Goal: Communication & Community: Answer question/provide support

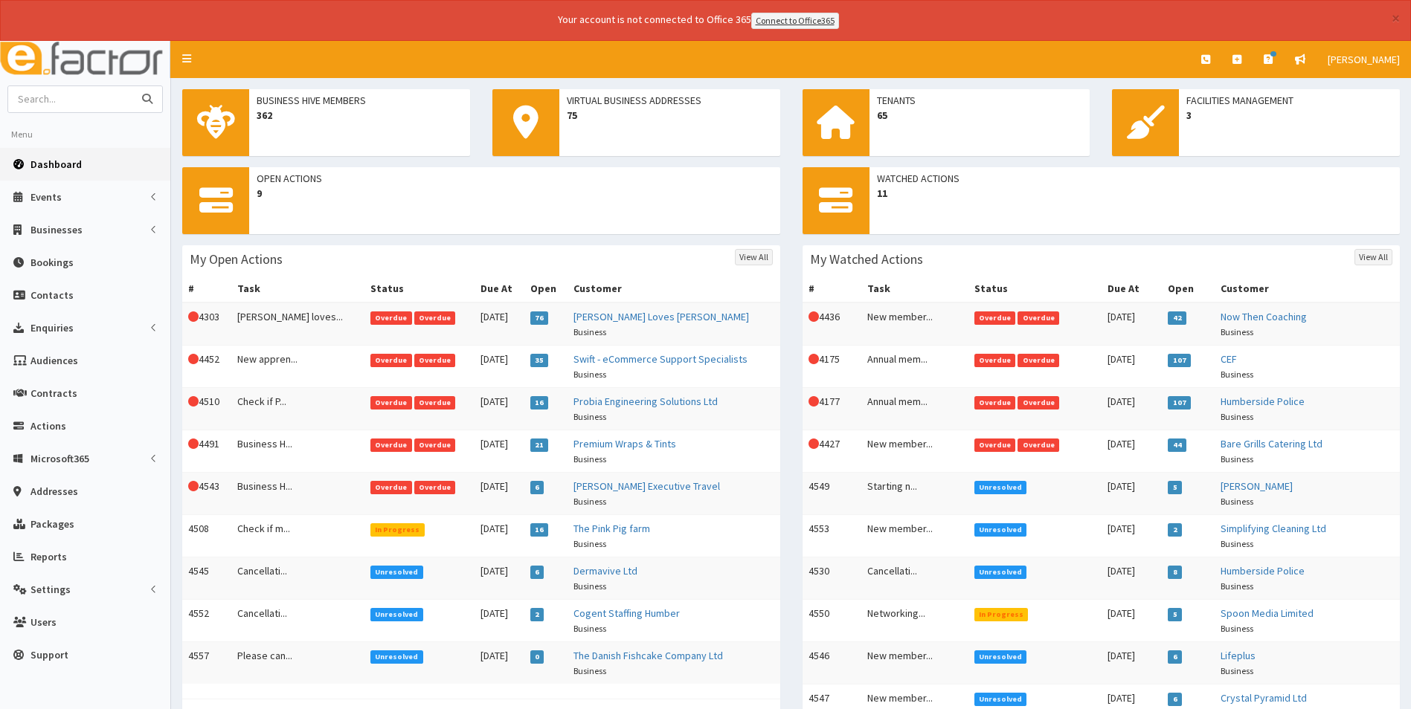
click at [80, 100] on input "text" at bounding box center [70, 99] width 125 height 26
type input "humble"
click at [132, 86] on button "submit" at bounding box center [147, 99] width 30 height 26
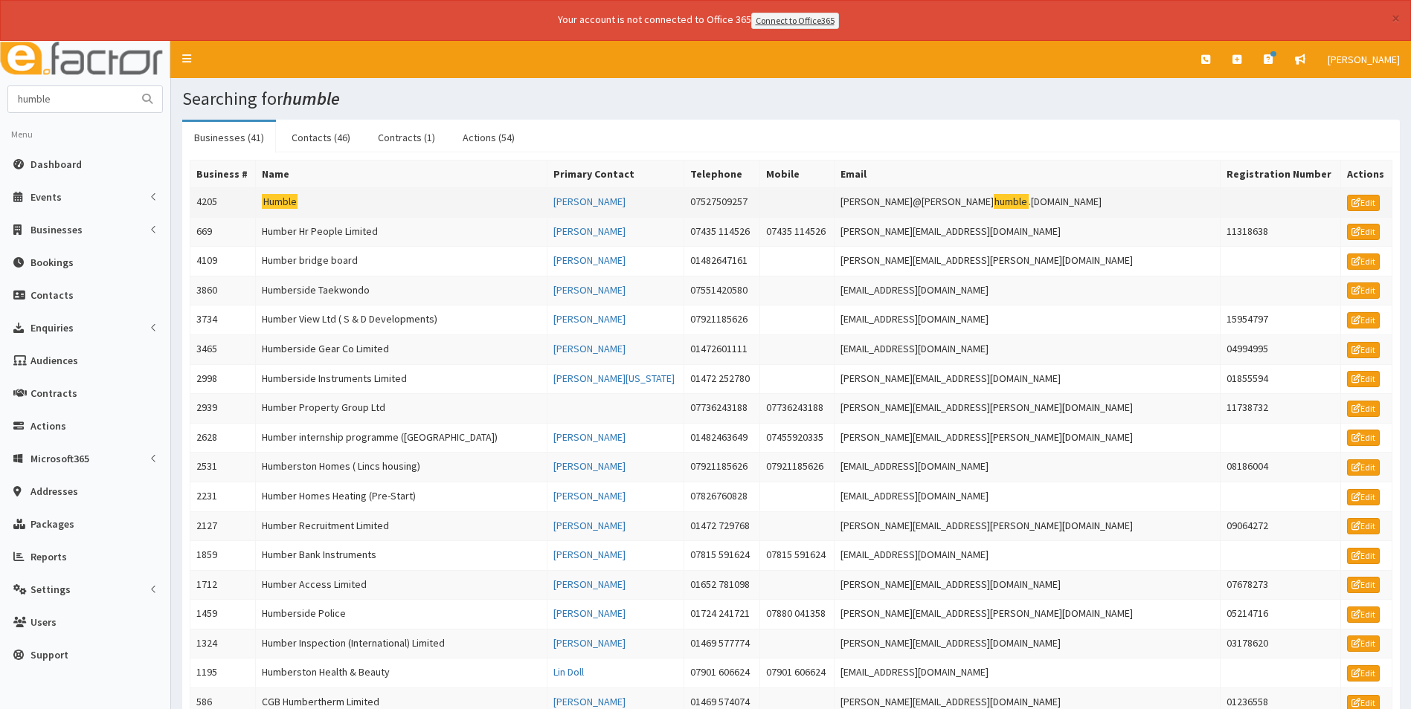
click at [287, 205] on mark "Humble" at bounding box center [280, 202] width 36 height 16
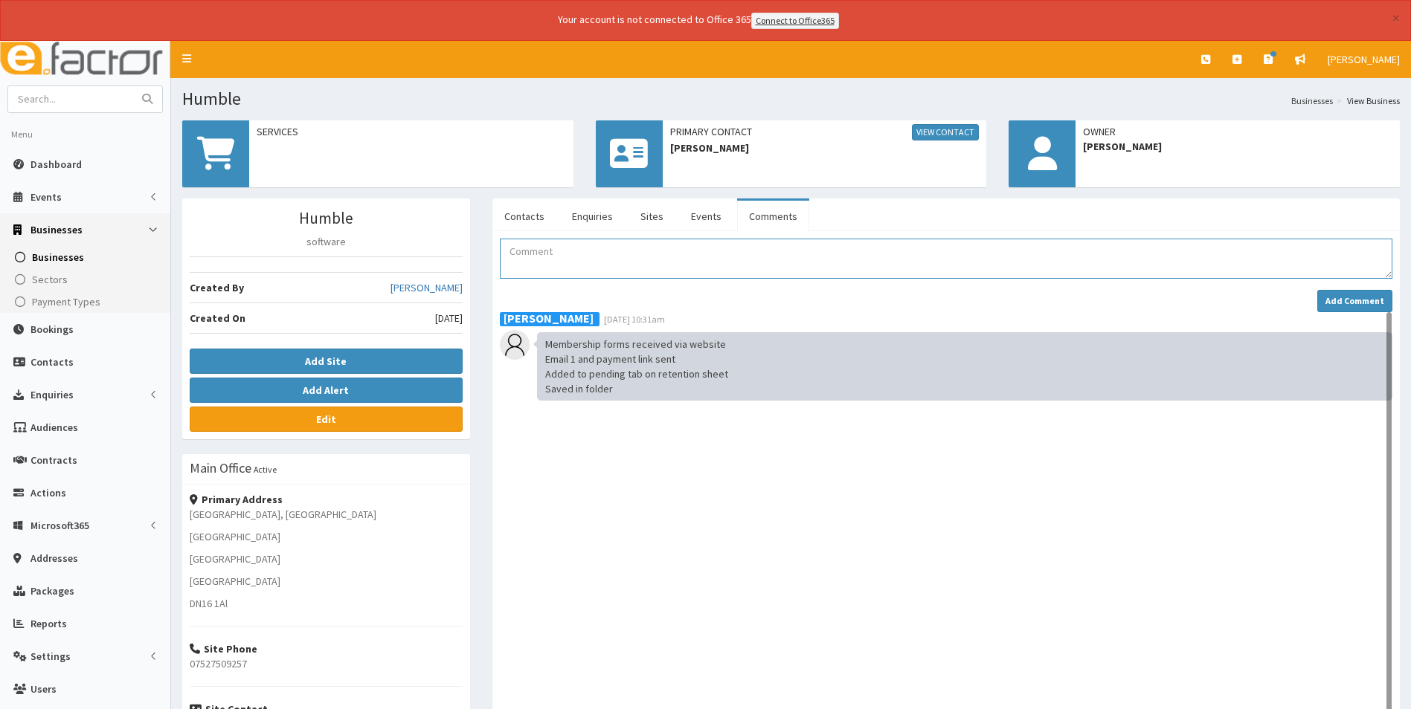
click at [557, 251] on textarea "Comment" at bounding box center [946, 259] width 892 height 40
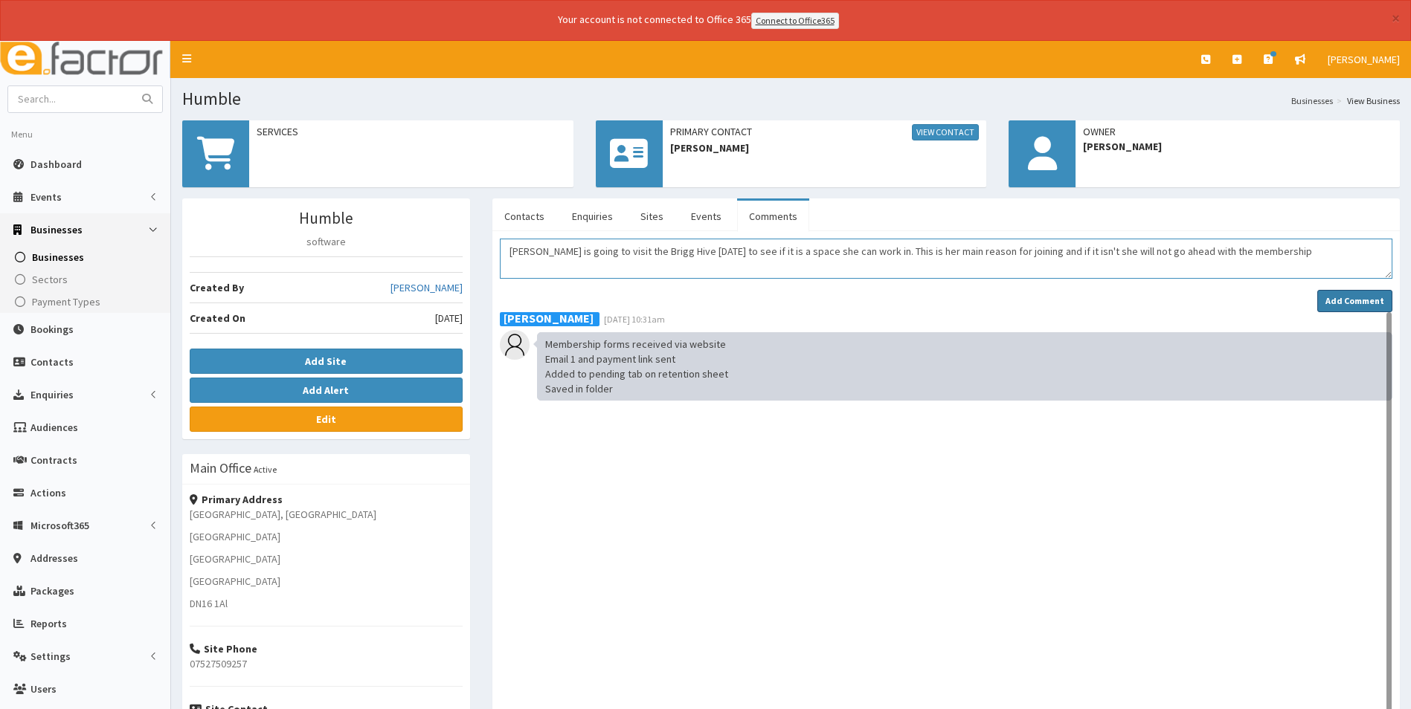
type textarea "Kim is going to visit the Brigg Hive today to see if it is a space she can work…"
click at [1330, 306] on strong "Add Comment" at bounding box center [1354, 300] width 59 height 11
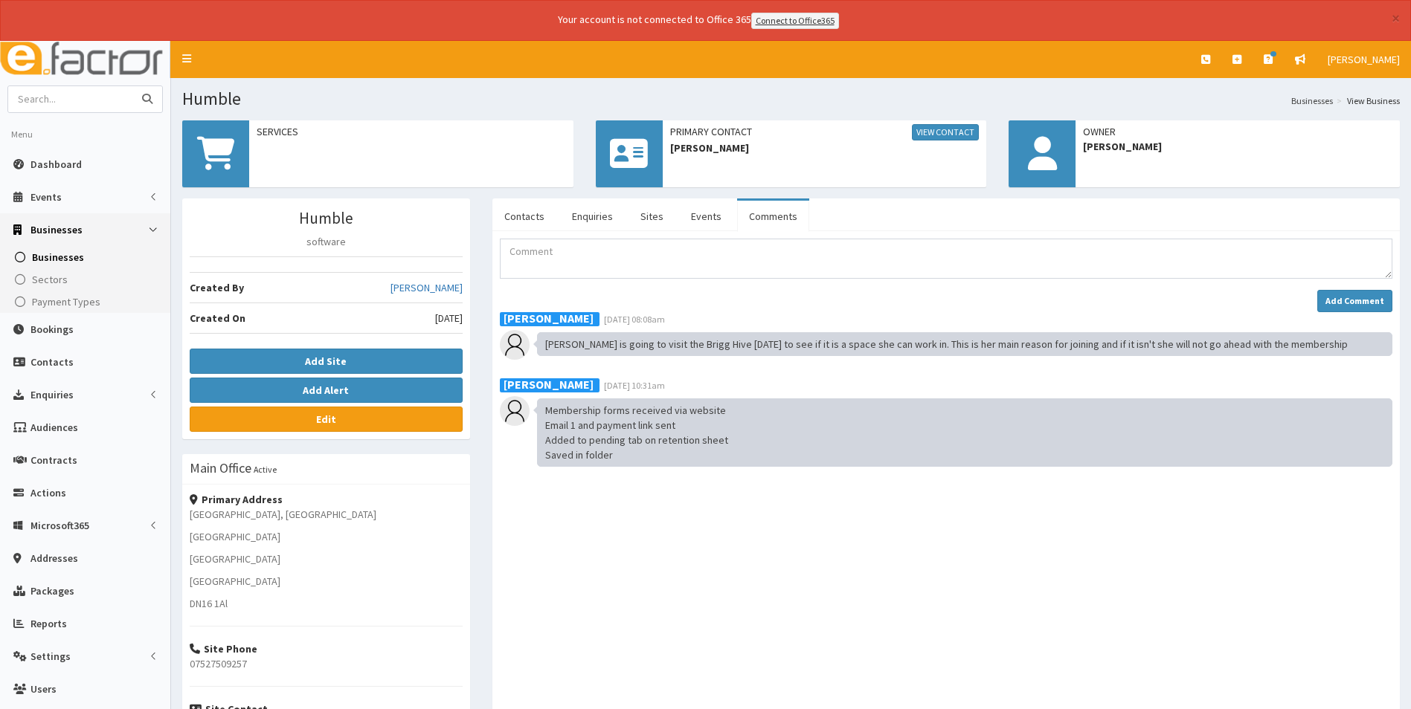
click at [109, 94] on input "text" at bounding box center [70, 99] width 125 height 26
type input "ostara"
click at [132, 86] on button "submit" at bounding box center [147, 99] width 30 height 26
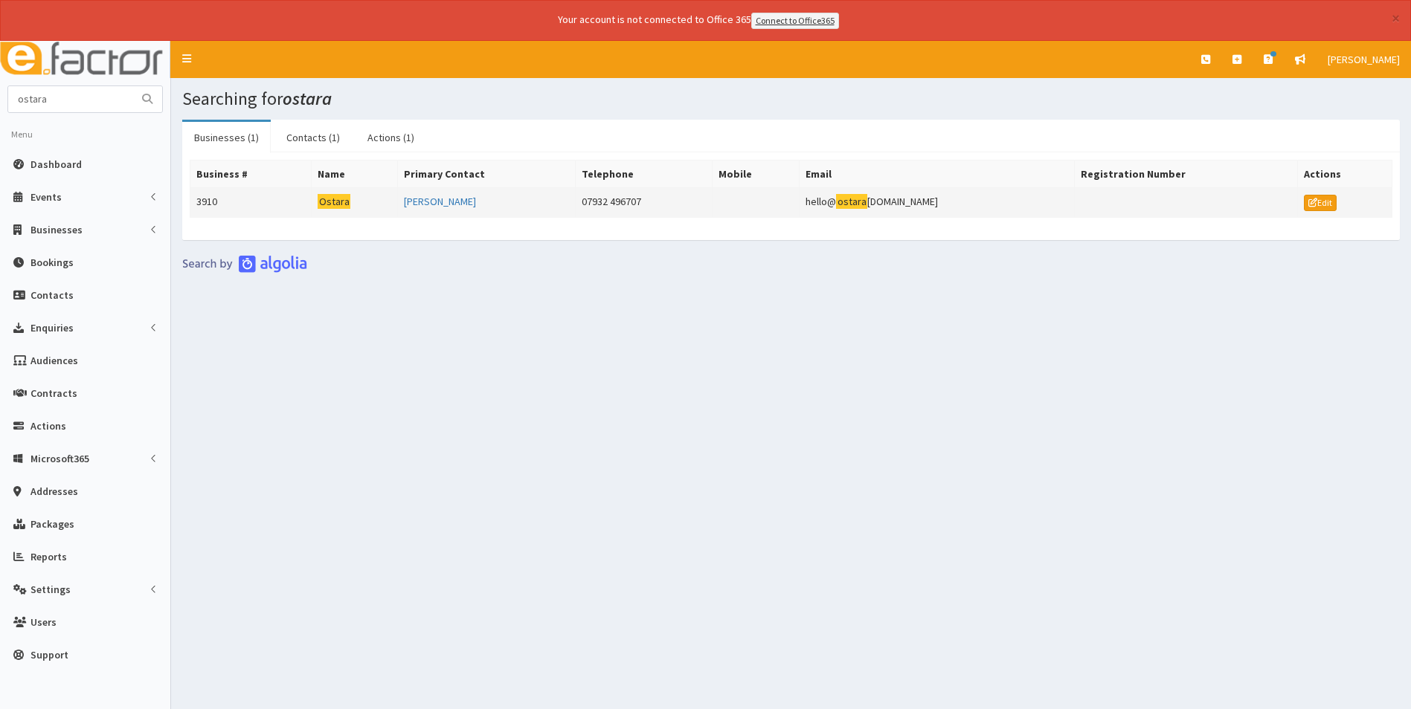
click at [347, 204] on mark "Ostara" at bounding box center [334, 202] width 33 height 16
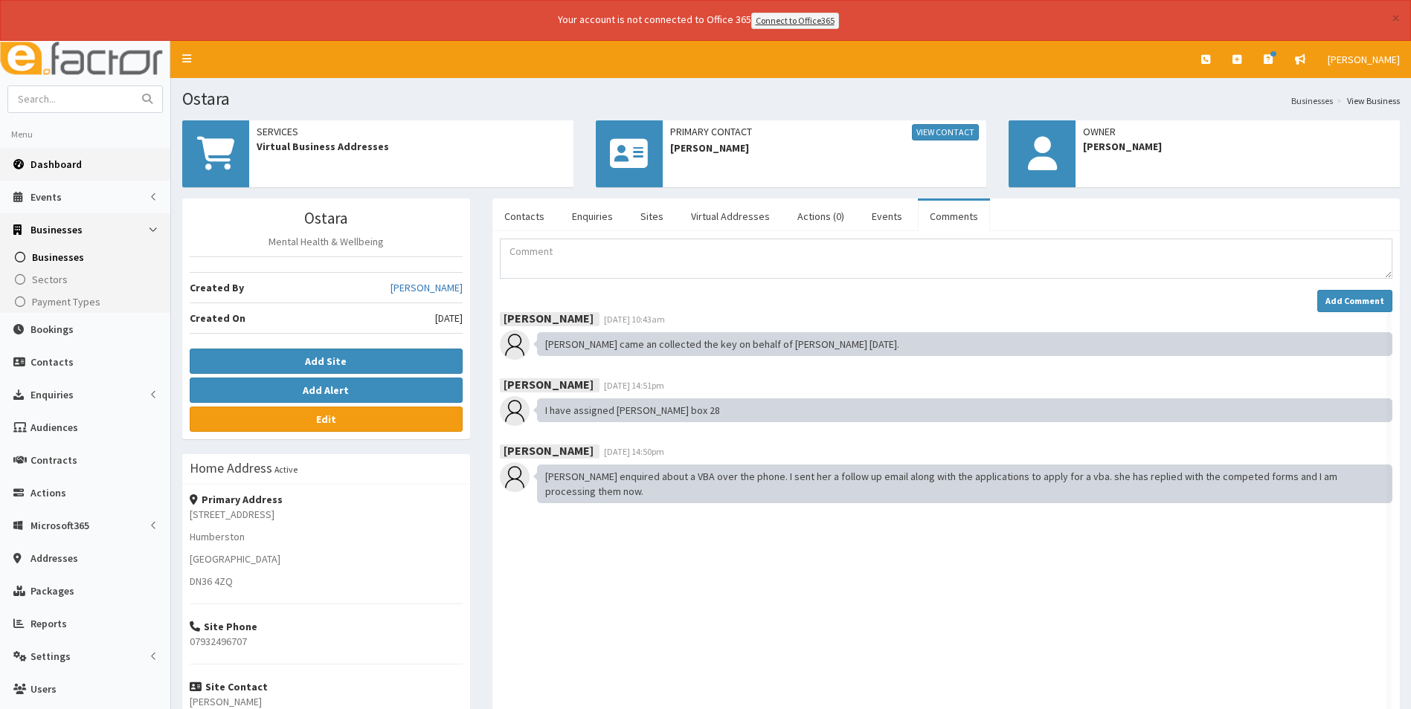
click at [59, 164] on span "Dashboard" at bounding box center [55, 164] width 51 height 13
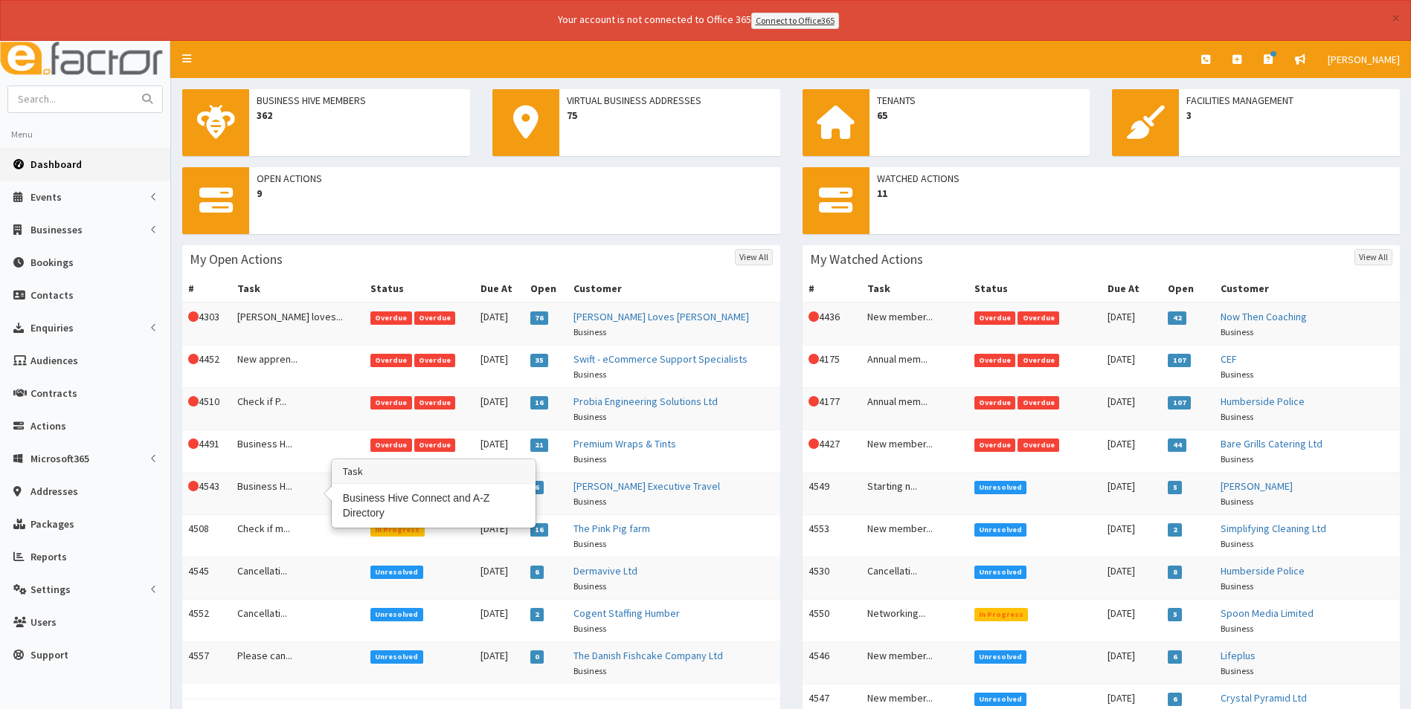
click at [268, 483] on td "Business H..." at bounding box center [297, 493] width 133 height 42
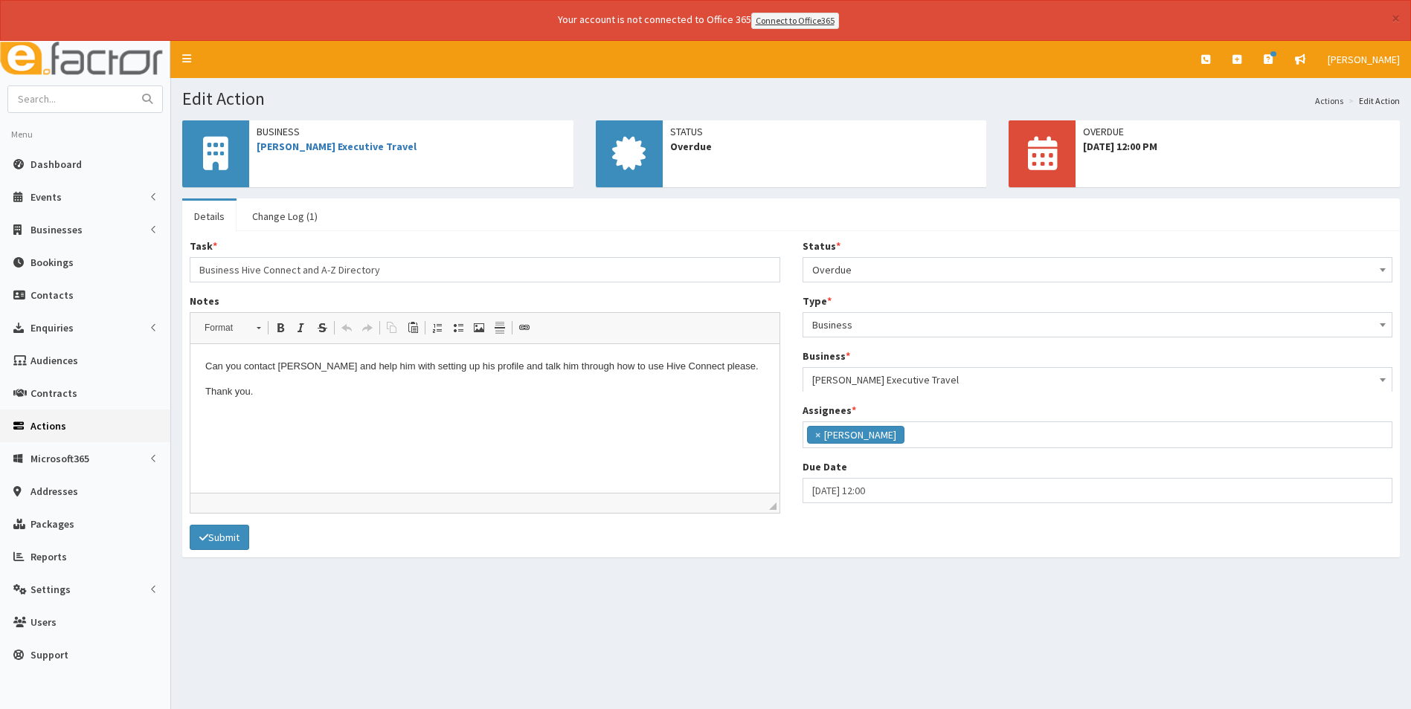
scroll to position [109, 0]
click at [320, 148] on link "[PERSON_NAME] Executive Travel" at bounding box center [337, 146] width 160 height 13
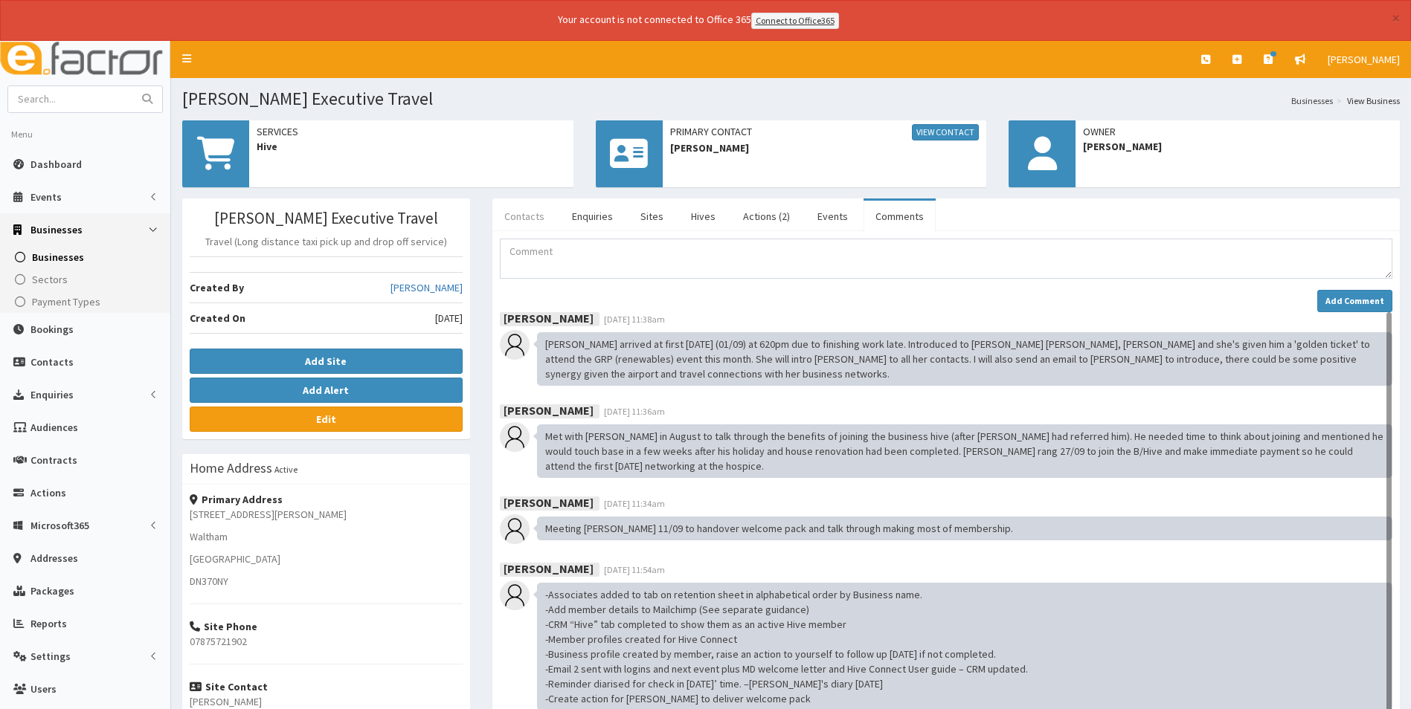
click at [521, 219] on link "Contacts" at bounding box center [524, 216] width 64 height 31
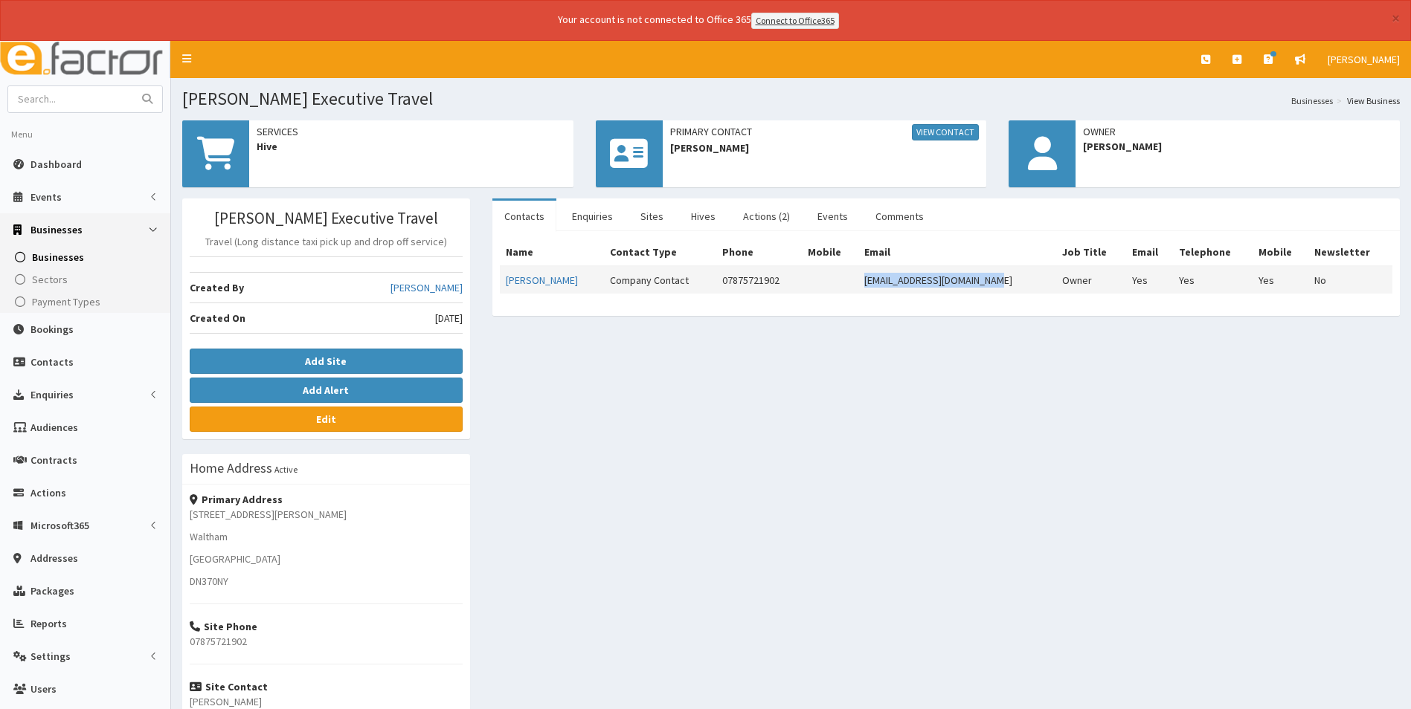
drag, startPoint x: 993, startPoint y: 280, endPoint x: 867, endPoint y: 289, distance: 126.0
click at [867, 289] on td "[EMAIL_ADDRESS][DOMAIN_NAME]" at bounding box center [957, 280] width 198 height 28
copy td "[EMAIL_ADDRESS][DOMAIN_NAME]"
click at [66, 158] on span "Dashboard" at bounding box center [55, 164] width 51 height 13
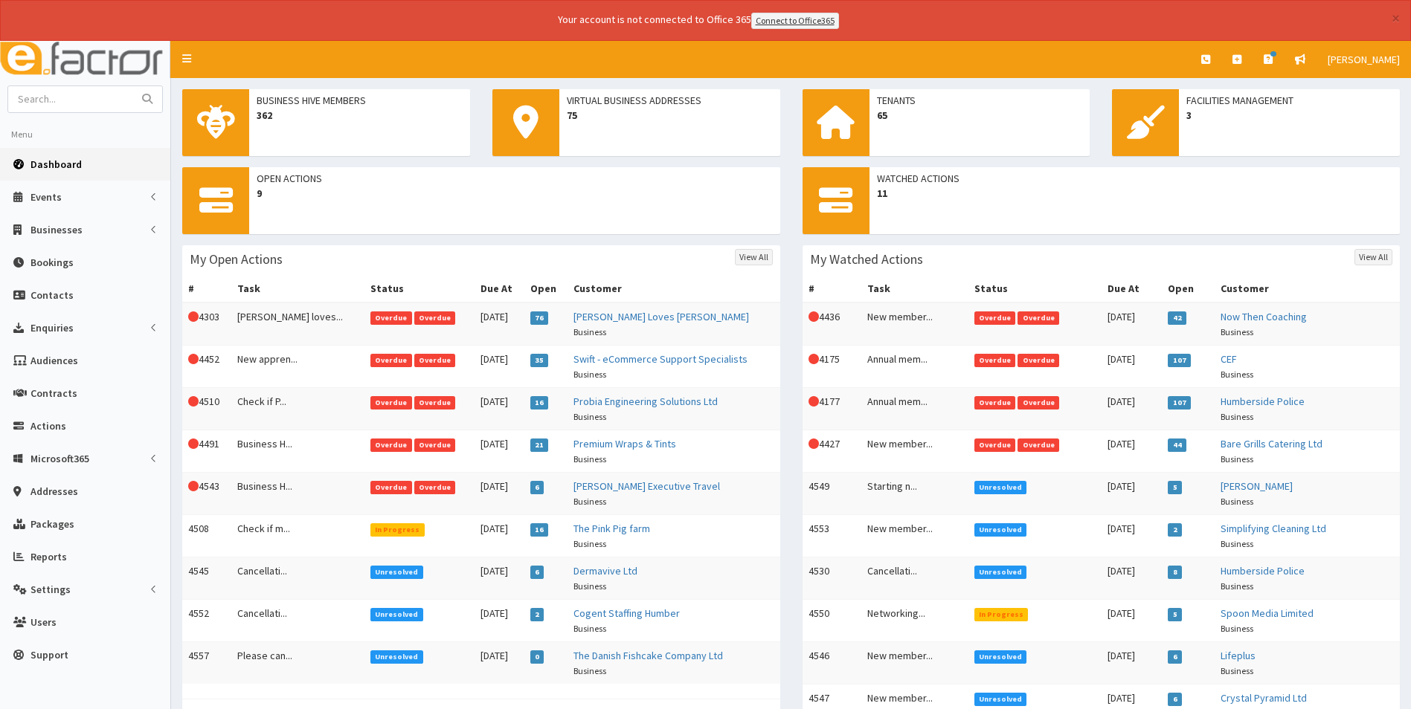
click at [370, 489] on span "Overdue" at bounding box center [391, 487] width 42 height 13
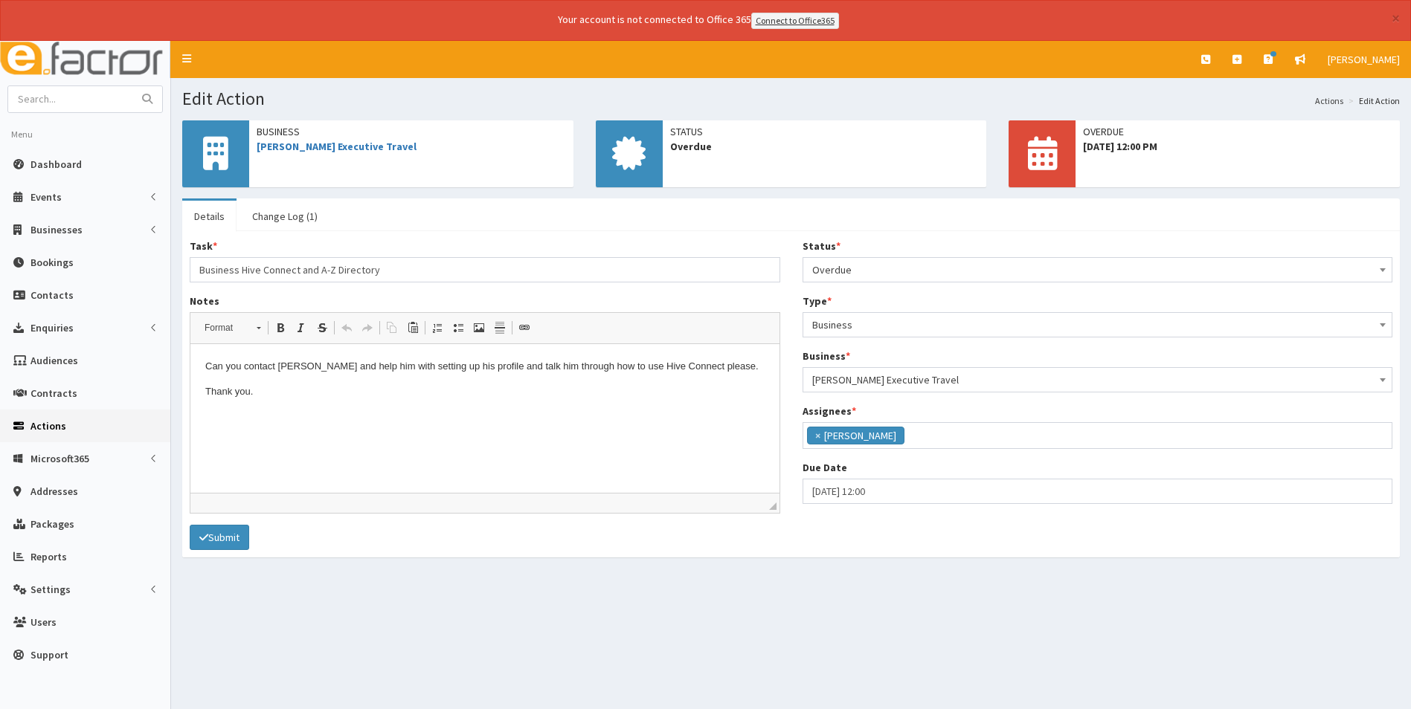
scroll to position [109, 0]
click at [832, 270] on span "Overdue" at bounding box center [1097, 270] width 571 height 21
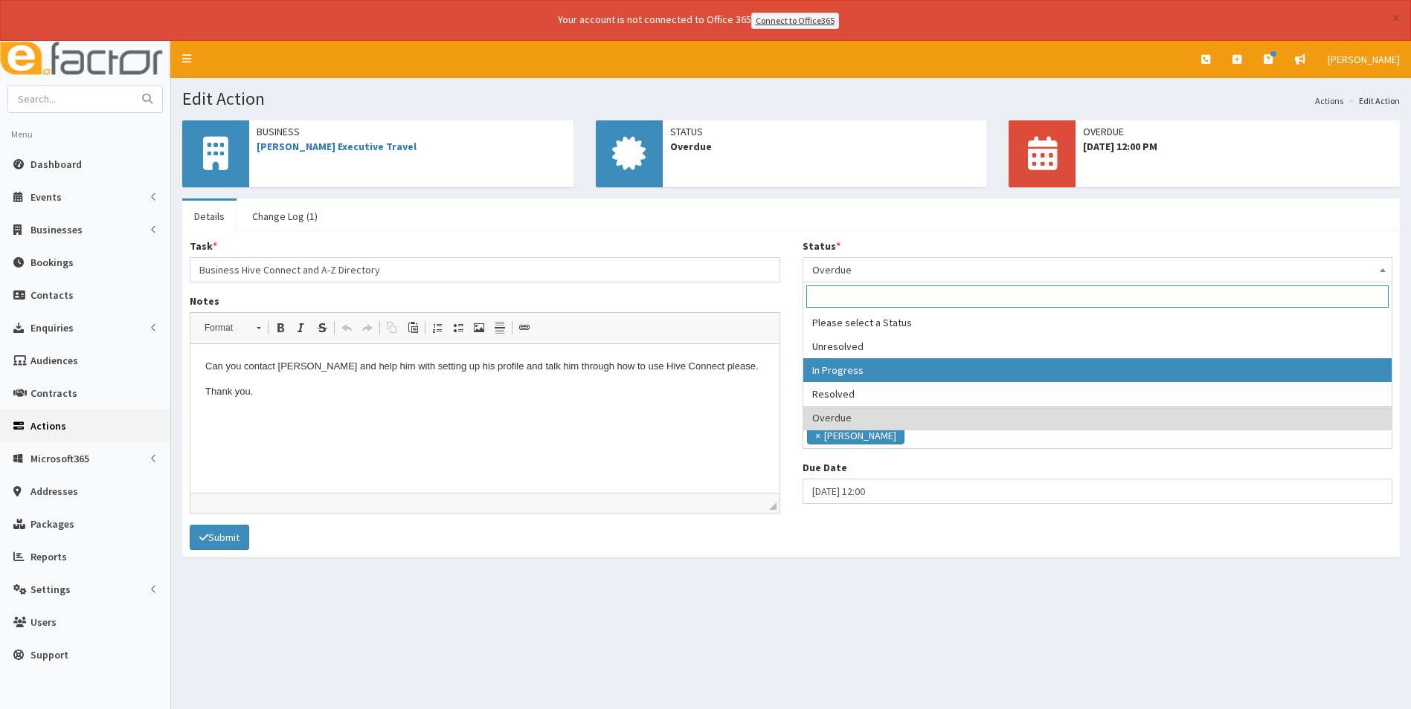
select select "2"
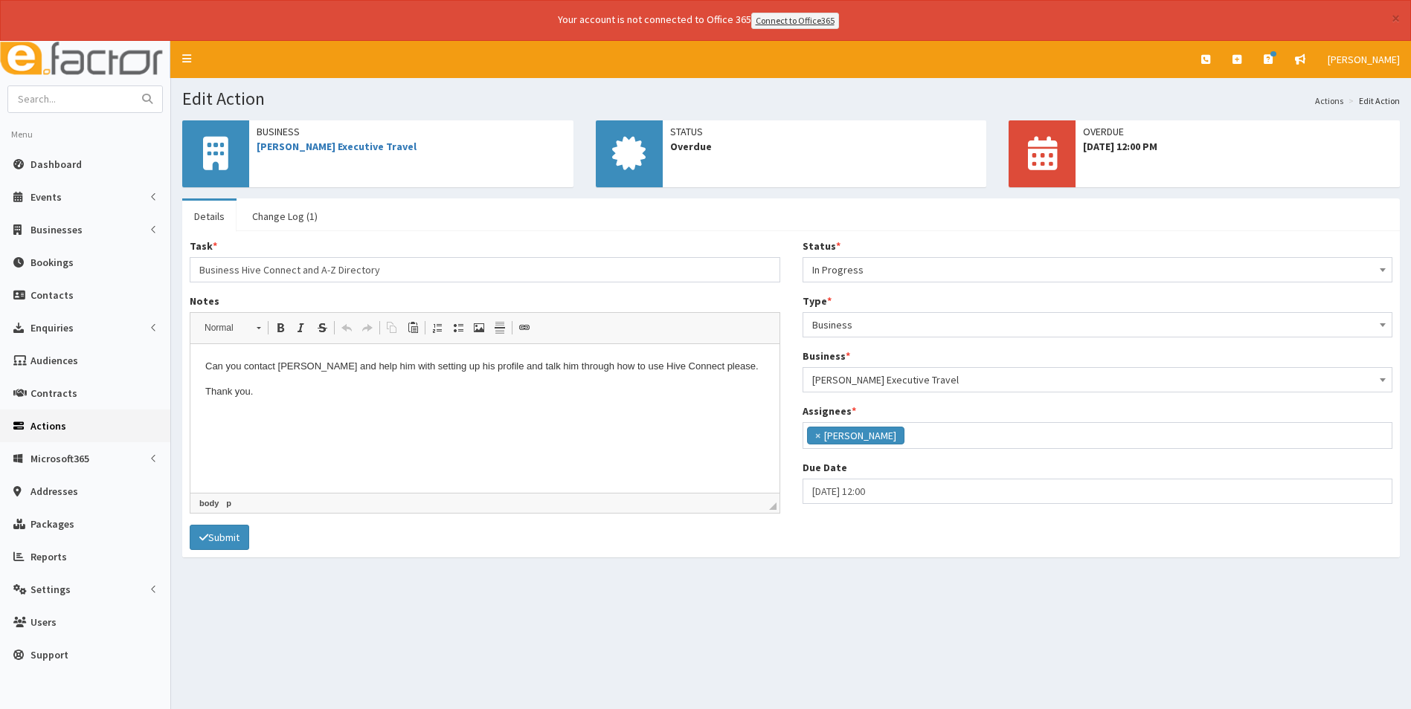
click at [305, 390] on p "Thank you." at bounding box center [484, 392] width 559 height 16
click at [837, 492] on input "[DATE] 12:00" at bounding box center [1097, 491] width 590 height 25
select select "12"
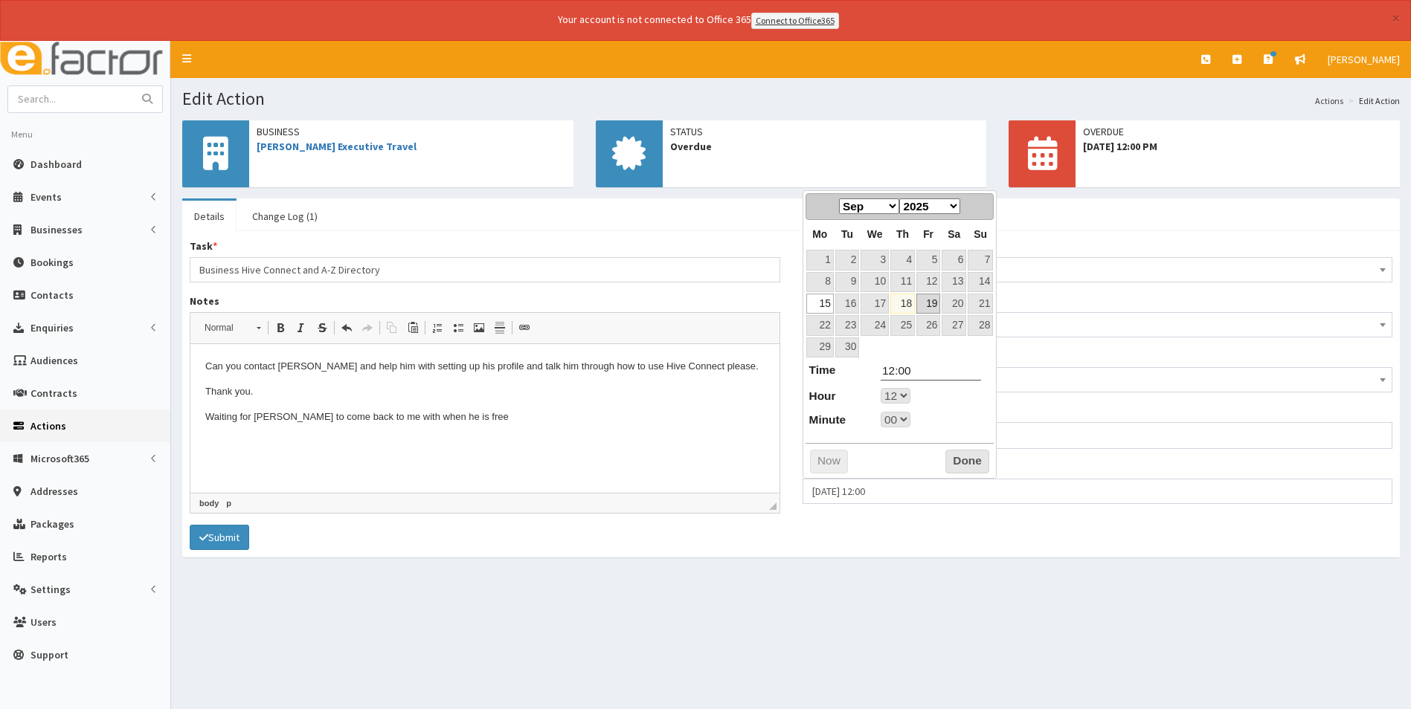
click at [930, 309] on link "19" at bounding box center [928, 304] width 24 height 20
type input "19-09-2025 12:00"
select select "12"
click at [903, 398] on select "00 01 02 03 04 05 06 07 08 09 10 11 12 13 14 15 16 17 18 19 20 21 22 23" at bounding box center [895, 396] width 30 height 16
type input "19-09-2025 16:00"
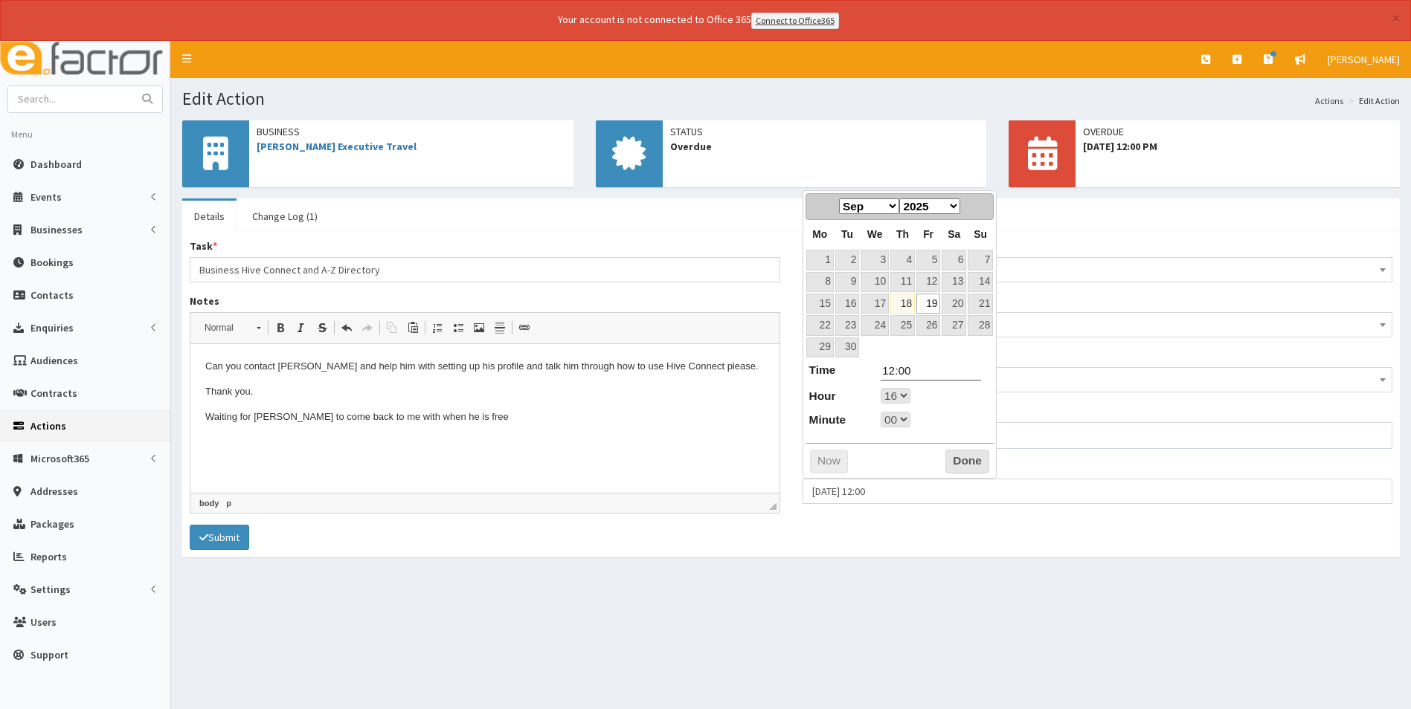
type input "16:00"
select select "16"
click at [959, 461] on button "Done" at bounding box center [967, 462] width 44 height 24
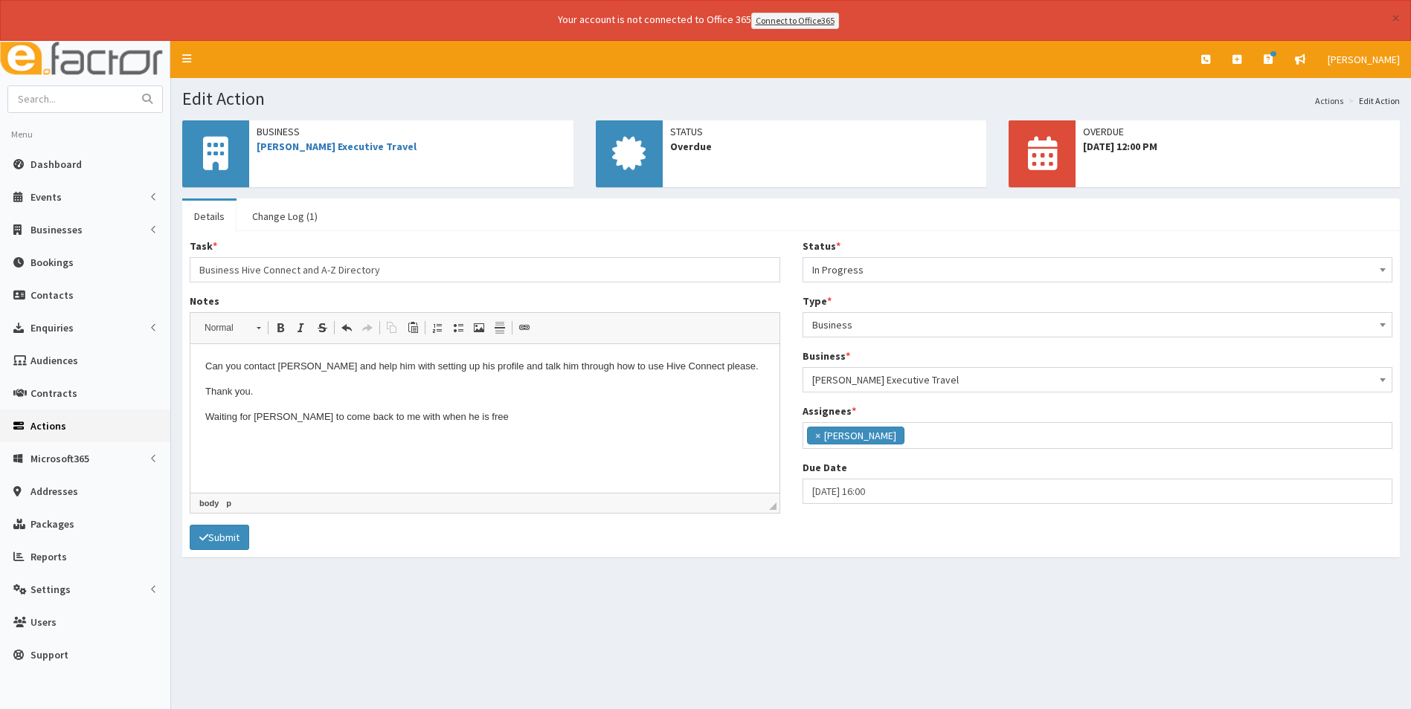
click at [629, 464] on html "Can you contact Steve and help him with setting up his profile and talk him thr…" at bounding box center [484, 404] width 589 height 120
click at [237, 538] on button "Submit" at bounding box center [219, 537] width 59 height 25
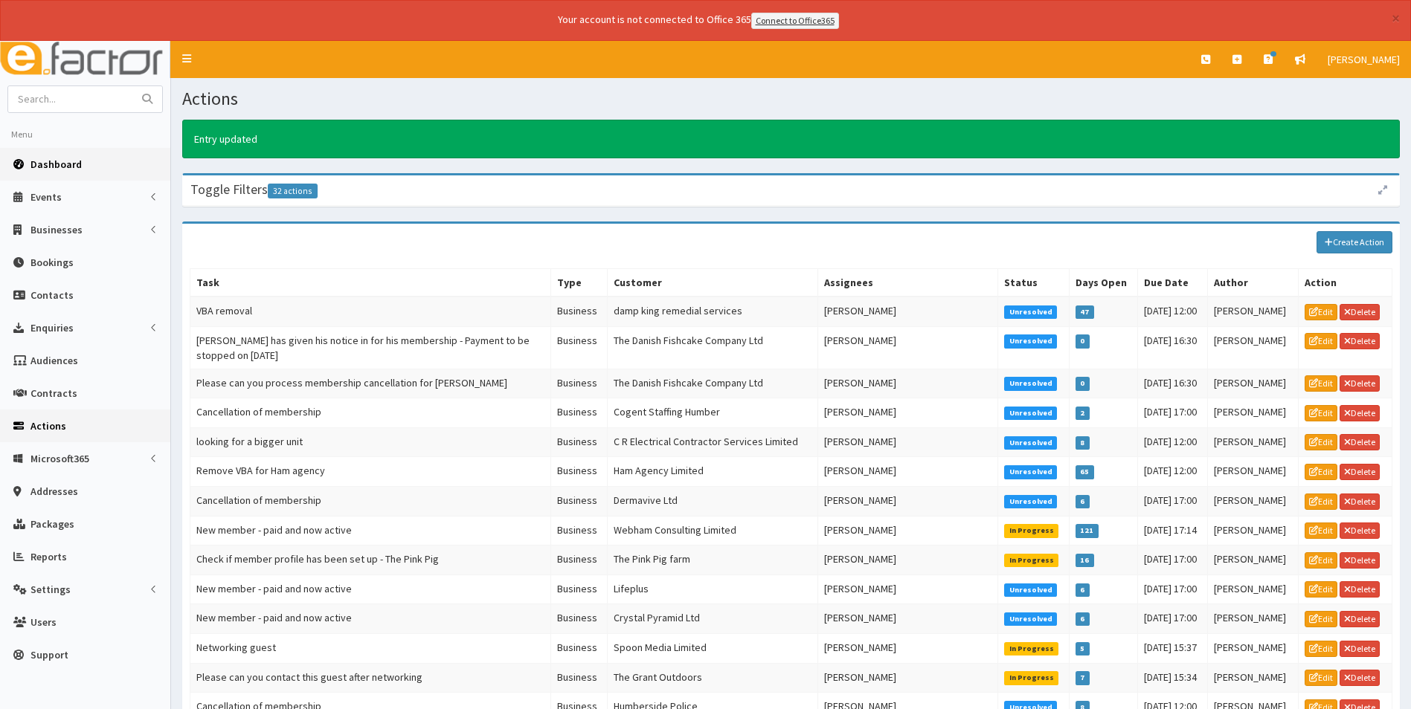
click at [68, 162] on span "Dashboard" at bounding box center [55, 164] width 51 height 13
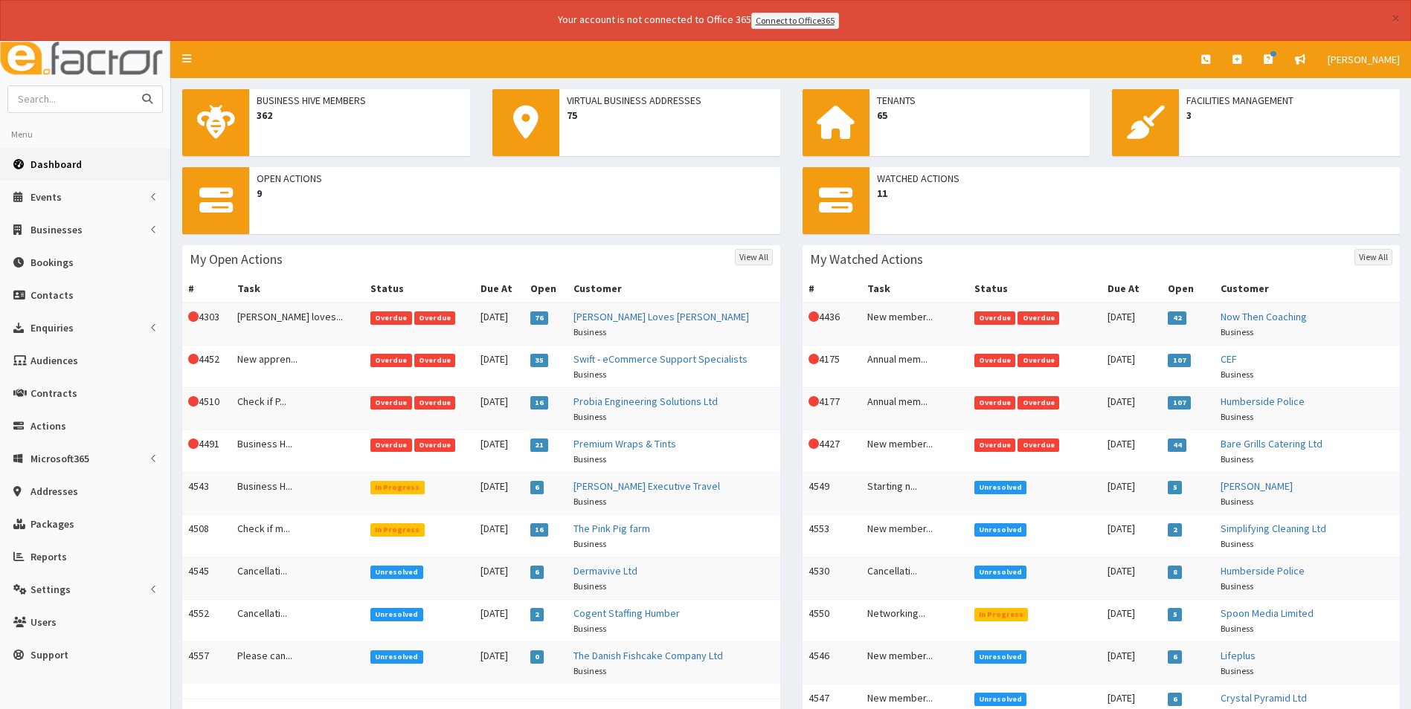
click at [90, 102] on input "text" at bounding box center [70, 99] width 125 height 26
type input "laceby locks"
click at [132, 86] on button "submit" at bounding box center [147, 99] width 30 height 26
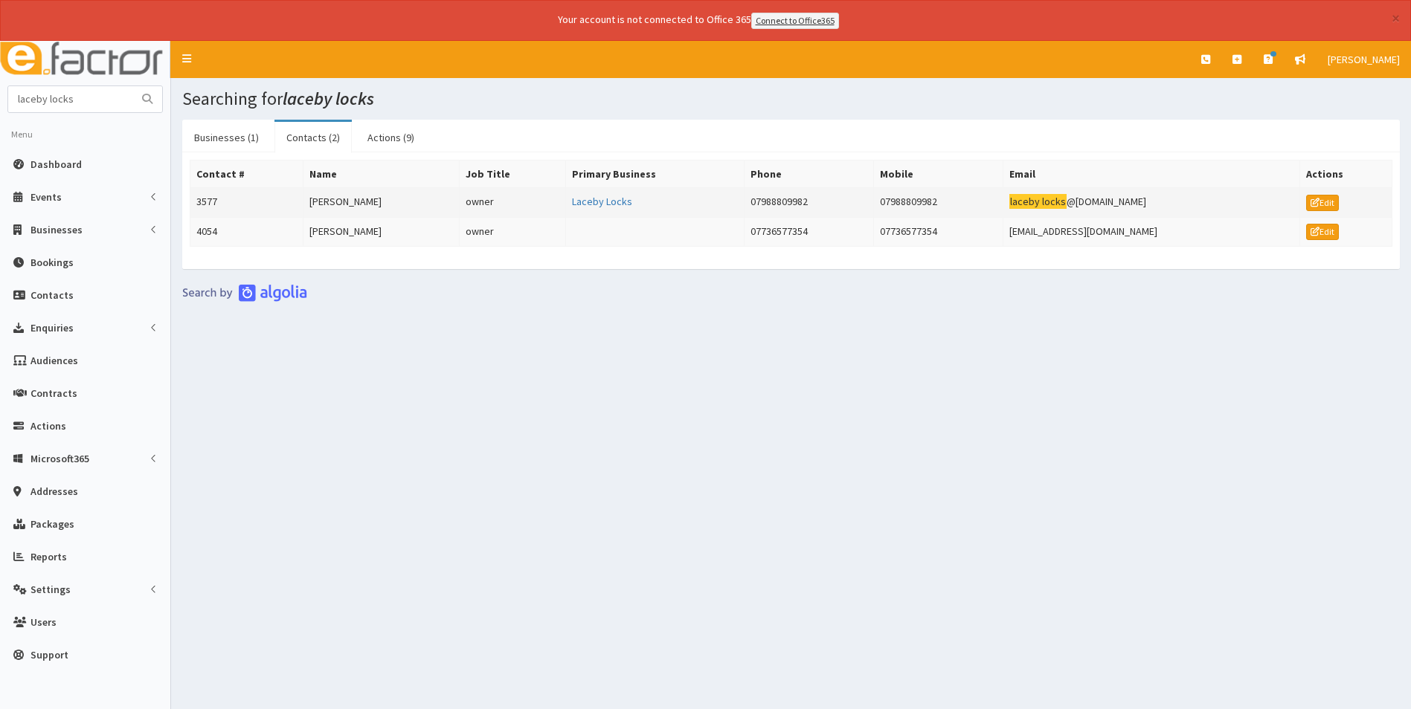
click at [337, 202] on td "[PERSON_NAME]" at bounding box center [381, 202] width 157 height 30
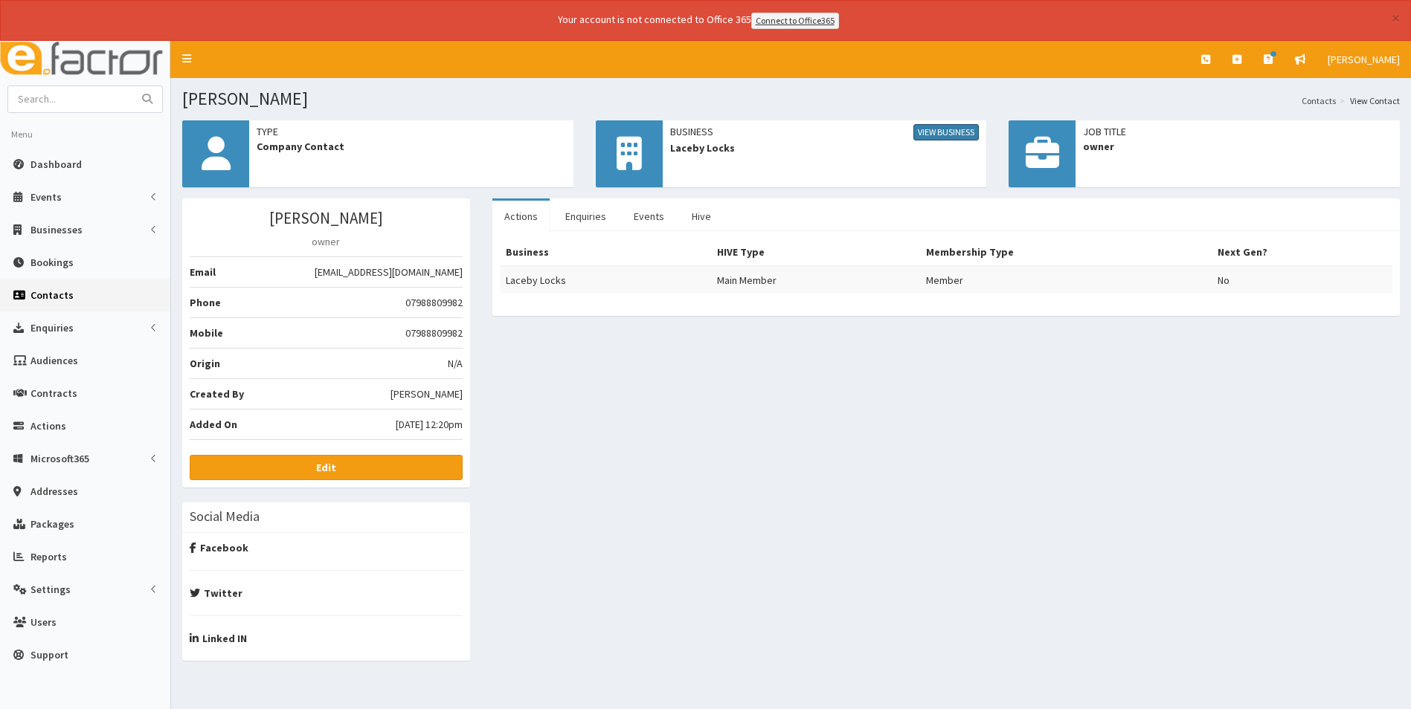
click at [949, 130] on link "View Business" at bounding box center [945, 132] width 65 height 16
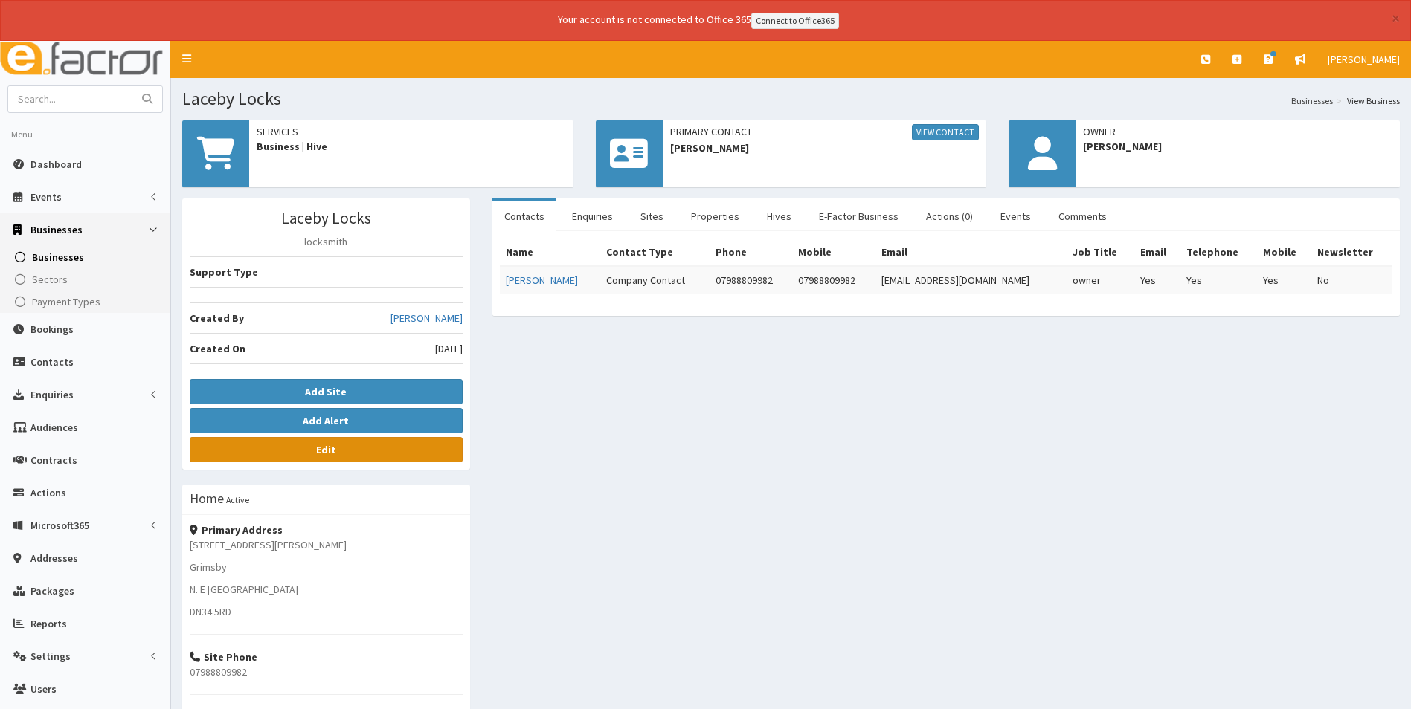
click at [332, 452] on b "Edit" at bounding box center [326, 449] width 20 height 13
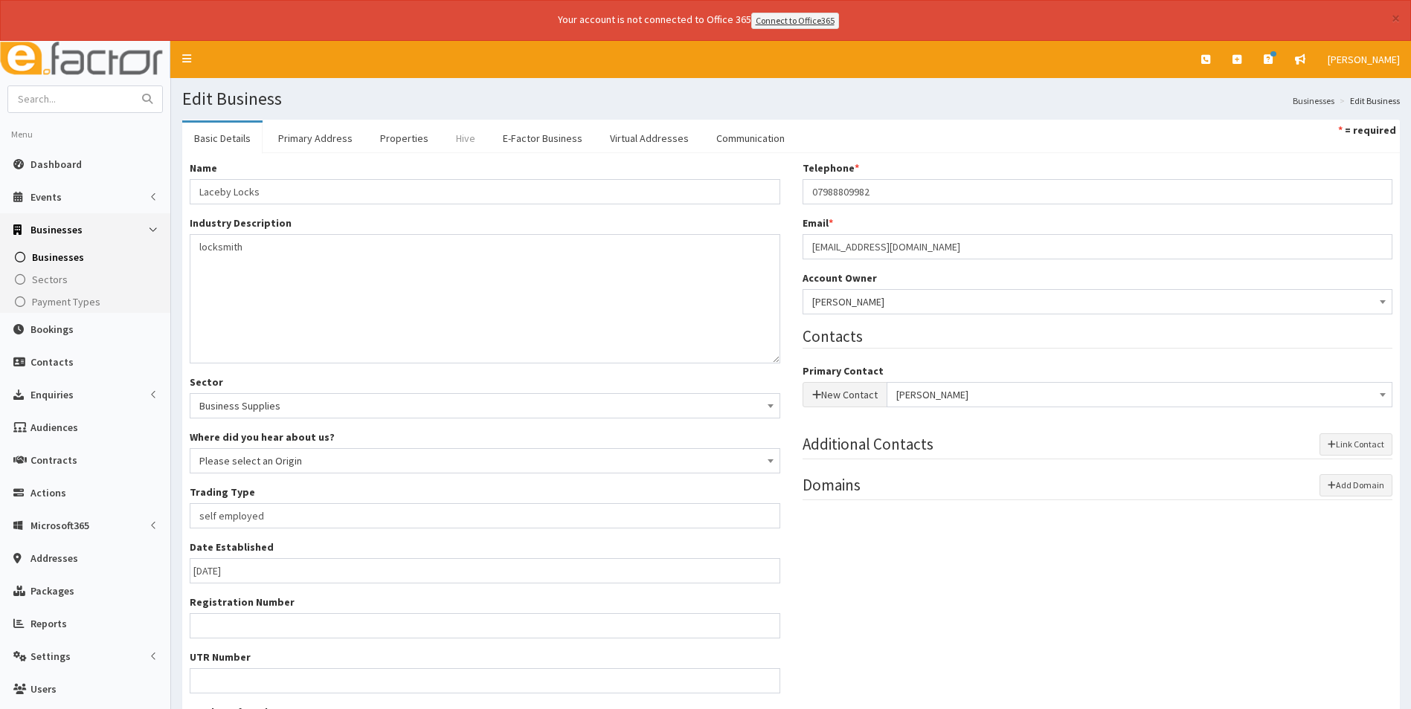
click at [464, 136] on link "Hive" at bounding box center [465, 138] width 43 height 31
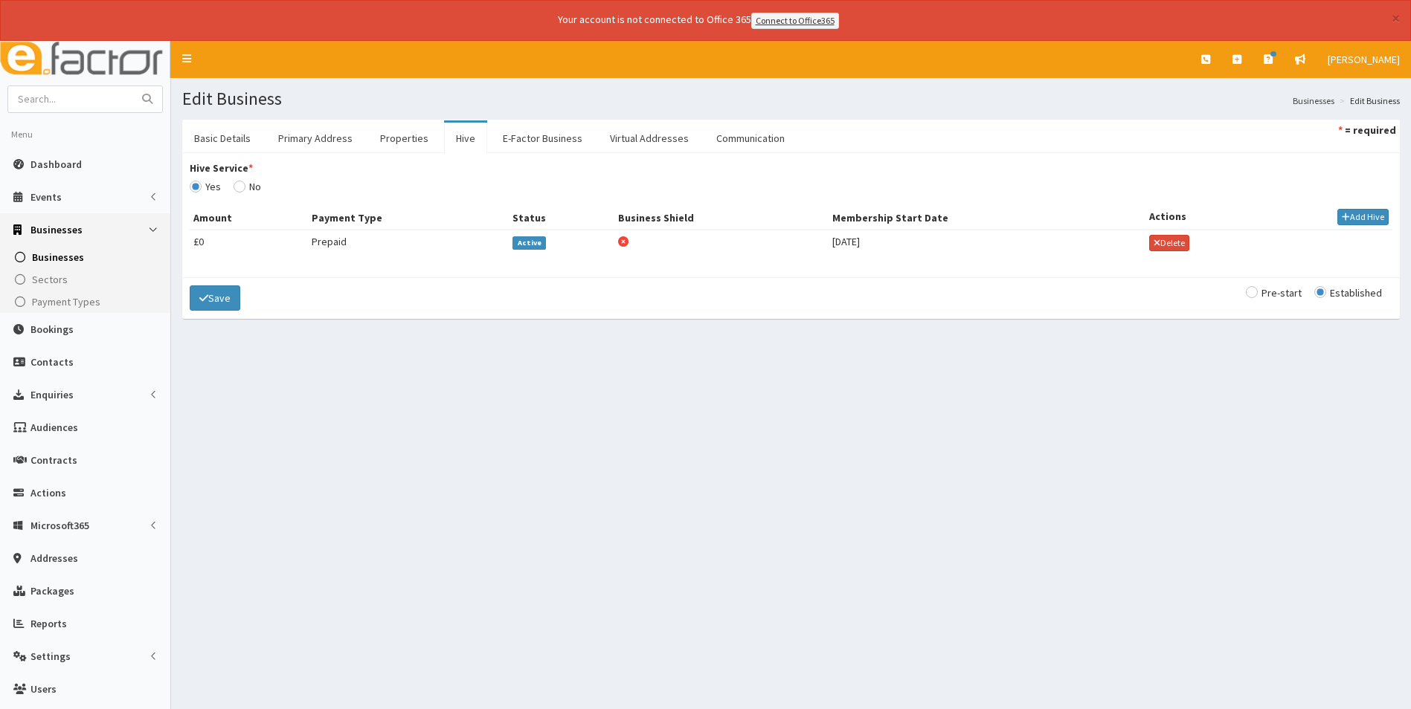
click at [523, 243] on span "Active" at bounding box center [528, 242] width 33 height 13
select select "3577"
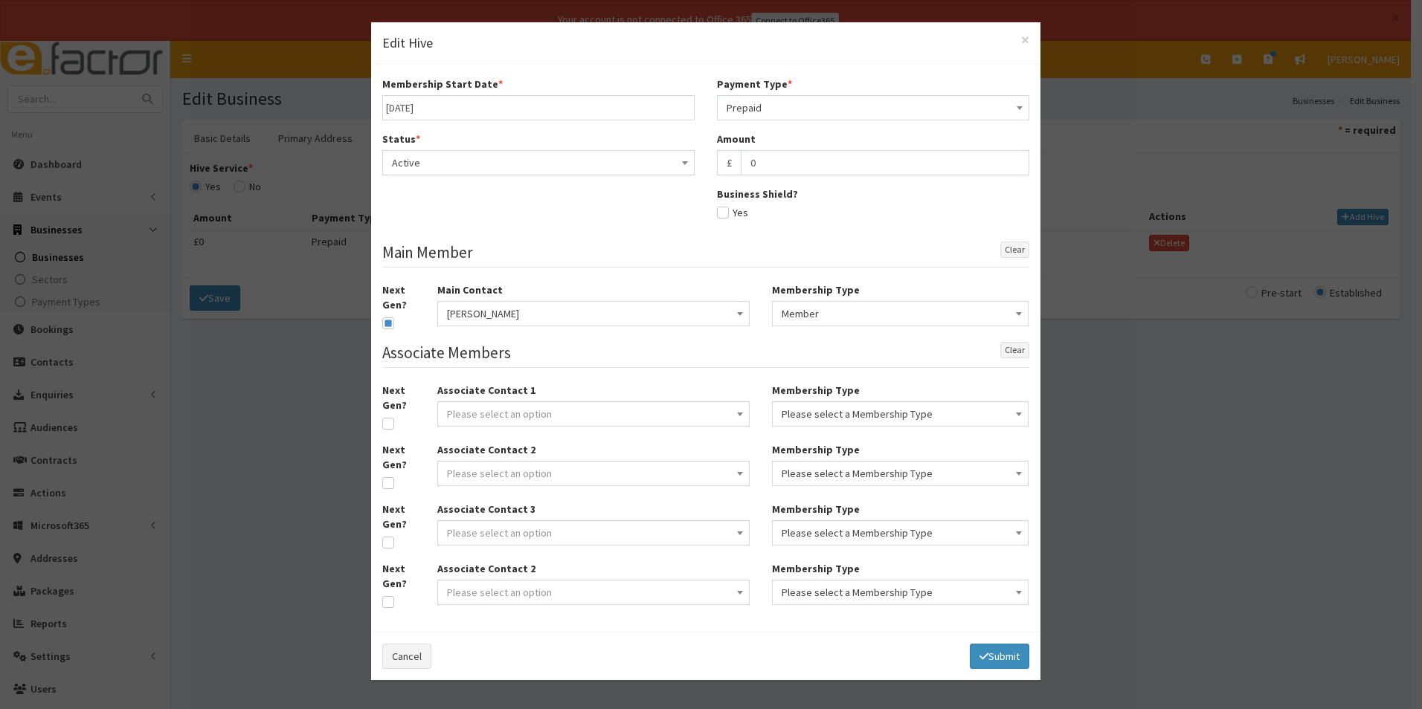
type input "[DATE]"
select select "1"
type input "0"
checkbox input "false"
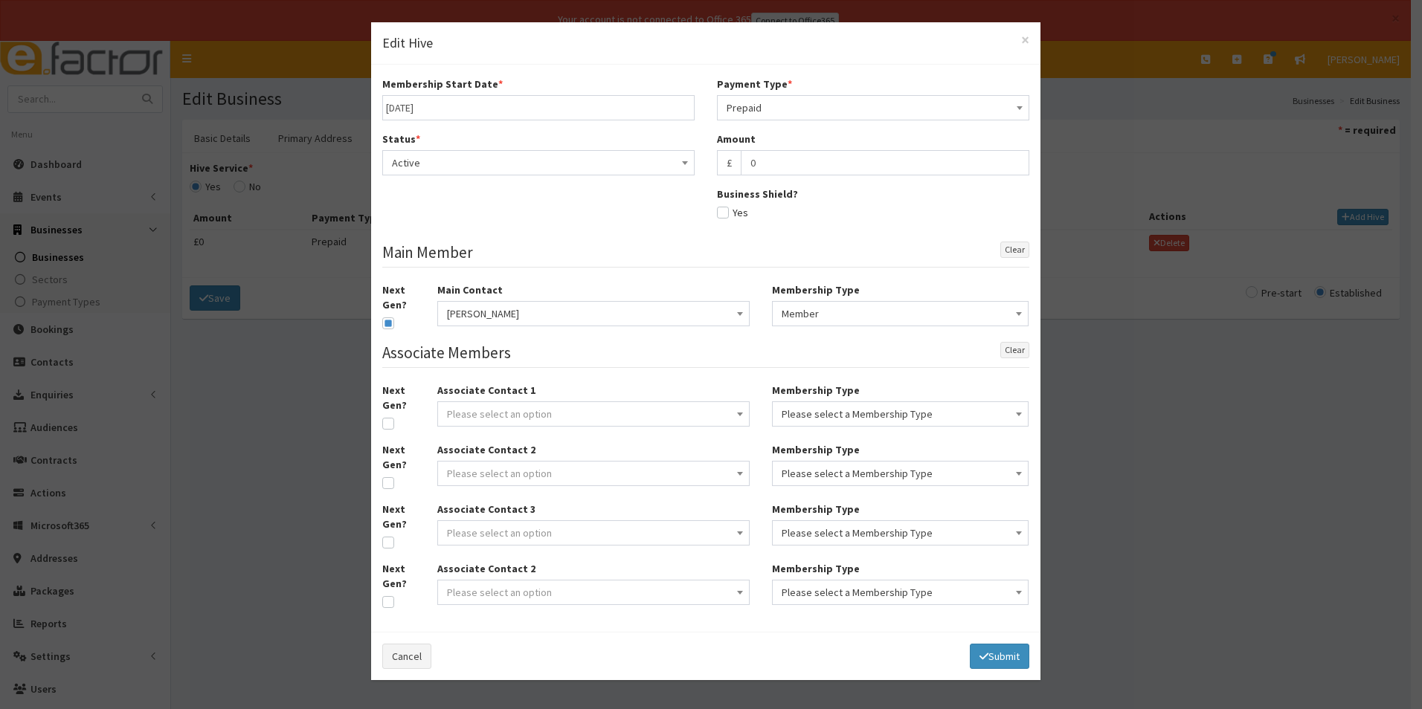
checkbox input "true"
select select "2"
select select
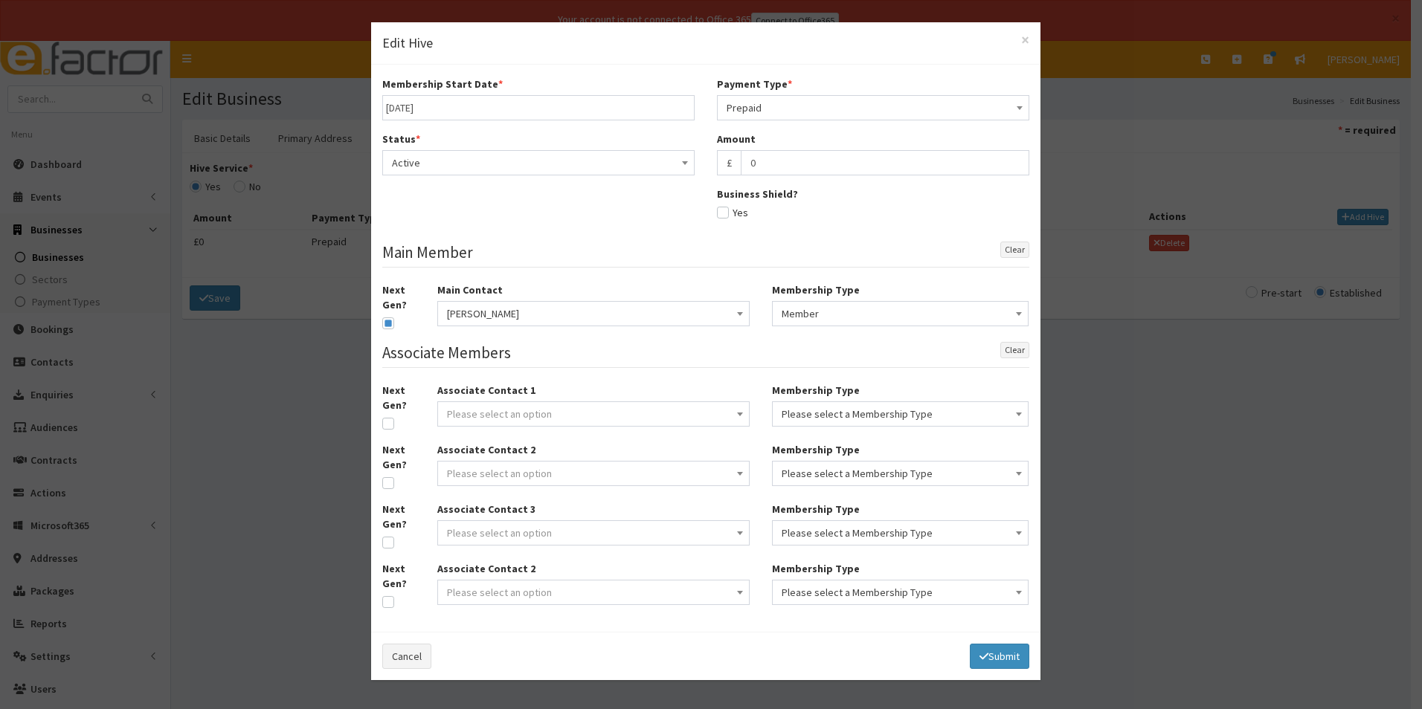
select select
select select "3577"
click at [514, 161] on span "Active" at bounding box center [538, 162] width 293 height 21
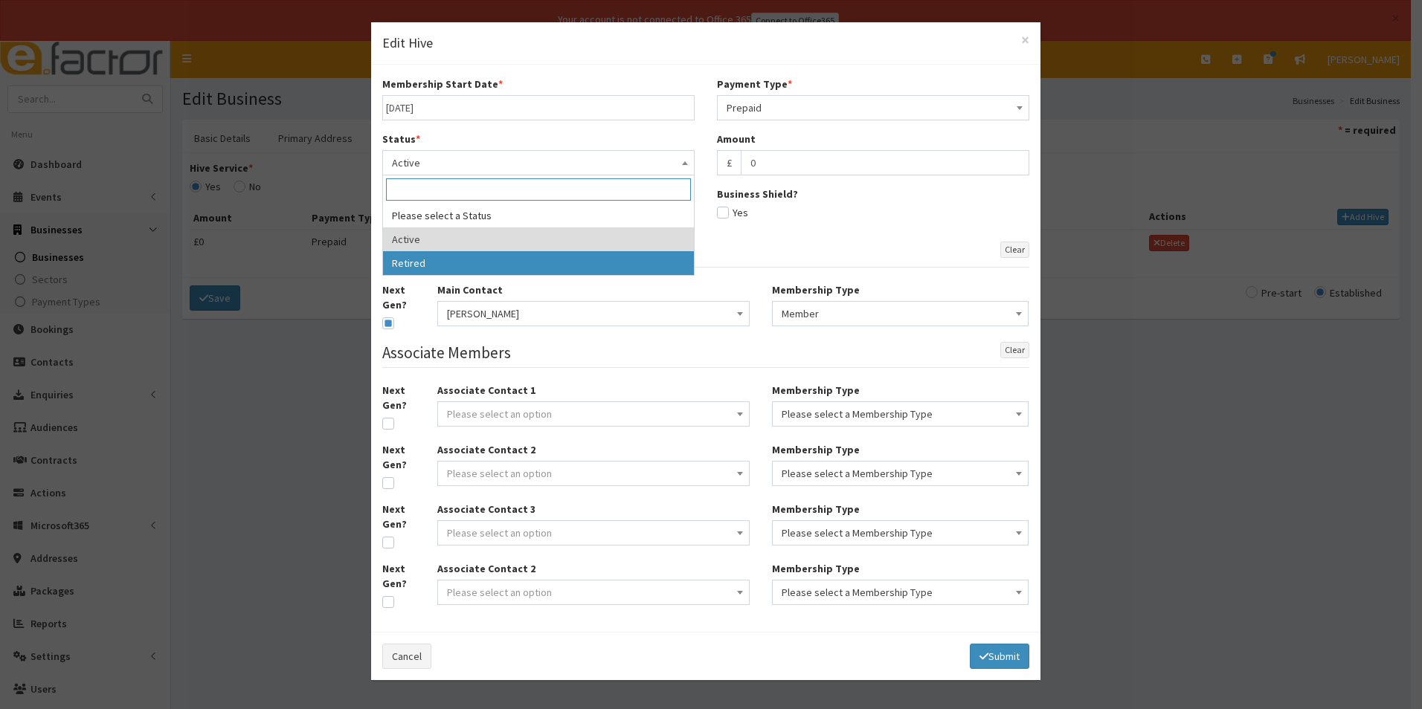
select select "2"
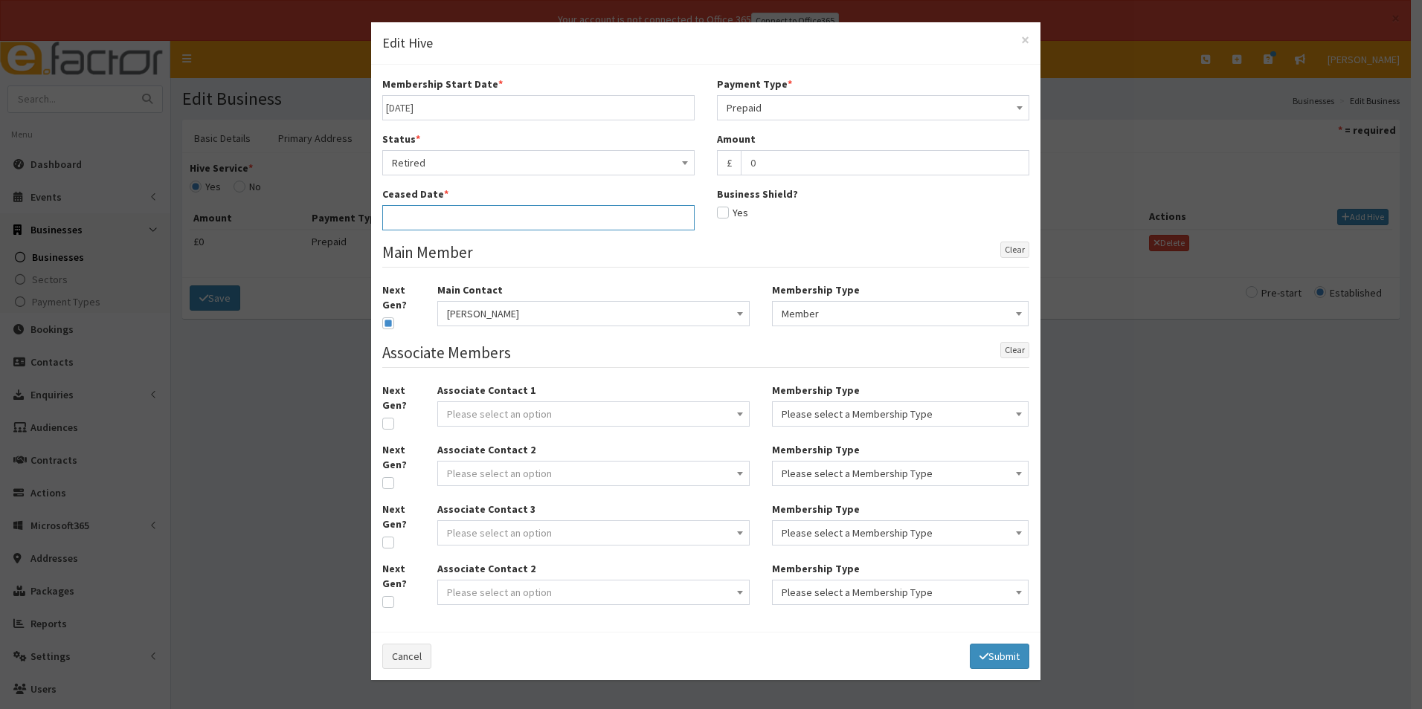
click at [526, 220] on input "text" at bounding box center [538, 217] width 312 height 25
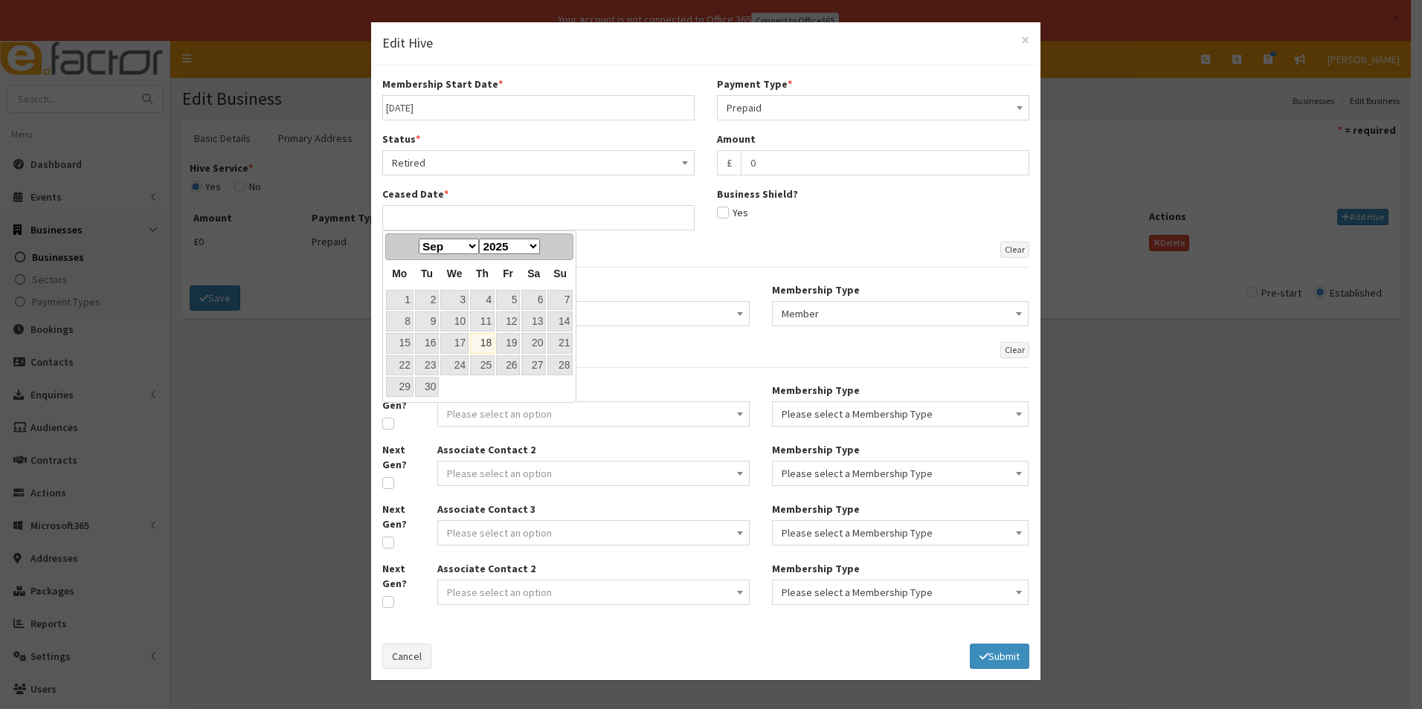
click at [483, 340] on link "18" at bounding box center [482, 343] width 25 height 20
type input "18-09-2025"
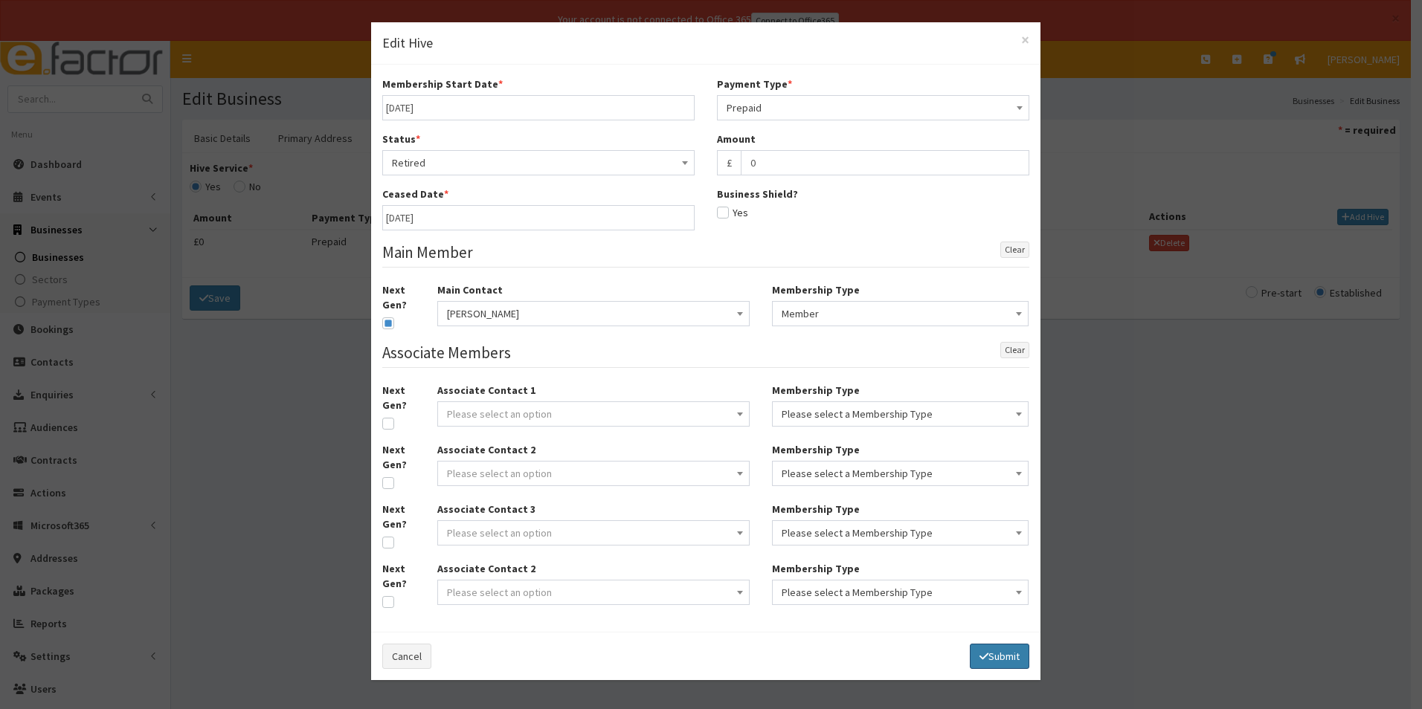
click at [989, 654] on button "Submit" at bounding box center [999, 656] width 59 height 25
select select
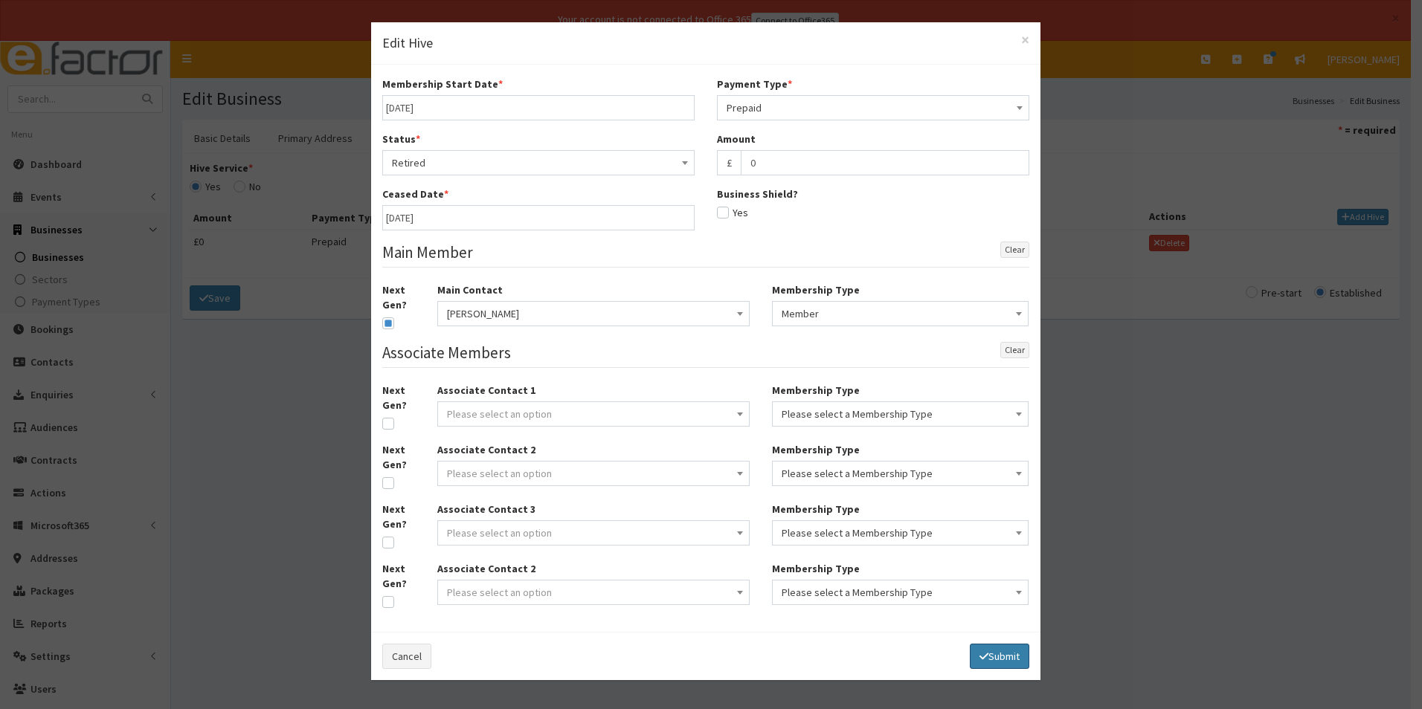
select select
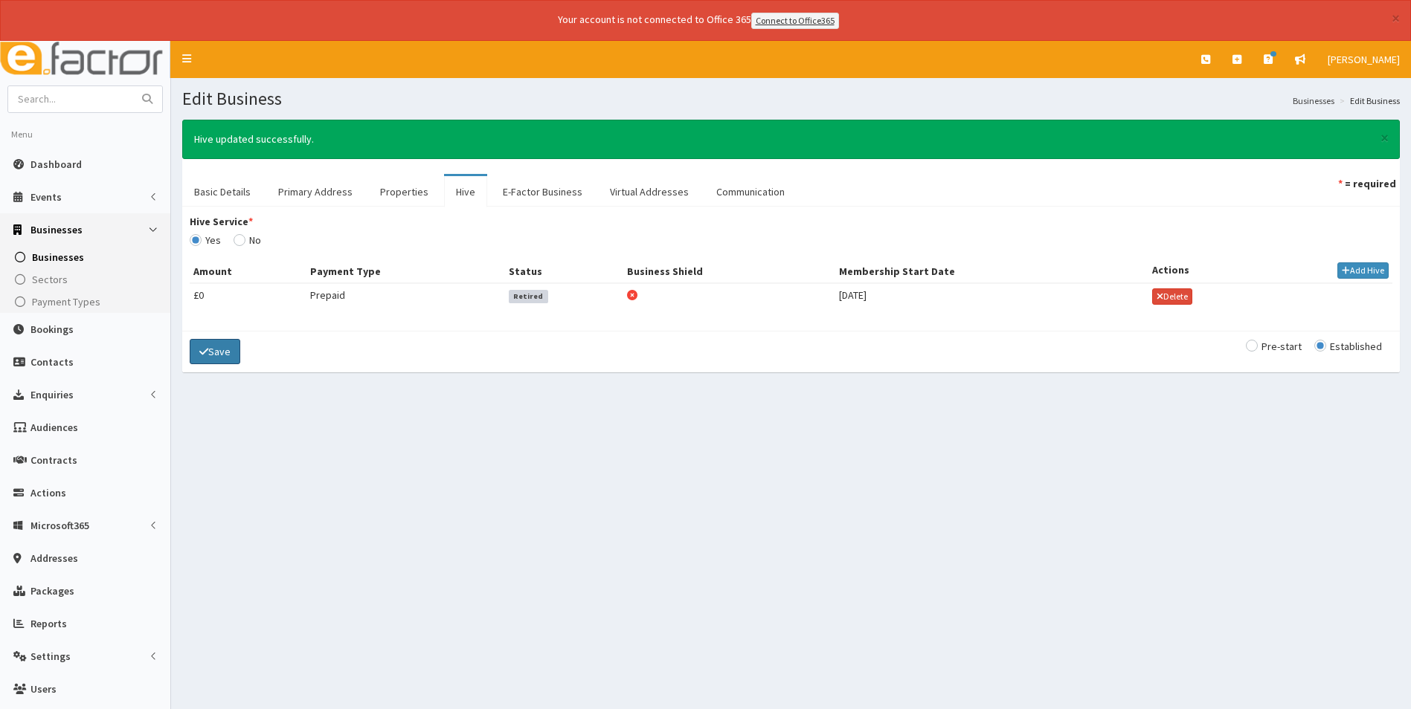
click at [227, 358] on button "Save" at bounding box center [215, 351] width 51 height 25
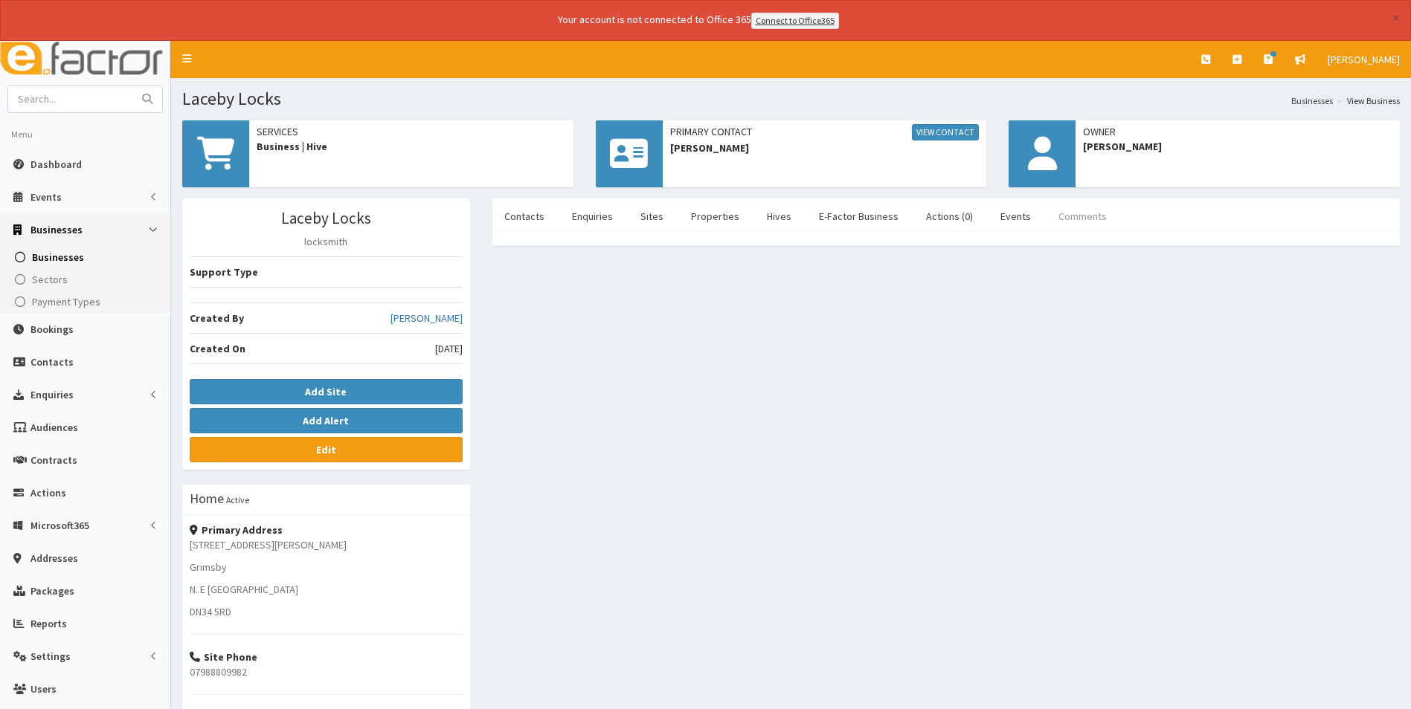
click at [1071, 219] on link "Comments" at bounding box center [1082, 216] width 72 height 31
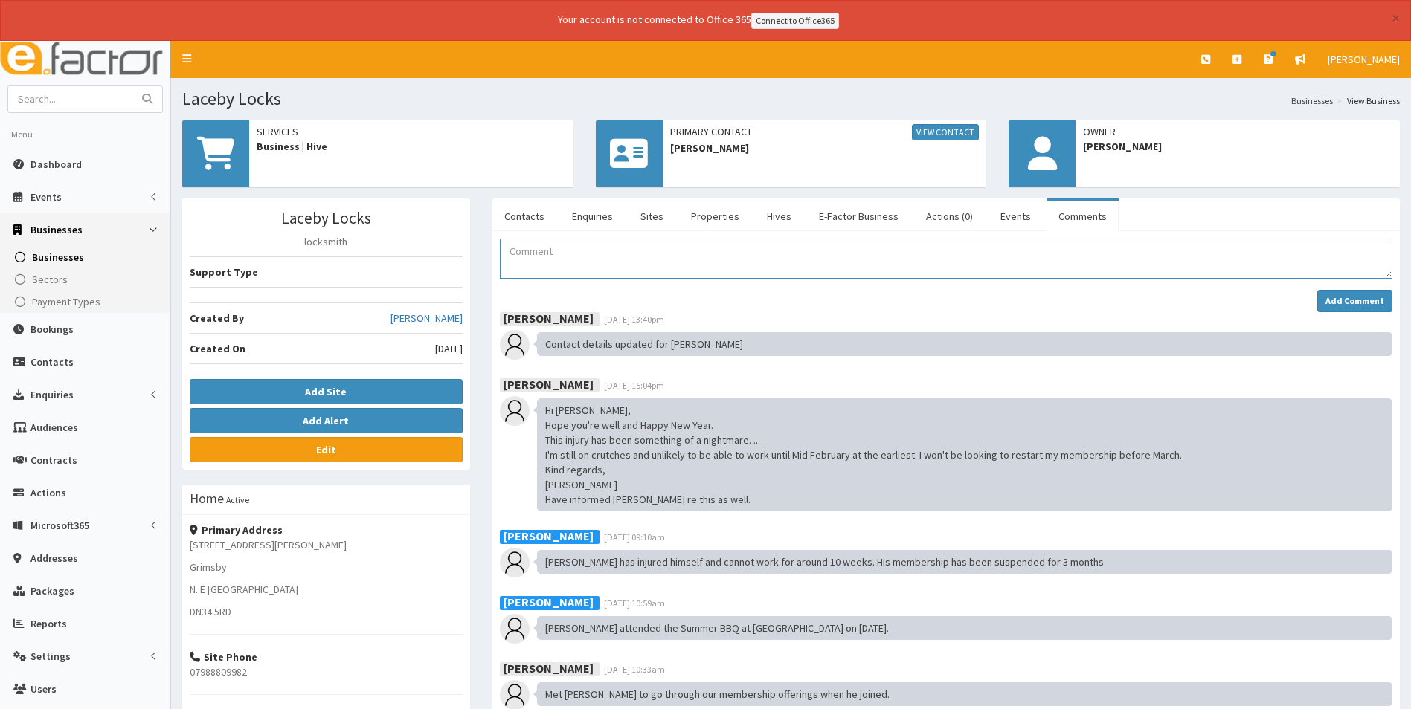
click at [629, 254] on textarea "Comment" at bounding box center [946, 259] width 892 height 40
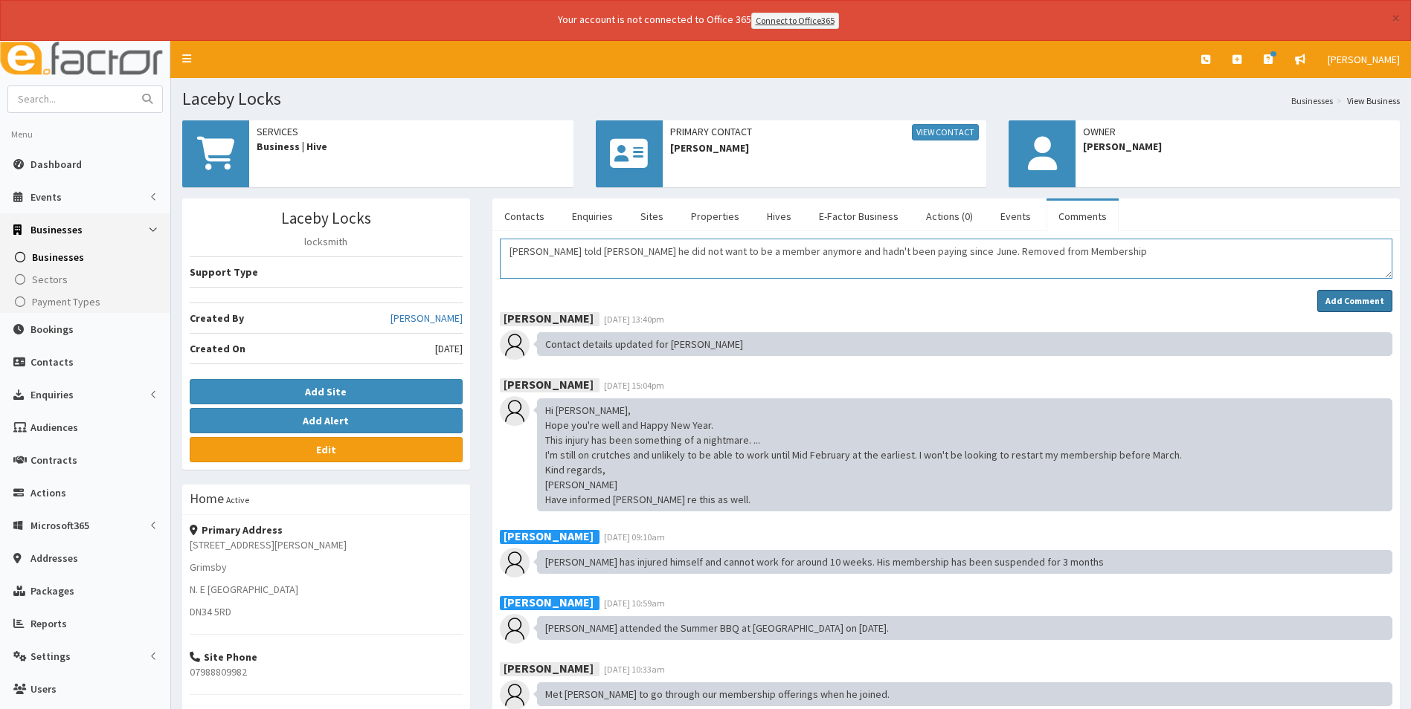
type textarea "Nigel told Julie he did not want to be a member anymore and hadn't been paying …"
click at [1334, 303] on strong "Add Comment" at bounding box center [1354, 300] width 59 height 11
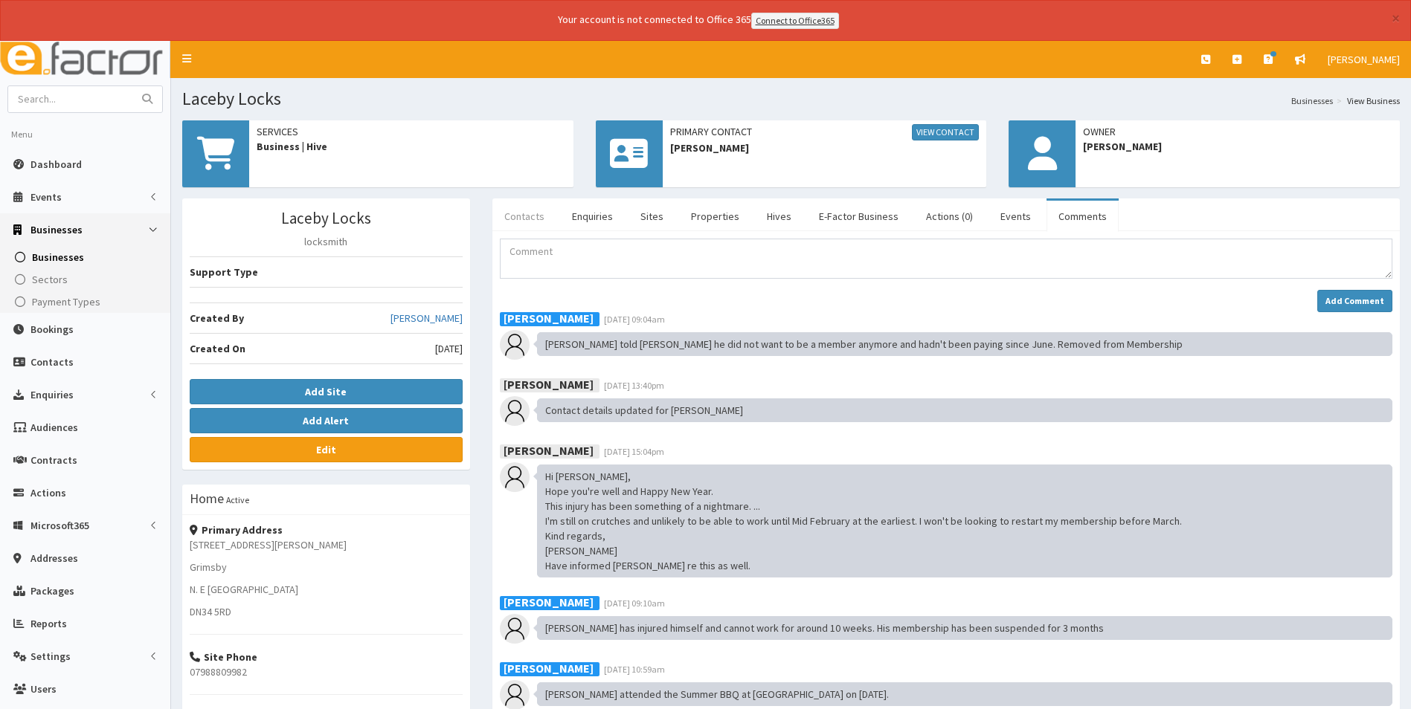
click at [531, 213] on link "Contacts" at bounding box center [524, 216] width 64 height 31
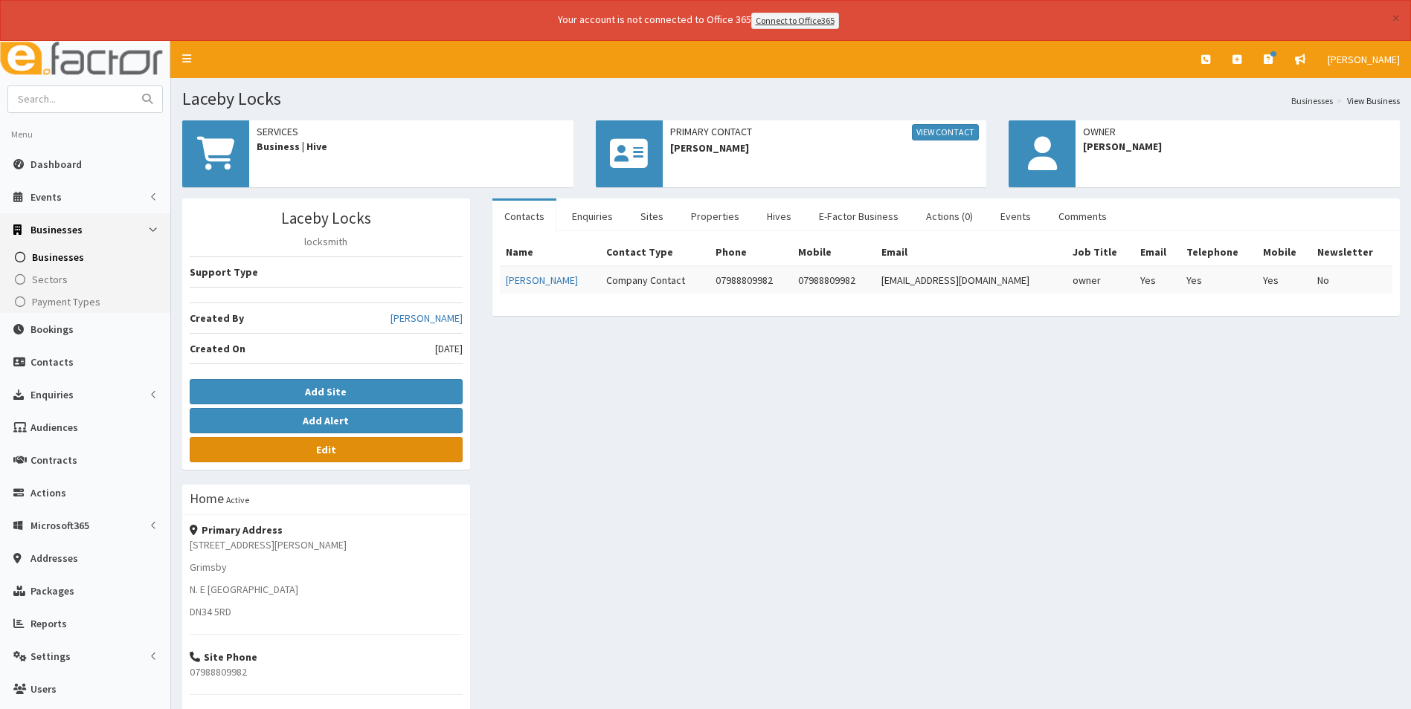
click at [333, 456] on b "Edit" at bounding box center [326, 449] width 20 height 13
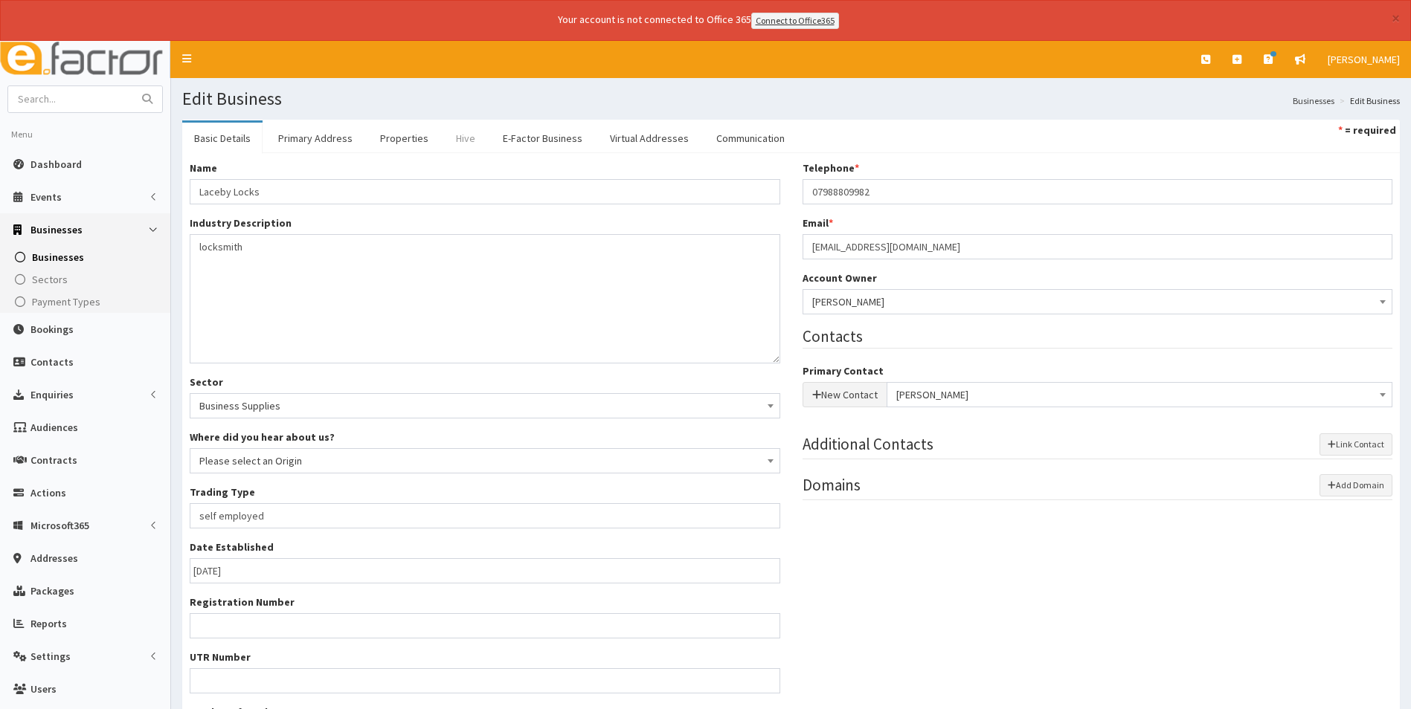
click at [461, 140] on link "Hive" at bounding box center [465, 138] width 43 height 31
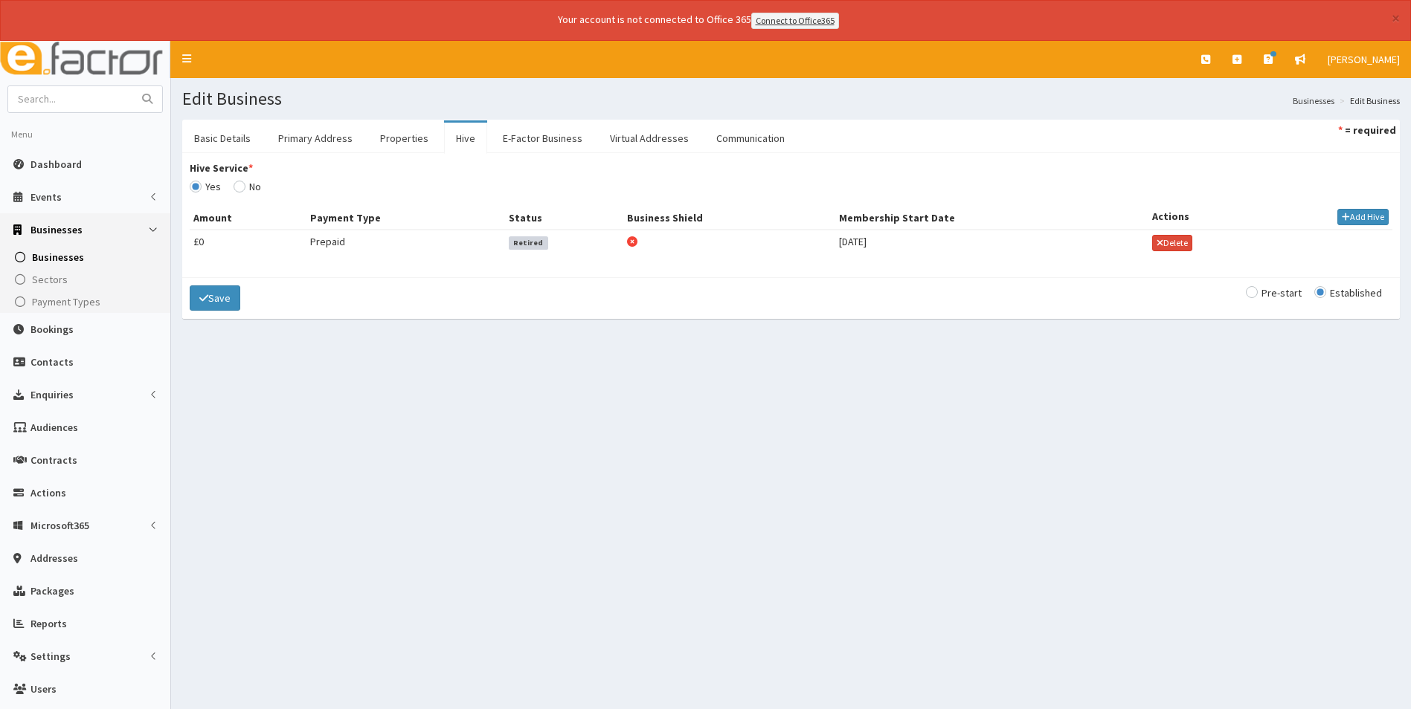
click at [241, 187] on input "Hive Service *" at bounding box center [247, 186] width 28 height 10
radio input "true"
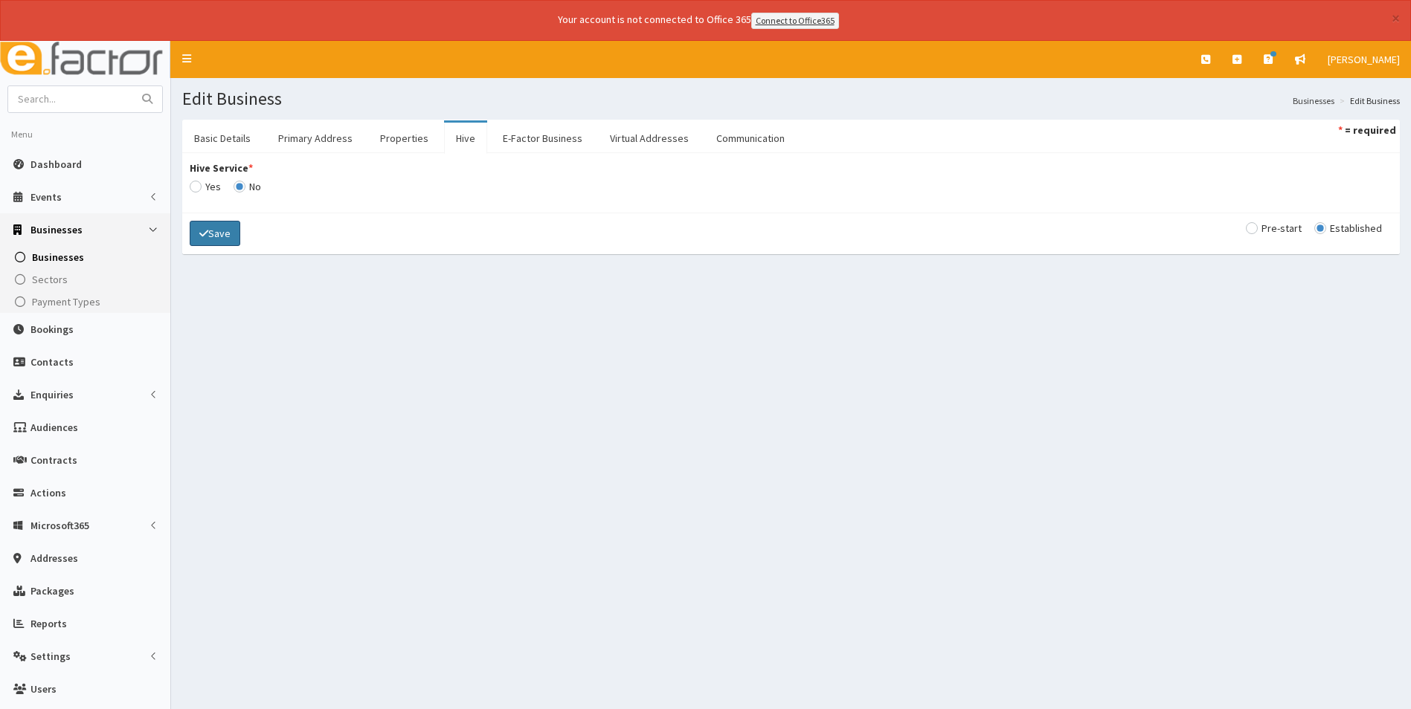
click at [218, 231] on button "Save" at bounding box center [215, 233] width 51 height 25
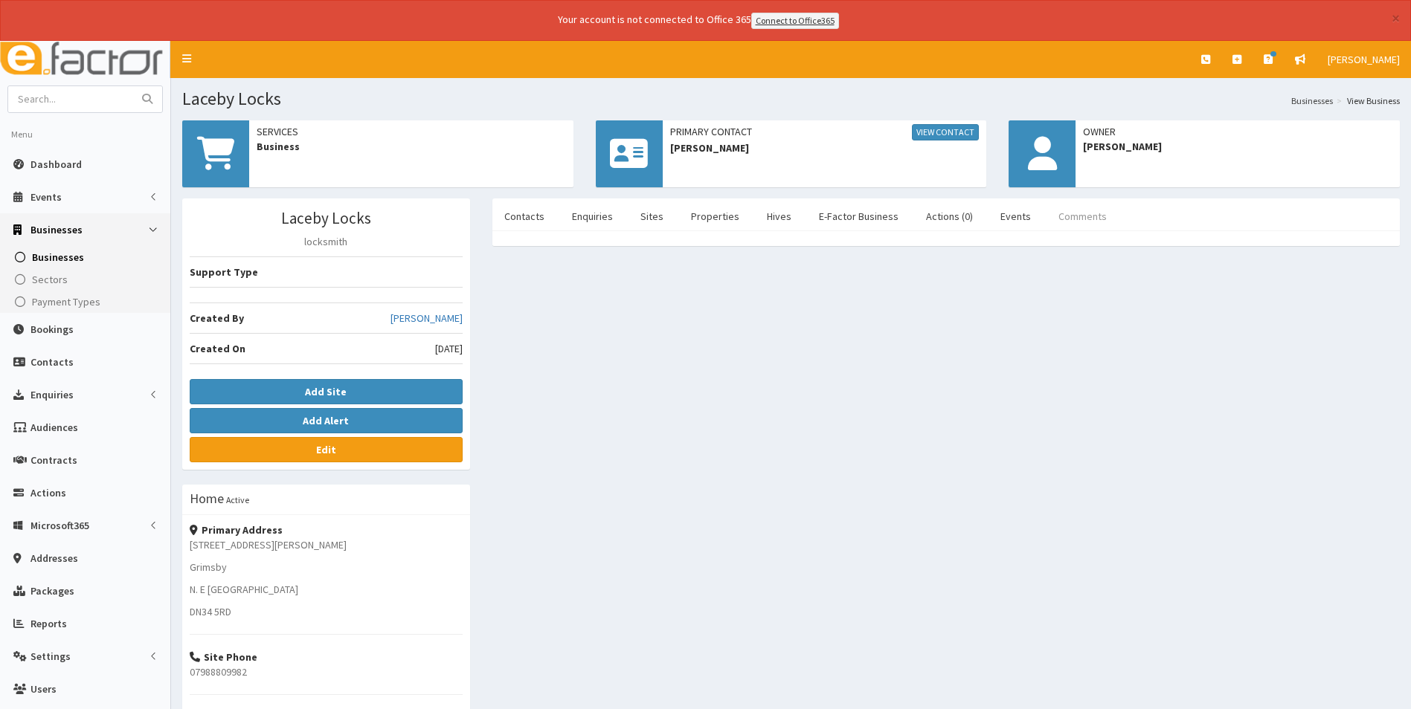
click at [1085, 212] on link "Comments" at bounding box center [1082, 216] width 72 height 31
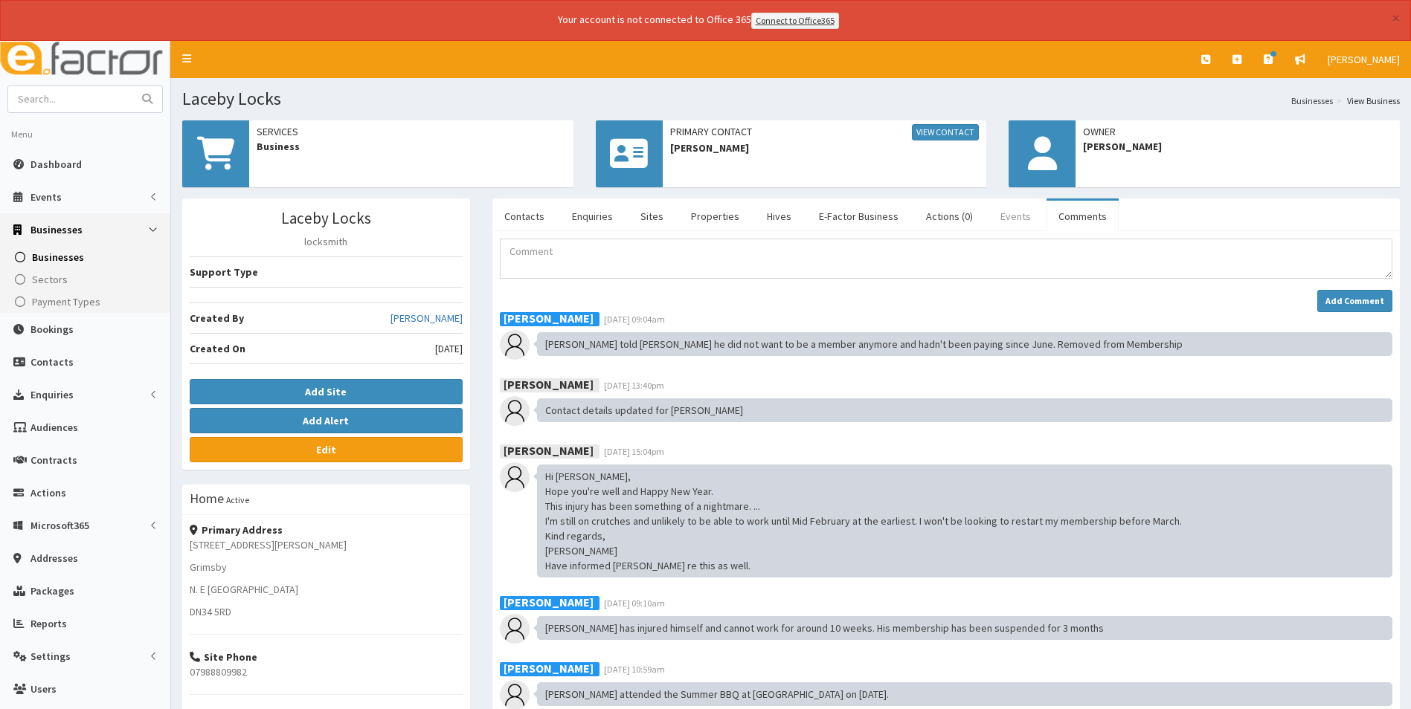
click at [997, 213] on link "Events" at bounding box center [1015, 216] width 54 height 31
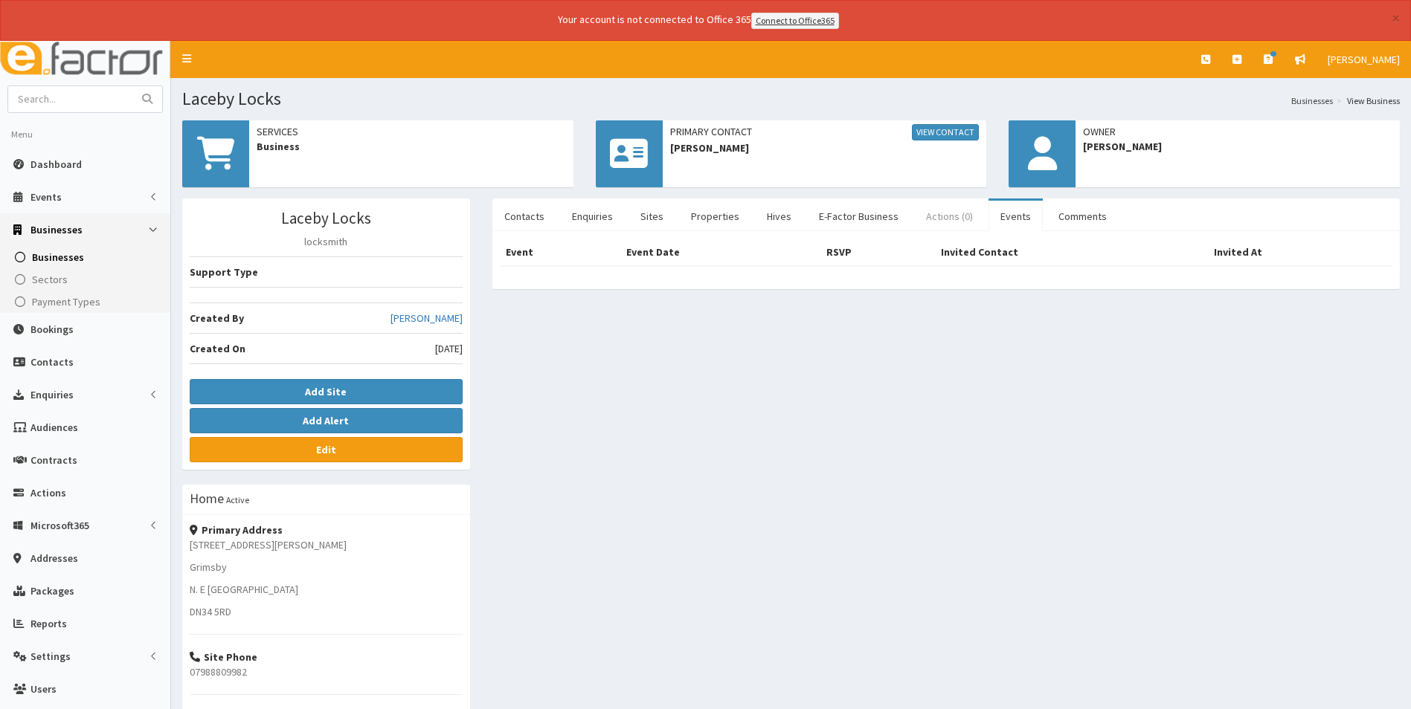
click at [931, 216] on link "Actions (0)" at bounding box center [949, 216] width 71 height 31
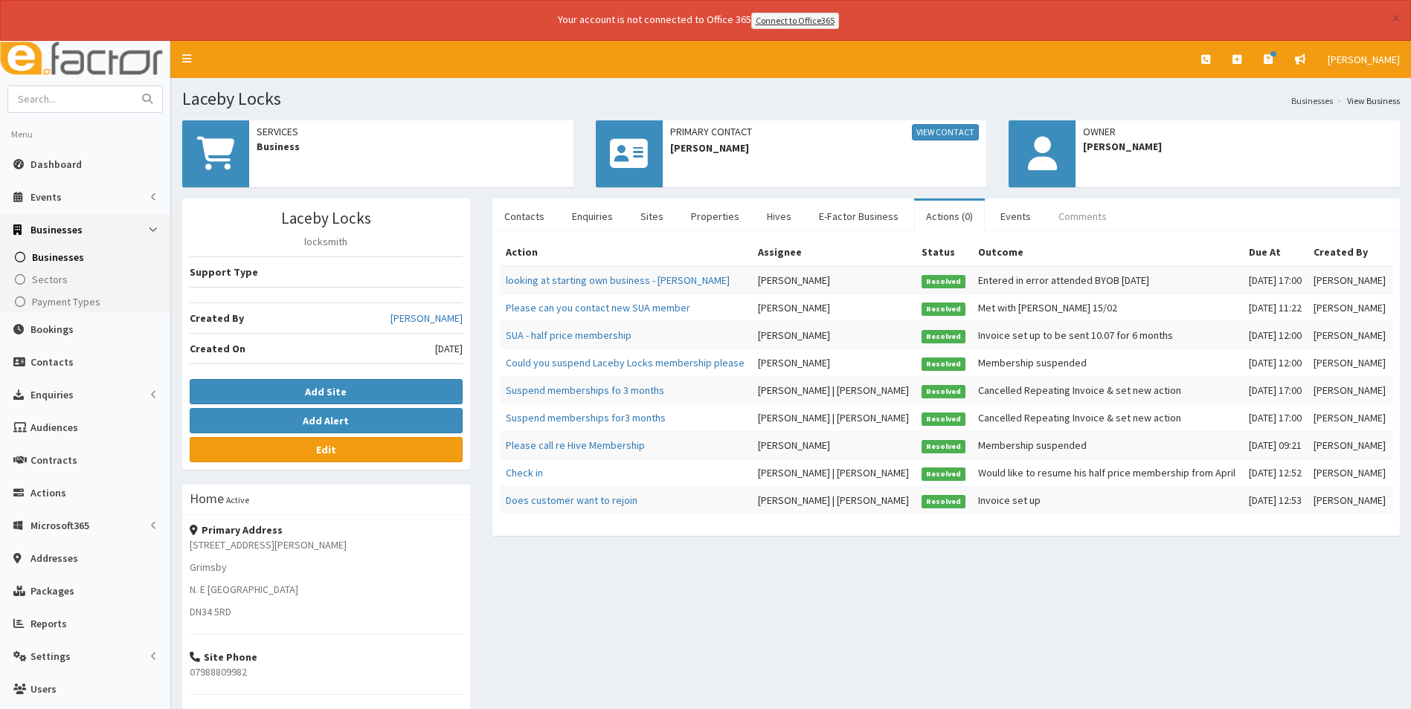
click at [1072, 215] on link "Comments" at bounding box center [1082, 216] width 72 height 31
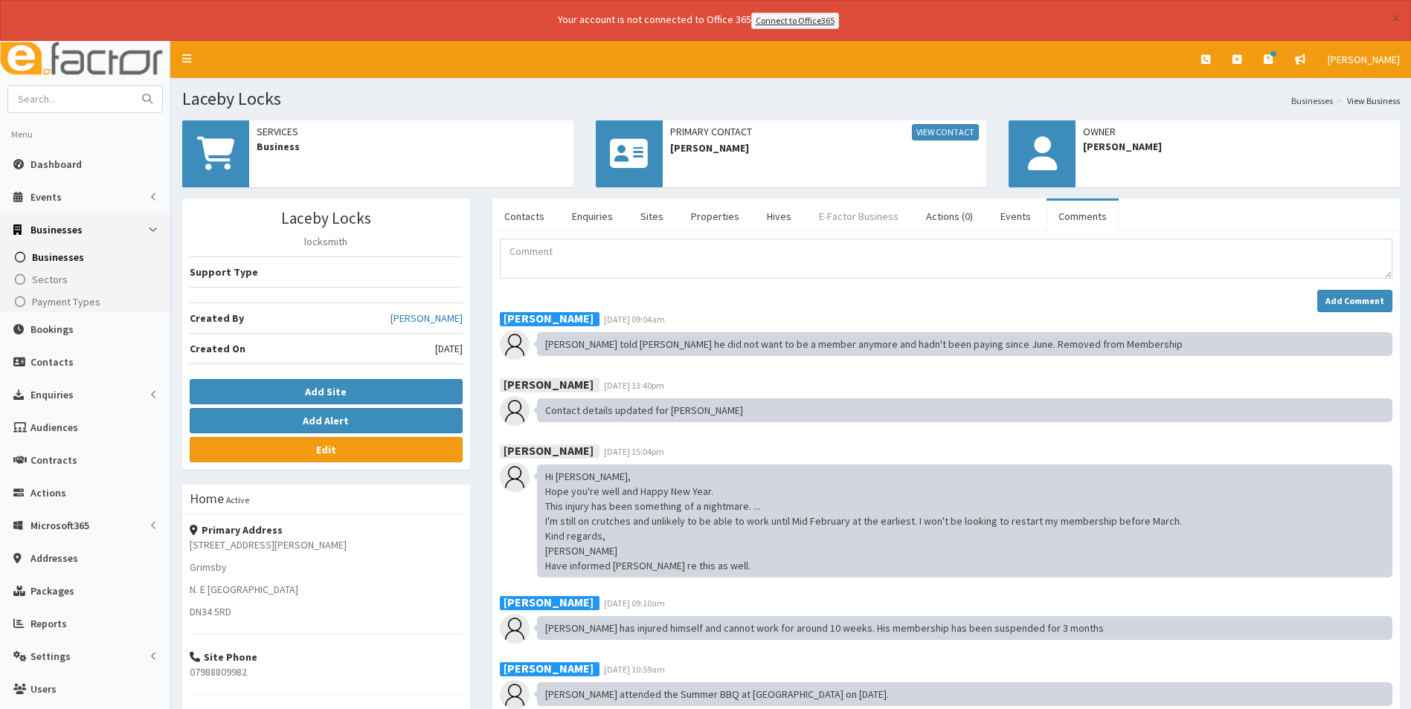
click at [872, 216] on link "E-Factor Business" at bounding box center [858, 216] width 103 height 31
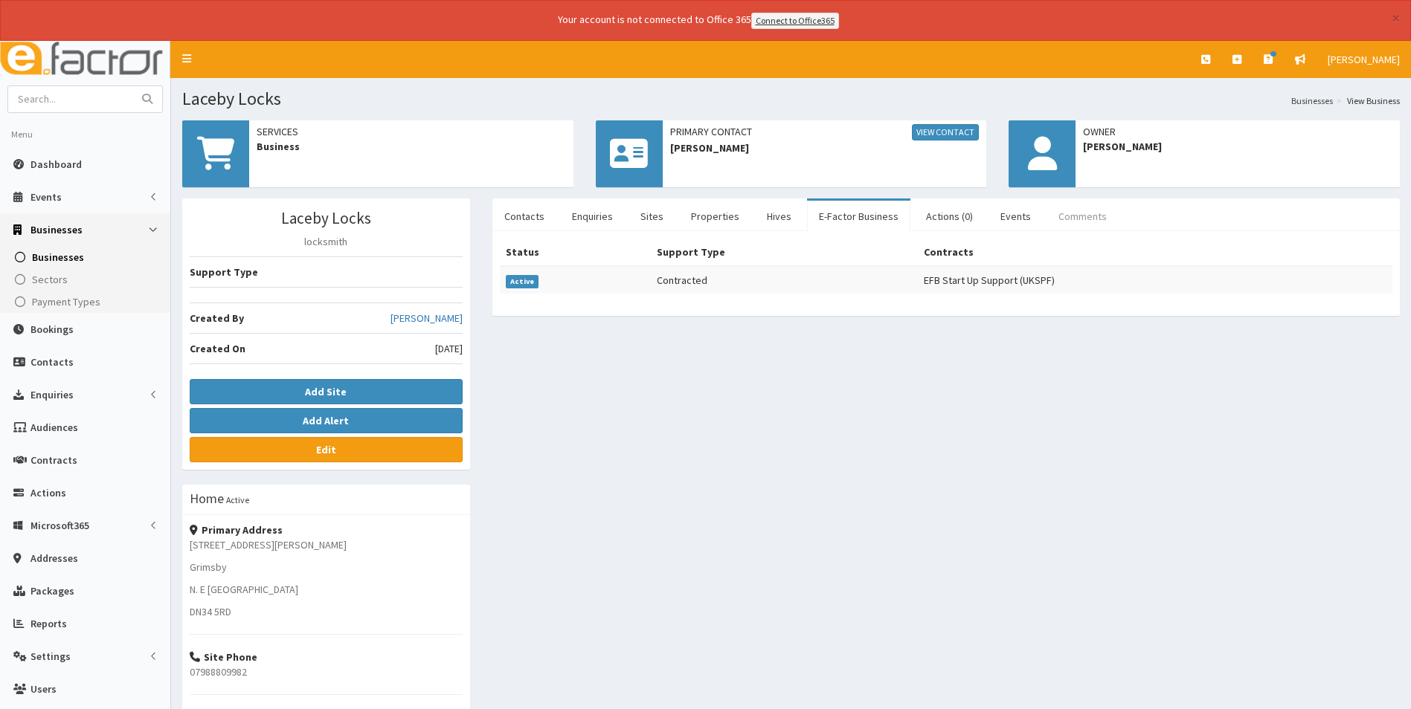
click at [1060, 217] on link "Comments" at bounding box center [1082, 216] width 72 height 31
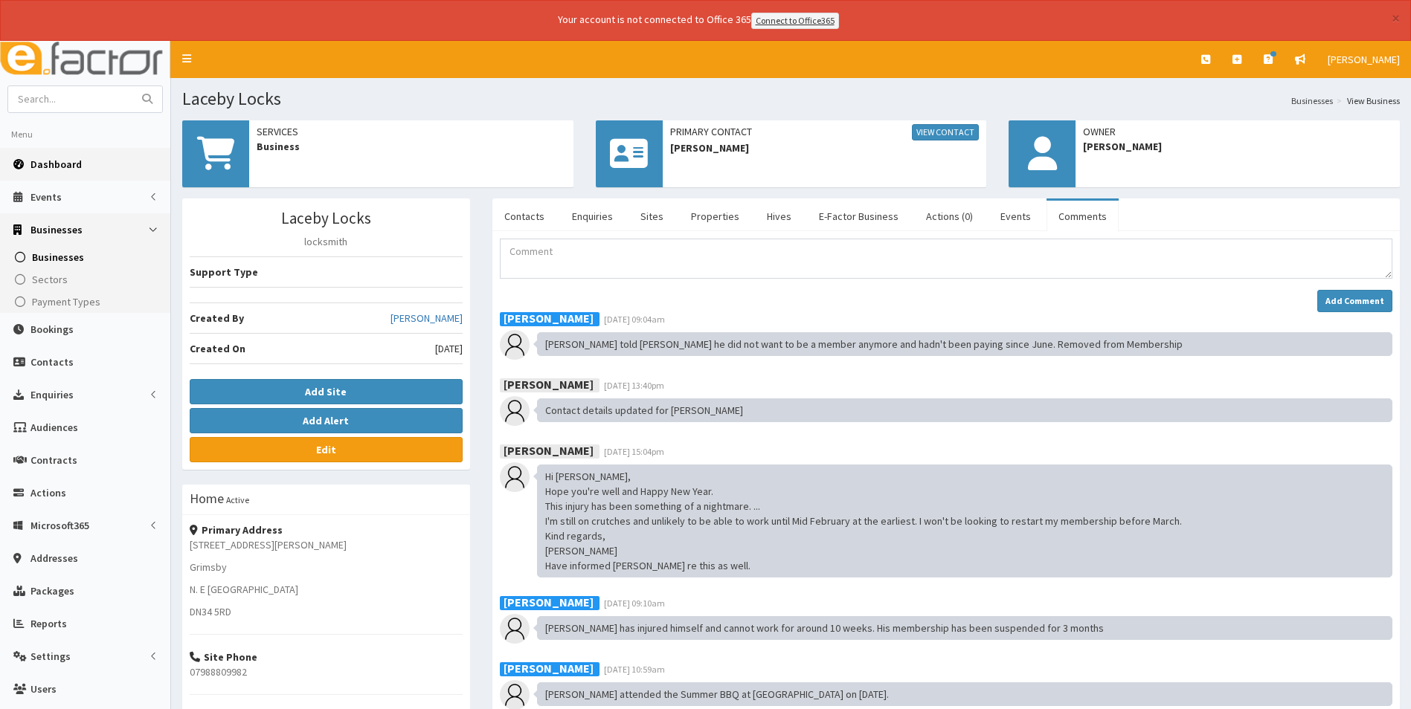
click at [48, 173] on link "Dashboard" at bounding box center [85, 164] width 170 height 33
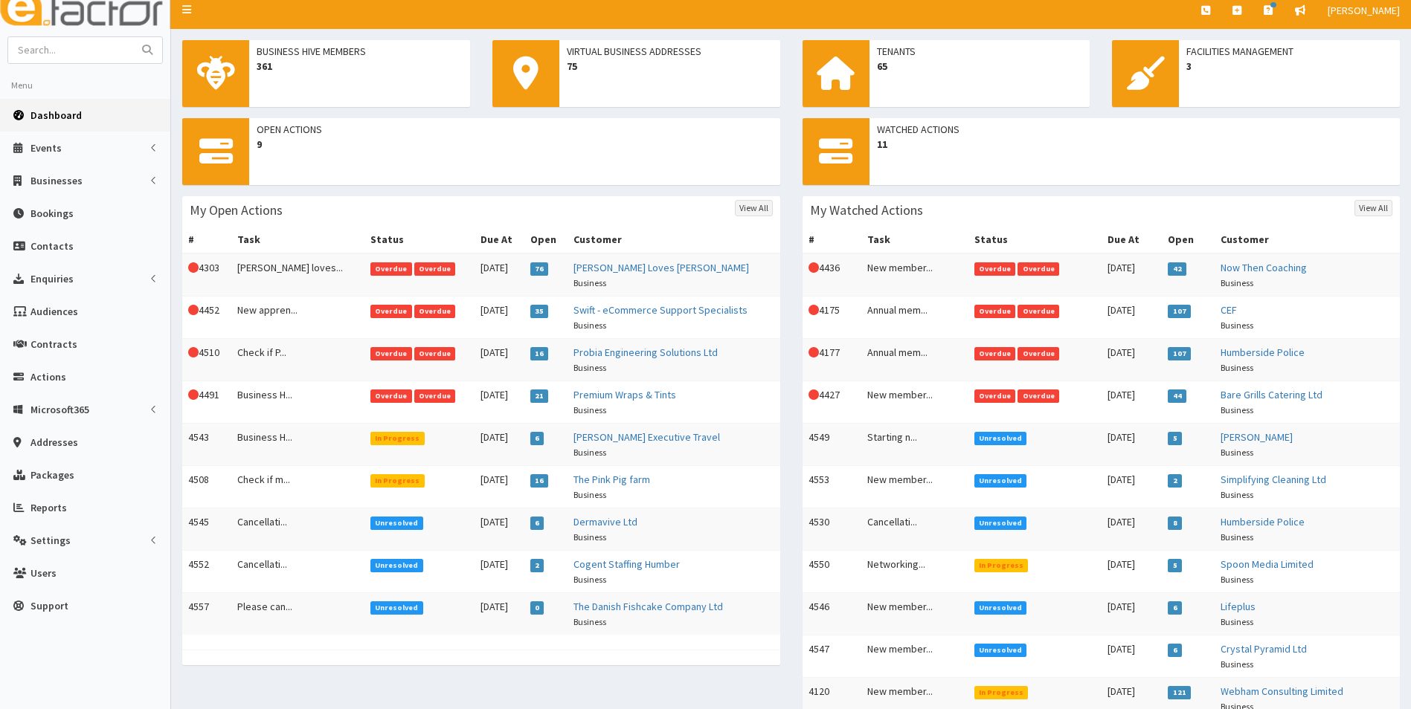
scroll to position [74, 0]
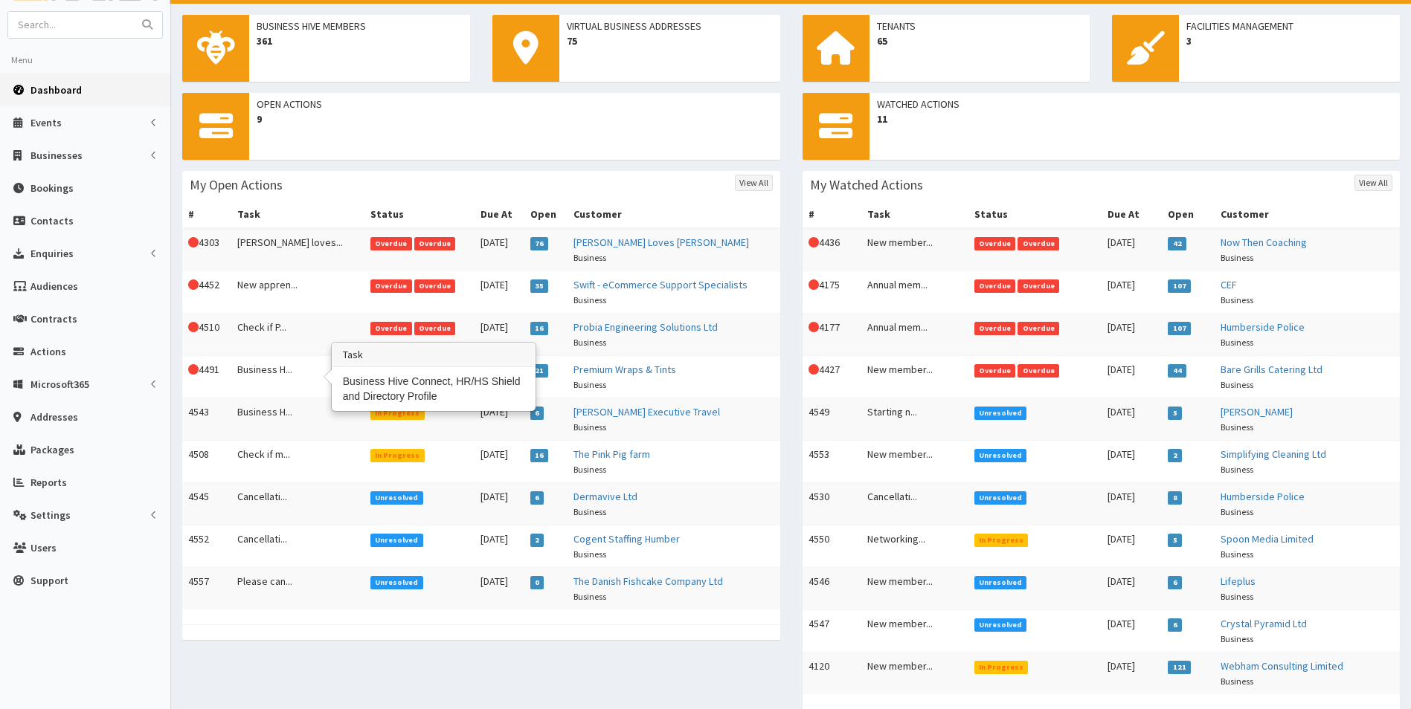
click at [262, 366] on td "Business H..." at bounding box center [297, 376] width 133 height 42
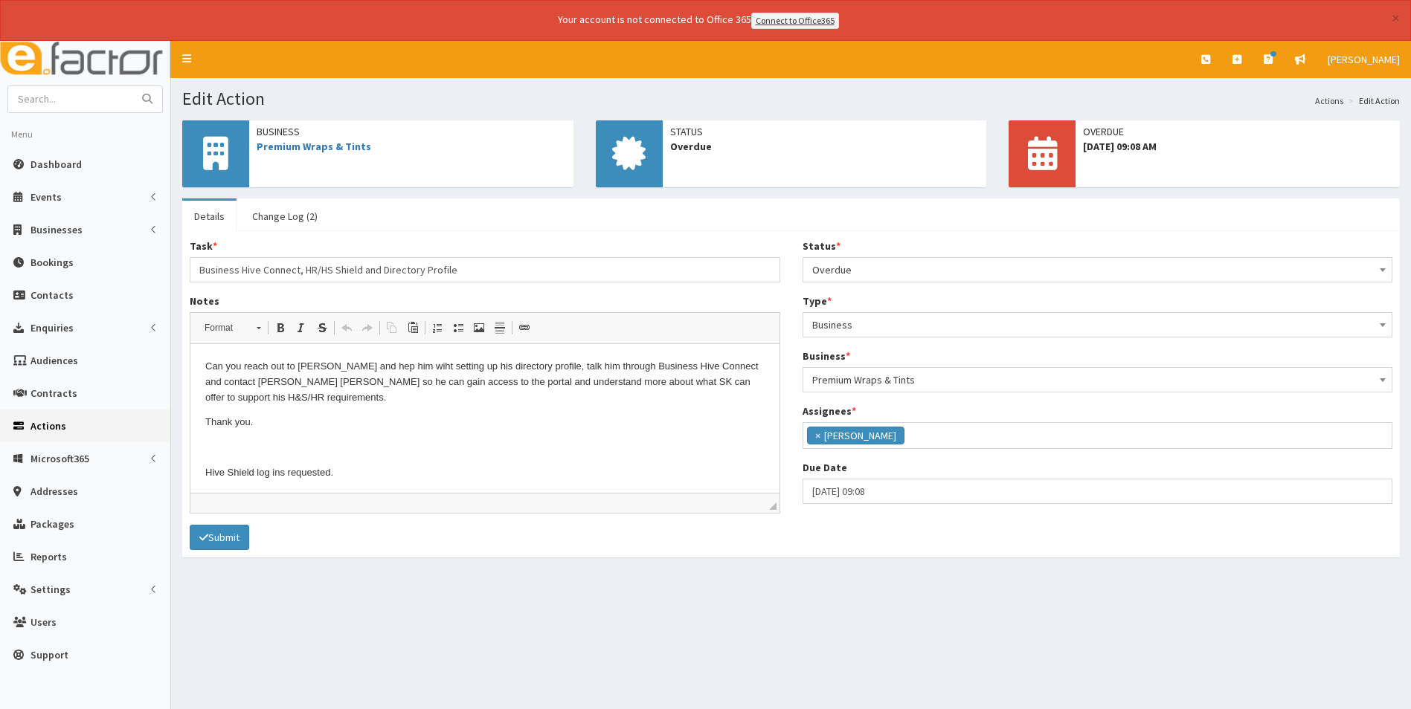
scroll to position [109, 0]
click at [845, 268] on span "Overdue" at bounding box center [1097, 270] width 571 height 21
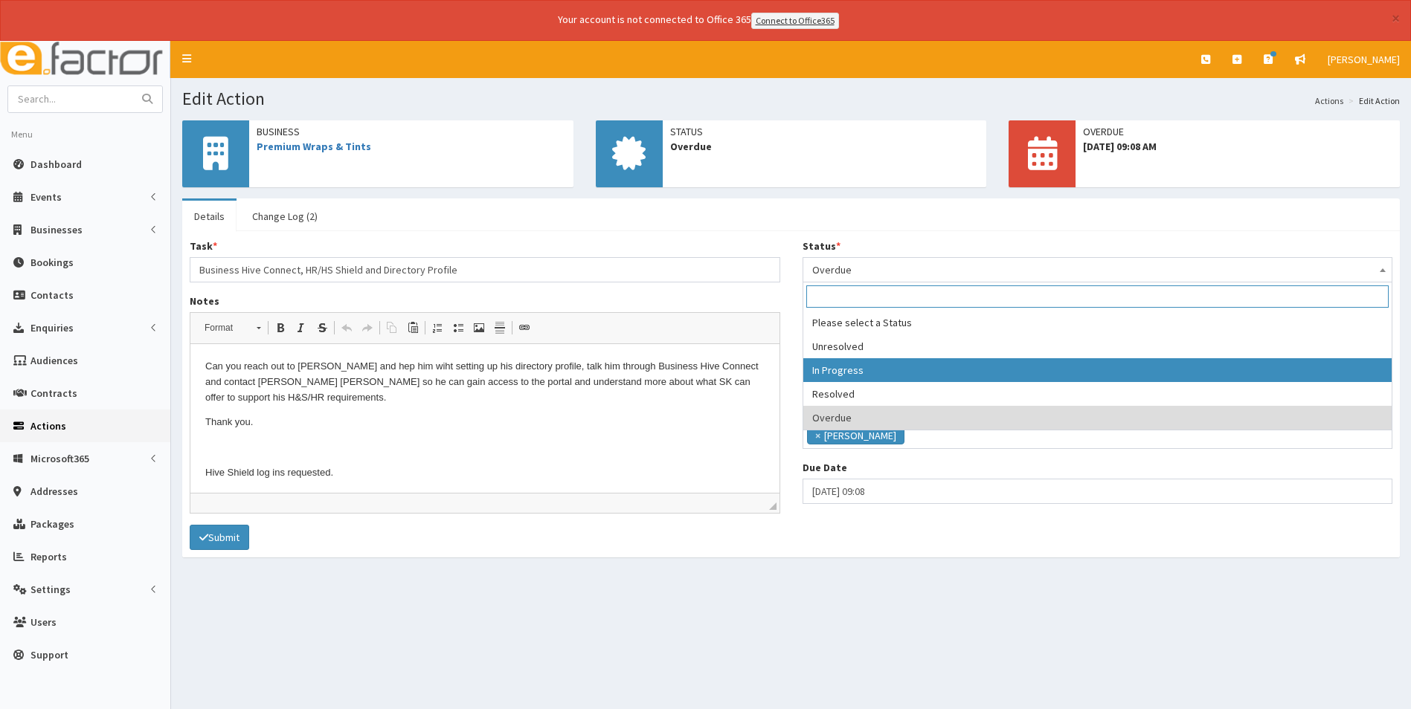
select select "2"
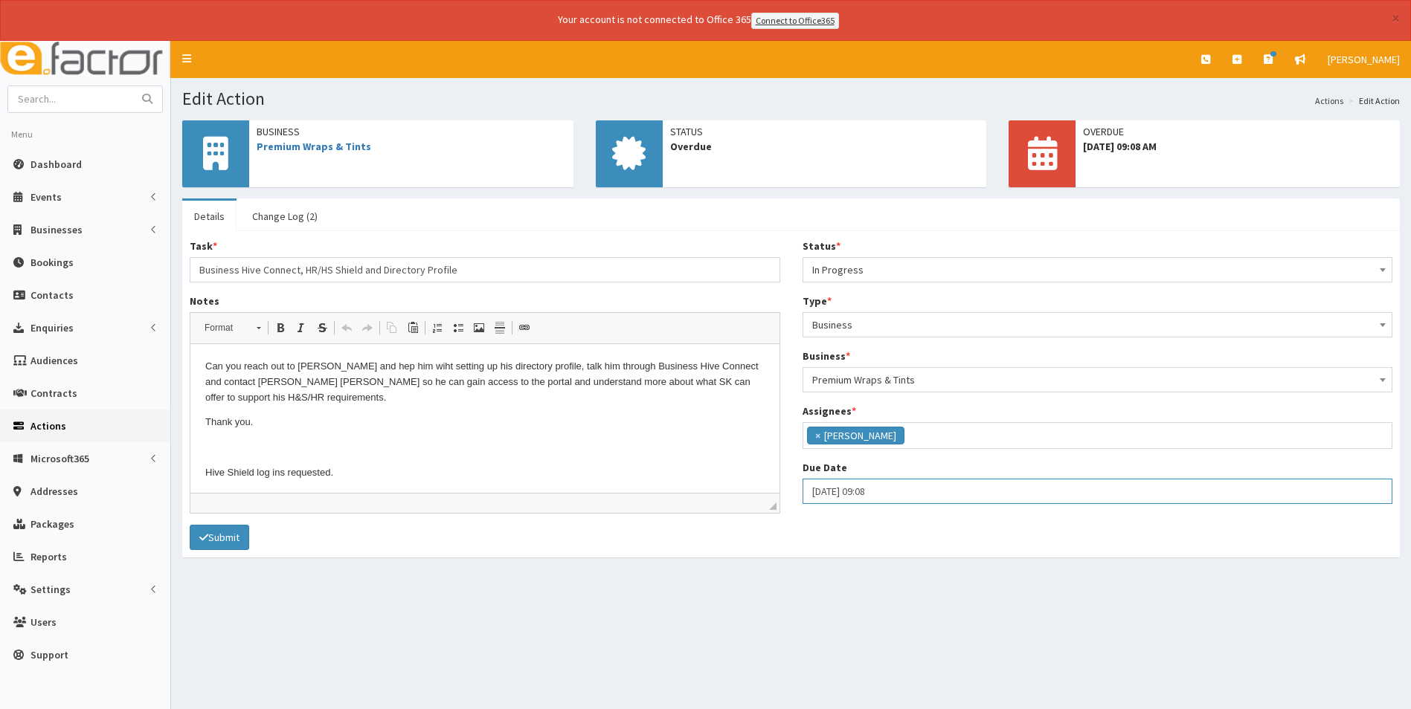
click at [898, 494] on input "12-09-2025 09:08" at bounding box center [1097, 491] width 590 height 25
select select "9"
select select "8"
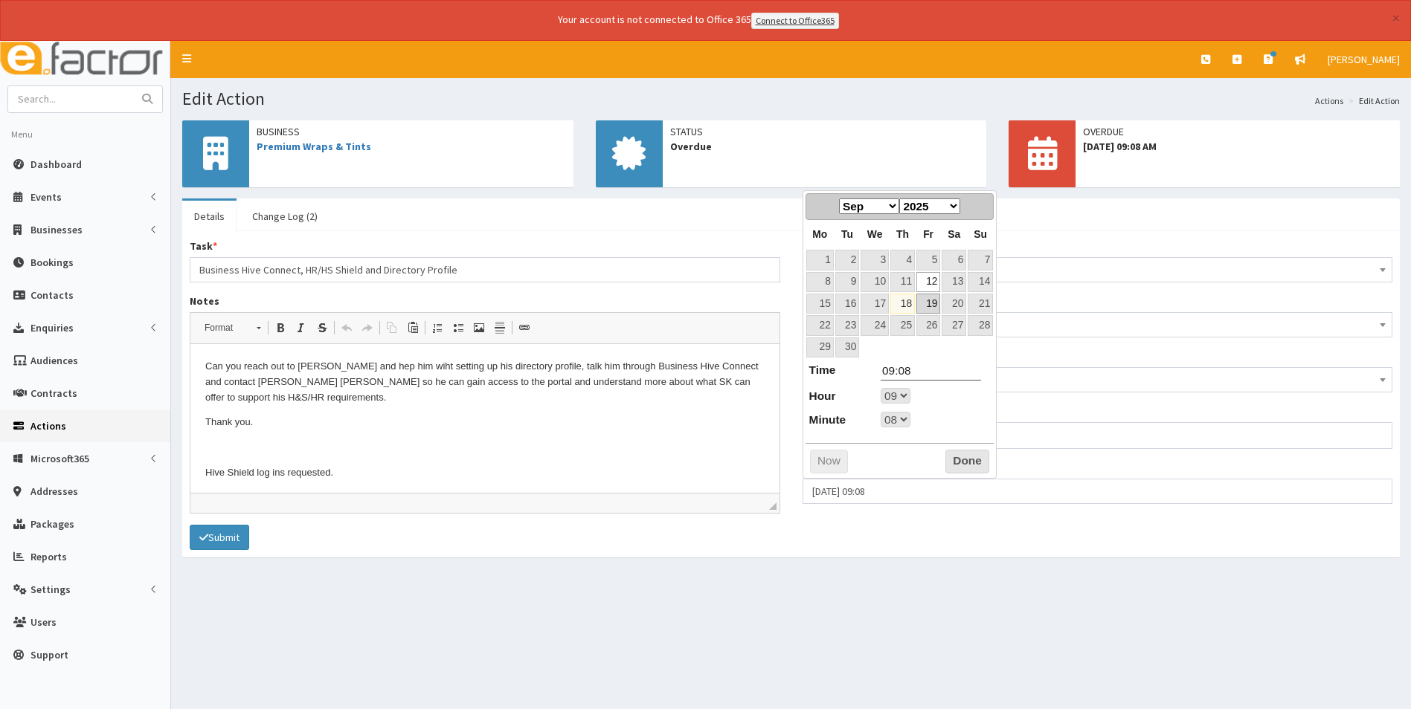
click at [931, 300] on link "19" at bounding box center [928, 304] width 24 height 20
type input "19-09-2025 09:08"
select select "9"
select select "8"
click at [905, 397] on select "00 01 02 03 04 05 06 07 08 09 10 11 12 13 14 15 16 17 18 19 20 21 22 23" at bounding box center [895, 396] width 30 height 16
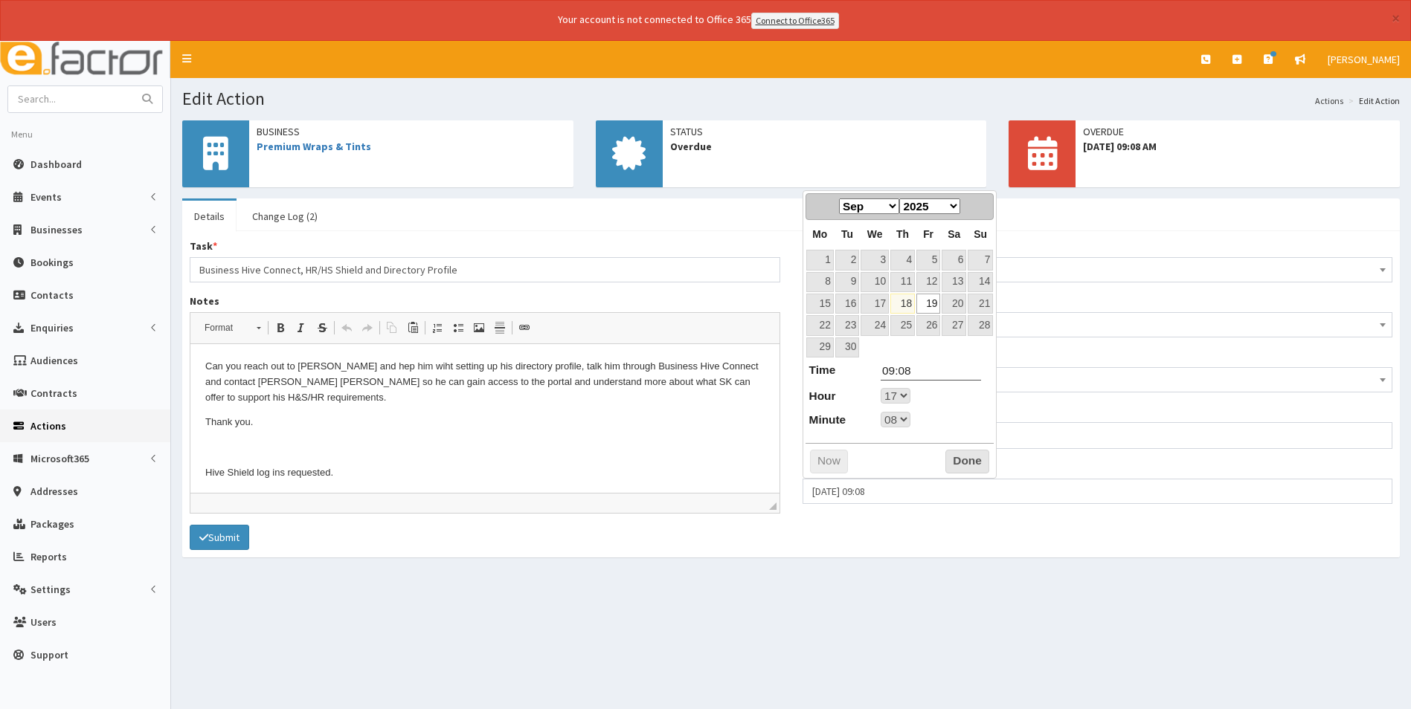
type input "19-09-2025 17:08"
type input "17:08"
select select "17"
select select "8"
click at [904, 419] on select "00 01 02 03 04 05 06 07 08 09 10 11 12 13 14 15 16 17 18 19 20 21 22 23 24 25 2…" at bounding box center [895, 420] width 30 height 16
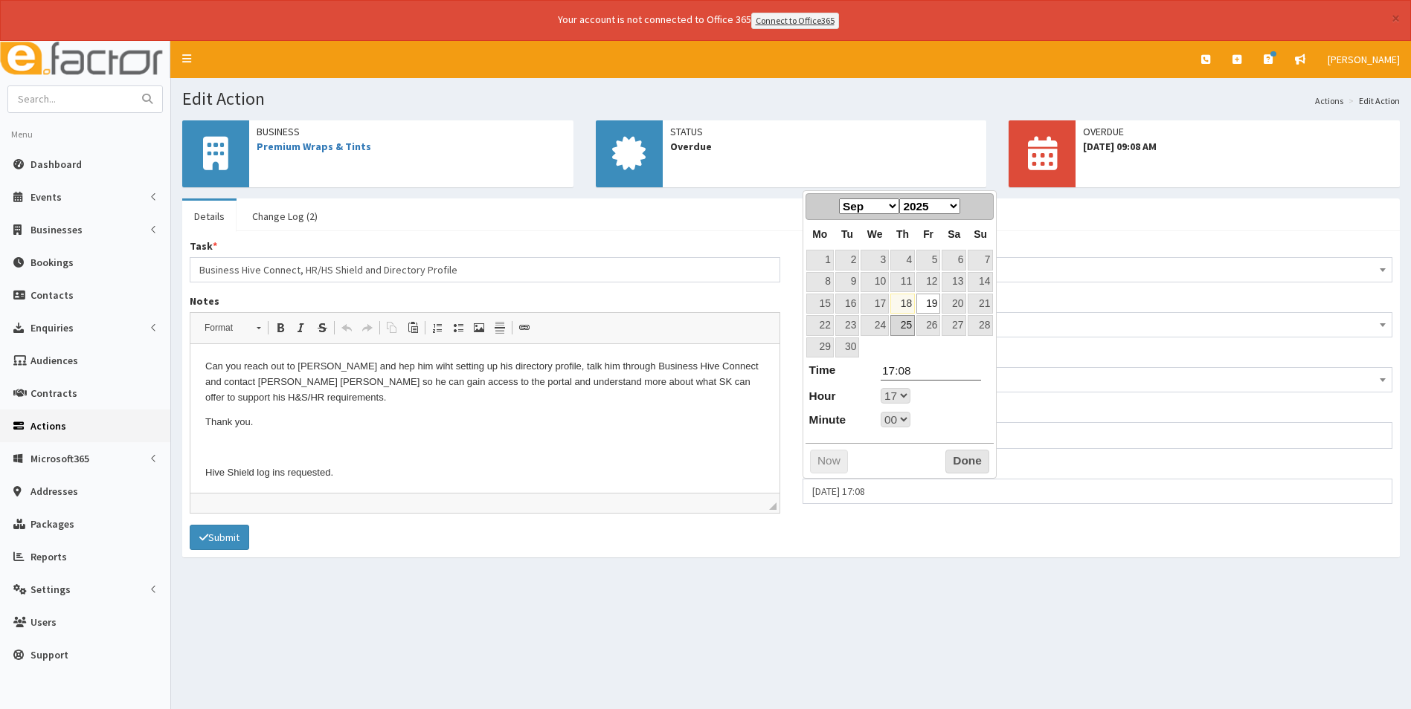
type input "19-09-2025 17:00"
type input "17:00"
select select "17"
click at [961, 460] on button "Done" at bounding box center [967, 462] width 44 height 24
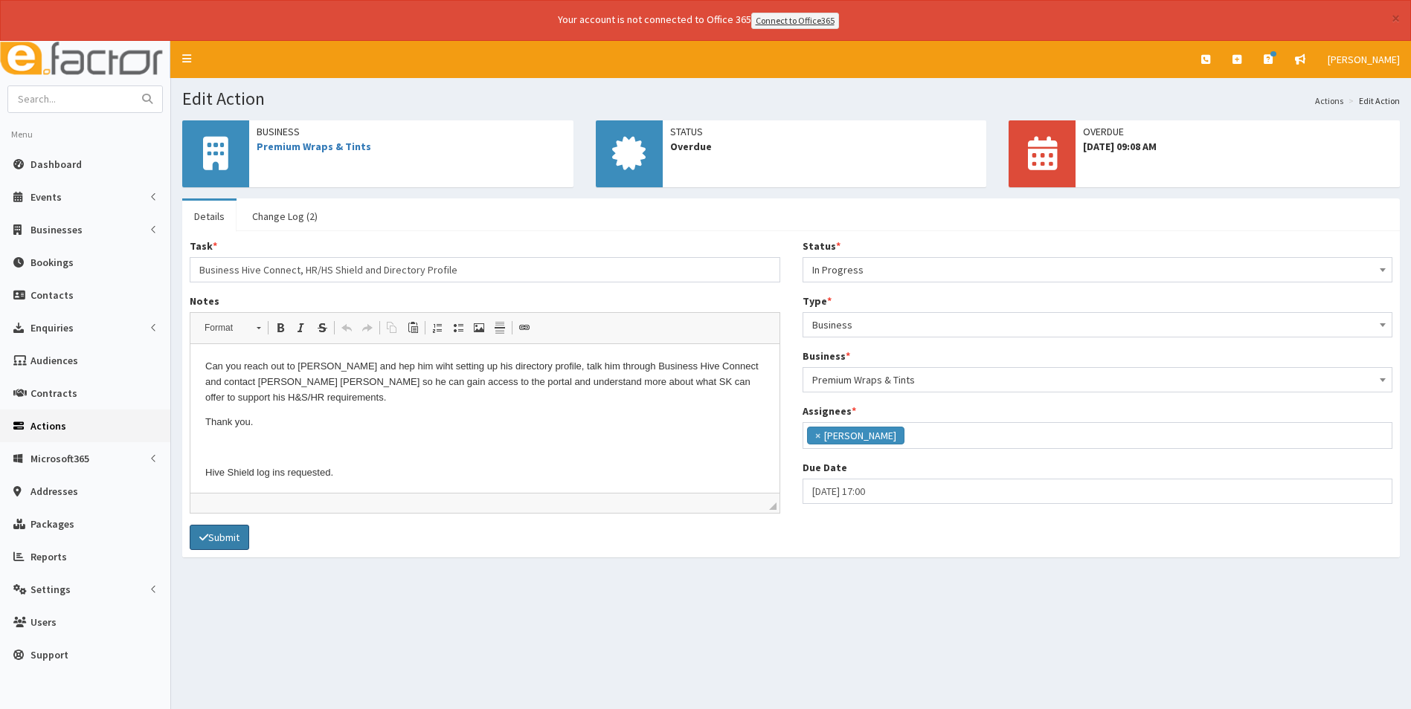
click at [212, 532] on button "Submit" at bounding box center [219, 537] width 59 height 25
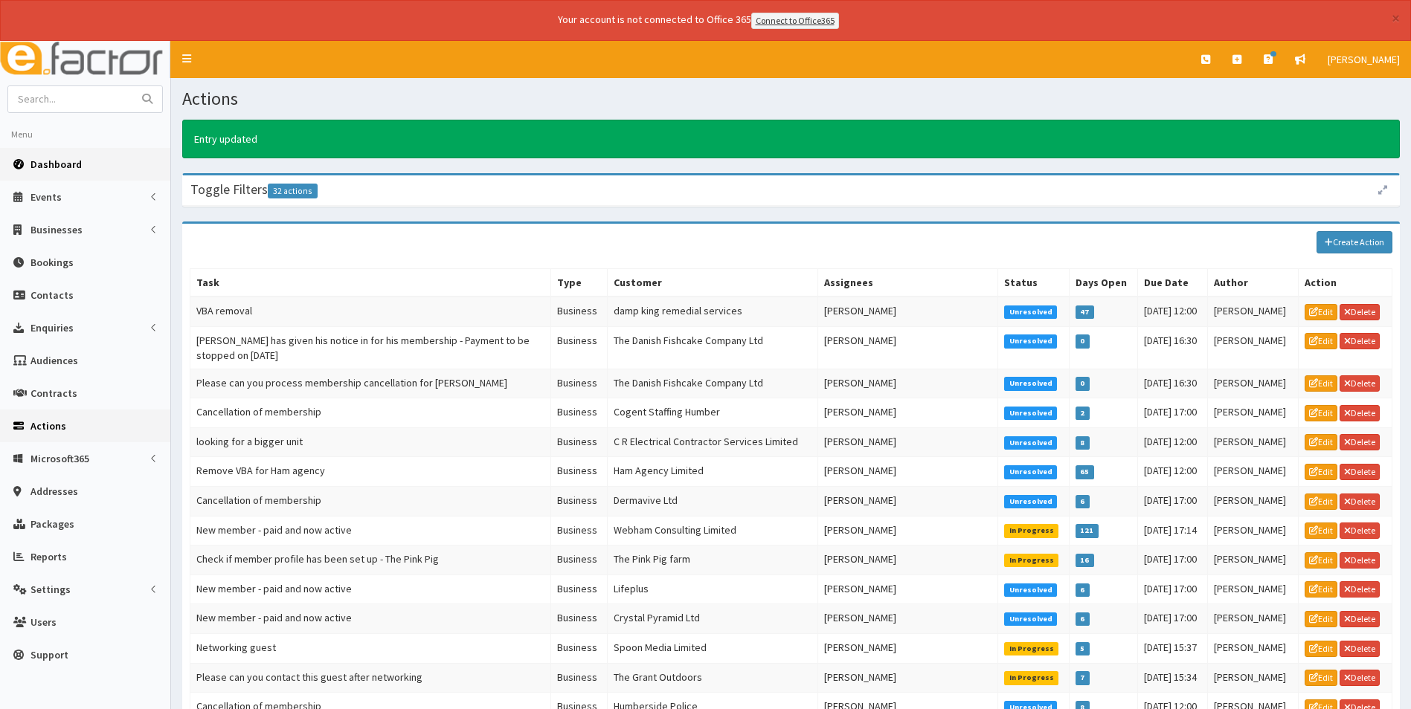
click at [57, 162] on span "Dashboard" at bounding box center [55, 164] width 51 height 13
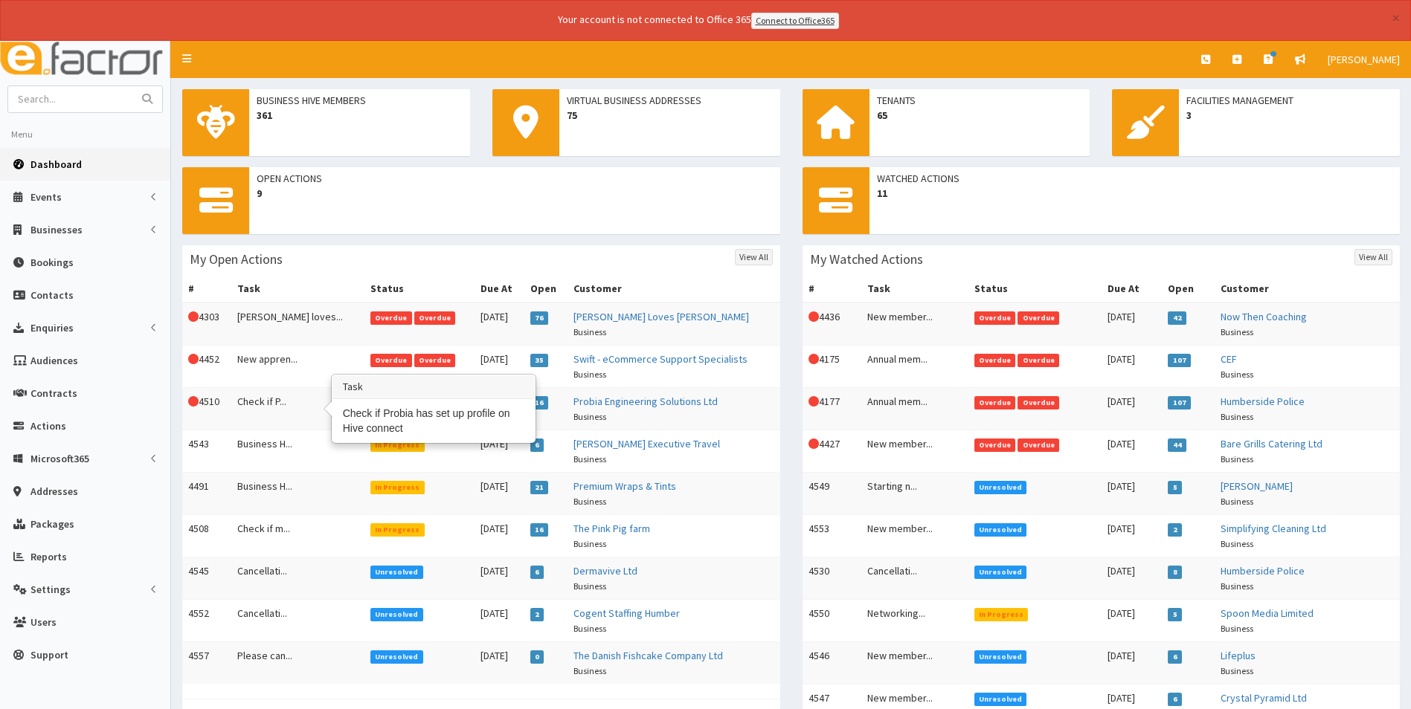
click at [263, 399] on td "Check if P..." at bounding box center [297, 408] width 133 height 42
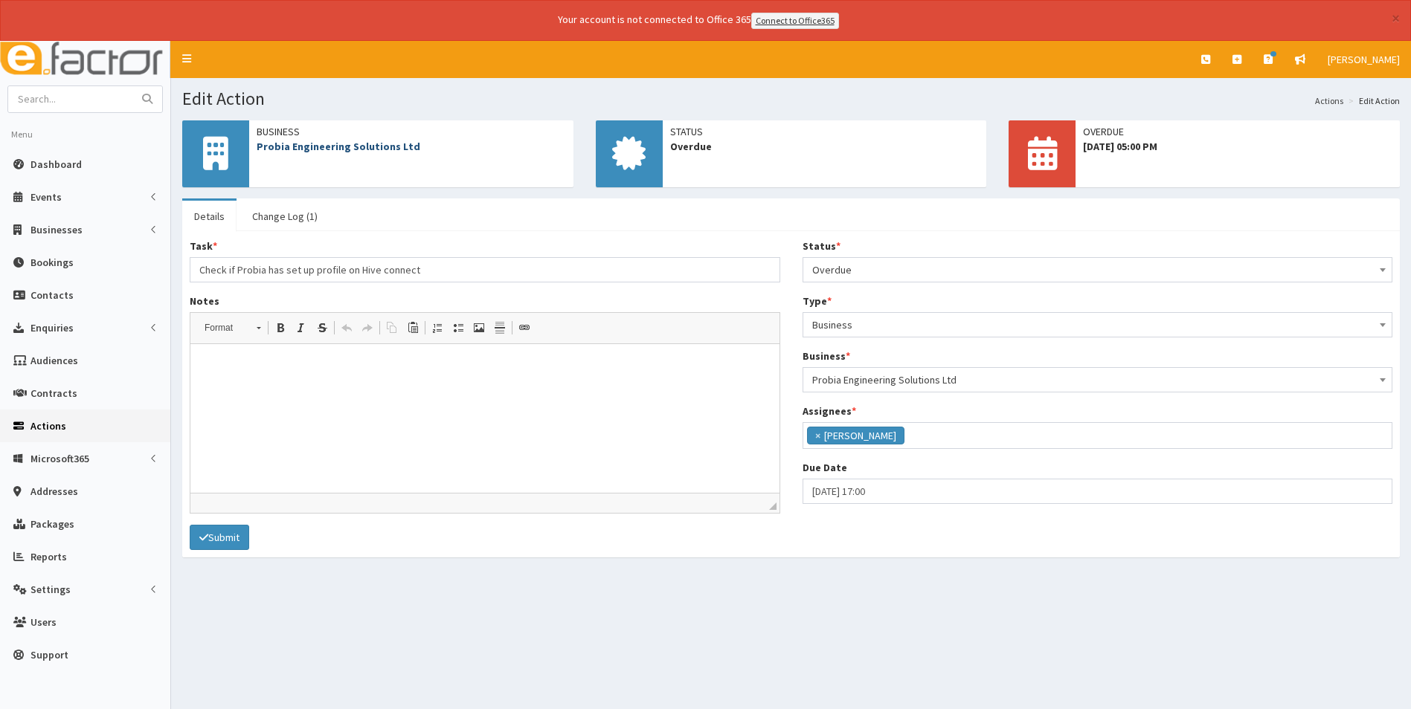
click at [326, 142] on link "Probia Engineering Solutions Ltd" at bounding box center [339, 146] width 164 height 13
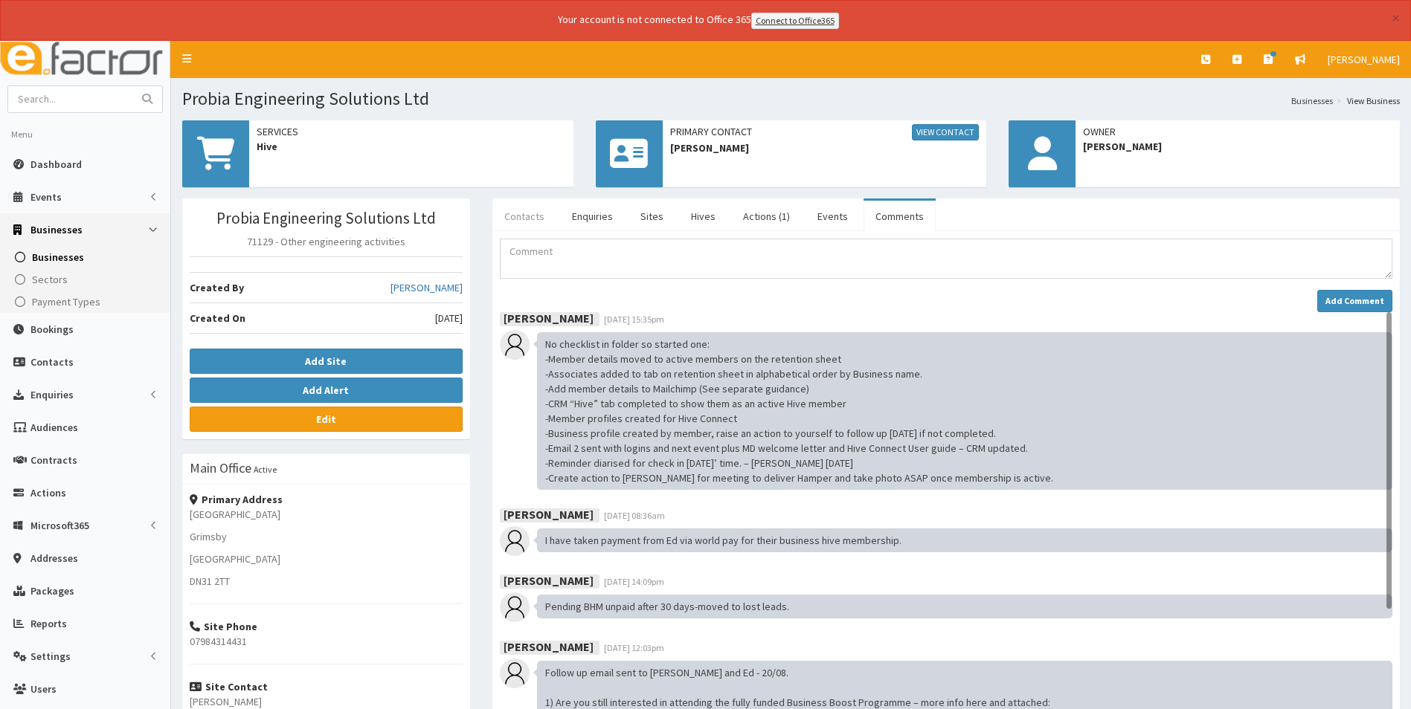
click at [521, 216] on link "Contacts" at bounding box center [524, 216] width 64 height 31
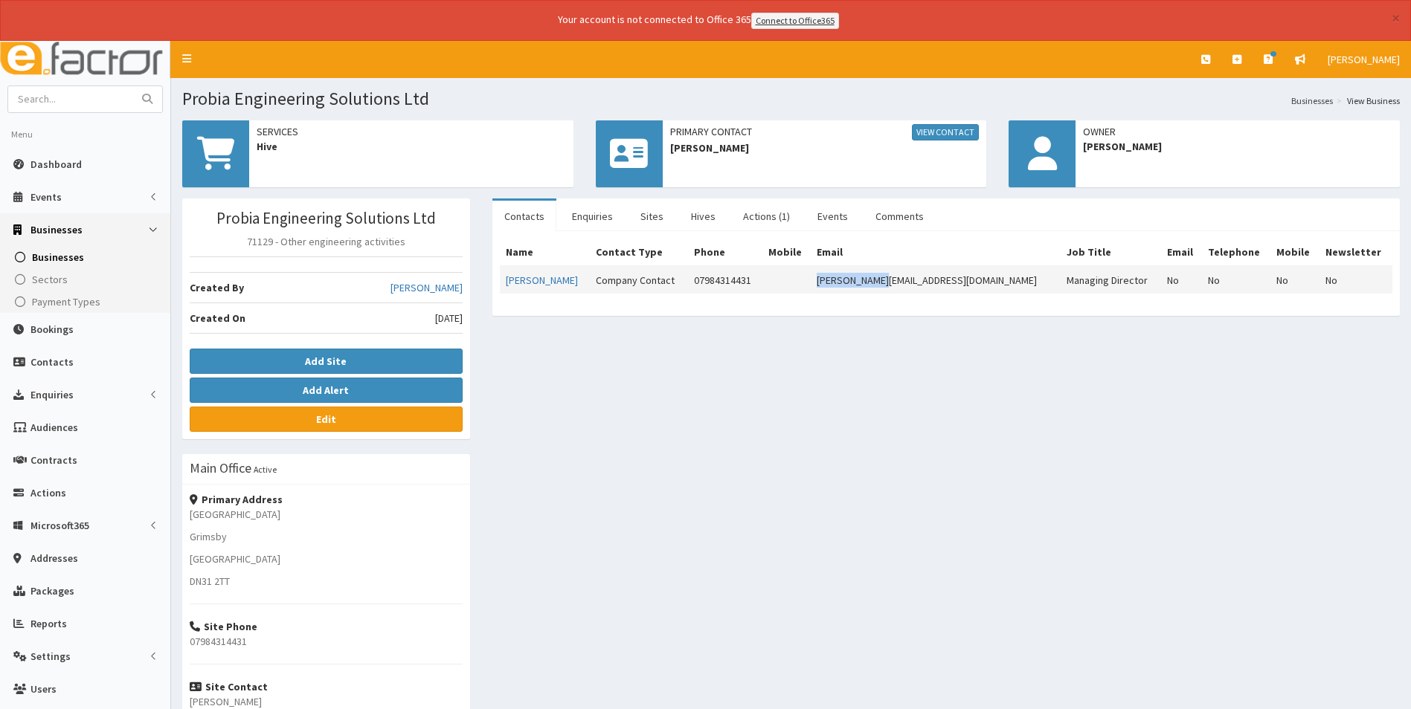
drag, startPoint x: 948, startPoint y: 281, endPoint x: 847, endPoint y: 281, distance: 101.1
click at [847, 281] on tr "Sam Piggott Company Contact 07984314431 sam@probia.uk Managing Director No No N…" at bounding box center [946, 280] width 892 height 28
copy tr "sam@probia.uk"
click at [767, 217] on link "Actions (1)" at bounding box center [766, 216] width 71 height 31
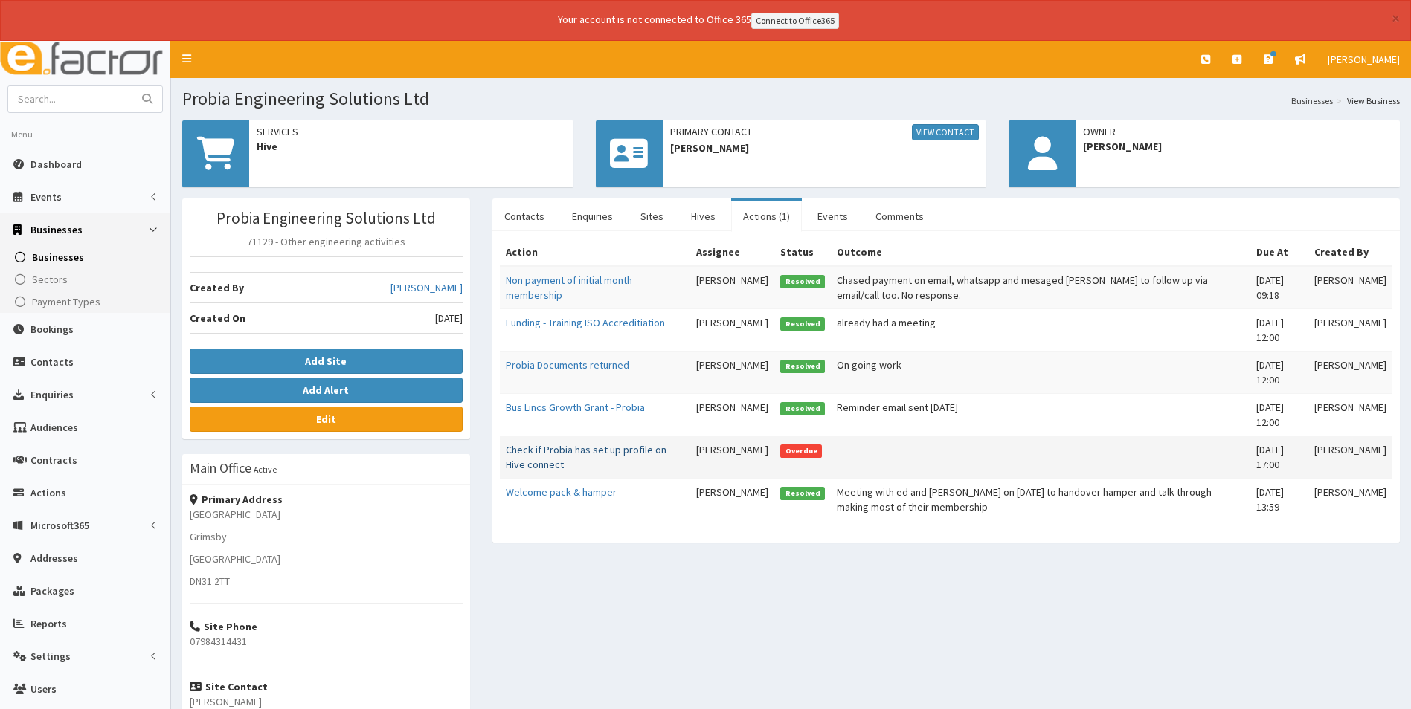
click at [577, 452] on link "Check if Probia has set up profile on Hive connect" at bounding box center [586, 457] width 161 height 28
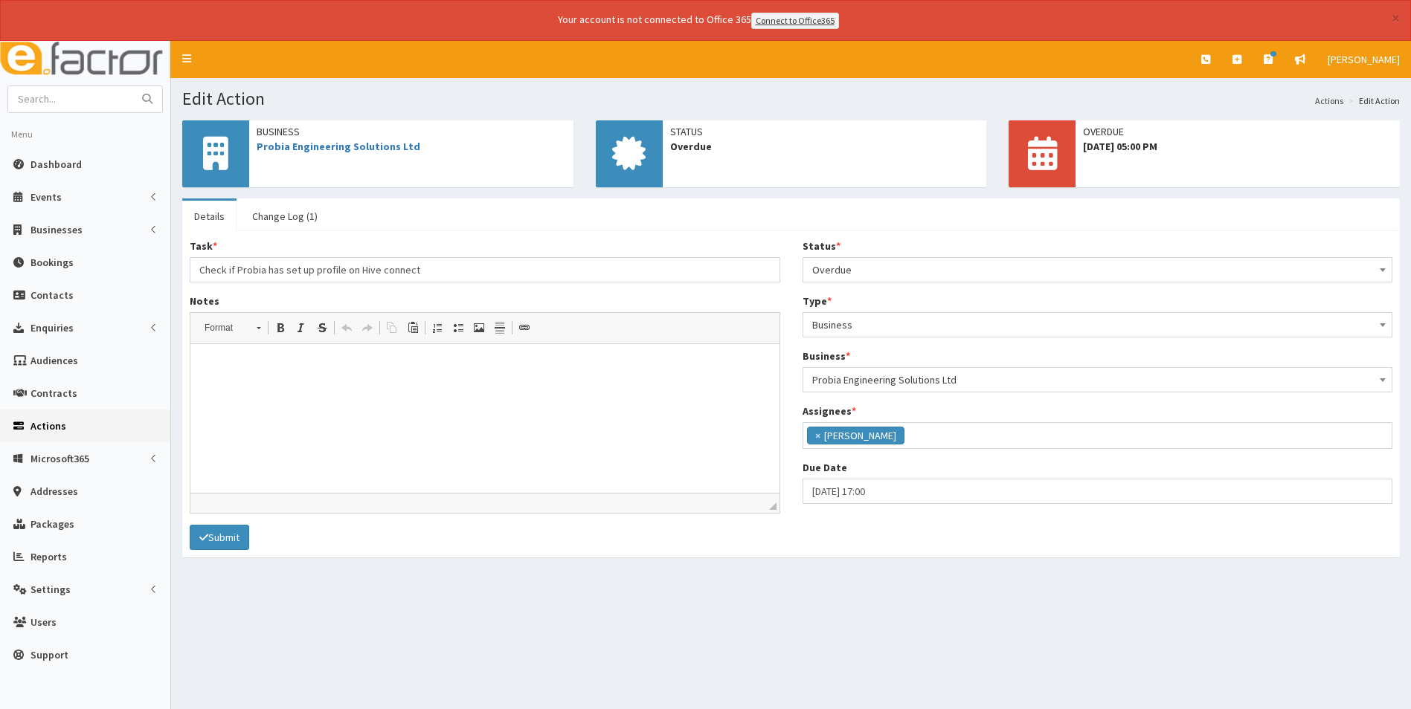
scroll to position [109, 0]
click at [912, 265] on span "Overdue" at bounding box center [1097, 270] width 571 height 21
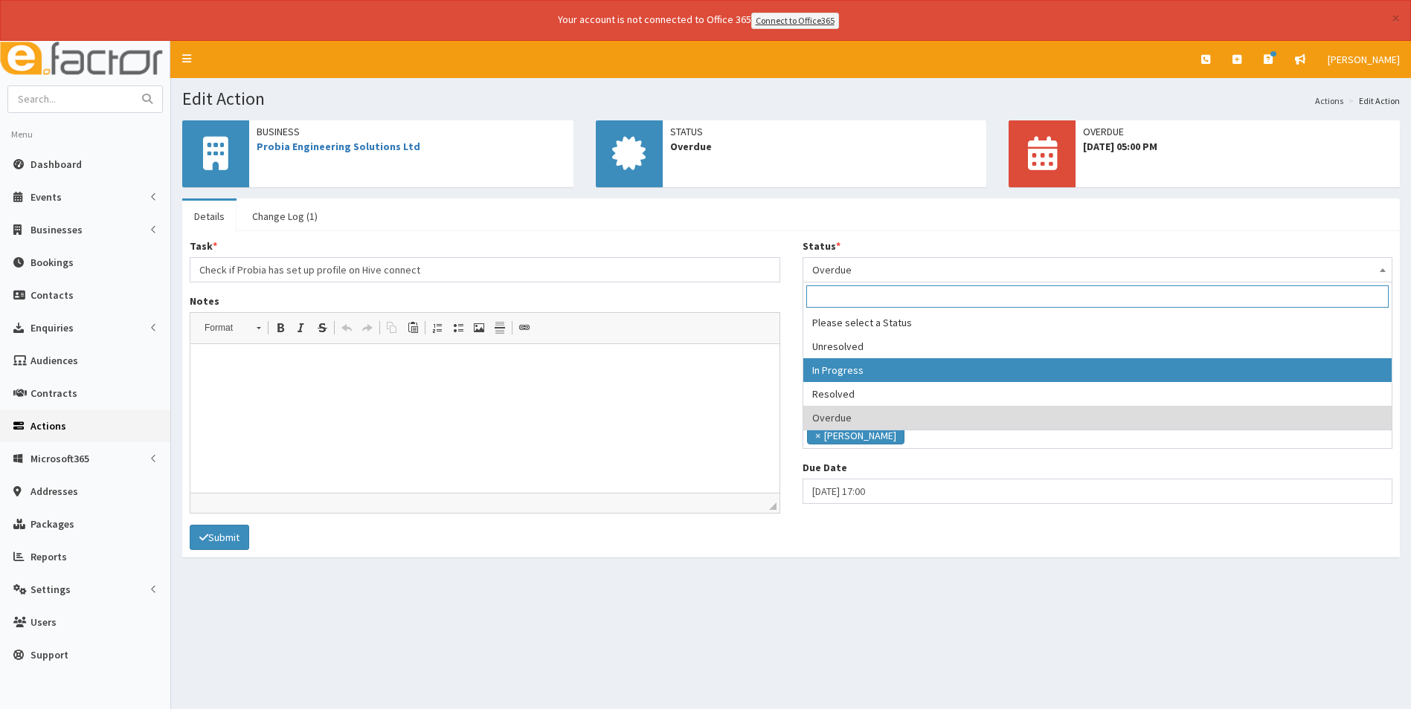
select select "2"
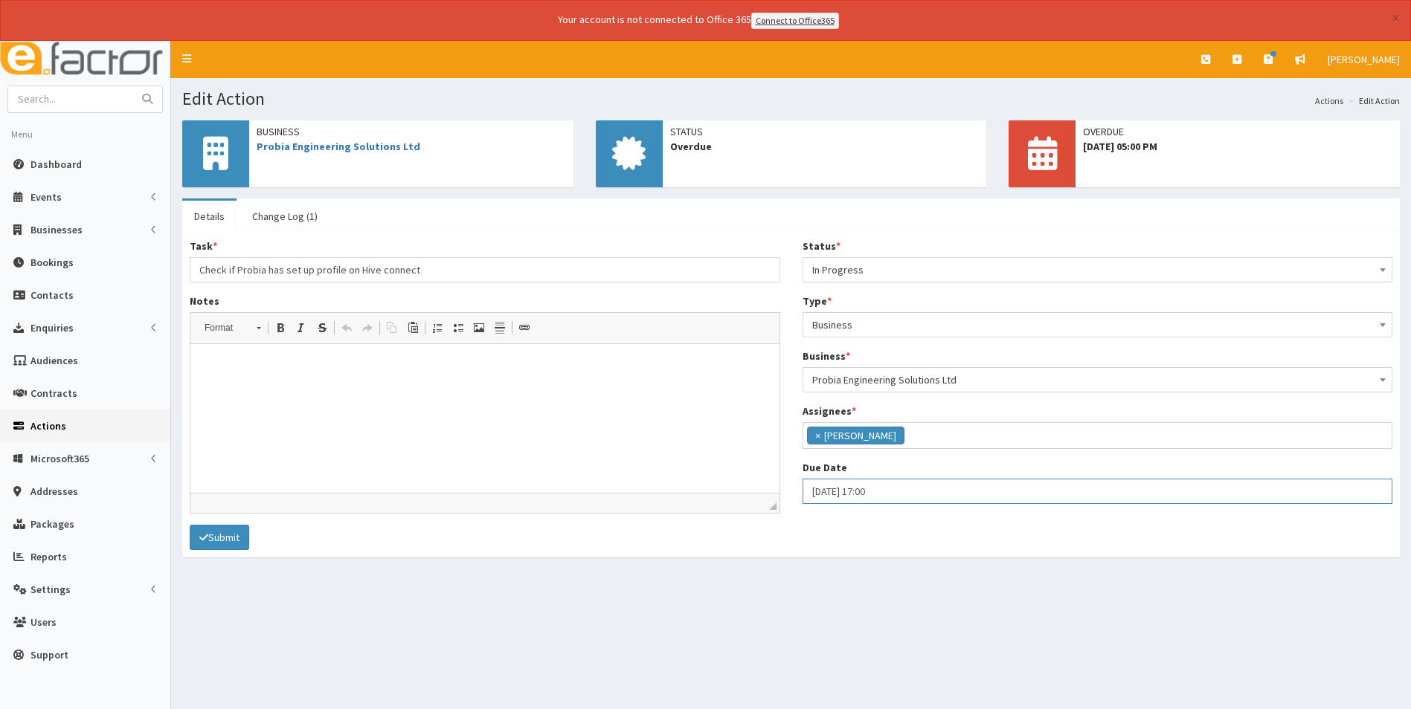
click at [909, 495] on input "08-09-2025 17:00" at bounding box center [1097, 491] width 590 height 25
select select "17"
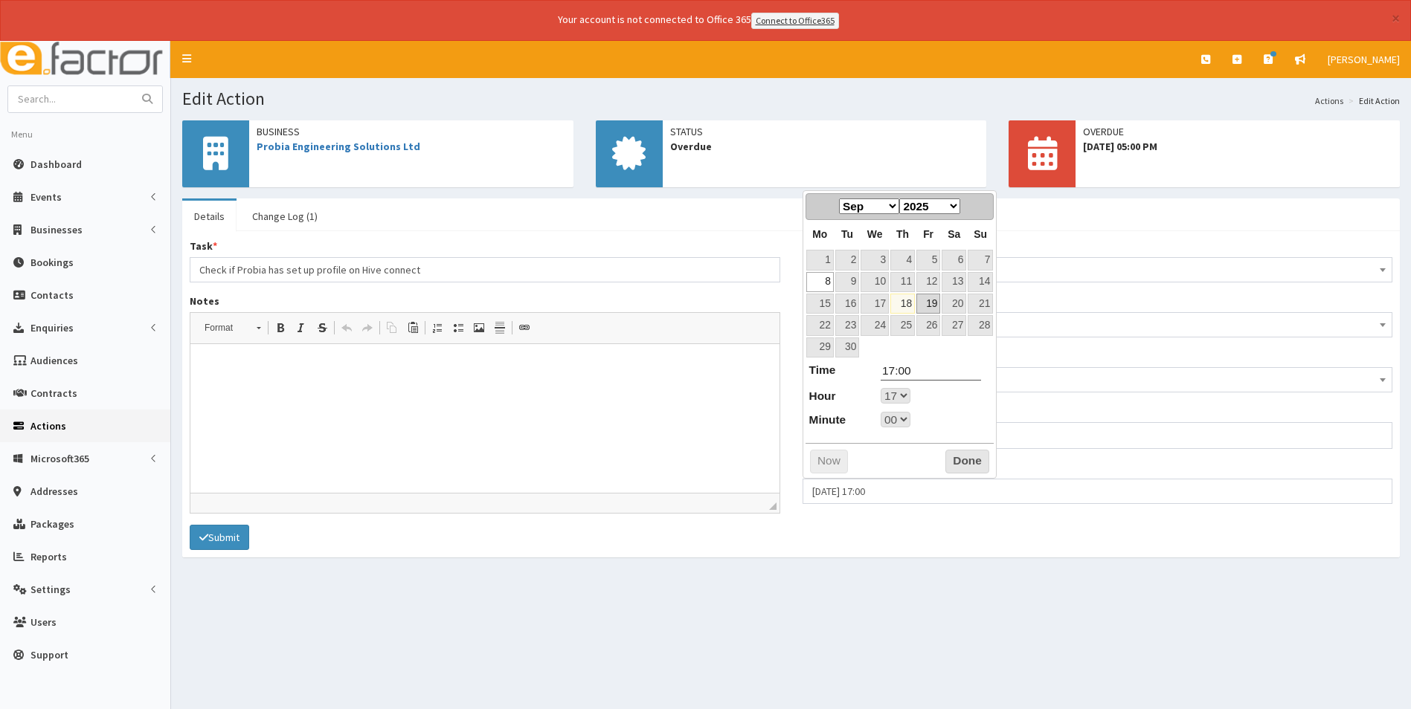
click at [931, 306] on link "19" at bounding box center [928, 304] width 24 height 20
type input "19-09-2025 17:00"
select select "17"
click at [964, 460] on button "Done" at bounding box center [967, 462] width 44 height 24
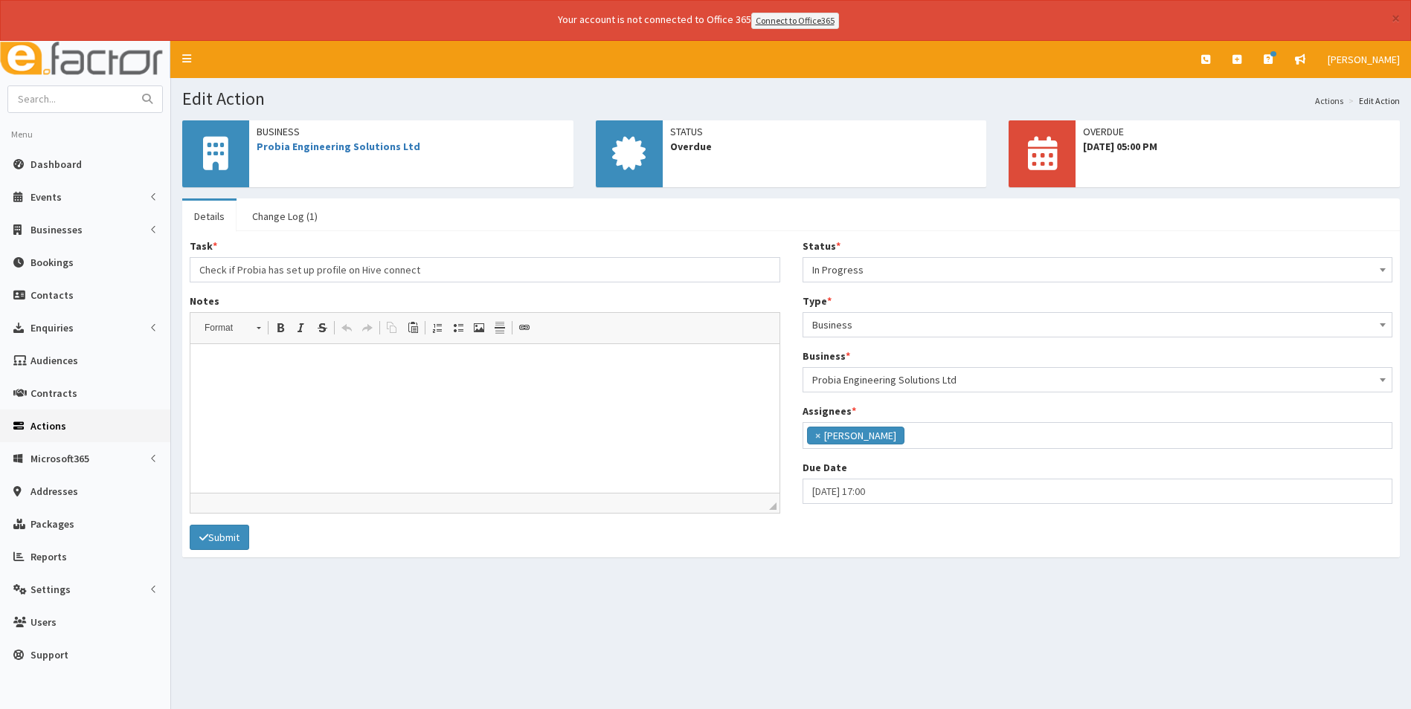
click at [346, 389] on html at bounding box center [484, 366] width 589 height 45
click at [223, 539] on button "Submit" at bounding box center [219, 537] width 59 height 25
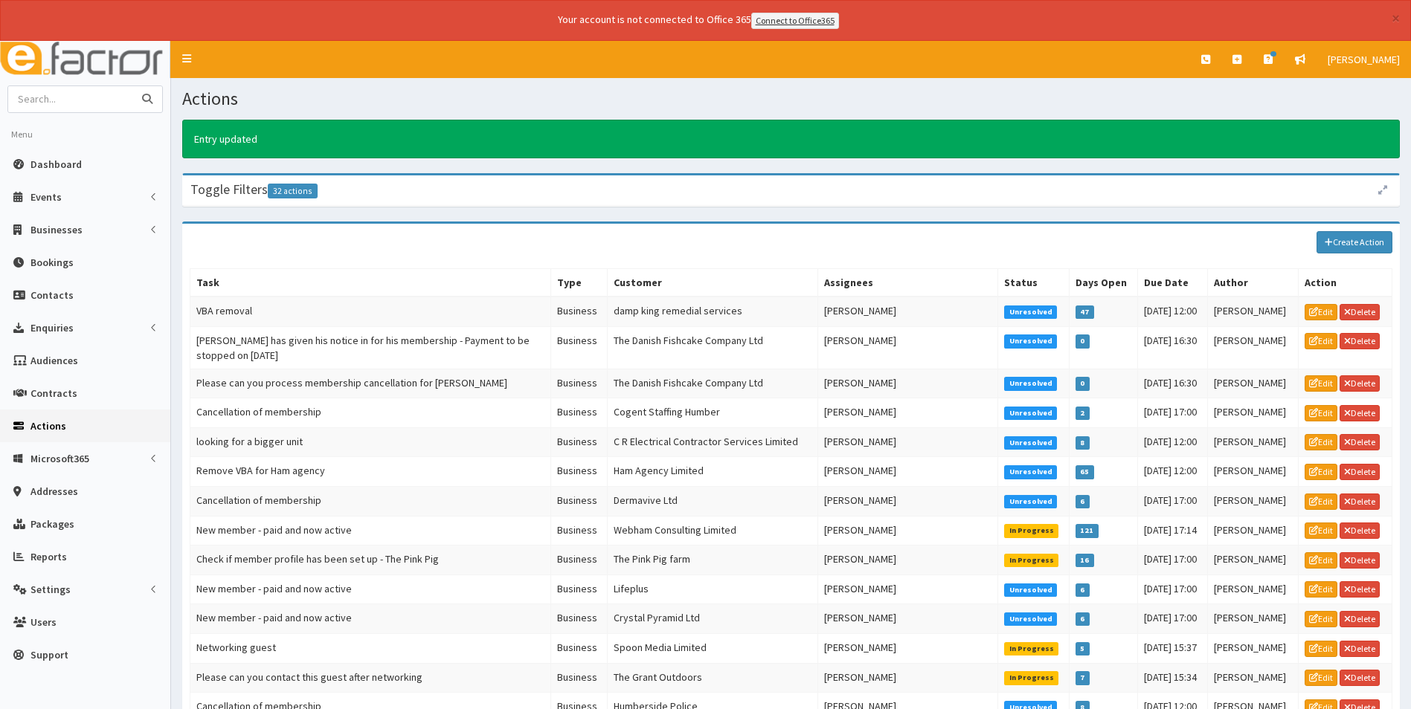
click at [62, 98] on input "text" at bounding box center [70, 99] width 125 height 26
type input "T G sowerby"
click at [132, 86] on button "submit" at bounding box center [147, 99] width 30 height 26
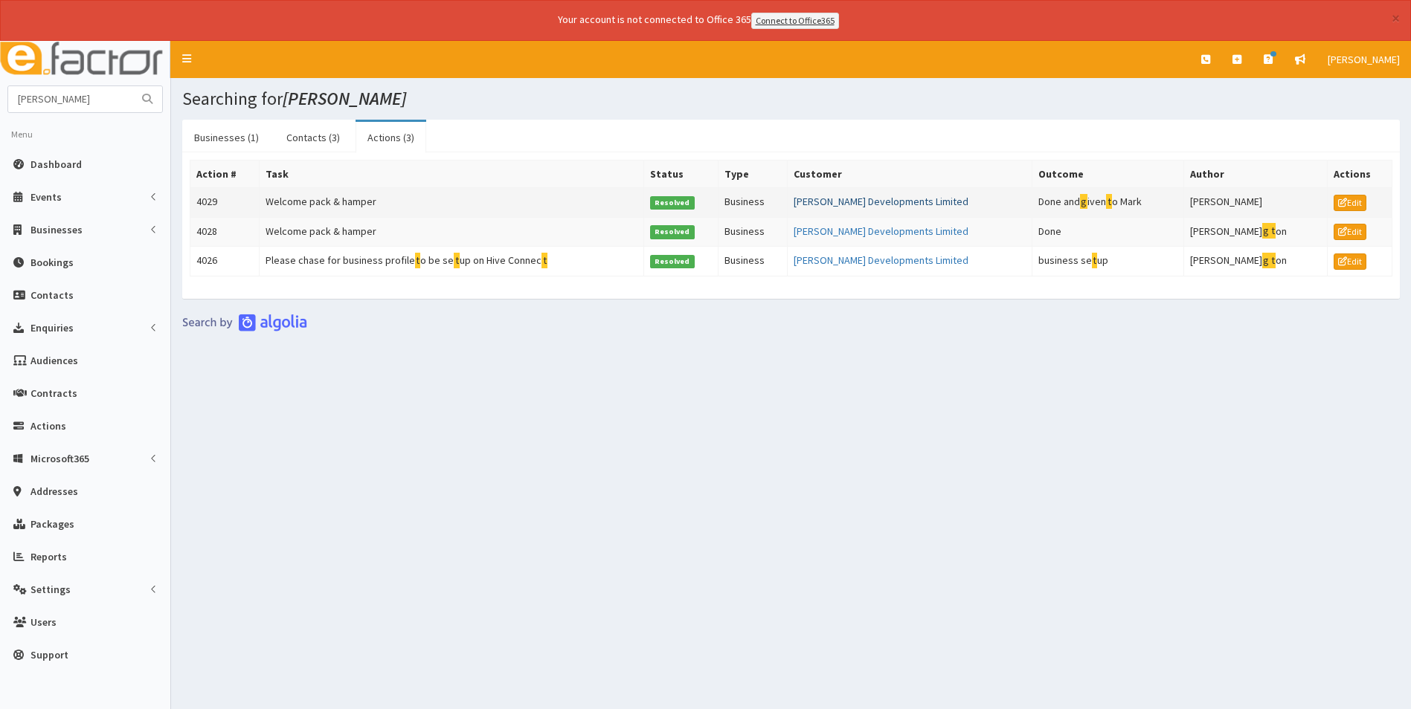
click at [824, 202] on link "[PERSON_NAME] Developments Limited" at bounding box center [880, 201] width 175 height 13
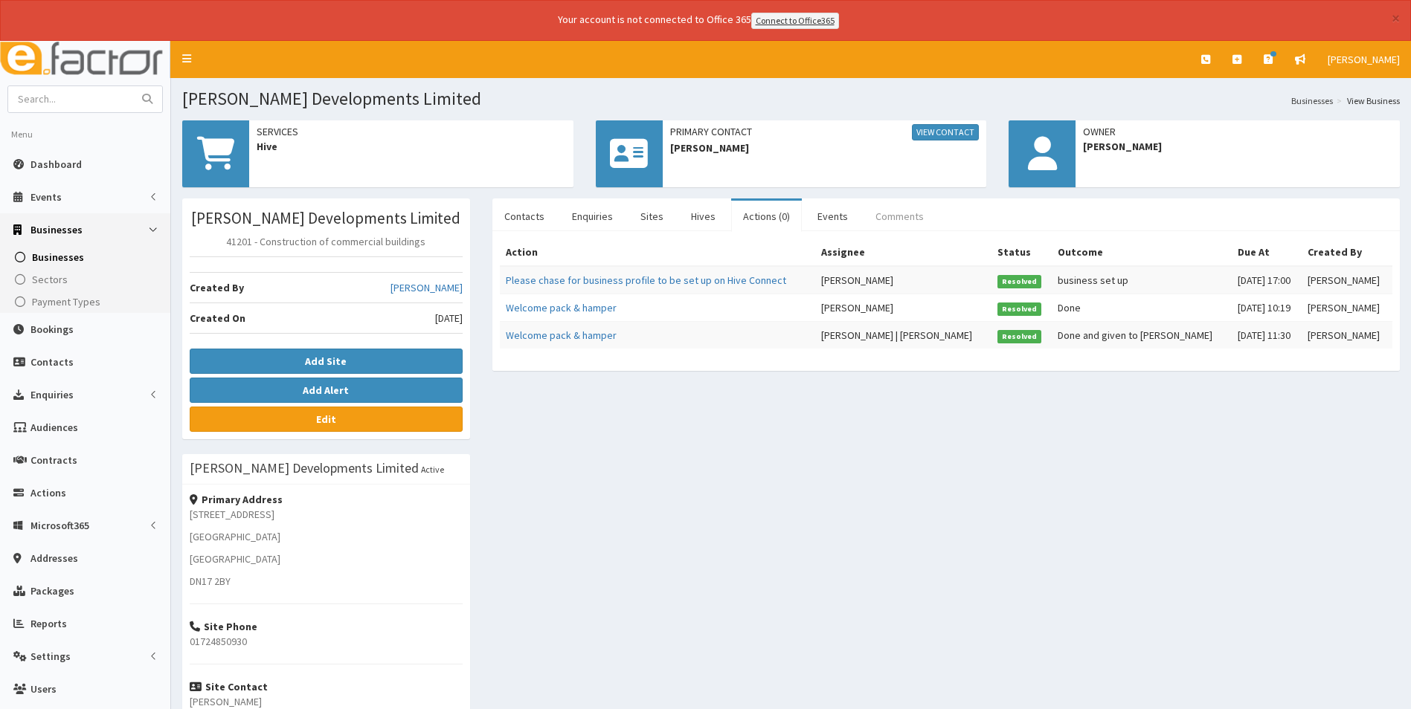
click at [902, 215] on link "Comments" at bounding box center [899, 216] width 72 height 31
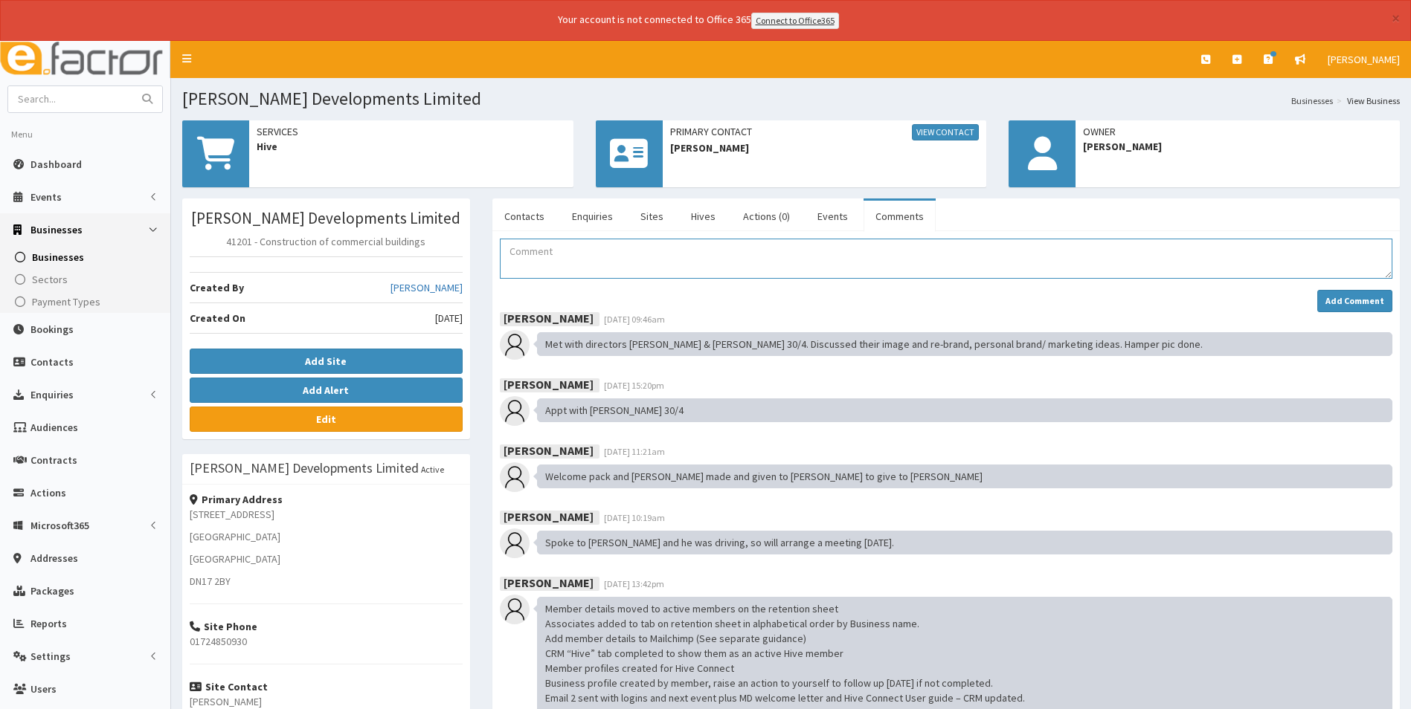
click at [631, 267] on textarea "Comment" at bounding box center [946, 259] width 892 height 40
type textarea "George attended networking at Henry's Sports bar 16.09.25"
click at [1340, 297] on strong "Add Comment" at bounding box center [1354, 300] width 59 height 11
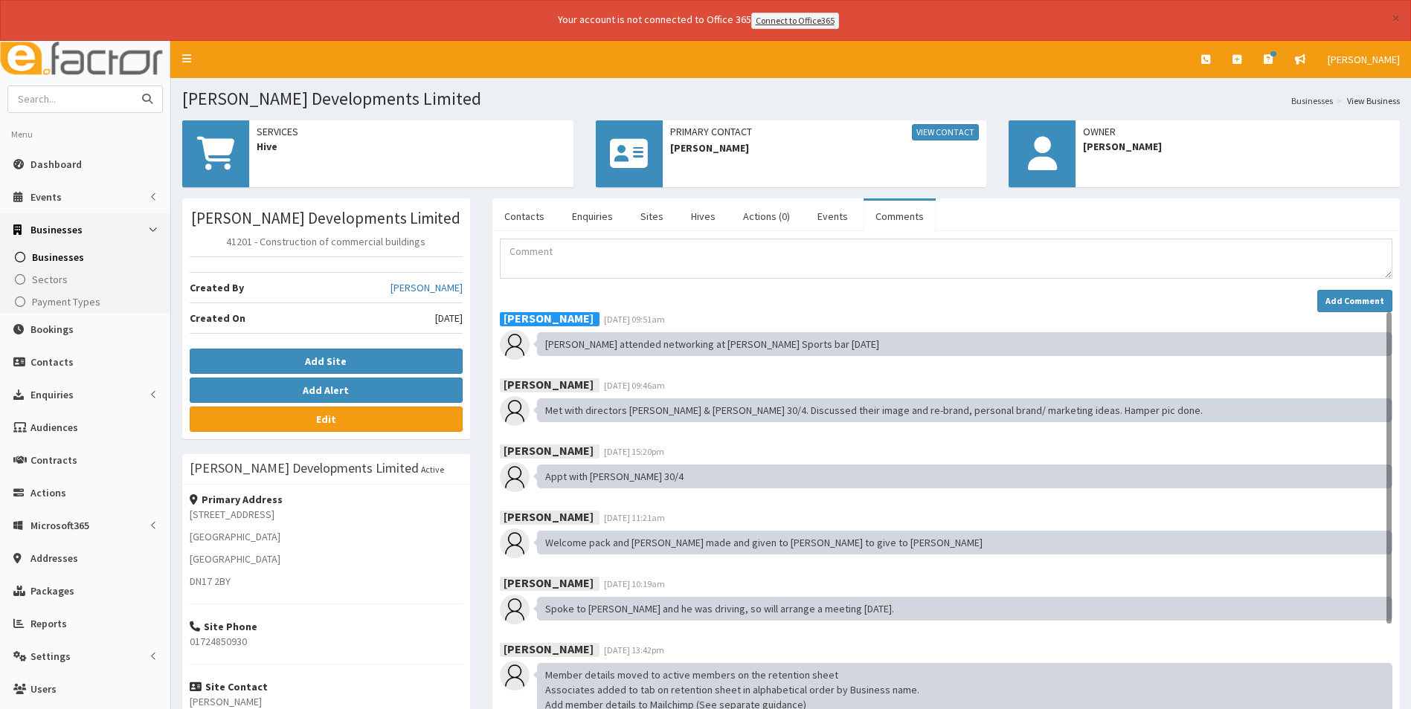
click at [100, 97] on input "text" at bounding box center [70, 99] width 125 height 26
type input "tec"
click at [132, 86] on button "submit" at bounding box center [147, 99] width 30 height 26
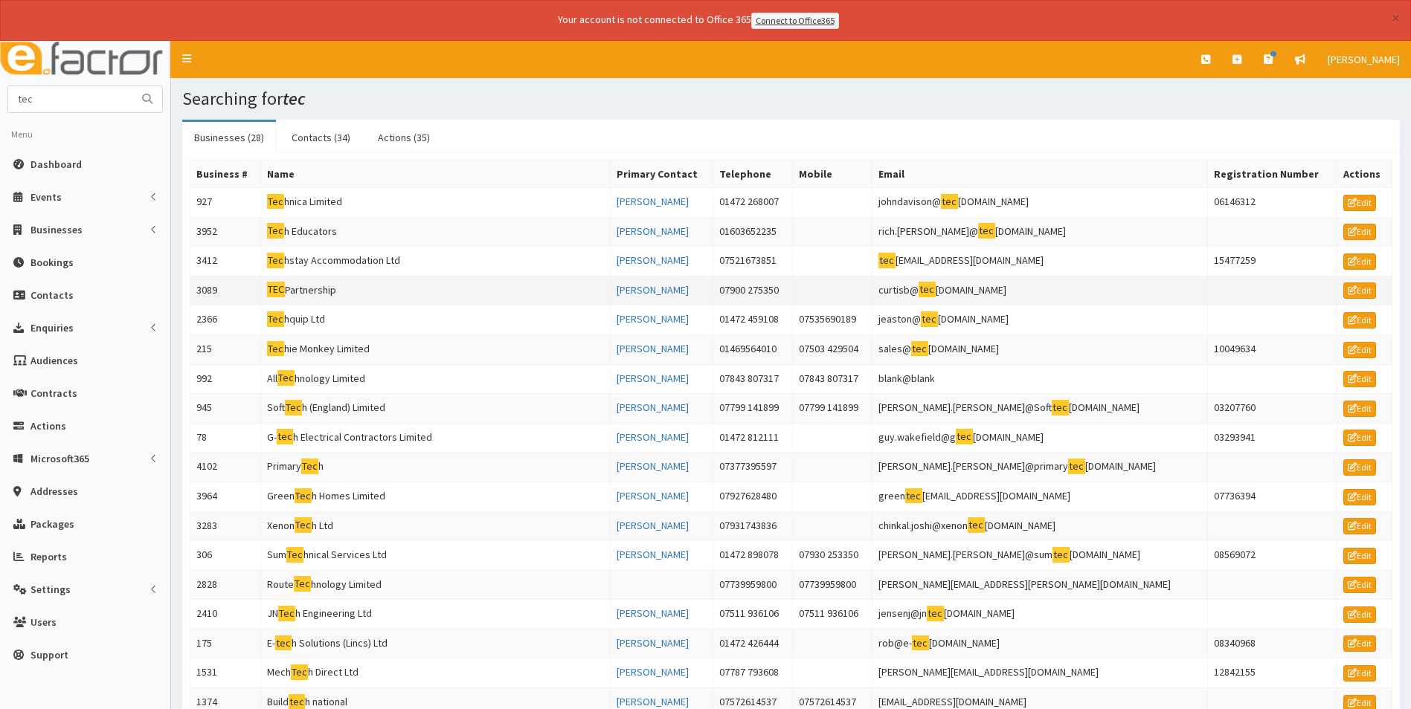
click at [321, 294] on td "TEC Partnership" at bounding box center [435, 291] width 350 height 30
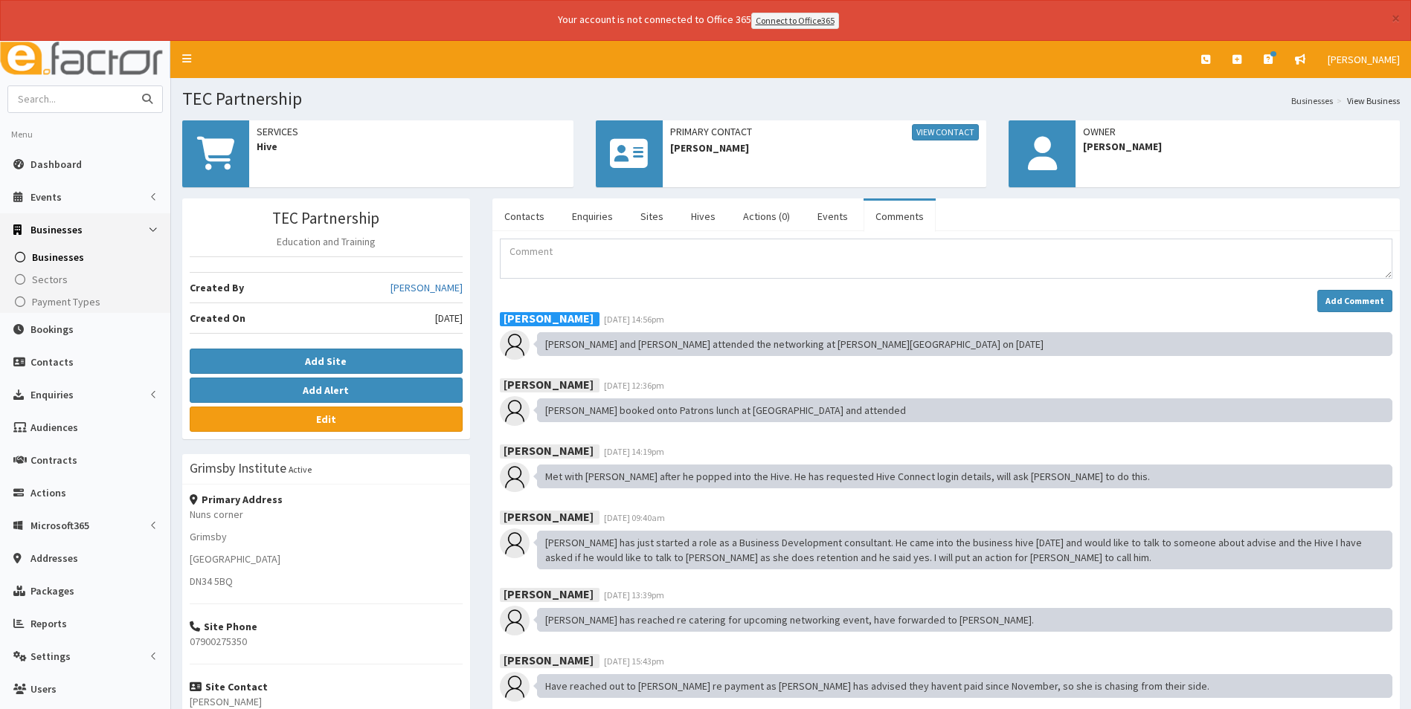
click at [108, 94] on input "text" at bounding box center [70, 99] width 125 height 26
type input "health tree"
click at [132, 86] on button "submit" at bounding box center [147, 99] width 30 height 26
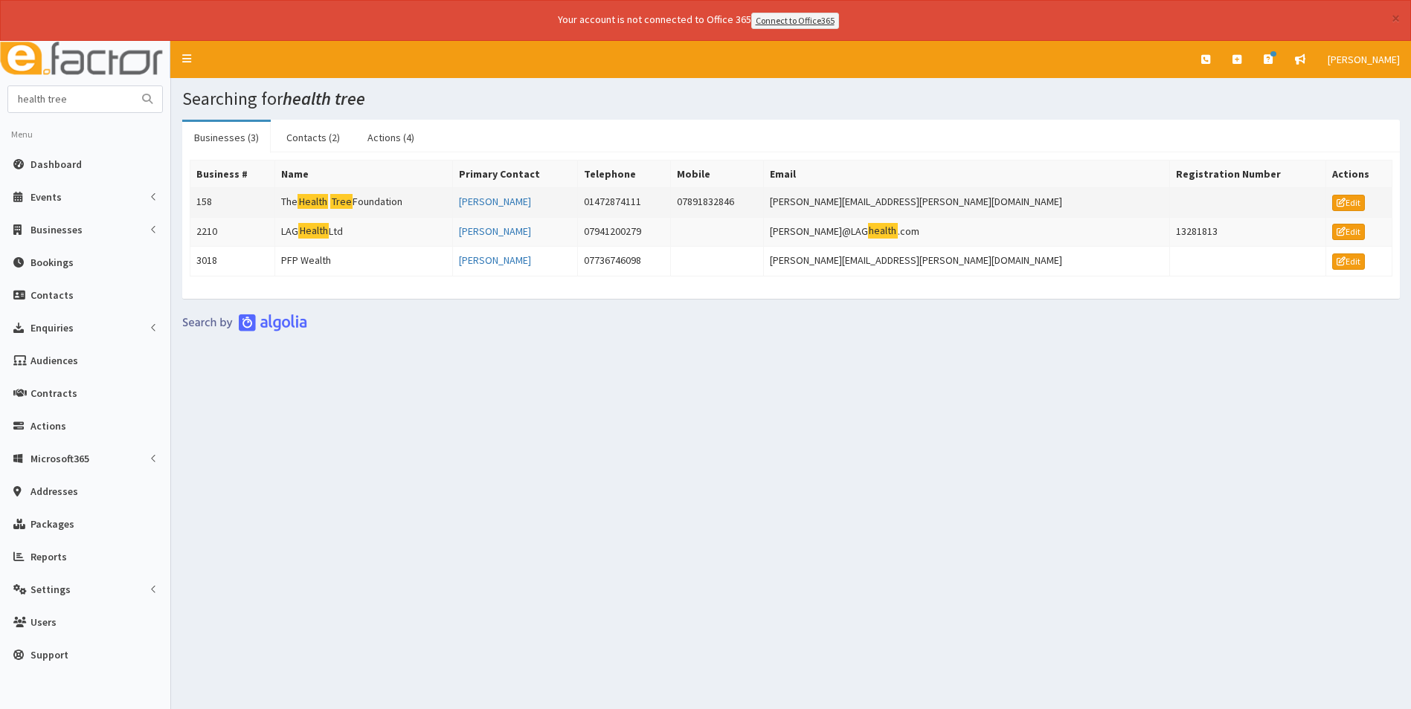
click at [352, 205] on mark "Tree" at bounding box center [341, 202] width 22 height 16
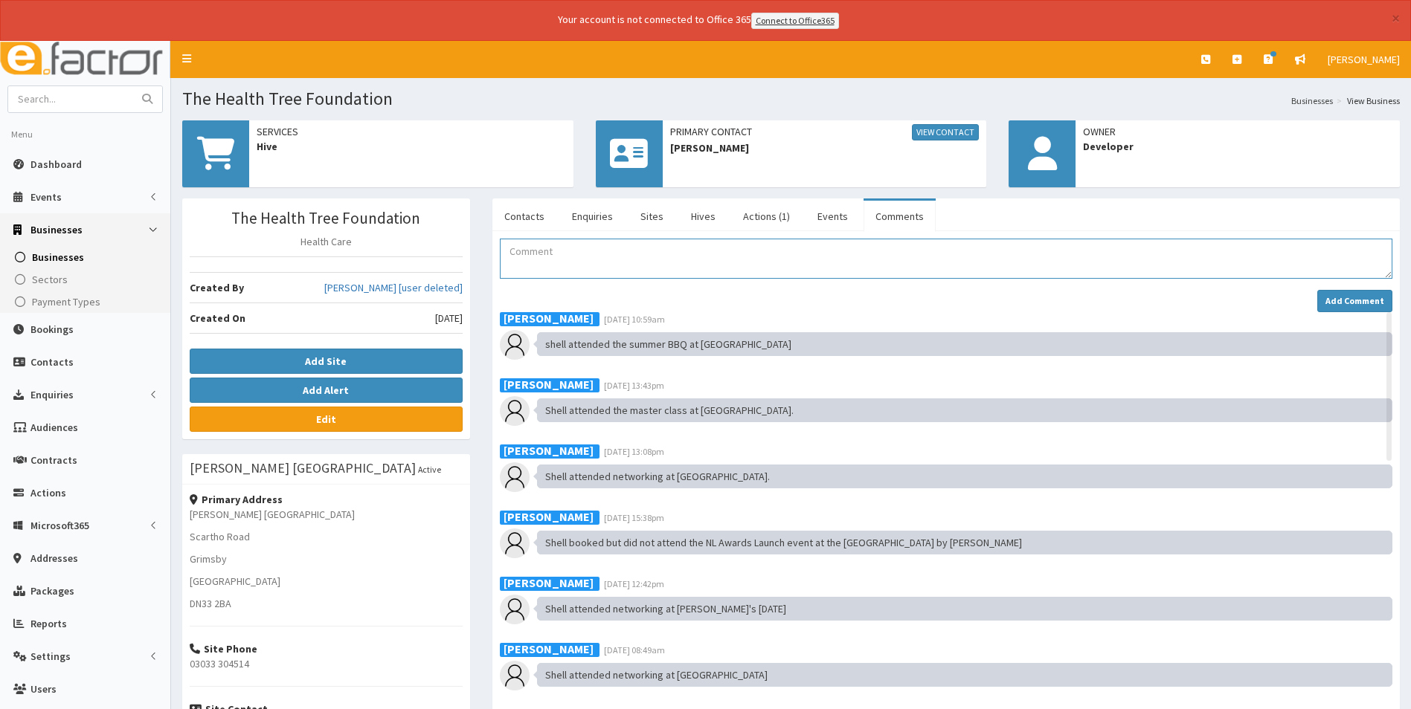
click at [589, 257] on textarea "Comment" at bounding box center [946, 259] width 892 height 40
click at [670, 248] on textarea "Shell attended networking at [PERSON_NAME][GEOGRAPHIC_DATA] [DATE]" at bounding box center [946, 259] width 892 height 40
click at [806, 253] on textarea "Shell attended networking at [PERSON_NAME] Sports Bar [DATE]" at bounding box center [946, 259] width 892 height 40
drag, startPoint x: 770, startPoint y: 257, endPoint x: 535, endPoint y: 262, distance: 235.0
click at [535, 262] on textarea "Shell attended networking at [PERSON_NAME] Sports Bar [DATE]" at bounding box center [946, 259] width 892 height 40
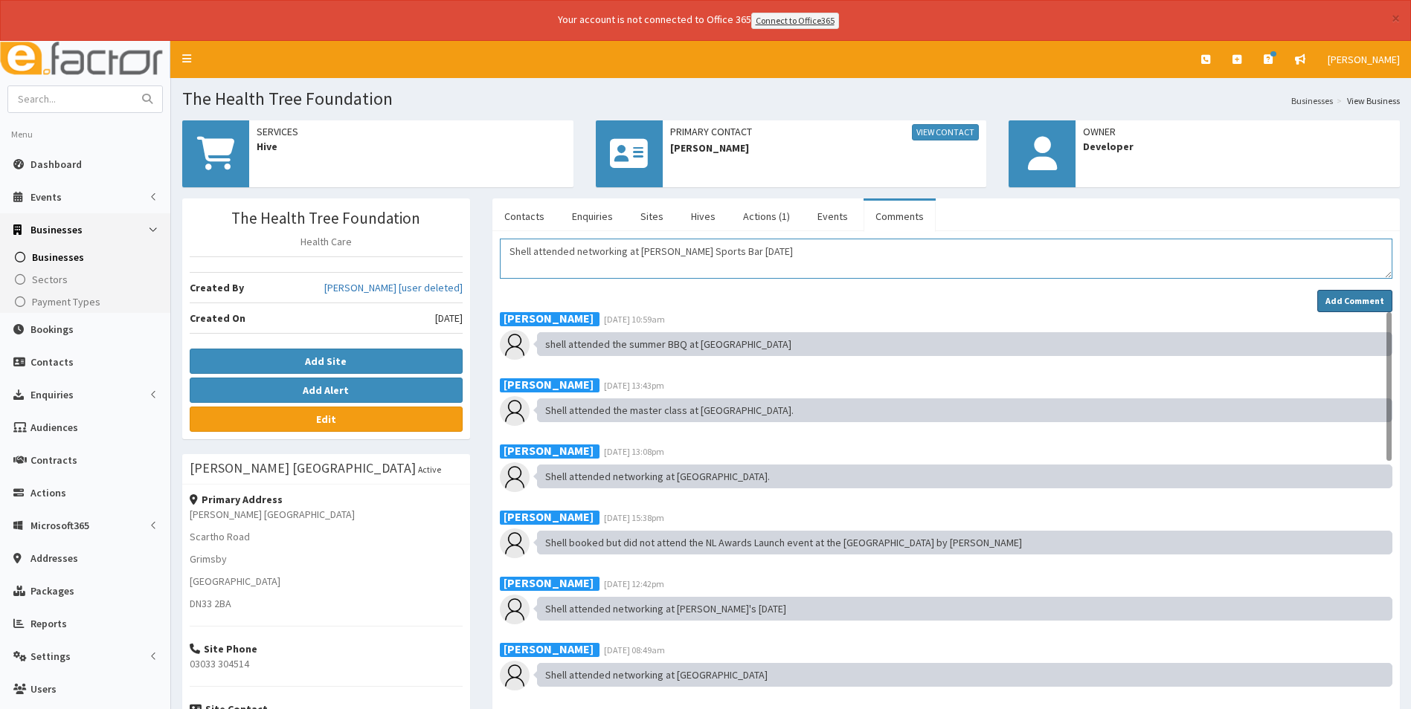
type textarea "Shell attended networking at Henry's Sports Bar 16.09.25"
click at [1331, 300] on strong "Add Comment" at bounding box center [1354, 300] width 59 height 11
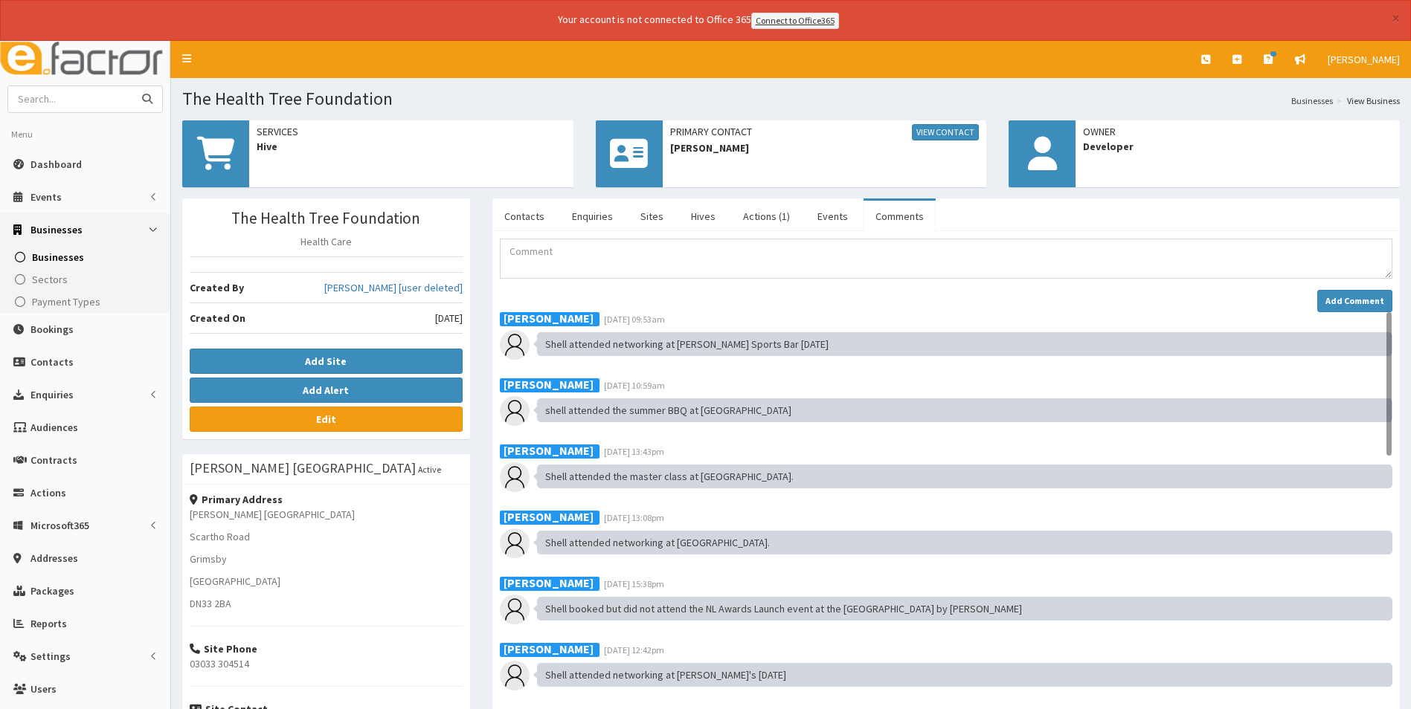
click at [88, 94] on input "text" at bounding box center [70, 99] width 125 height 26
type input "tidy"
click at [132, 86] on button "submit" at bounding box center [147, 99] width 30 height 26
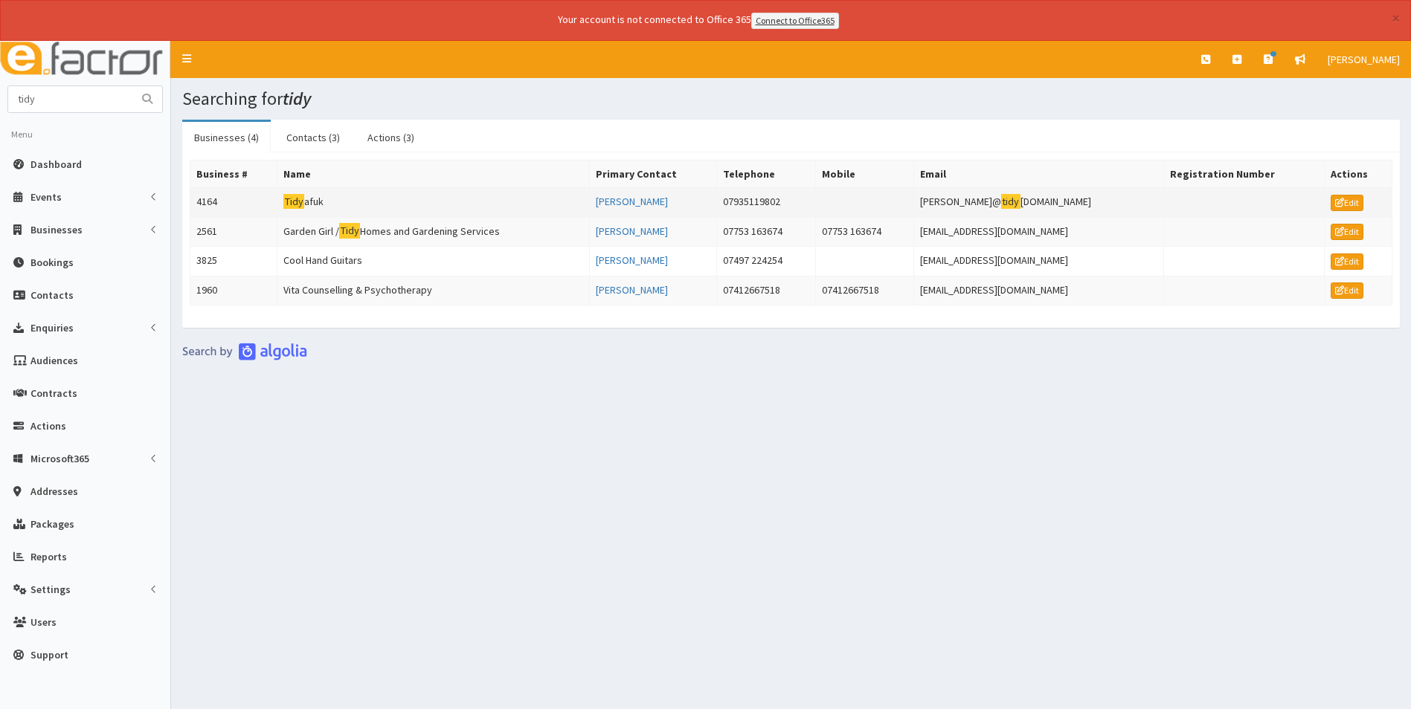
click at [312, 197] on td "Tidy afuk" at bounding box center [433, 202] width 312 height 30
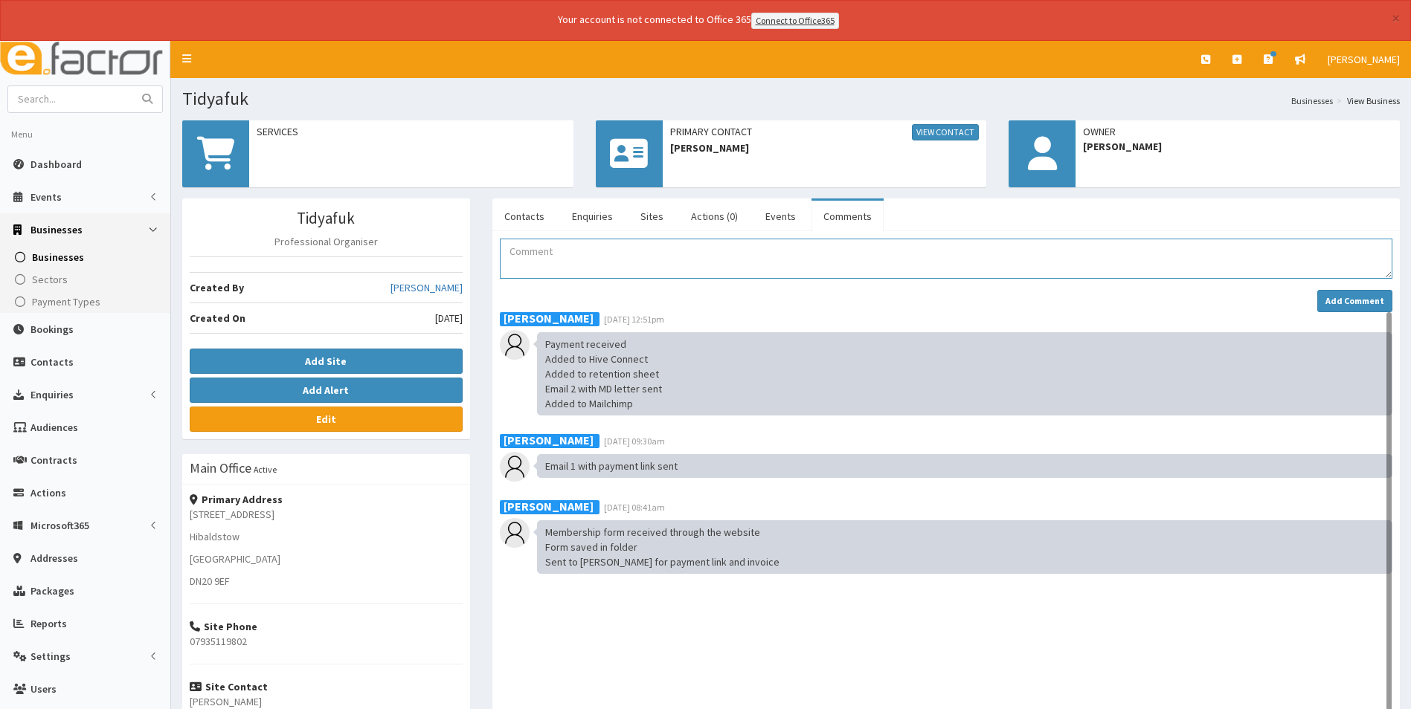
click at [564, 256] on textarea "Comment" at bounding box center [946, 259] width 892 height 40
paste textarea "attended networking at Henry's Sports Bar 16.09.25"
type textarea "Alison attended networking at Henry's Sports Bar 16.09.25"
click at [1346, 303] on strong "Add Comment" at bounding box center [1354, 300] width 59 height 11
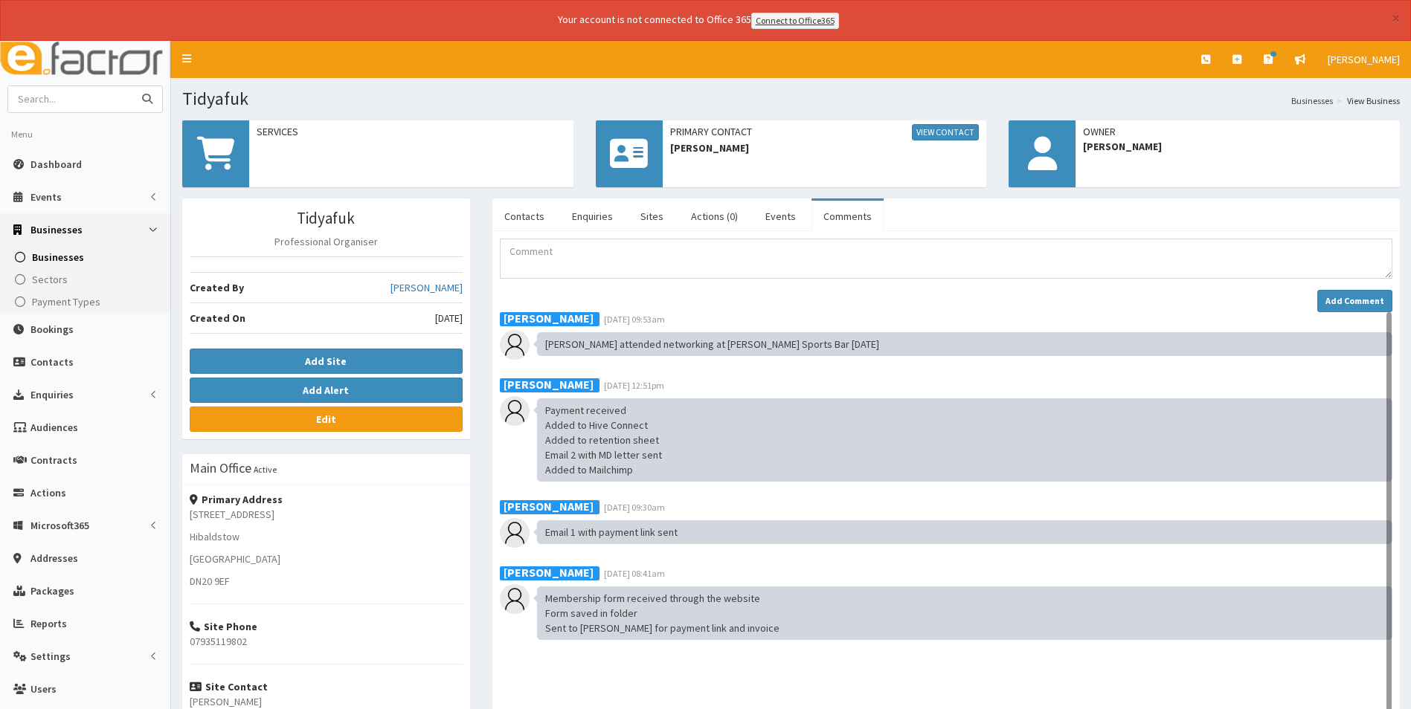
click at [88, 97] on input "text" at bounding box center [70, 99] width 125 height 26
type input "turner"
click at [132, 86] on button "submit" at bounding box center [147, 99] width 30 height 26
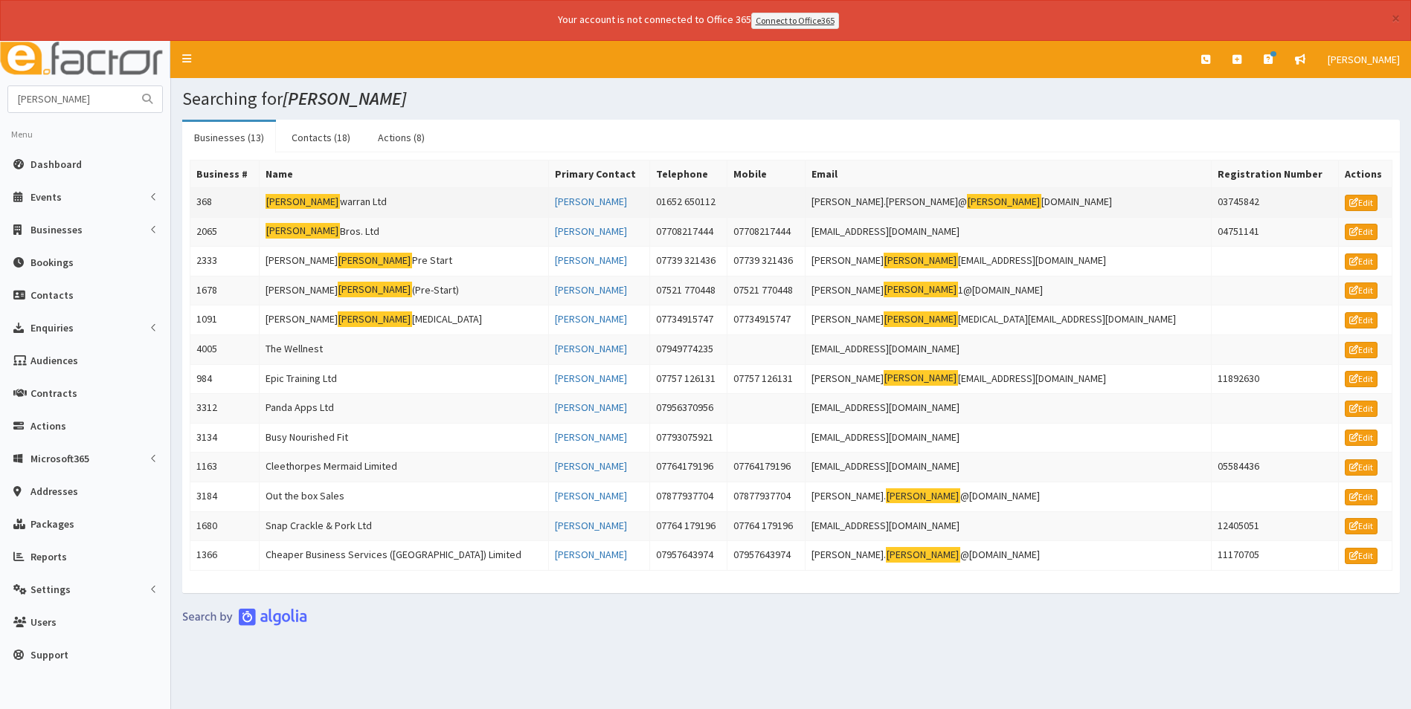
click at [322, 199] on td "[PERSON_NAME] Ltd" at bounding box center [403, 202] width 289 height 30
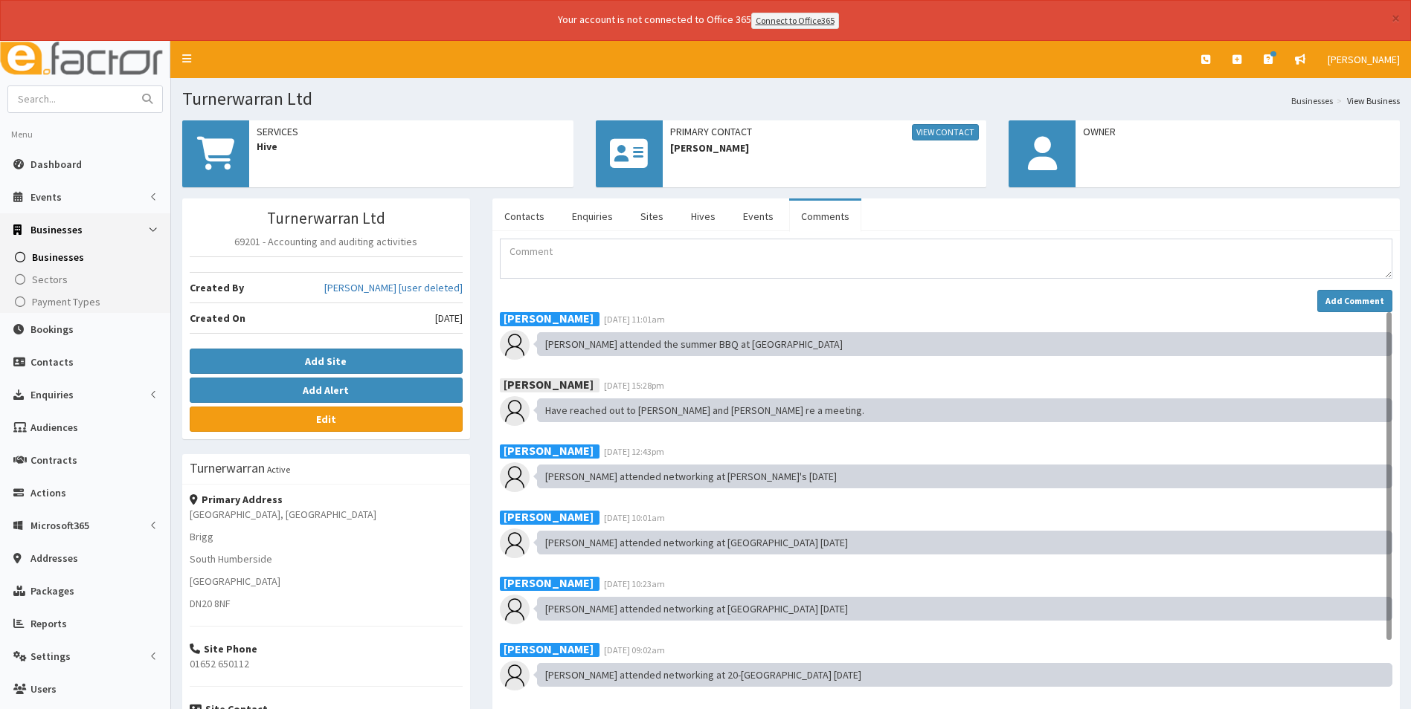
click at [544, 264] on textarea "Comment" at bounding box center [946, 259] width 892 height 40
type textarea "Alice and Callum attended networking at Henry's Sports Bar 16.09.25"
click at [1344, 297] on strong "Add Comment" at bounding box center [1354, 300] width 59 height 11
click at [109, 98] on input "text" at bounding box center [70, 99] width 125 height 26
type input "wilkin"
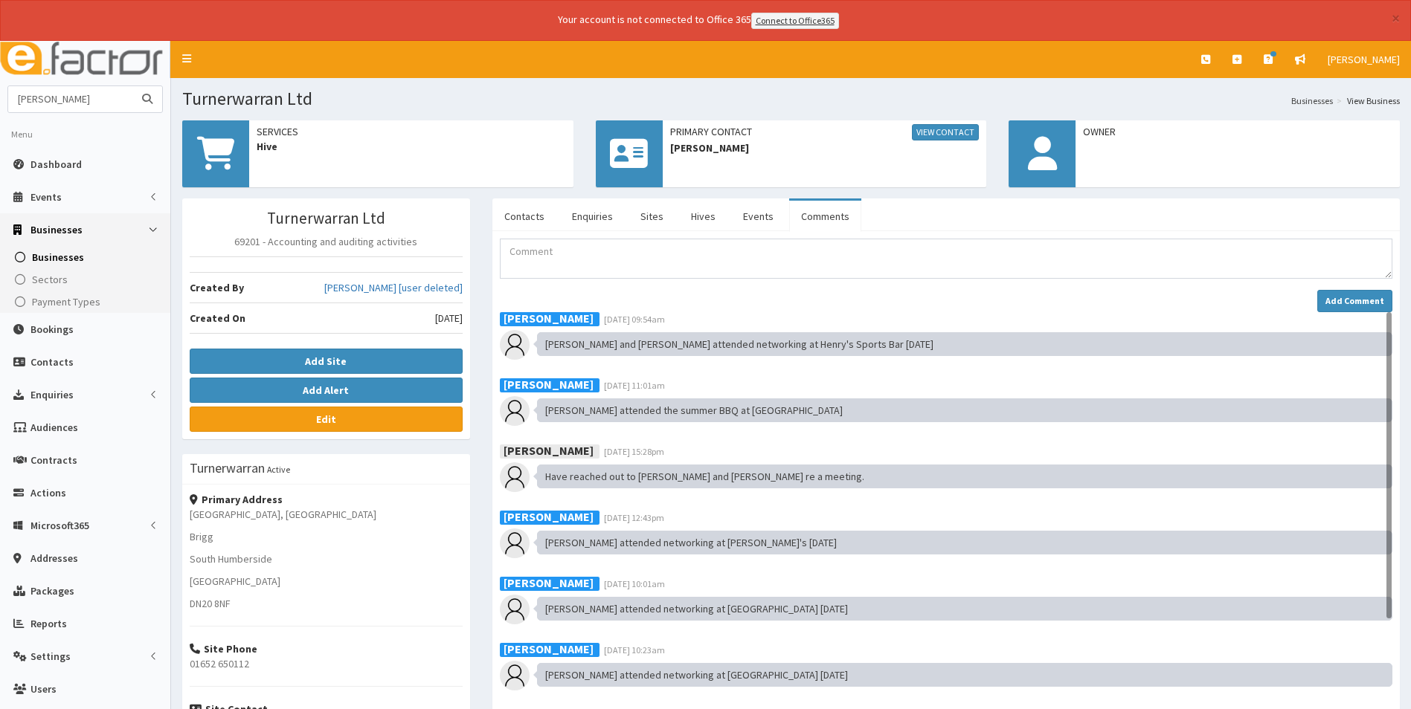
click at [132, 86] on button "submit" at bounding box center [147, 99] width 30 height 26
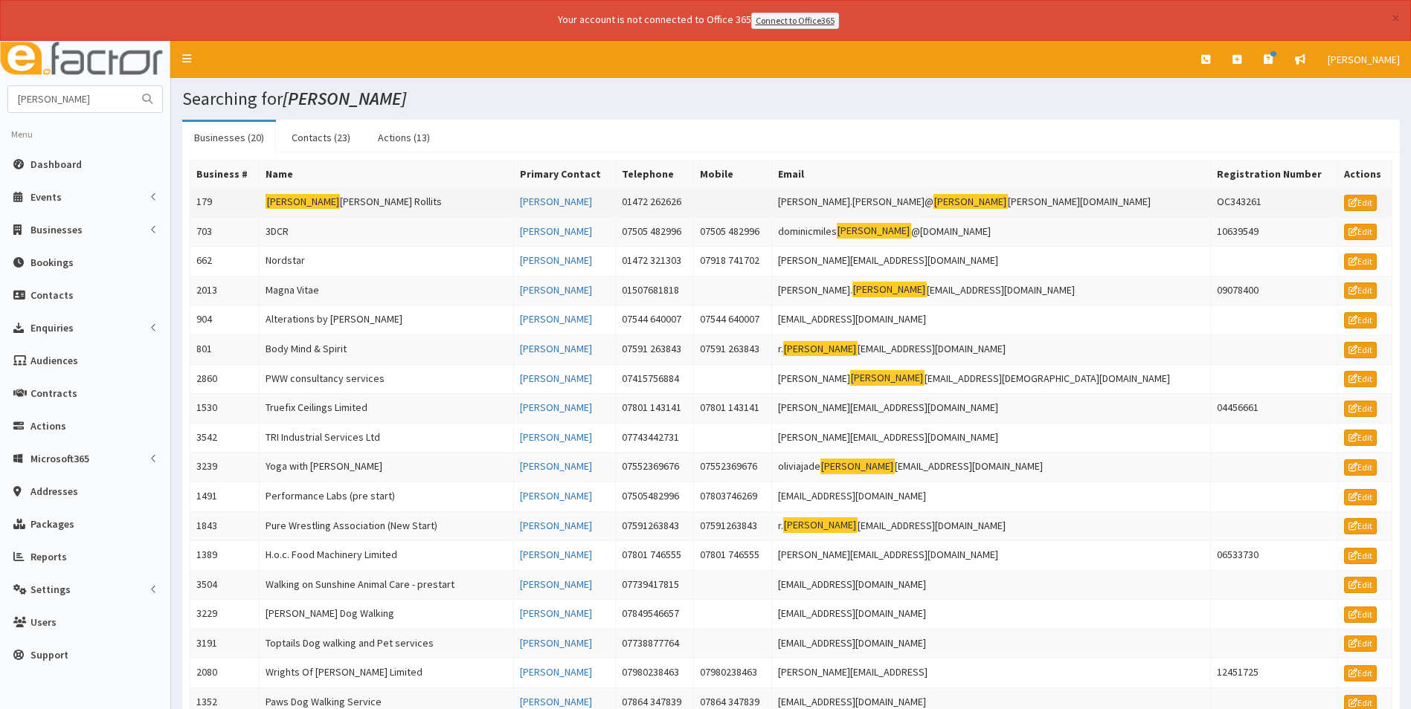
click at [369, 200] on td "[PERSON_NAME] Rollits" at bounding box center [387, 202] width 254 height 30
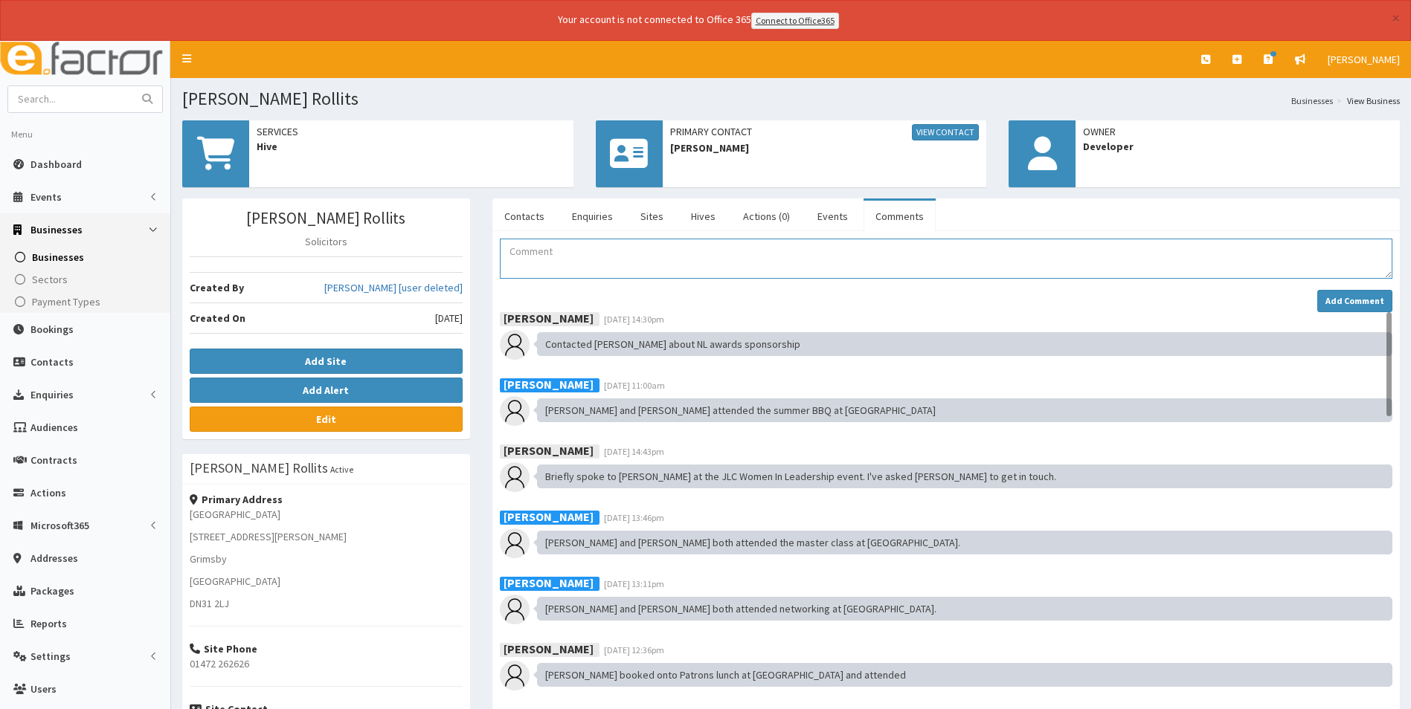
click at [574, 264] on textarea "Comment" at bounding box center [946, 259] width 892 height 40
paste textarea "attended networking at [PERSON_NAME] Sports Bar [DATE]"
type textarea "[PERSON_NAME] attended networking at [PERSON_NAME] Sports Bar [DATE]"
click at [1336, 303] on strong "Add Comment" at bounding box center [1354, 300] width 59 height 11
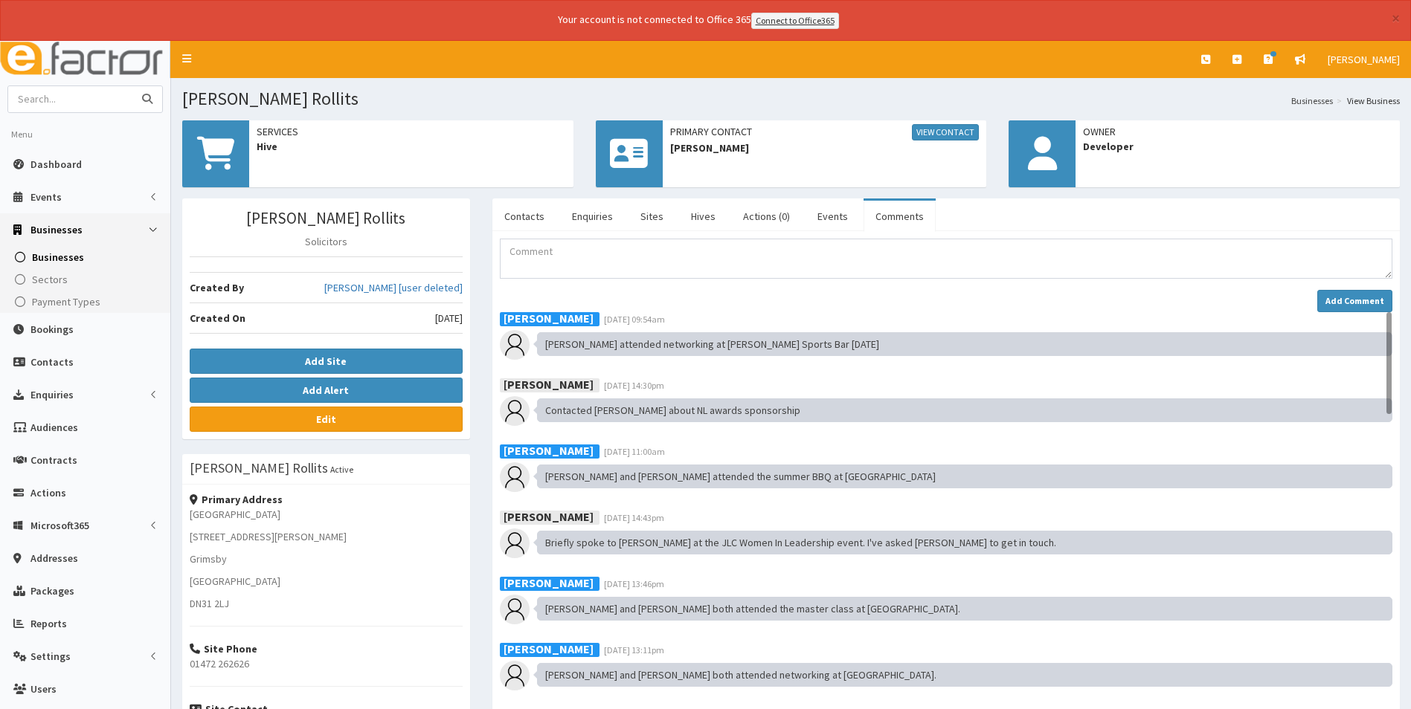
click at [61, 101] on input "text" at bounding box center [70, 99] width 125 height 26
type input "wpa"
click at [132, 86] on button "submit" at bounding box center [147, 99] width 30 height 26
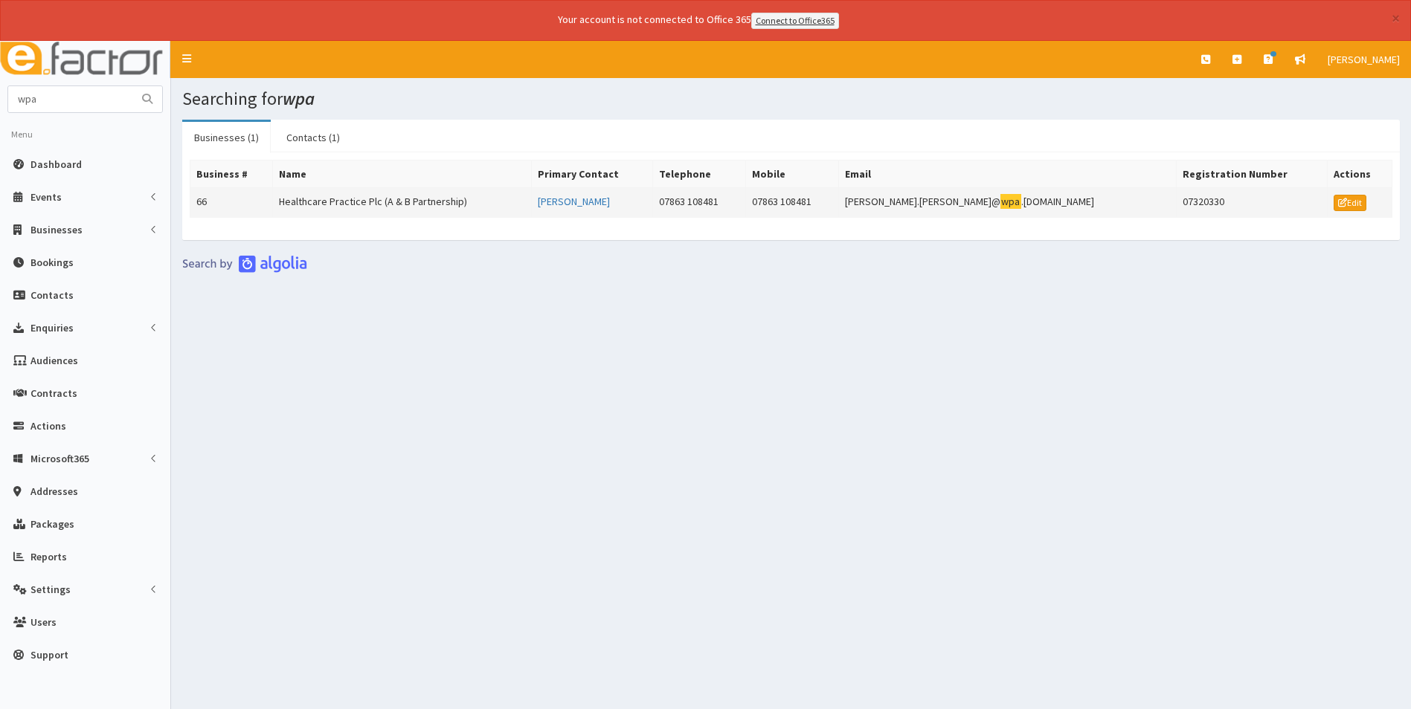
click at [342, 199] on td "Healthcare Practice Plc (A & B Partnership)" at bounding box center [401, 202] width 259 height 30
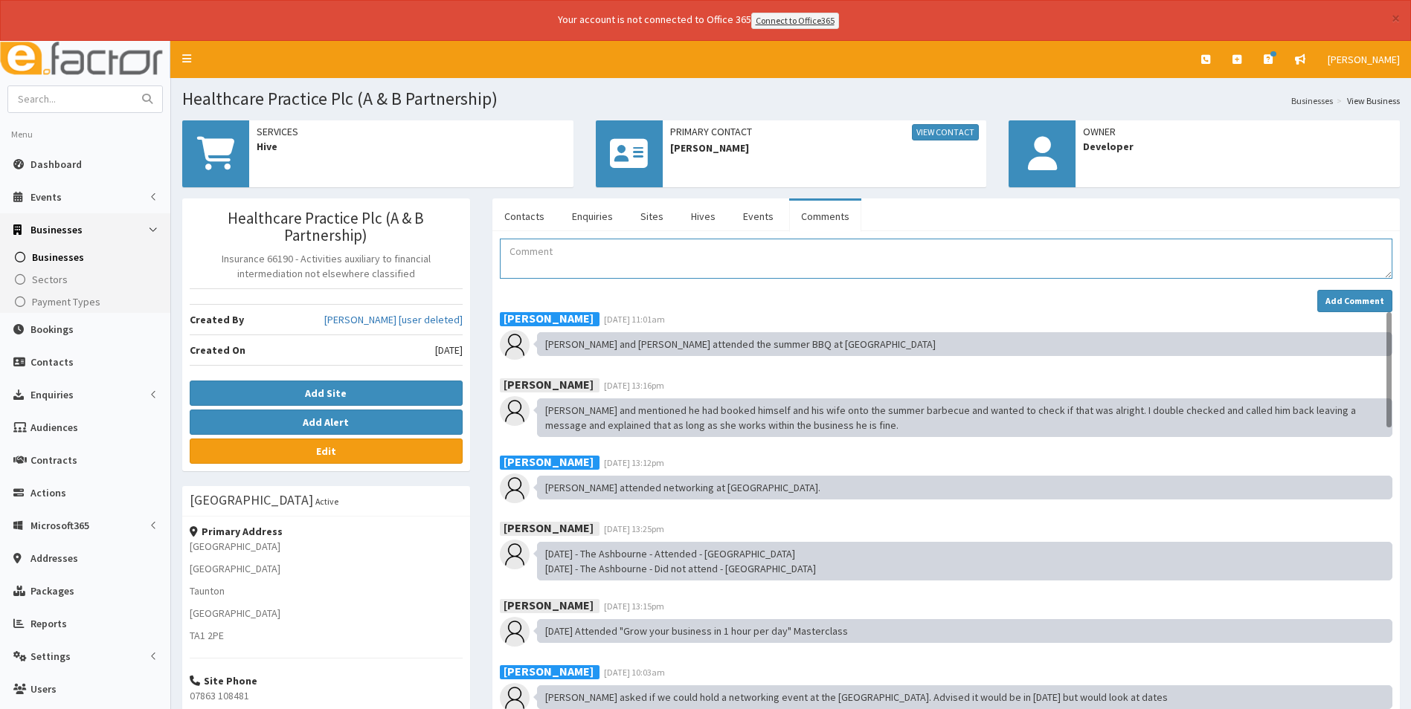
click at [547, 262] on textarea "Comment" at bounding box center [946, 259] width 892 height 40
paste textarea "attended networking at Henry's Sports Bar 16.09.25"
type textarea "Arnie attended networking at Henry's Sports Bar 16.09.25"
click at [1353, 297] on strong "Add Comment" at bounding box center [1354, 300] width 59 height 11
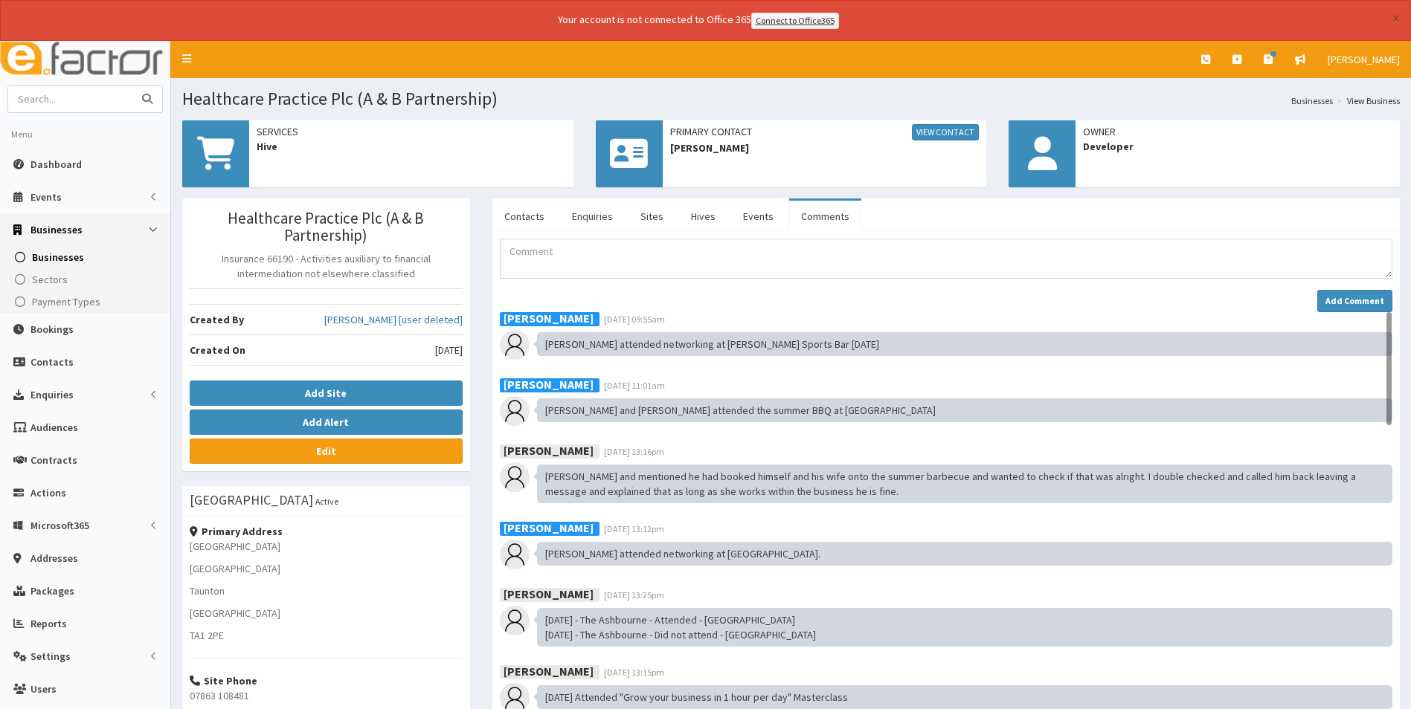
click at [86, 97] on input "text" at bounding box center [70, 99] width 125 height 26
type input "probia"
click at [132, 86] on button "submit" at bounding box center [147, 99] width 30 height 26
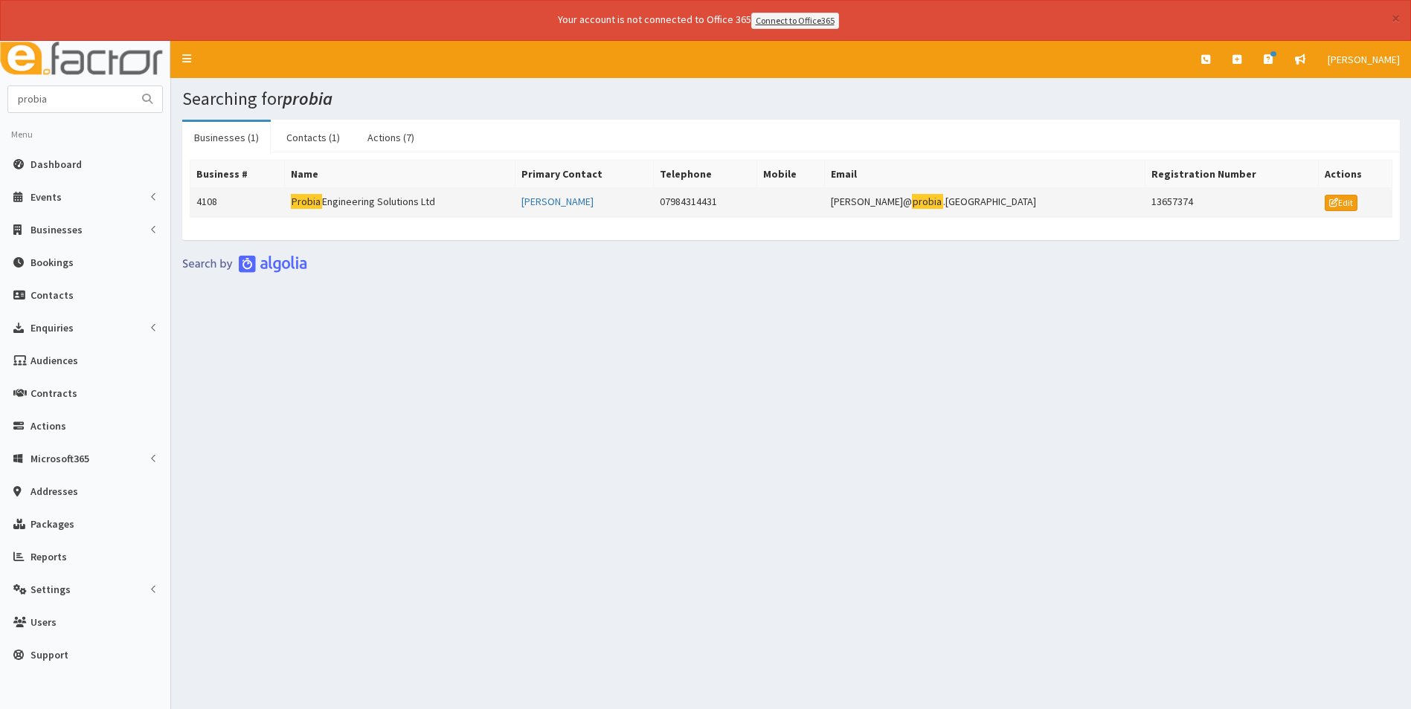
click at [353, 204] on td "Probia Engineering Solutions Ltd" at bounding box center [399, 202] width 231 height 30
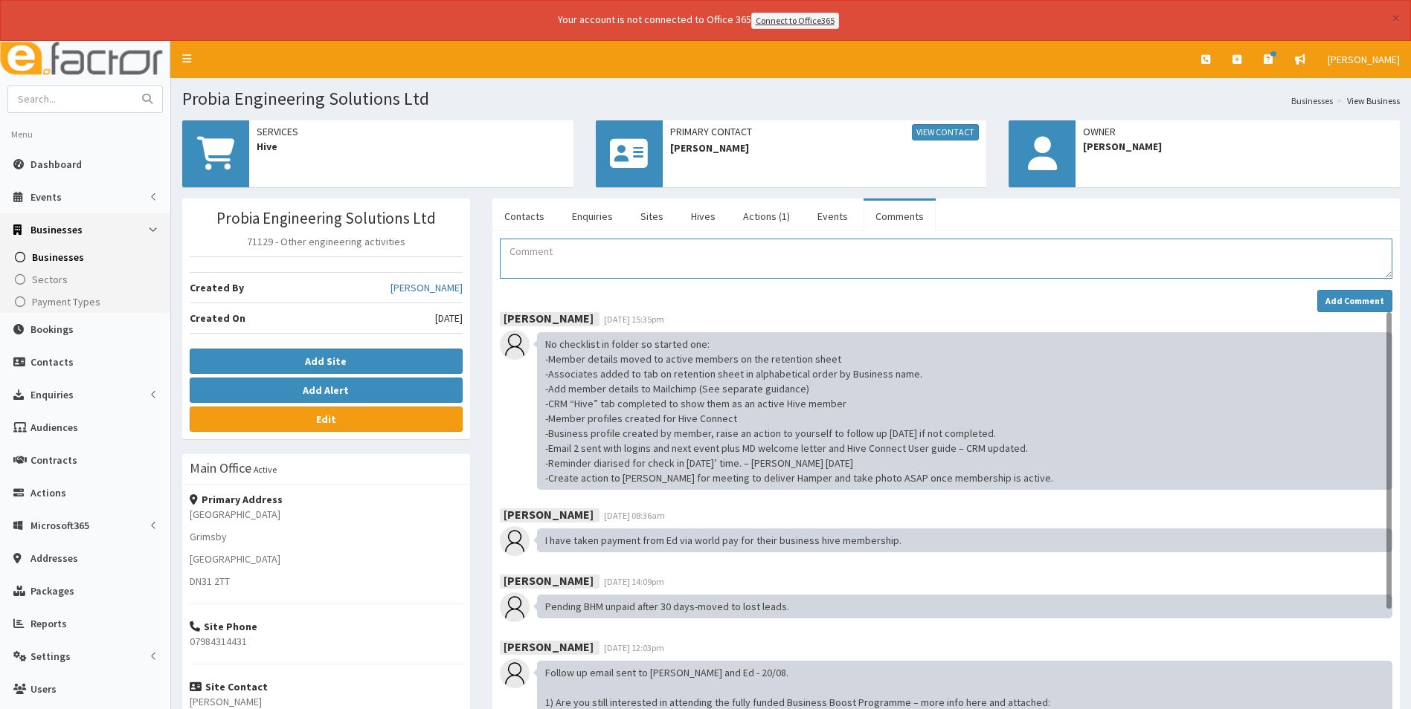
click at [782, 260] on textarea "Comment" at bounding box center [946, 259] width 892 height 40
paste textarea "attended networking at [PERSON_NAME] Sports Bar [DATE]"
type textarea "[PERSON_NAME] and [PERSON_NAME] attended networking at Henry's Sports Bar [DATE]"
click at [1341, 300] on strong "Add Comment" at bounding box center [1354, 300] width 59 height 11
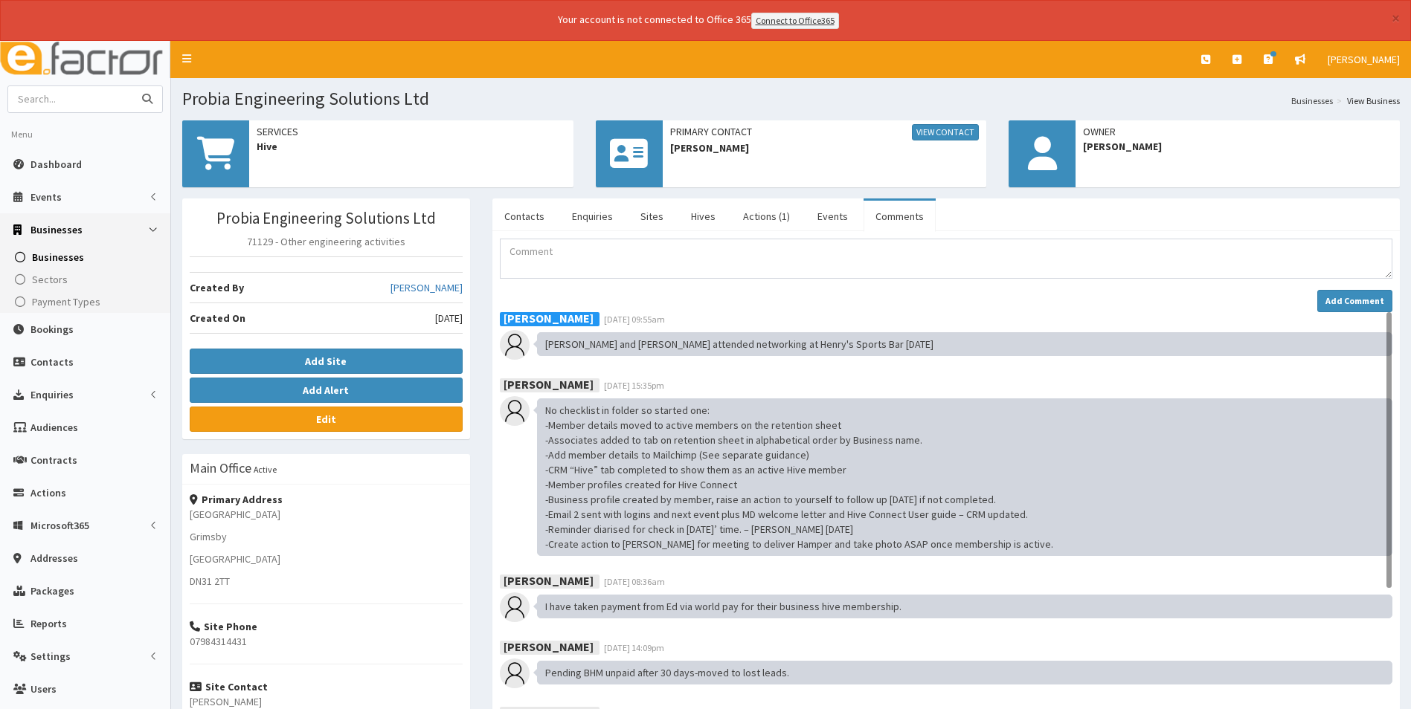
click at [118, 98] on input "text" at bounding box center [70, 99] width 125 height 26
type input "[PERSON_NAME]"
click at [132, 86] on button "submit" at bounding box center [147, 99] width 30 height 26
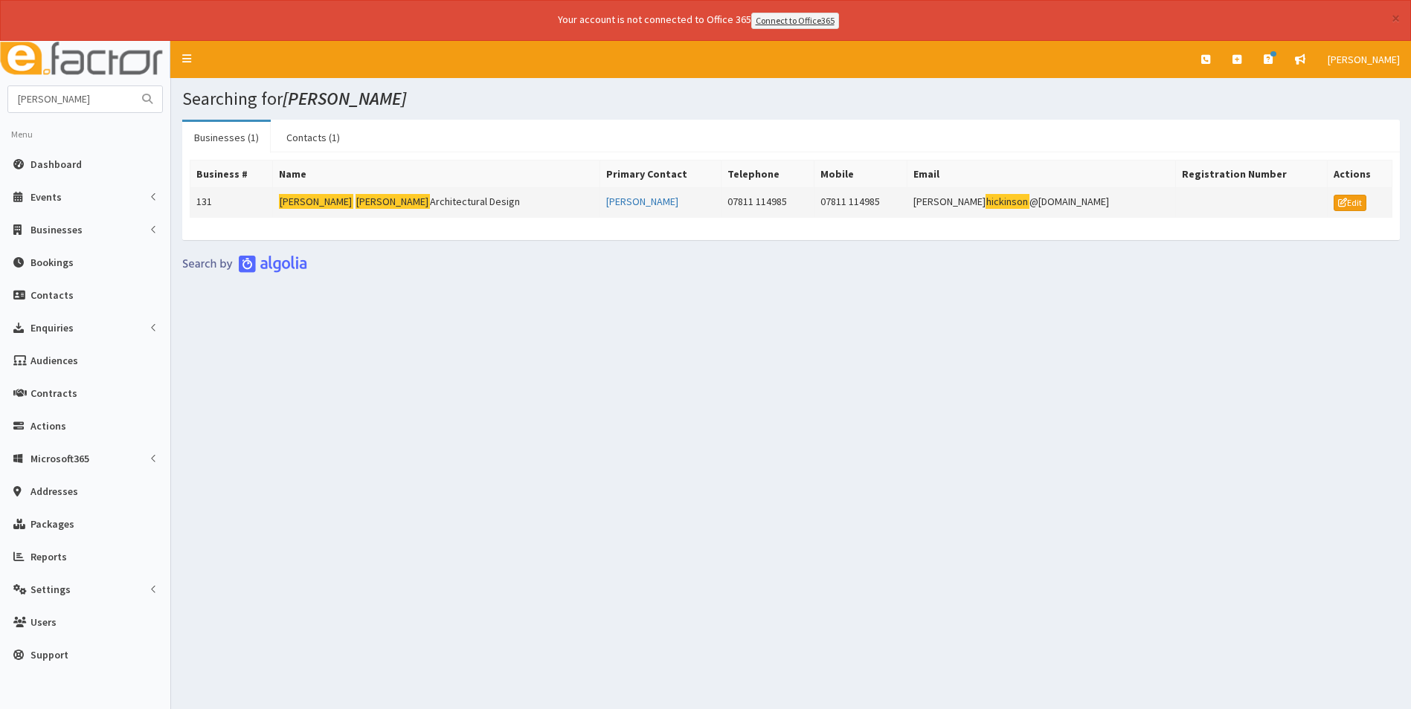
click at [376, 198] on td "David Hickinson Architectural Design" at bounding box center [436, 202] width 327 height 30
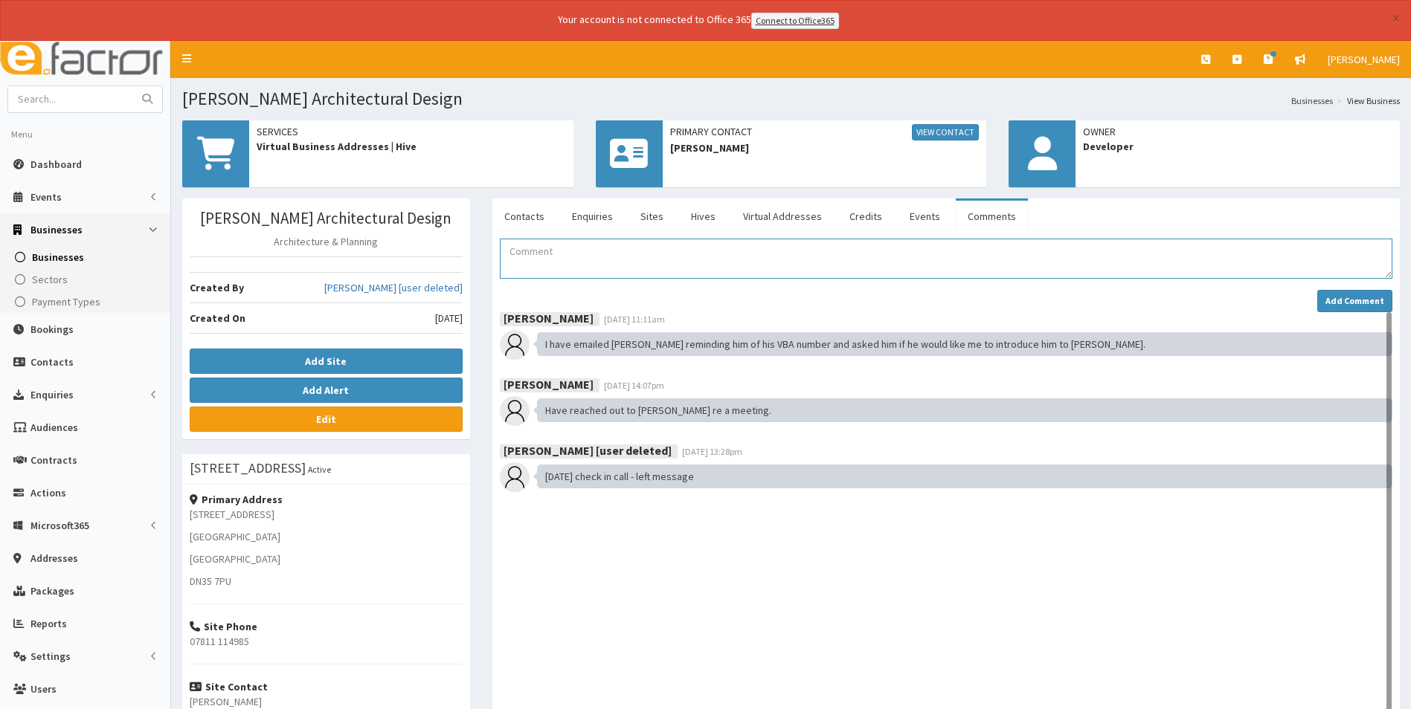
click at [551, 265] on textarea "Comment" at bounding box center [946, 259] width 892 height 40
paste textarea "attended networking at [PERSON_NAME] Sports Bar [DATE]"
drag, startPoint x: 524, startPoint y: 253, endPoint x: 498, endPoint y: 275, distance: 34.3
click at [498, 275] on div "Favid attended networking at Henry's Sports Bar 16.09.25 Add Comment Jessica Ca…" at bounding box center [946, 530] width 915 height 583
click at [515, 251] on textarea "Favid attended networking at Henry's Sports Bar 16.09.25" at bounding box center [946, 259] width 892 height 40
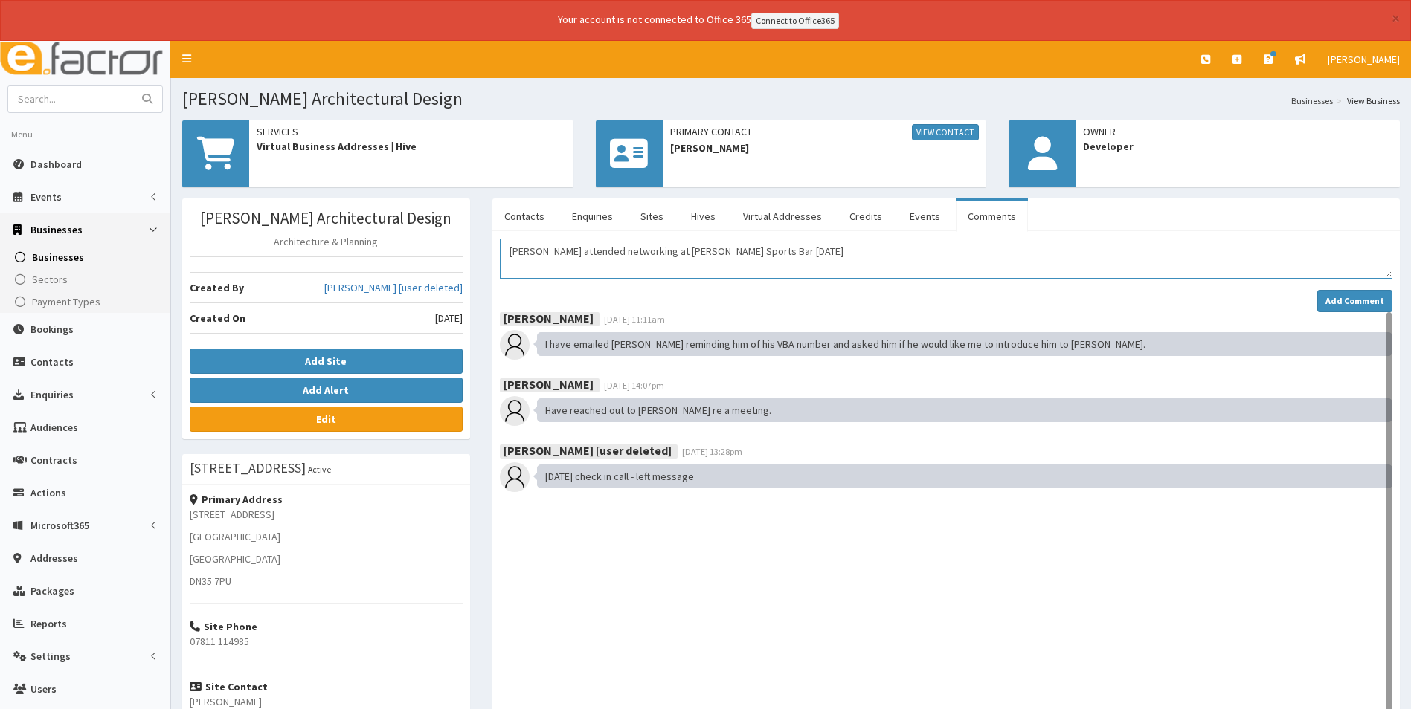
click at [768, 256] on textarea "David attended networking at Henry's Sports Bar 16.09.25" at bounding box center [946, 259] width 892 height 40
type textarea "David attended networking at Henry's Sports Bar 16.09.25"
click at [1356, 300] on strong "Add Comment" at bounding box center [1354, 300] width 59 height 11
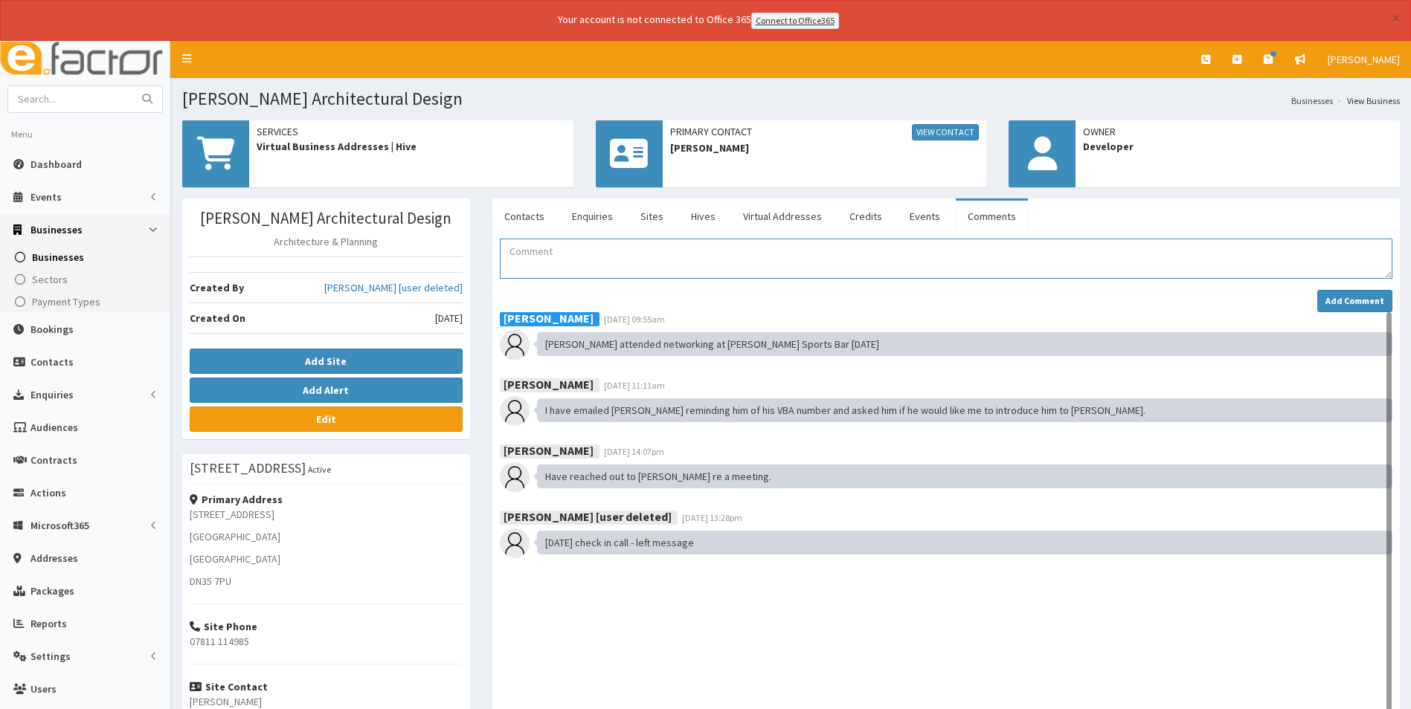
click at [584, 264] on textarea "Comment" at bounding box center [946, 259] width 892 height 40
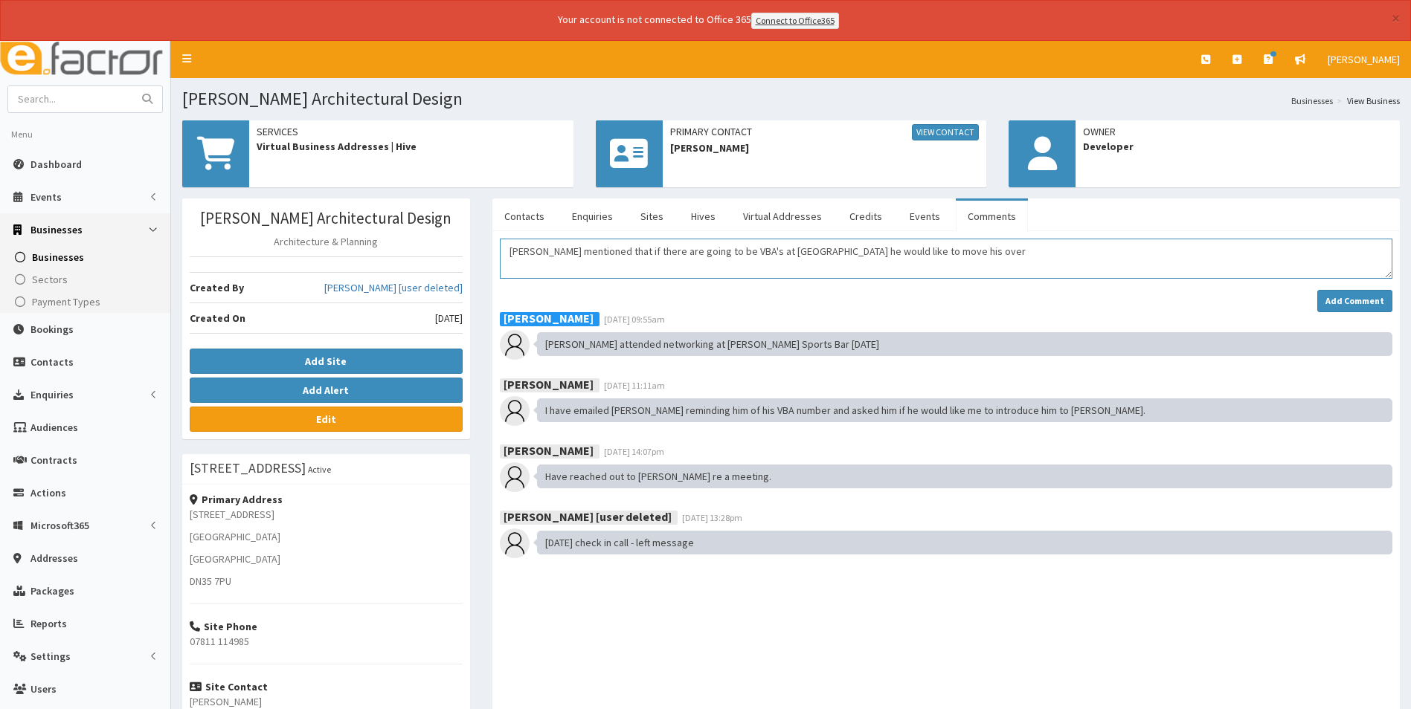
click at [933, 258] on textarea "David mentioned that if there are going to be VBA's at Brigg he would like to m…" at bounding box center [946, 259] width 892 height 40
type textarea "David mentioned that if there are going to be VBA's at Brigg he would like to m…"
click at [1375, 297] on strong "Add Comment" at bounding box center [1354, 300] width 59 height 11
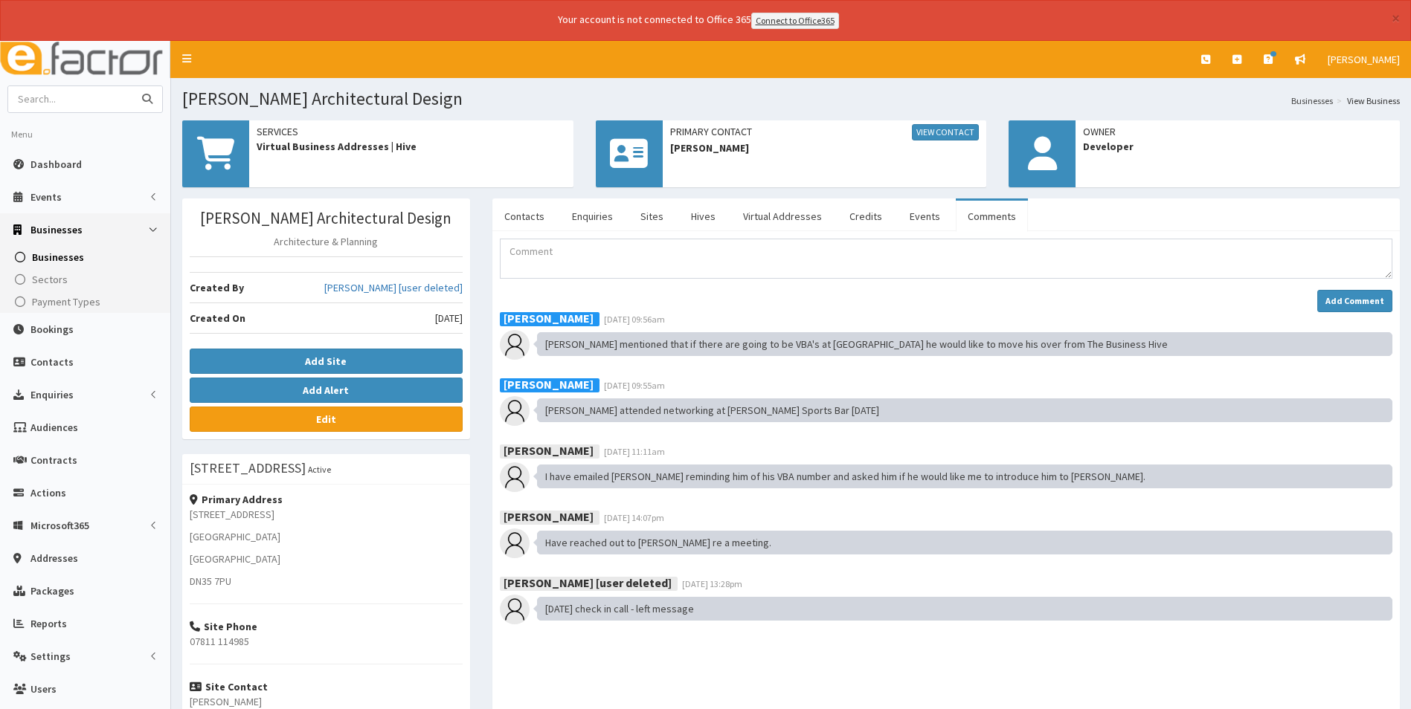
click at [123, 98] on input "text" at bounding box center [70, 99] width 125 height 26
type input "becks"
click at [132, 86] on button "submit" at bounding box center [147, 99] width 30 height 26
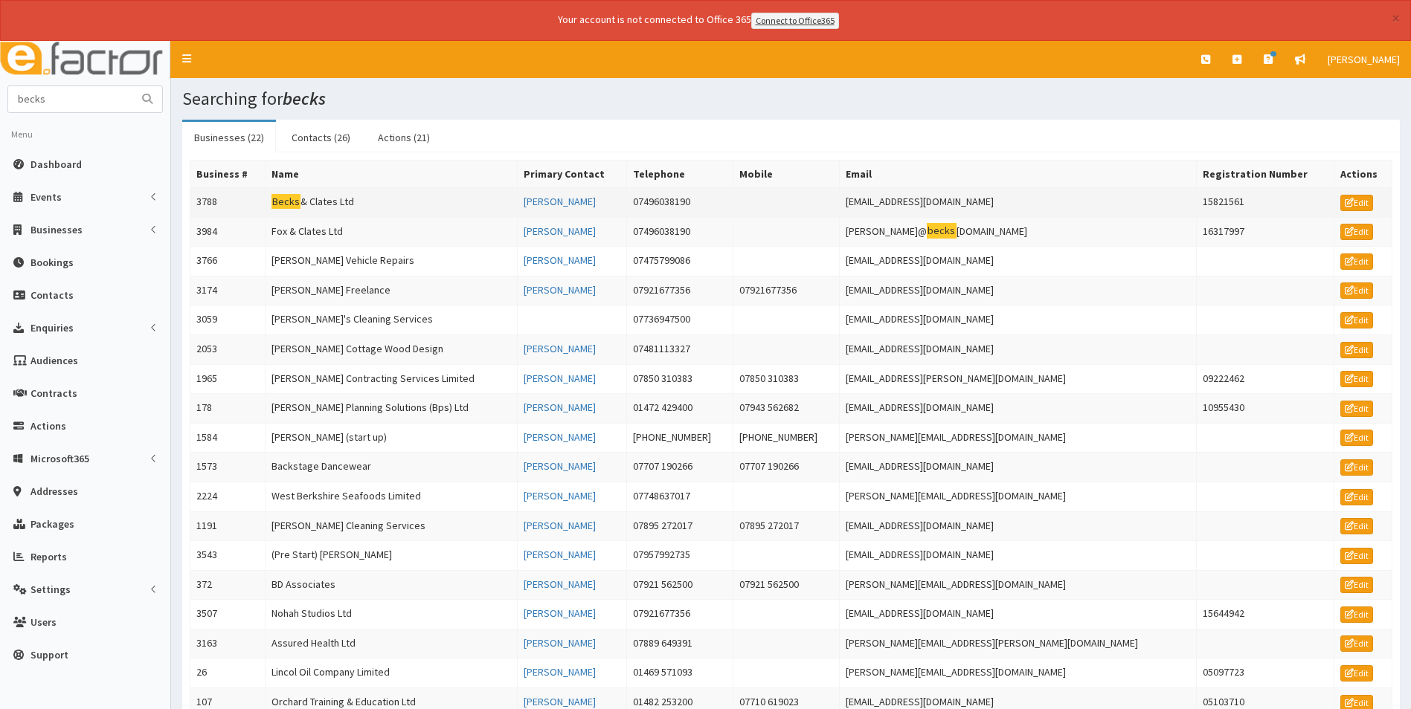
click at [323, 188] on td "Becks & Clates Ltd" at bounding box center [391, 202] width 252 height 30
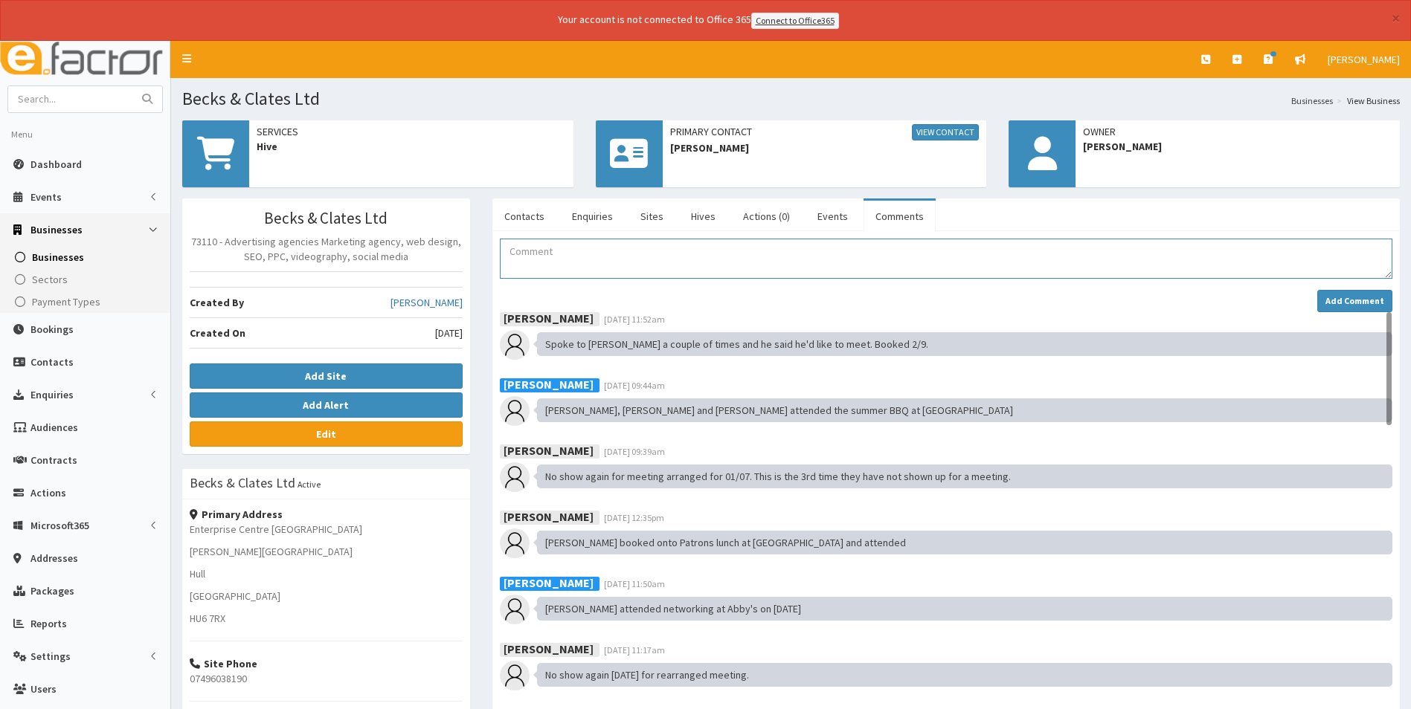
click at [571, 263] on textarea "Comment" at bounding box center [946, 259] width 892 height 40
paste textarea "attended networking at [PERSON_NAME] Sports Bar [DATE]"
type textarea "[PERSON_NAME] and [PERSON_NAME] attended networking at [PERSON_NAME] Sports Bar…"
click at [1337, 300] on strong "Add Comment" at bounding box center [1354, 300] width 59 height 11
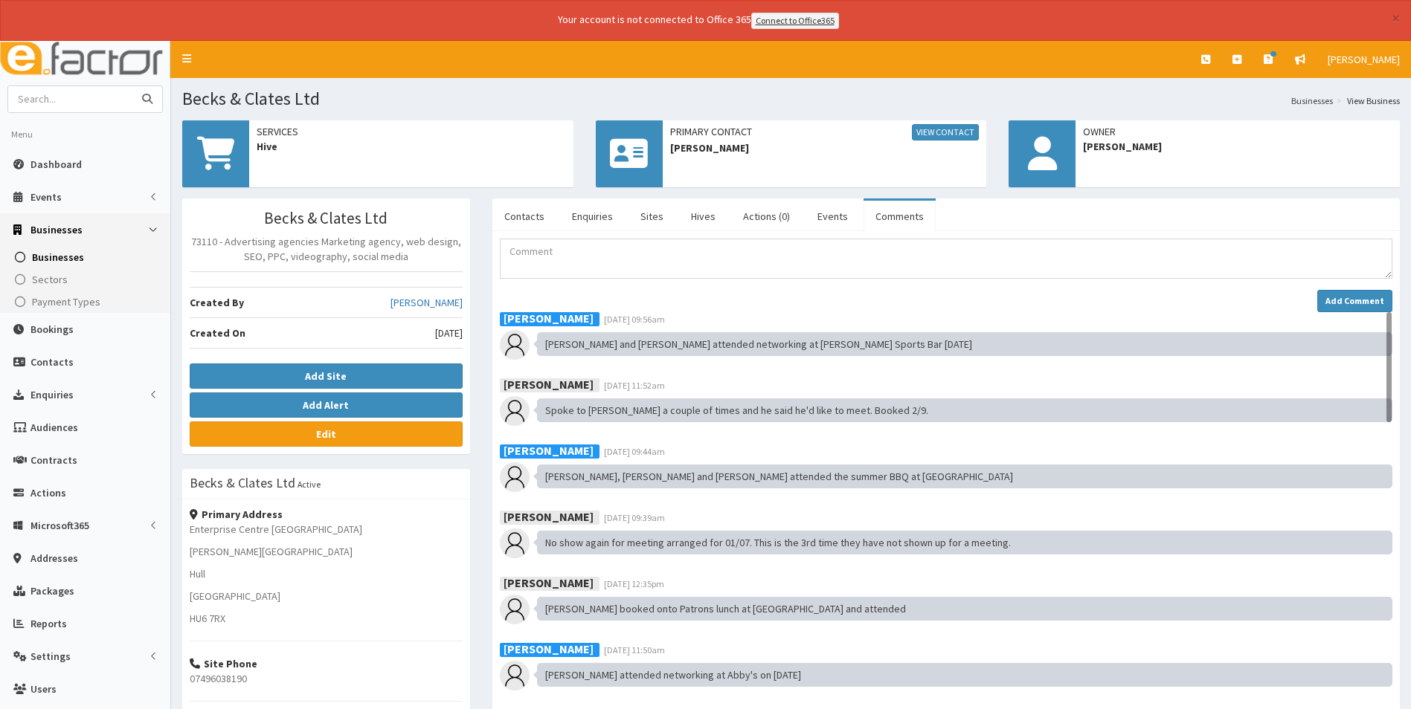
click at [116, 97] on input "text" at bounding box center [70, 99] width 125 height 26
type input "[DEMOGRAPHIC_DATA]"
click at [132, 86] on button "submit" at bounding box center [147, 99] width 30 height 26
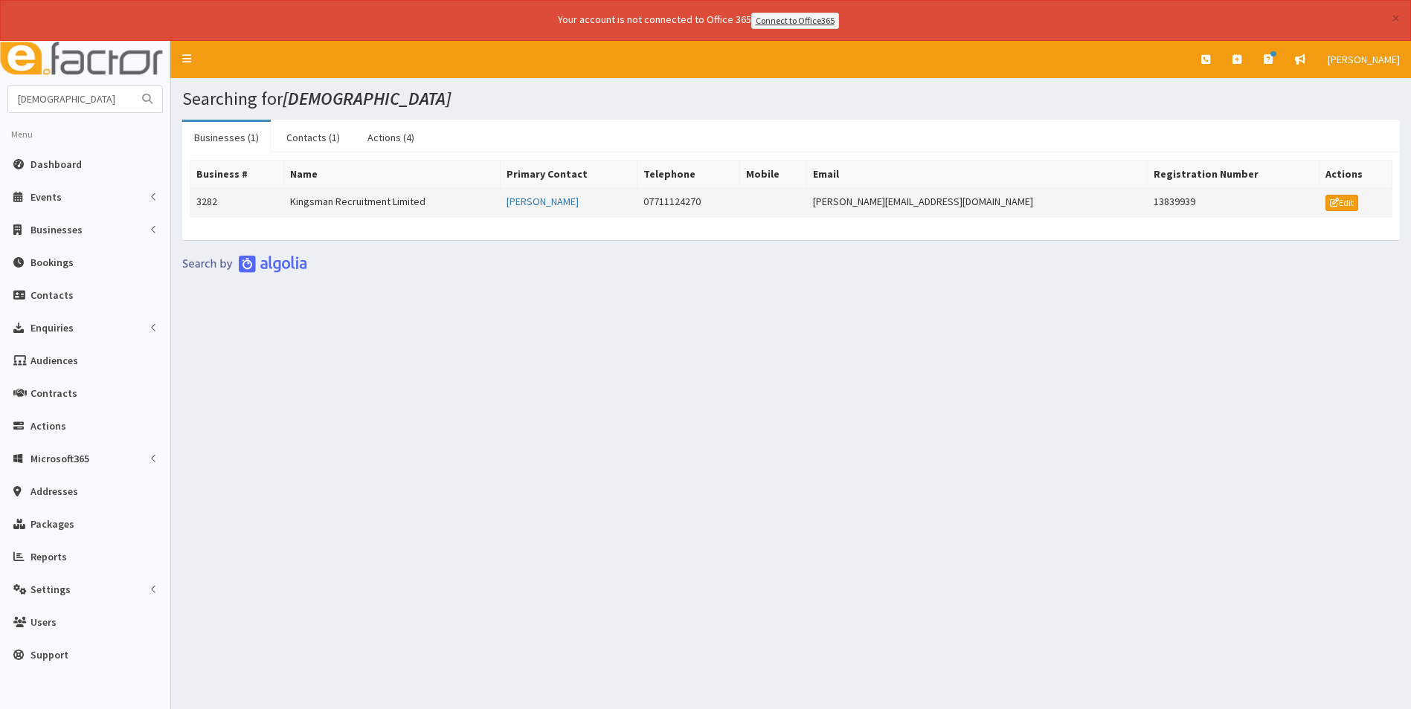
click at [319, 195] on td "Kingsman Recruitment Limited" at bounding box center [391, 202] width 216 height 30
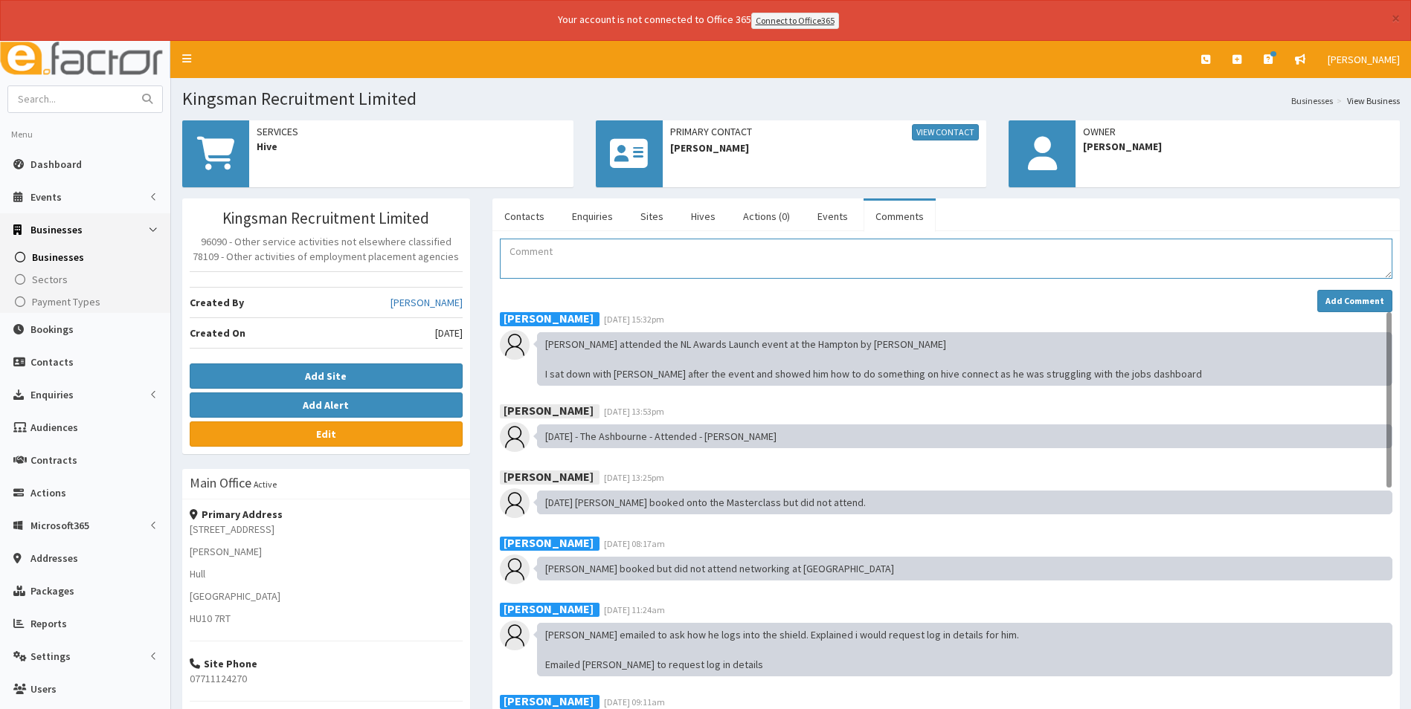
click at [577, 254] on textarea "Comment" at bounding box center [946, 259] width 892 height 40
type textarea "X"
paste textarea "attended networking at Henry's Sports Bar 16.09.25"
type textarea "Chris attended networking at Henry's Sports Bar 16.09.25"
click at [1341, 297] on strong "Add Comment" at bounding box center [1354, 300] width 59 height 11
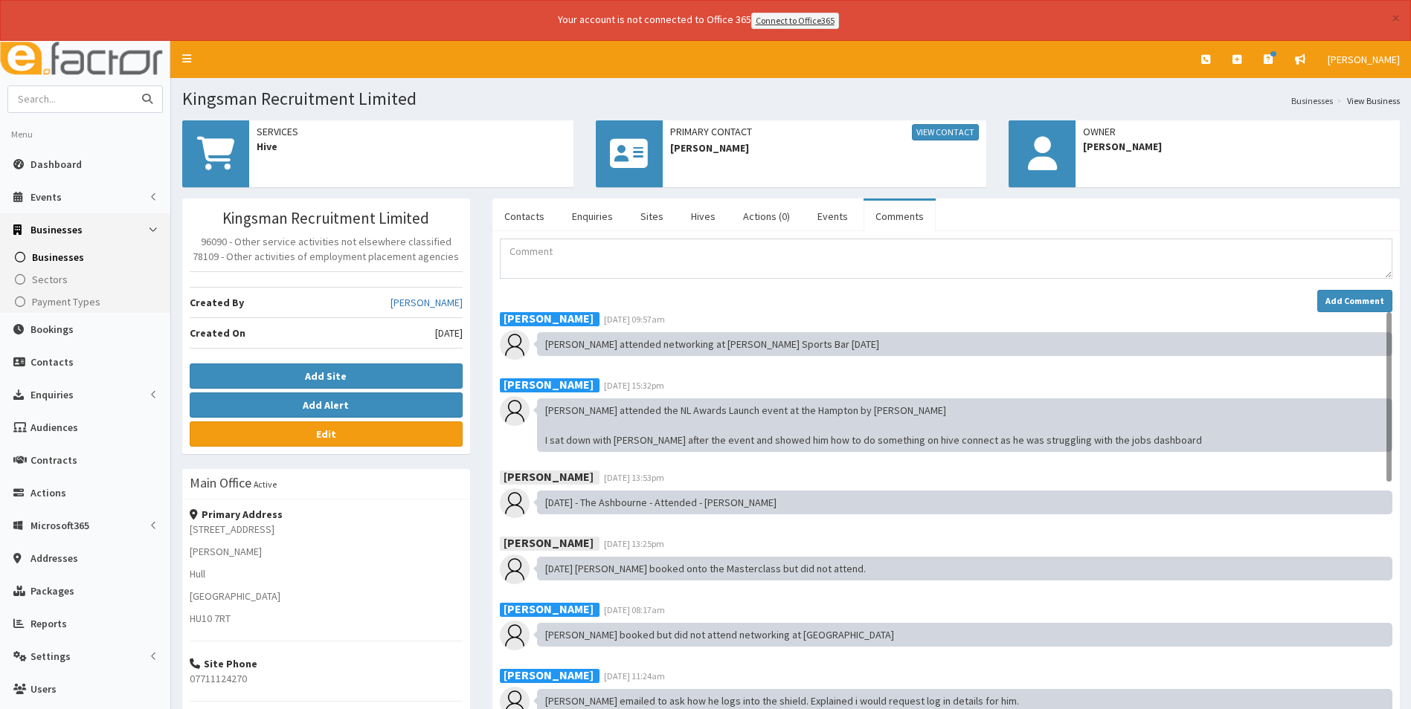
click at [106, 101] on input "text" at bounding box center [70, 99] width 125 height 26
type input "[PERSON_NAME]"
click at [132, 86] on button "submit" at bounding box center [147, 99] width 30 height 26
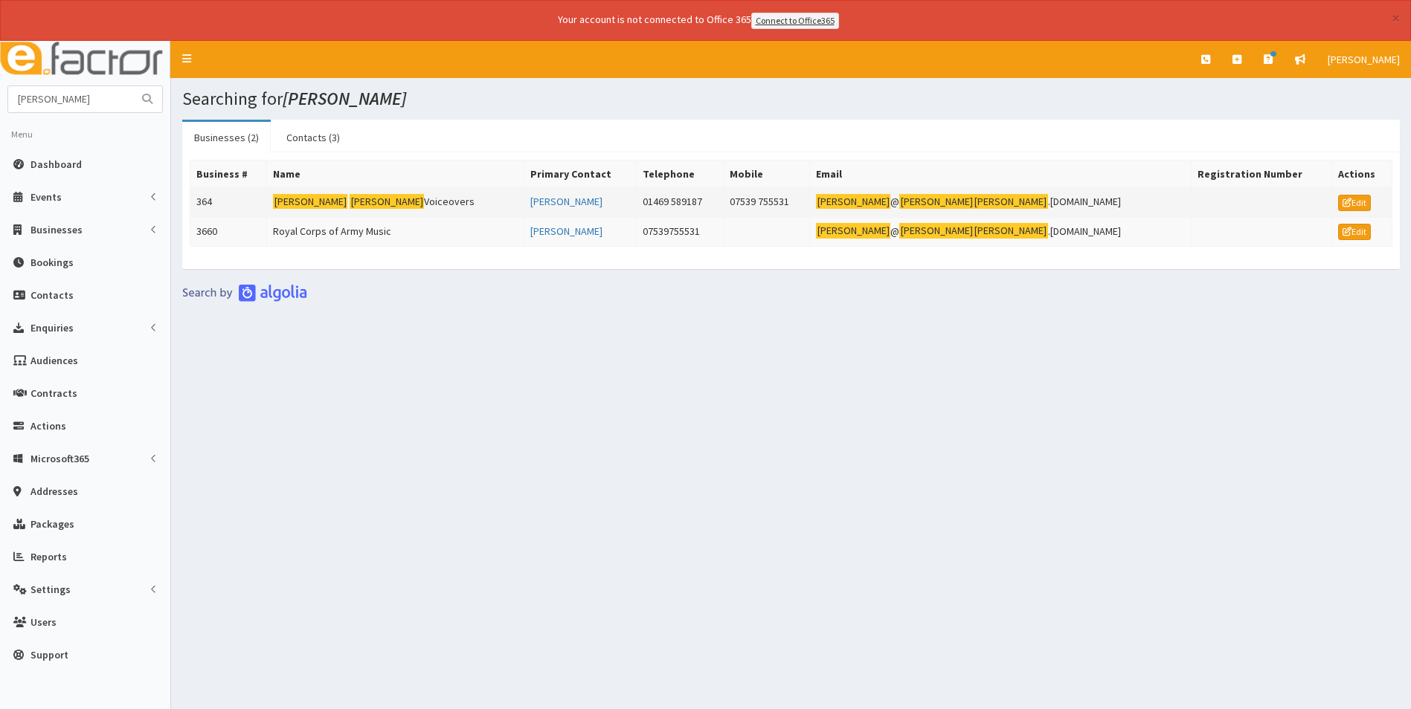
click at [352, 202] on td "[PERSON_NAME] Voiceovers" at bounding box center [395, 202] width 257 height 30
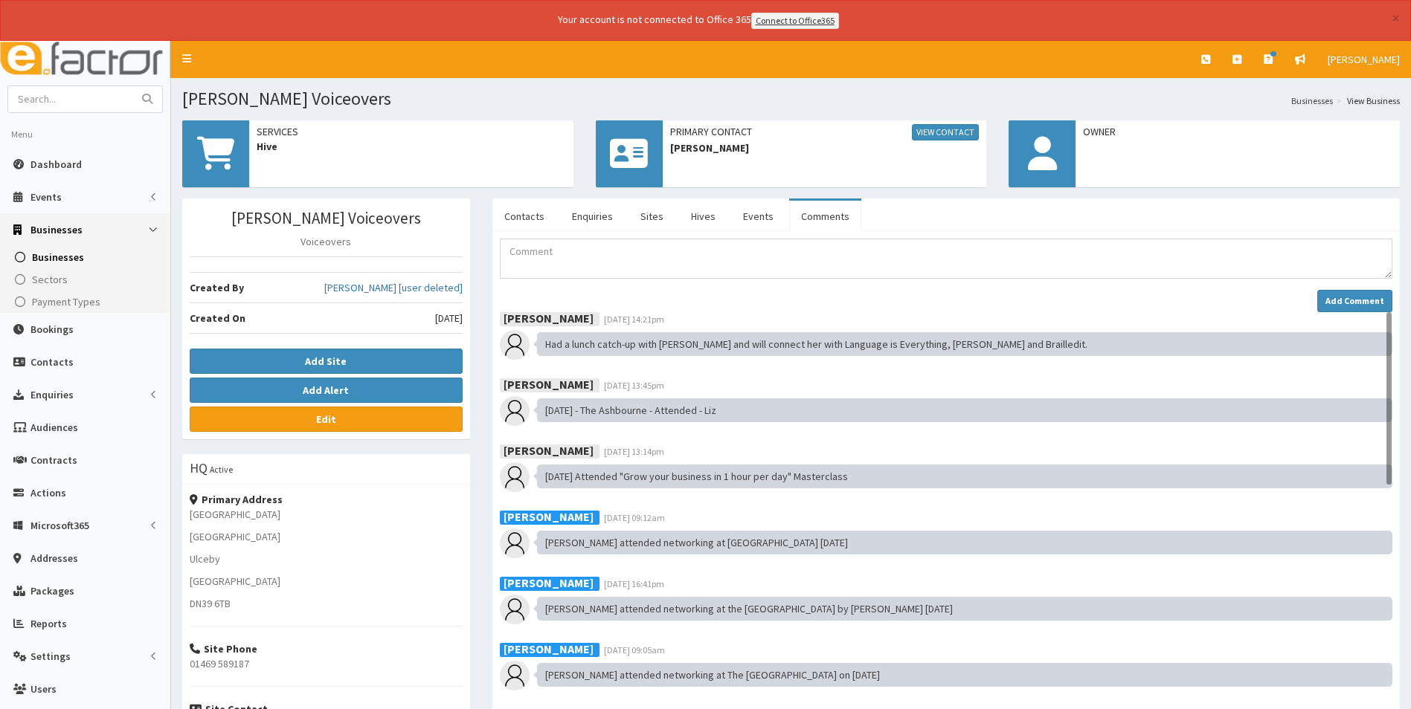
click at [646, 268] on textarea "Comment" at bounding box center [946, 259] width 892 height 40
type textarea "[PERSON_NAME] attended networking at [PERSON_NAME] Sports Bar [DATE]"
click at [1333, 300] on strong "Add Comment" at bounding box center [1354, 300] width 59 height 11
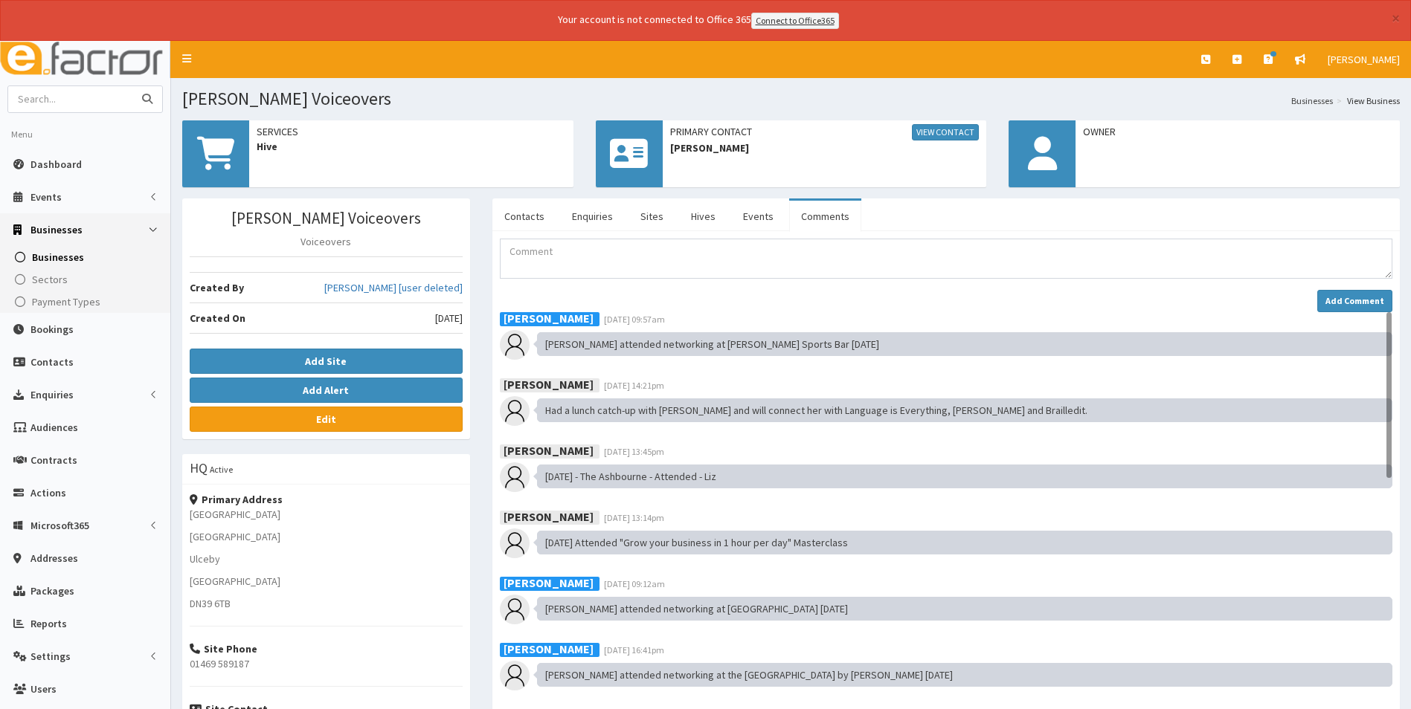
click at [92, 101] on input "text" at bounding box center [70, 99] width 125 height 26
type input "approved"
click at [132, 86] on button "submit" at bounding box center [147, 99] width 30 height 26
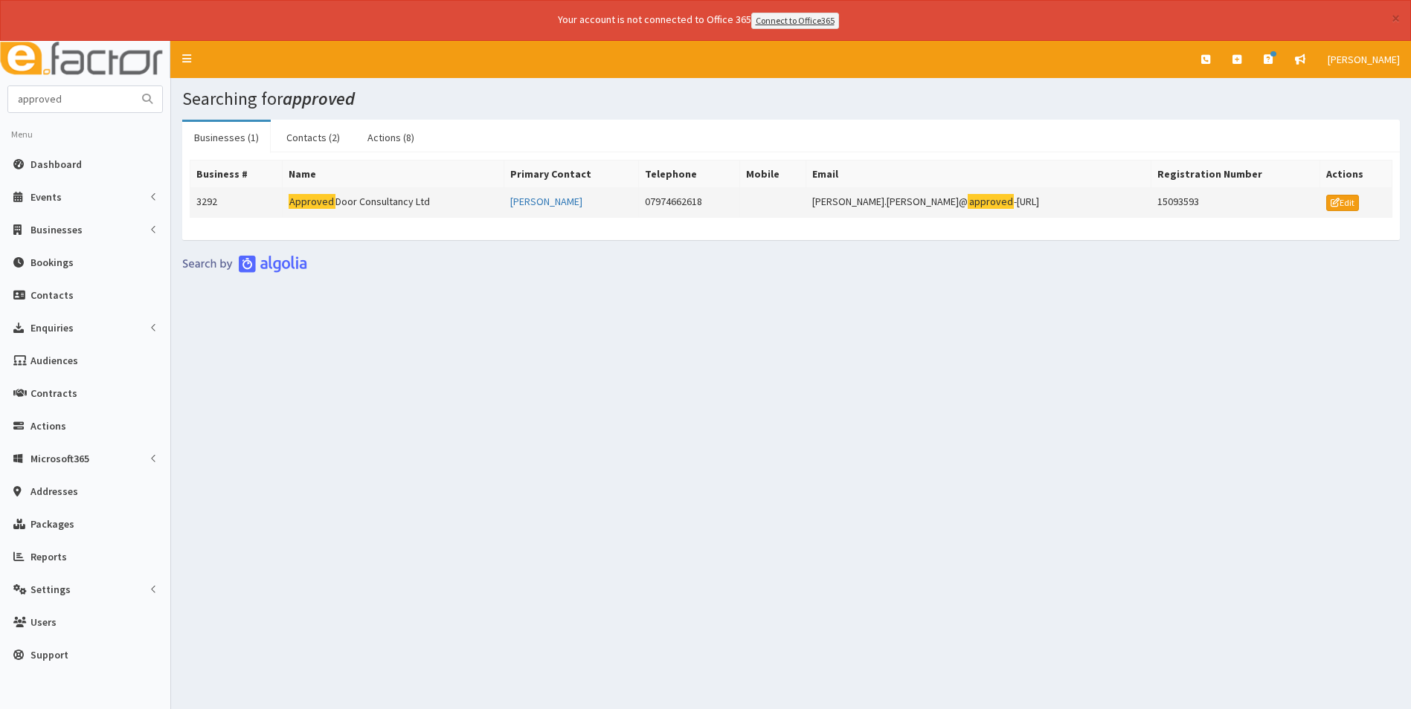
click at [318, 211] on td "Approved Door Consultancy Ltd" at bounding box center [393, 202] width 222 height 30
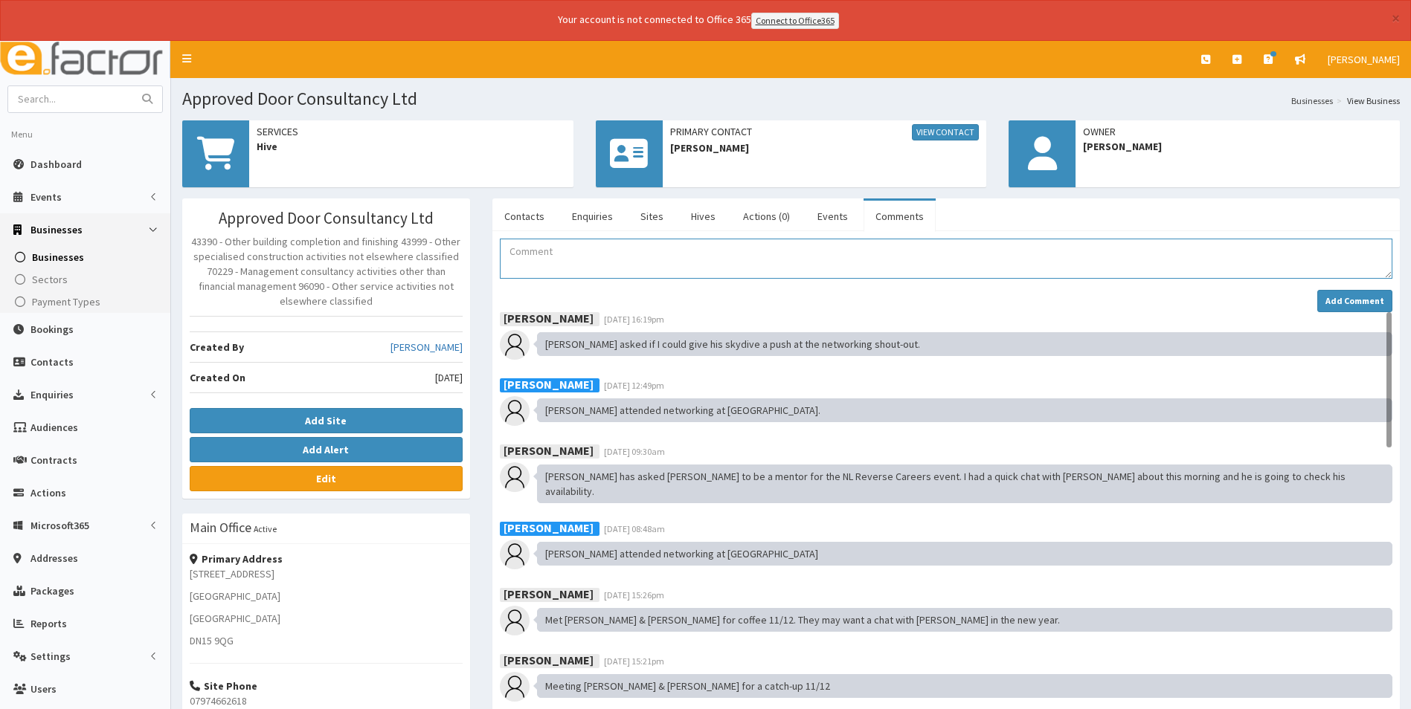
click at [590, 260] on textarea "Comment" at bounding box center [946, 259] width 892 height 40
paste textarea "attended networking at [PERSON_NAME] Sports Bar [DATE]"
type textarea "Michael attended networking at Henry's Sports Bar 16.09.25"
click at [1346, 306] on button "Add Comment" at bounding box center [1354, 301] width 75 height 22
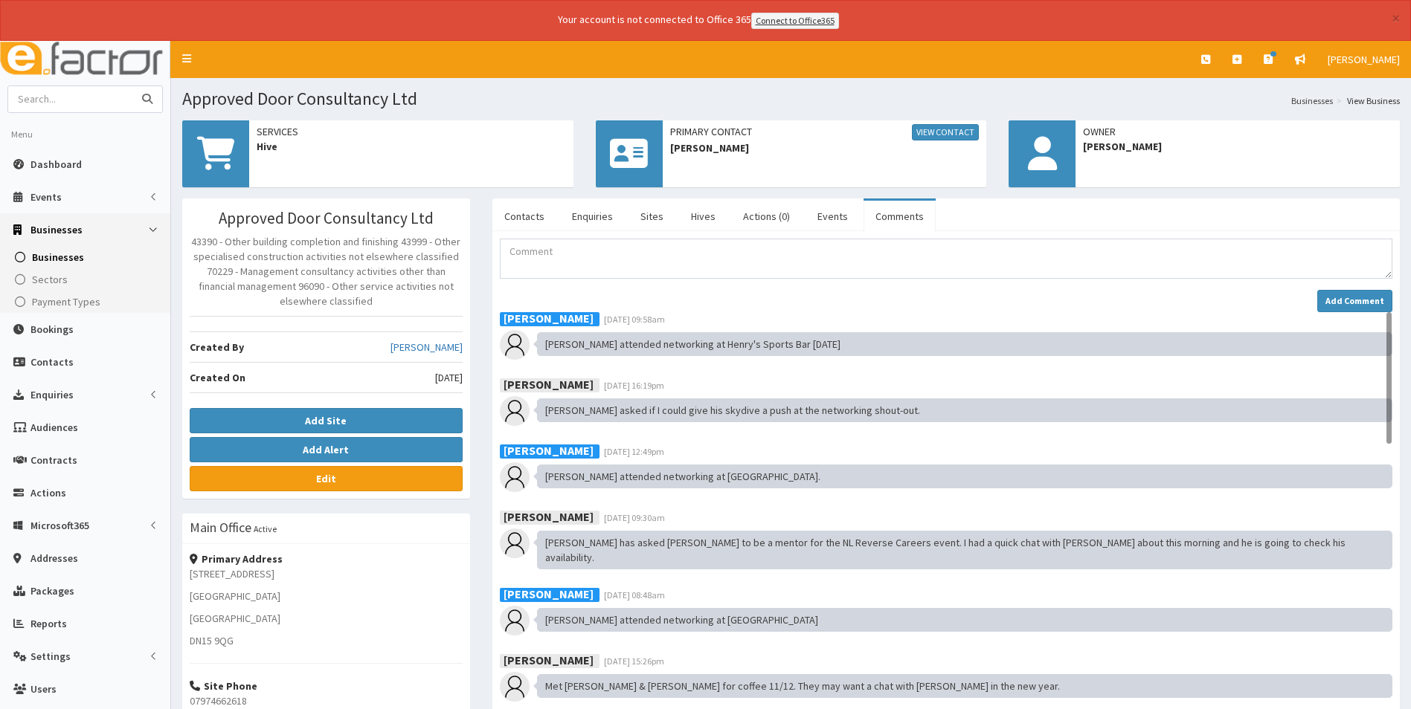
click at [72, 94] on input "text" at bounding box center [70, 99] width 125 height 26
type input "sarah watson"
click at [132, 86] on button "submit" at bounding box center [147, 99] width 30 height 26
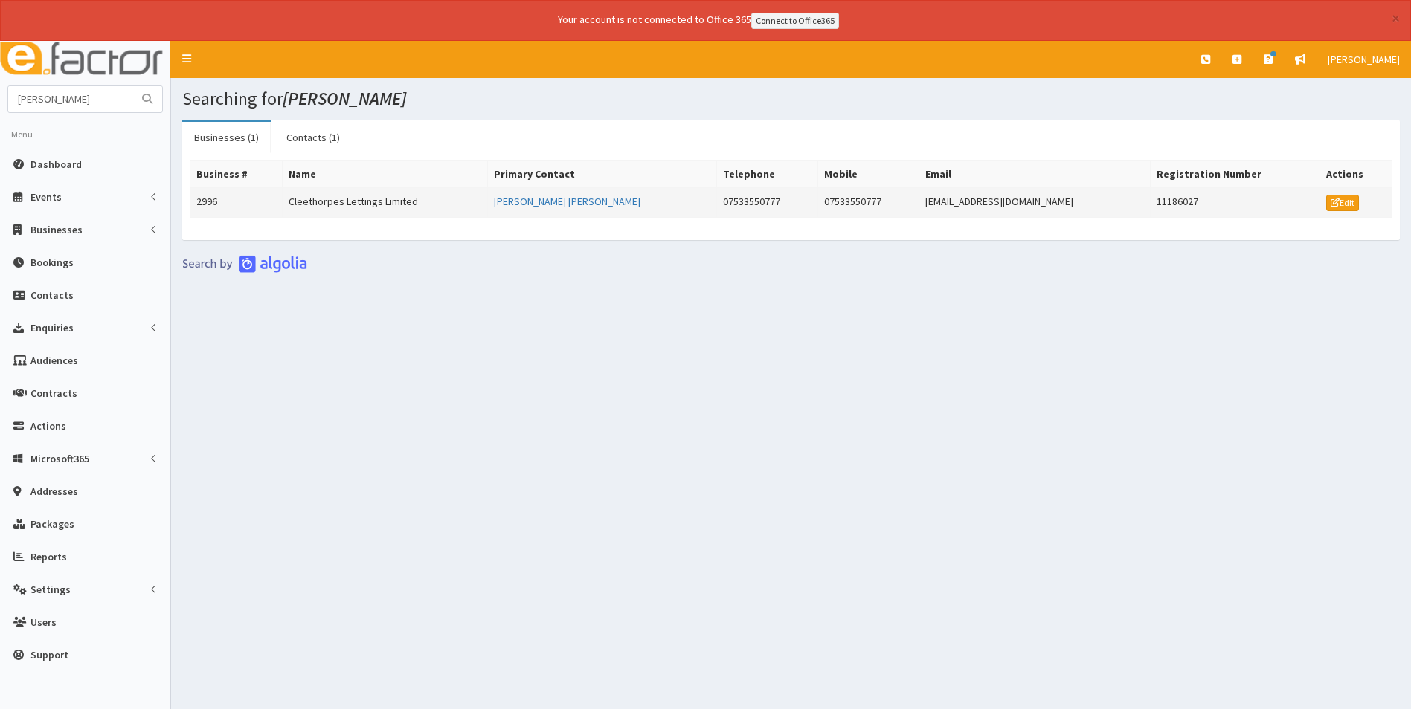
drag, startPoint x: 1044, startPoint y: 202, endPoint x: 877, endPoint y: 199, distance: 166.6
click at [918, 199] on td "enquiries@cleethorpeslettings.co.uk" at bounding box center [1034, 202] width 232 height 30
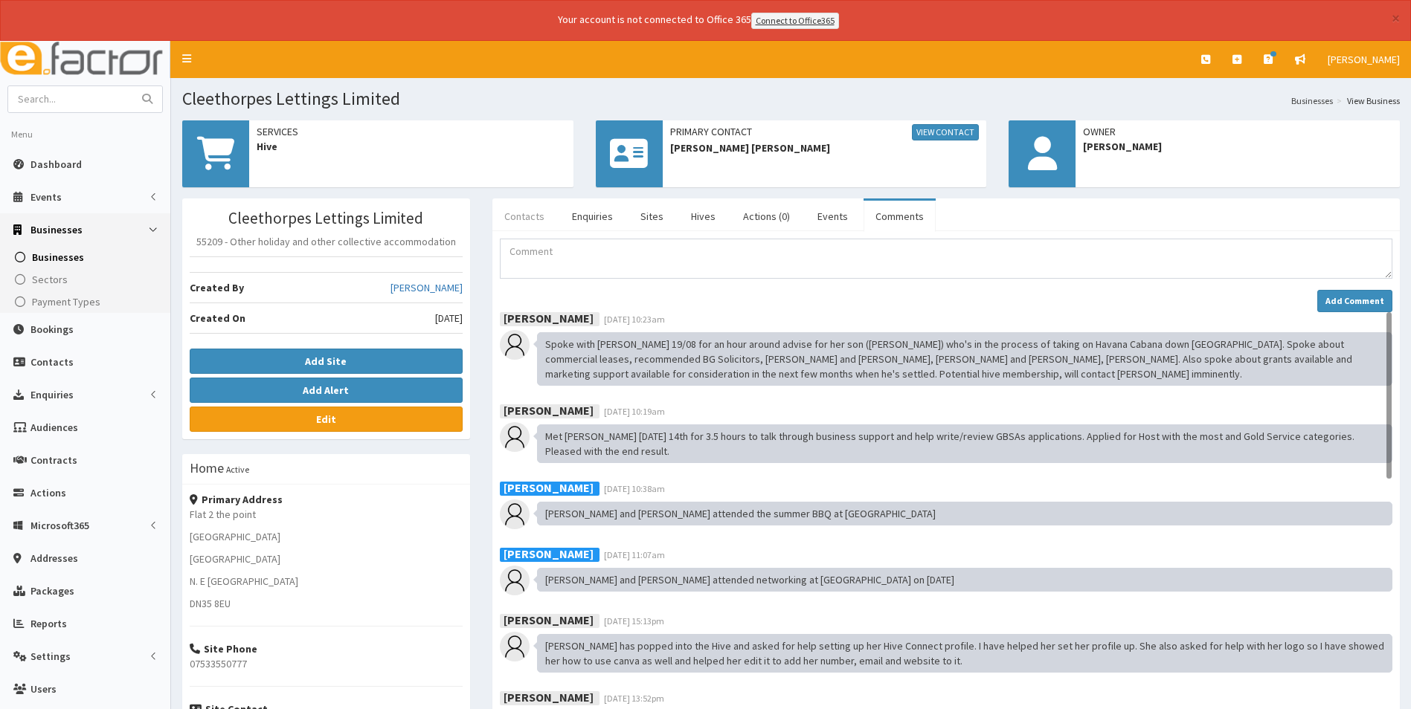
drag, startPoint x: 0, startPoint y: 0, endPoint x: 517, endPoint y: 214, distance: 559.4
click at [517, 214] on link "Contacts" at bounding box center [524, 216] width 64 height 31
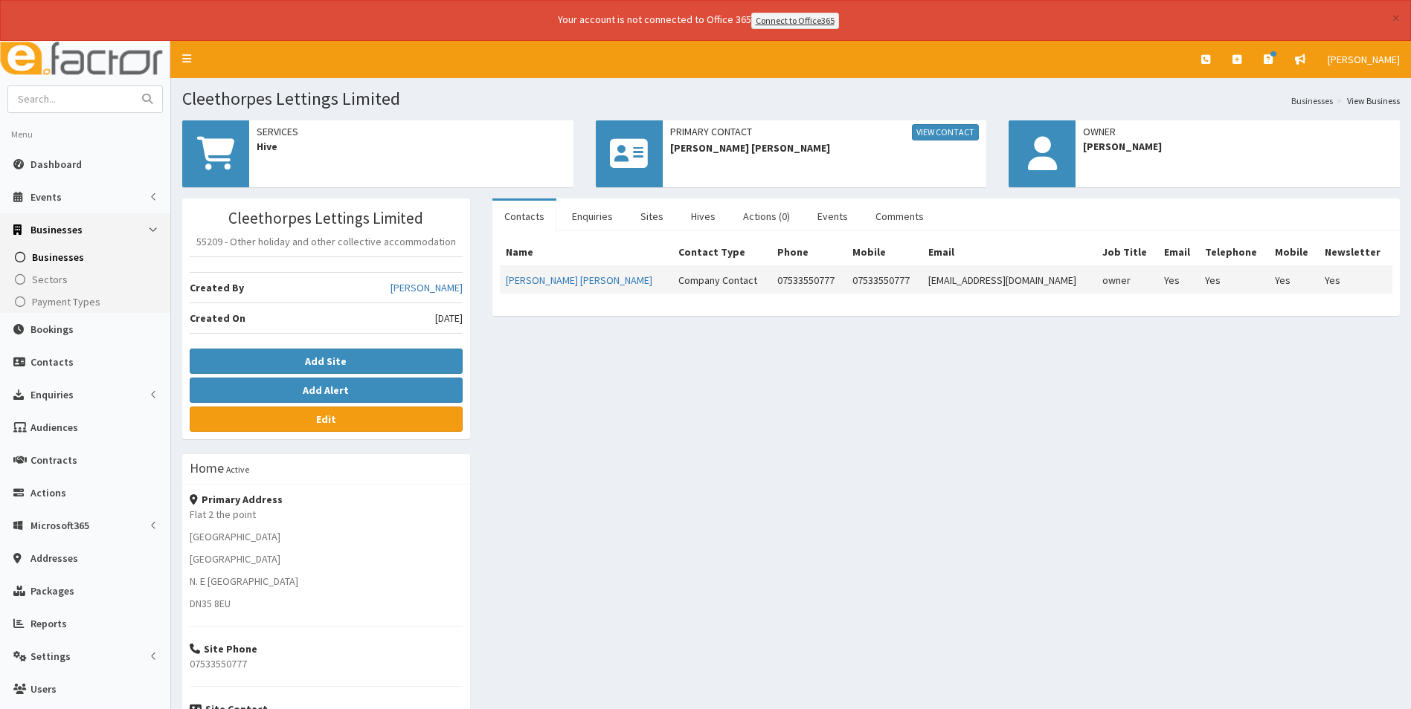
drag, startPoint x: 1051, startPoint y: 283, endPoint x: 888, endPoint y: 288, distance: 163.7
click at [922, 288] on td "[EMAIL_ADDRESS][DOMAIN_NAME]" at bounding box center [1009, 280] width 174 height 28
copy td "[EMAIL_ADDRESS][DOMAIN_NAME]"
click at [71, 161] on span "Dashboard" at bounding box center [55, 164] width 51 height 13
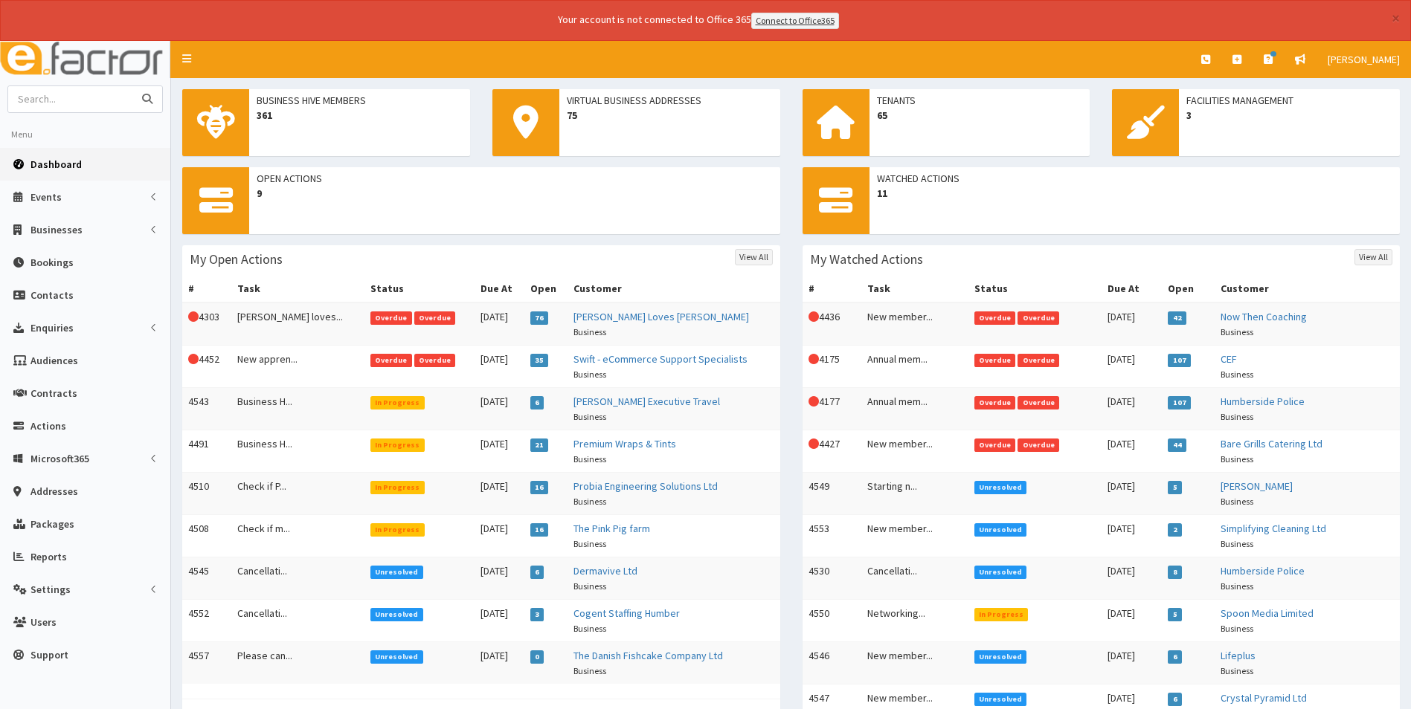
click at [93, 99] on input "text" at bounding box center [70, 99] width 125 height 26
type input "[PERSON_NAME]"
click at [132, 86] on button "submit" at bounding box center [147, 99] width 30 height 26
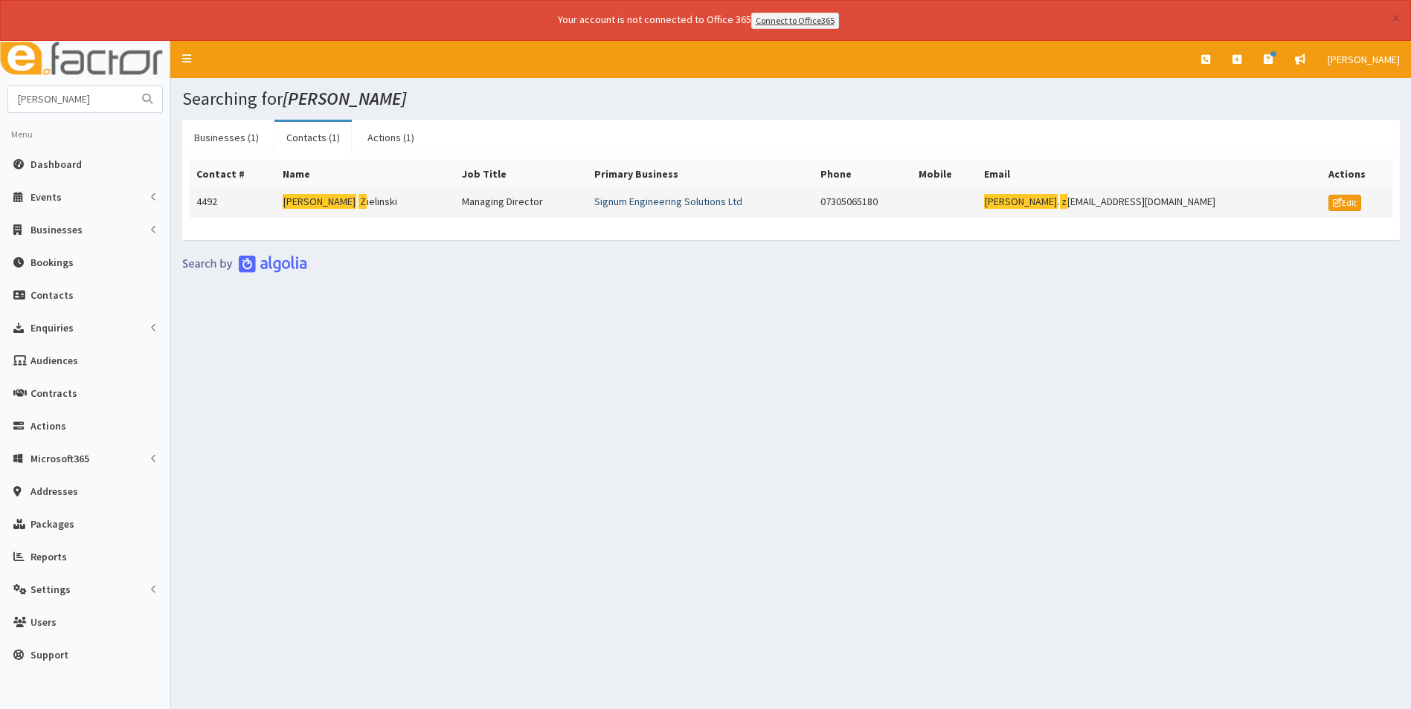
click at [685, 202] on link "Signum Engineering Solutions Ltd" at bounding box center [668, 201] width 148 height 13
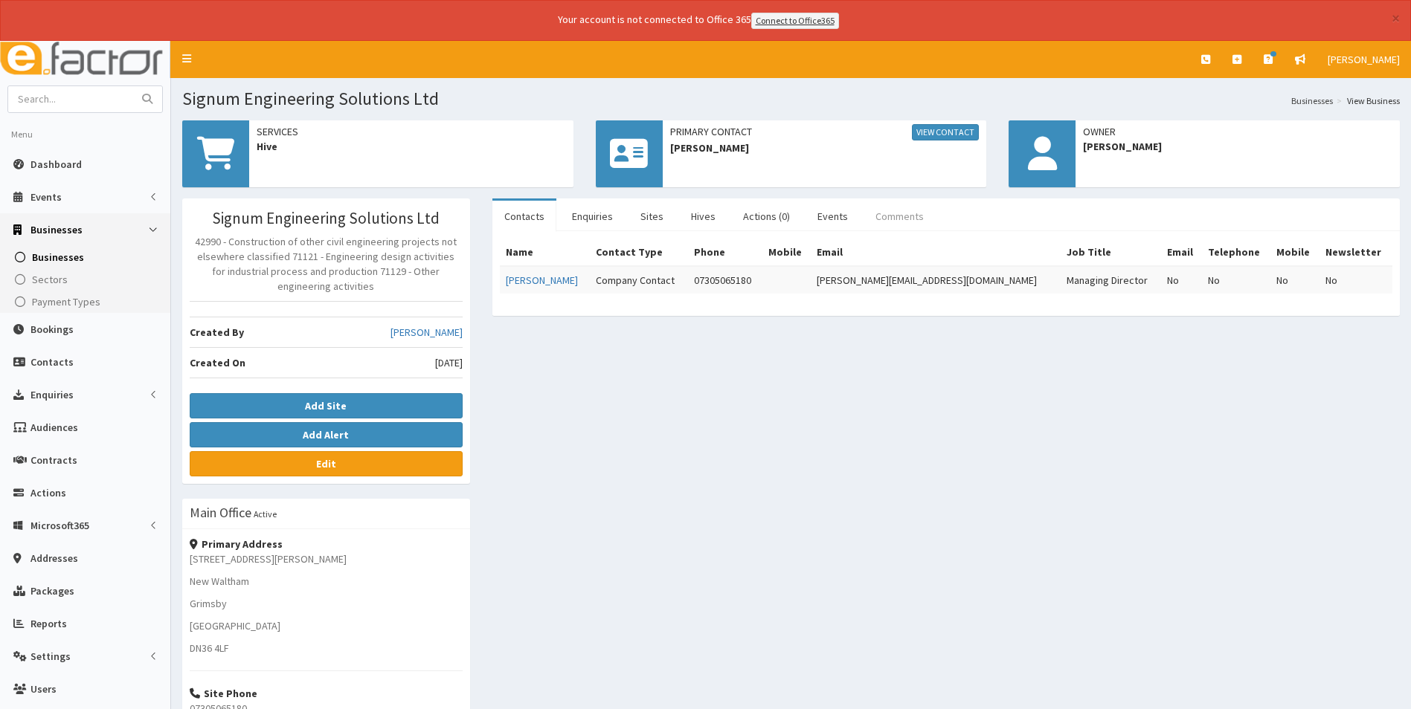
click at [882, 219] on link "Comments" at bounding box center [899, 216] width 72 height 31
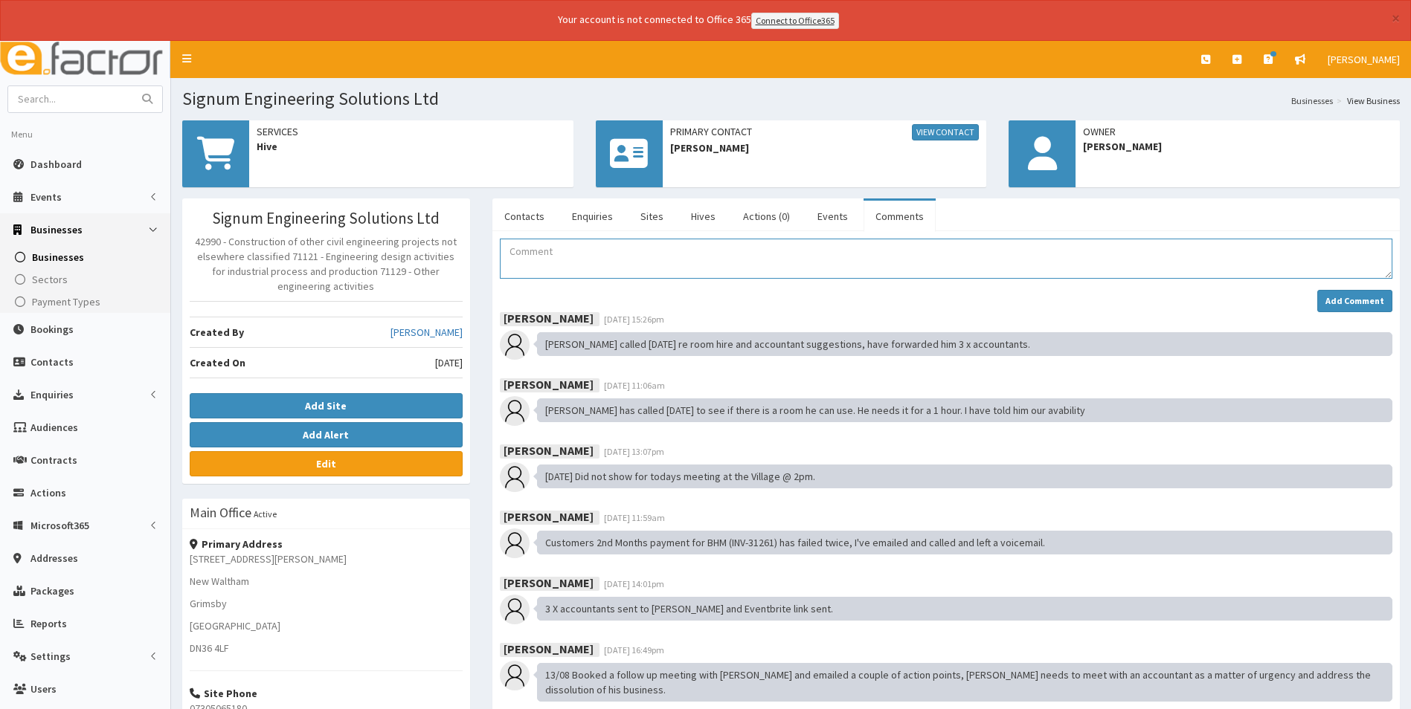
click at [593, 260] on textarea "Comment" at bounding box center [946, 259] width 892 height 40
click at [617, 253] on textarea "Voicemail left for [PERSON_NAME] re his membership" at bounding box center [946, 259] width 892 height 40
click at [753, 277] on textarea "Voicemail left for [PERSON_NAME] regarding his membership" at bounding box center [946, 259] width 892 height 40
type textarea "Voicemail left for [PERSON_NAME] regarding his membership"
click at [1335, 297] on strong "Add Comment" at bounding box center [1354, 300] width 59 height 11
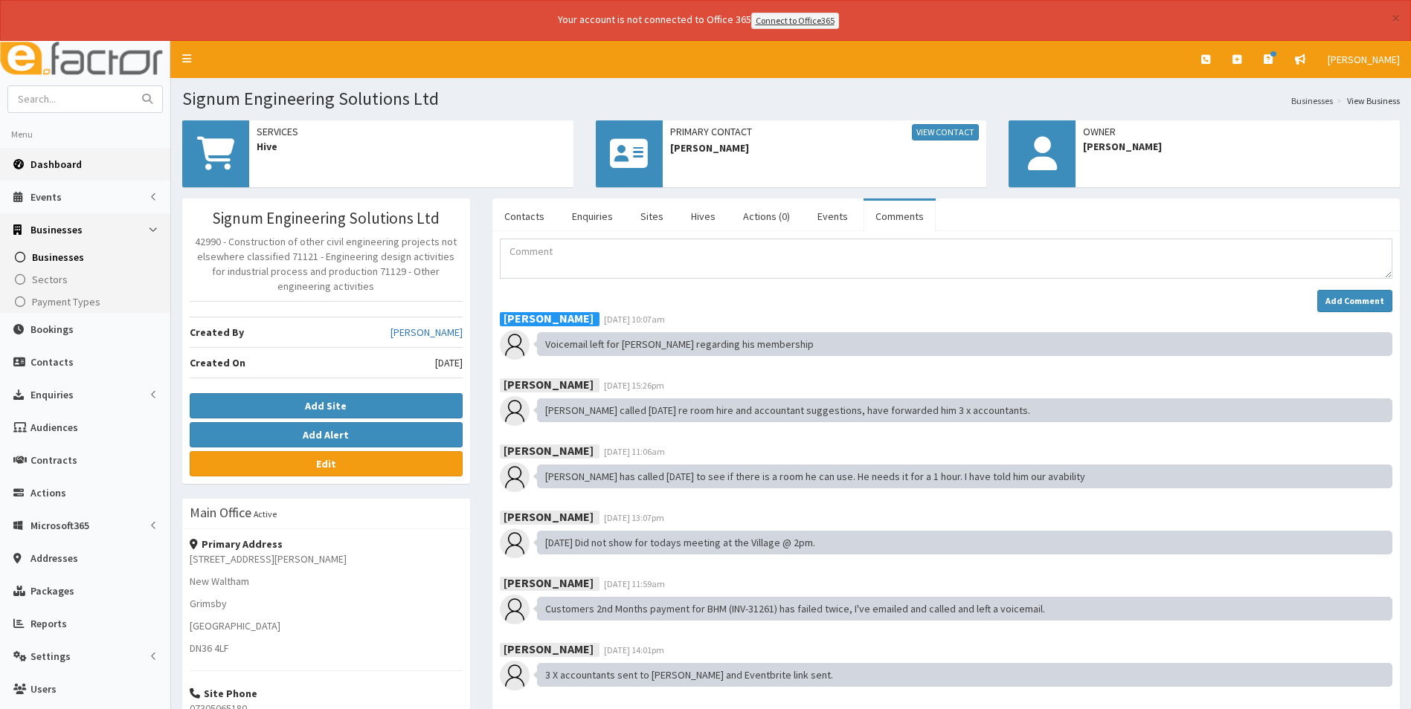
click at [65, 164] on span "Dashboard" at bounding box center [55, 164] width 51 height 13
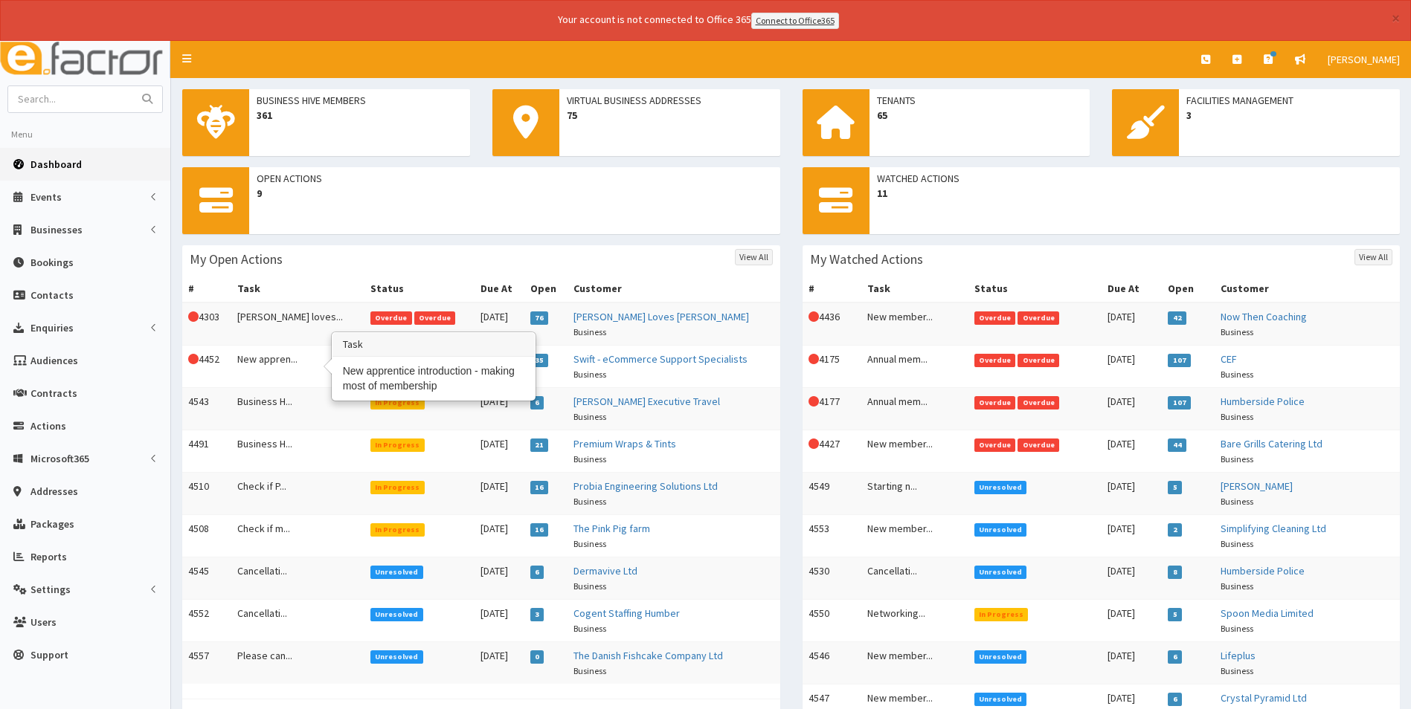
click at [282, 358] on td "New appren..." at bounding box center [297, 366] width 133 height 42
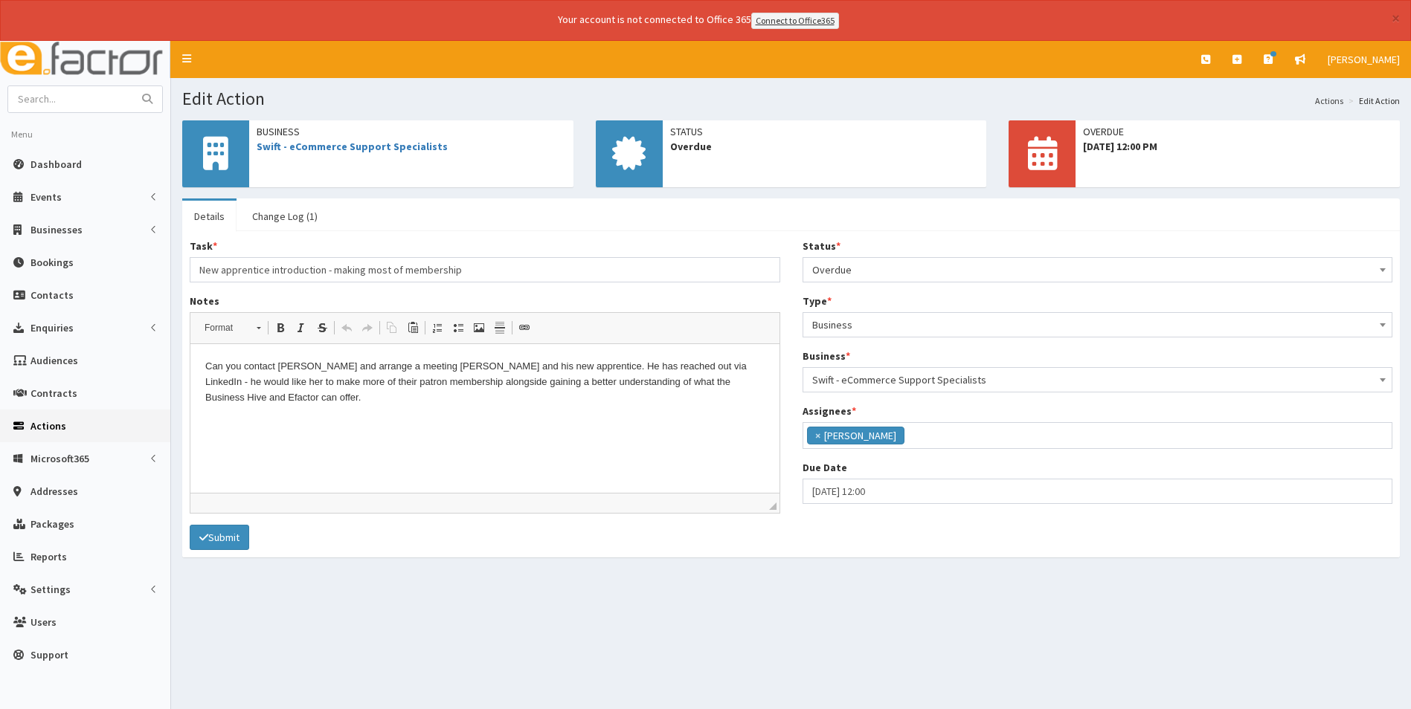
scroll to position [109, 0]
click at [289, 210] on link "Change Log (1)" at bounding box center [284, 216] width 89 height 31
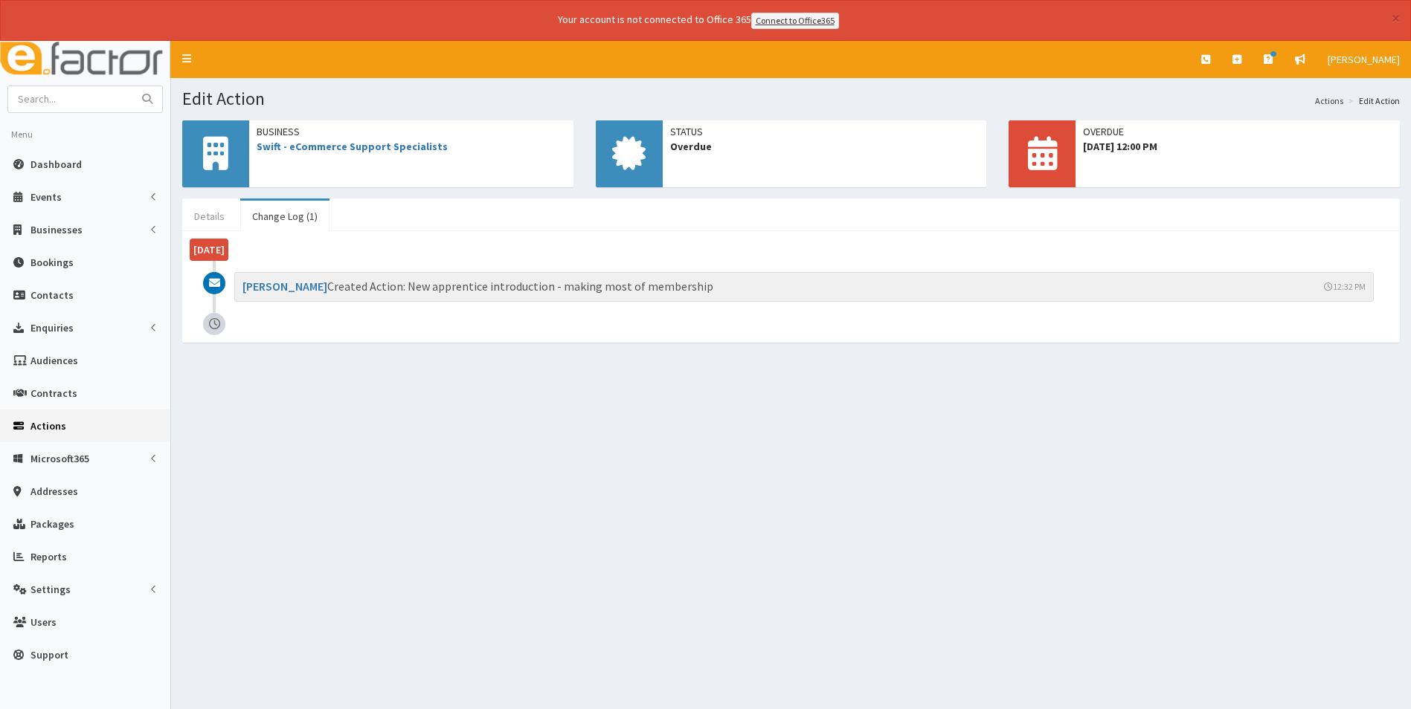
click at [209, 217] on link "Details" at bounding box center [209, 216] width 54 height 31
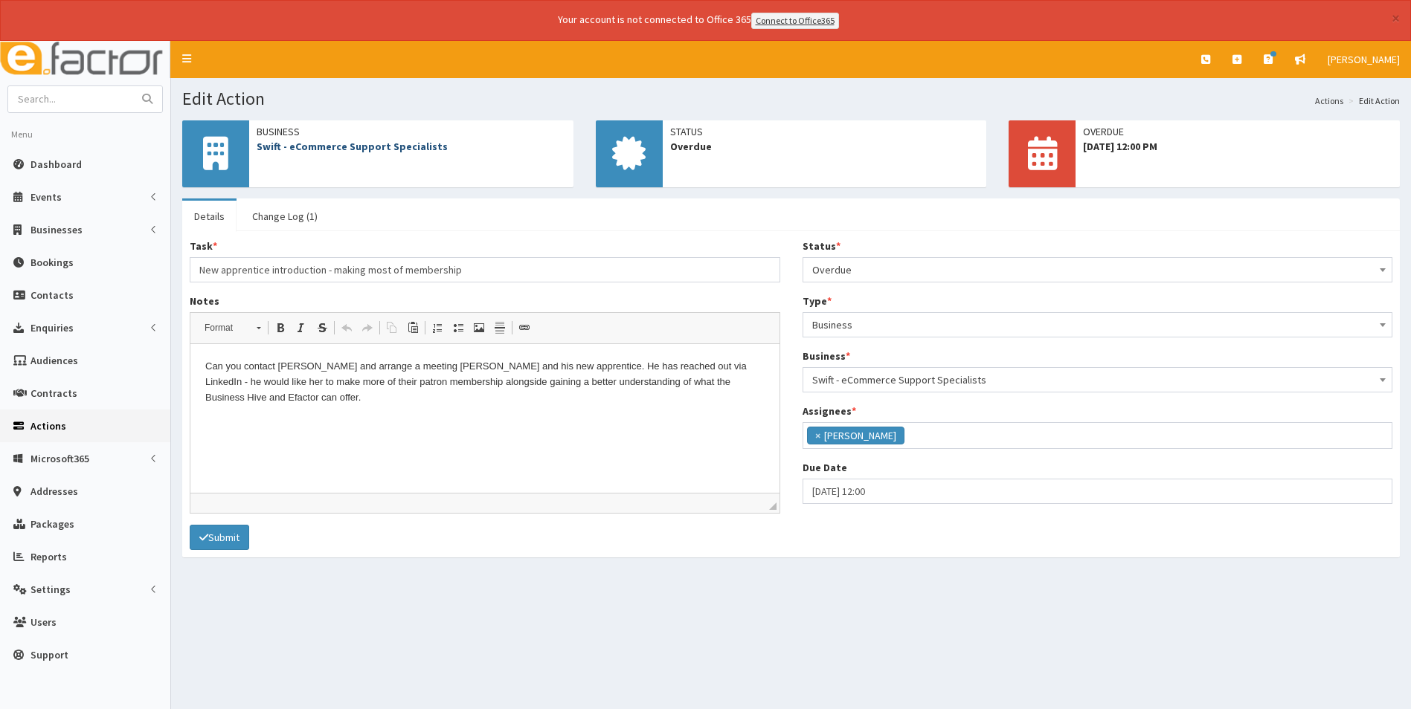
click at [395, 149] on link "Swift - eCommerce Support Specialists" at bounding box center [352, 146] width 191 height 13
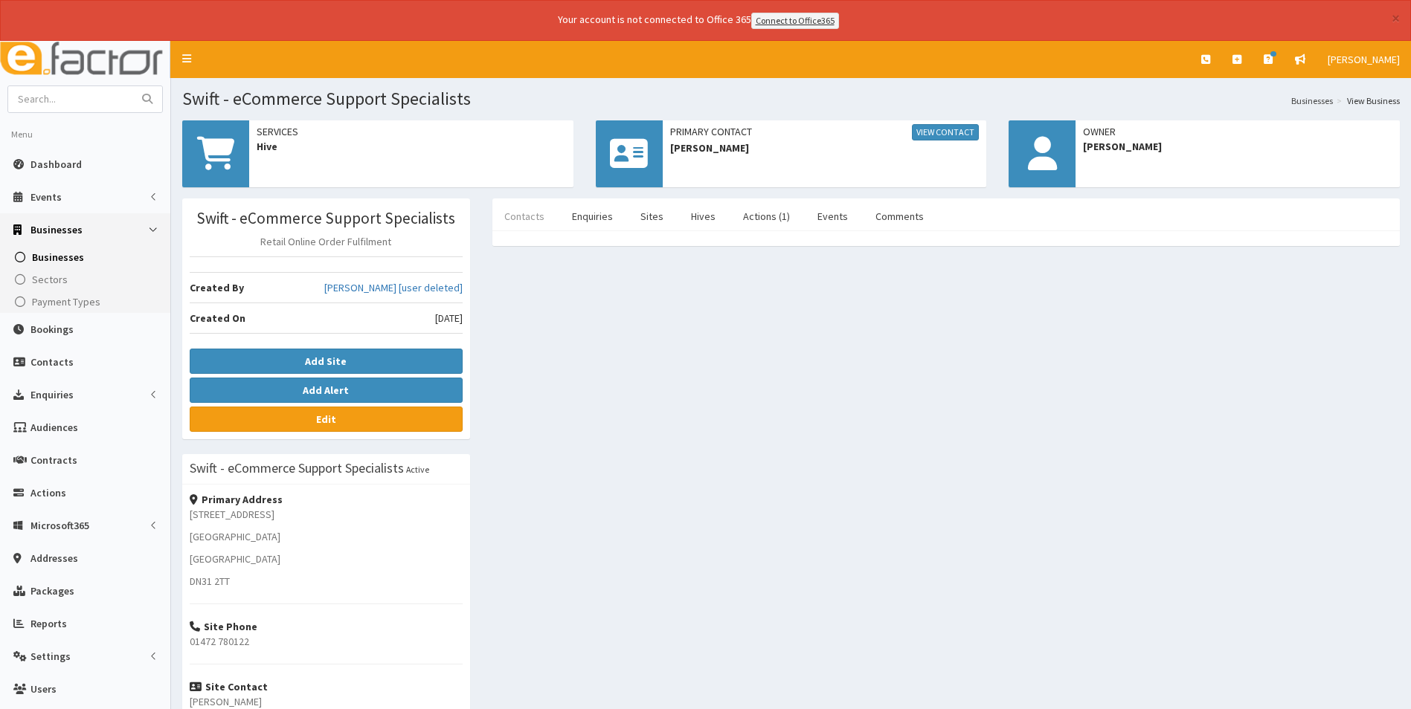
click at [516, 215] on link "Contacts" at bounding box center [524, 216] width 64 height 31
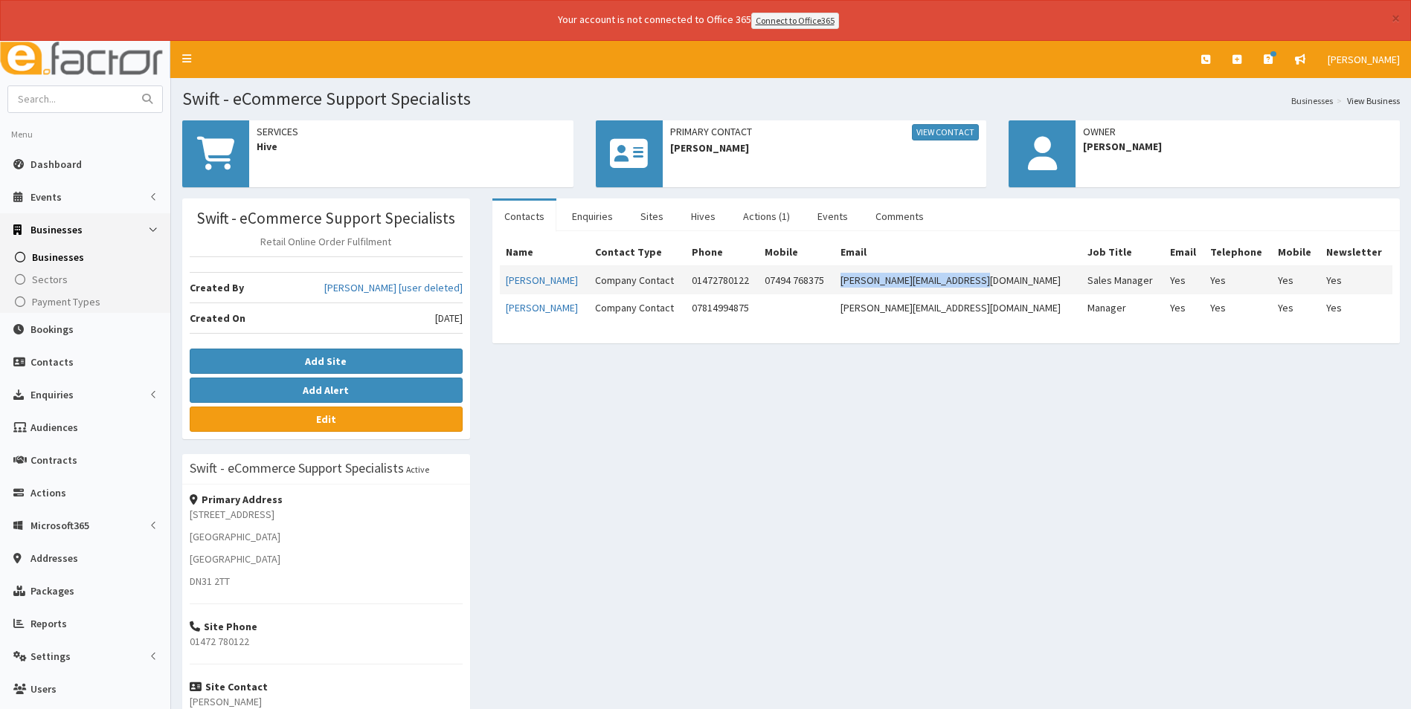
drag, startPoint x: 1028, startPoint y: 279, endPoint x: 888, endPoint y: 284, distance: 140.6
click at [888, 284] on td "[PERSON_NAME][EMAIL_ADDRESS][DOMAIN_NAME]" at bounding box center [957, 280] width 247 height 28
copy td "[PERSON_NAME][EMAIL_ADDRESS][DOMAIN_NAME]"
click at [750, 213] on link "Actions (1)" at bounding box center [766, 216] width 71 height 31
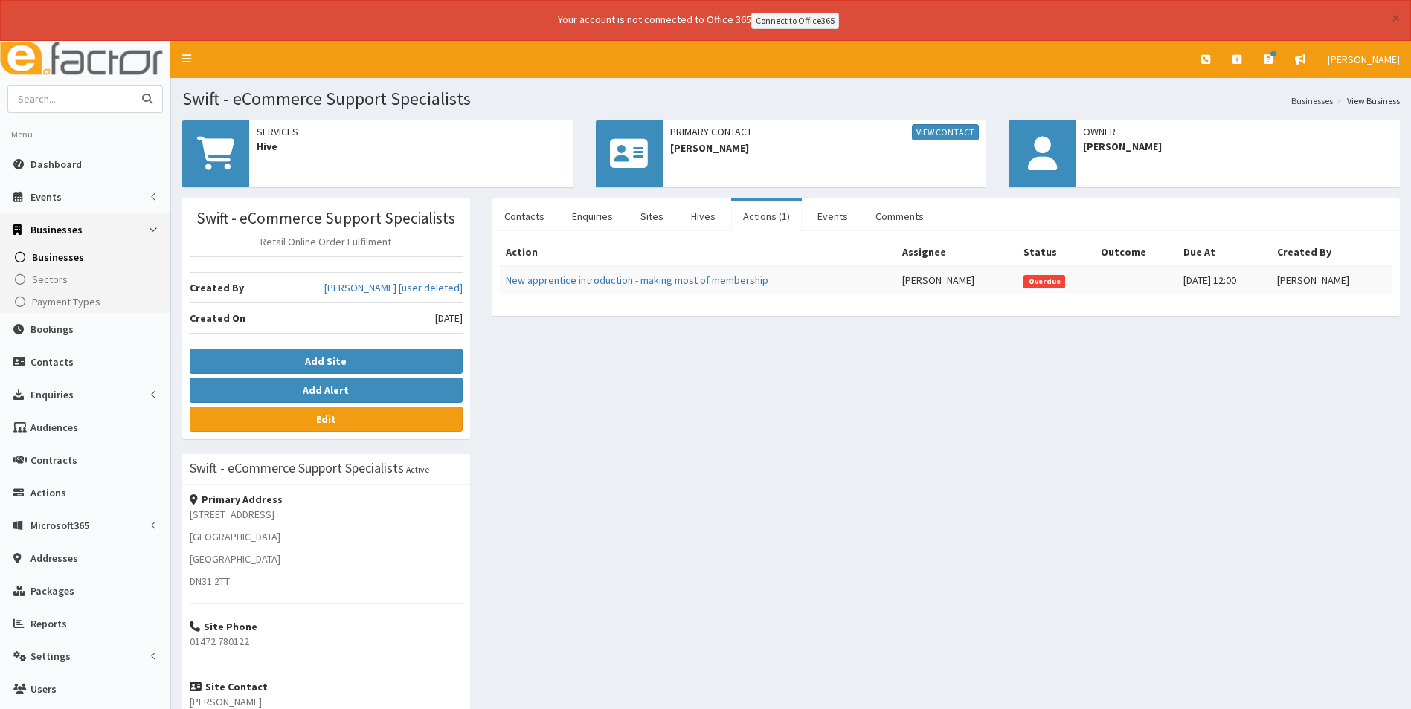
click at [115, 100] on input "text" at bounding box center [70, 99] width 125 height 26
type input "spoon"
click at [132, 86] on button "submit" at bounding box center [147, 99] width 30 height 26
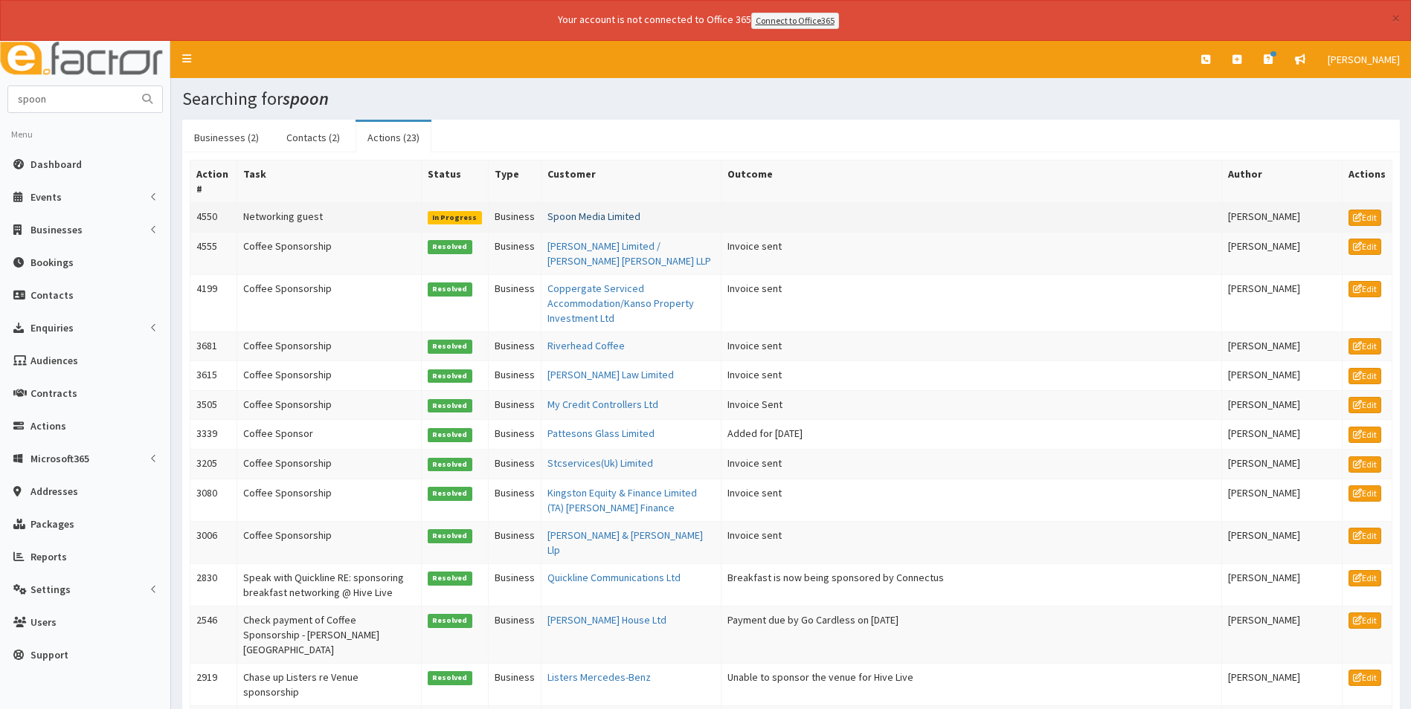
click at [584, 222] on link "Spoon Media Limited" at bounding box center [593, 216] width 93 height 13
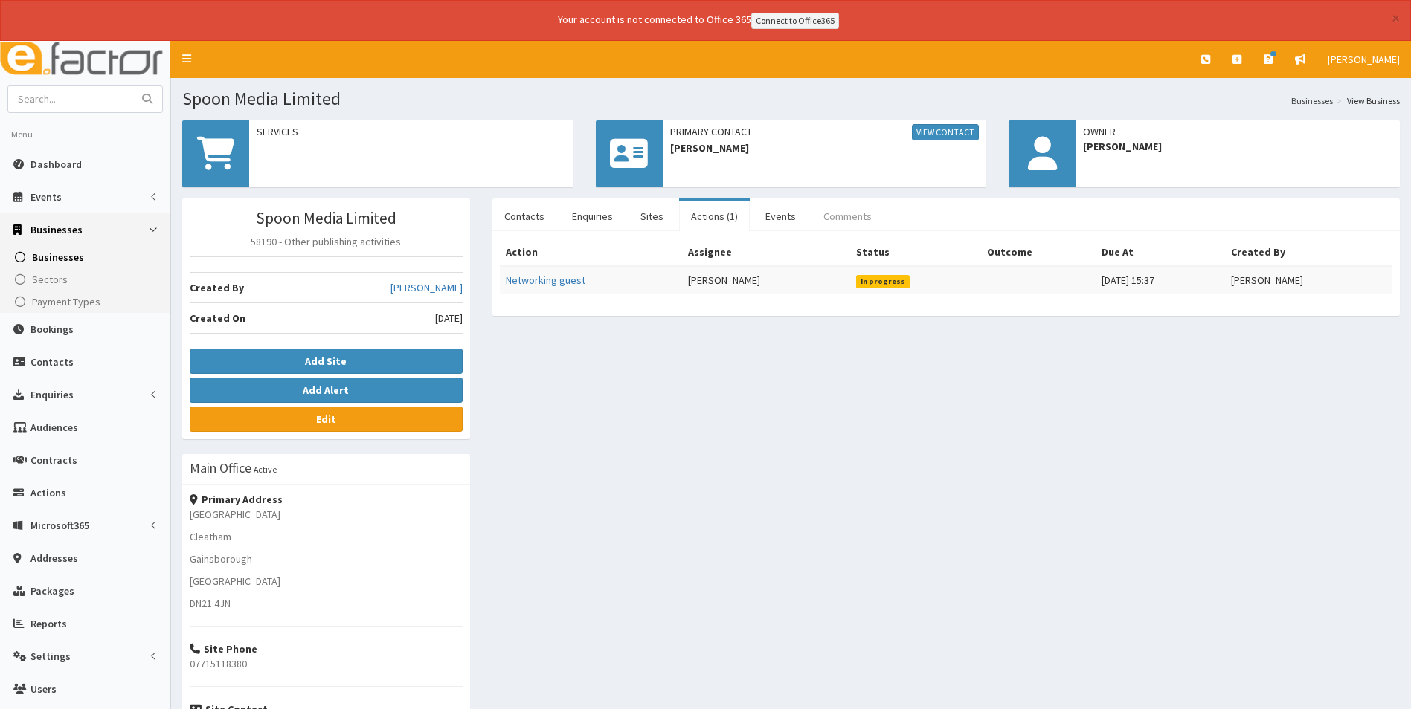
click at [839, 216] on link "Comments" at bounding box center [847, 216] width 72 height 31
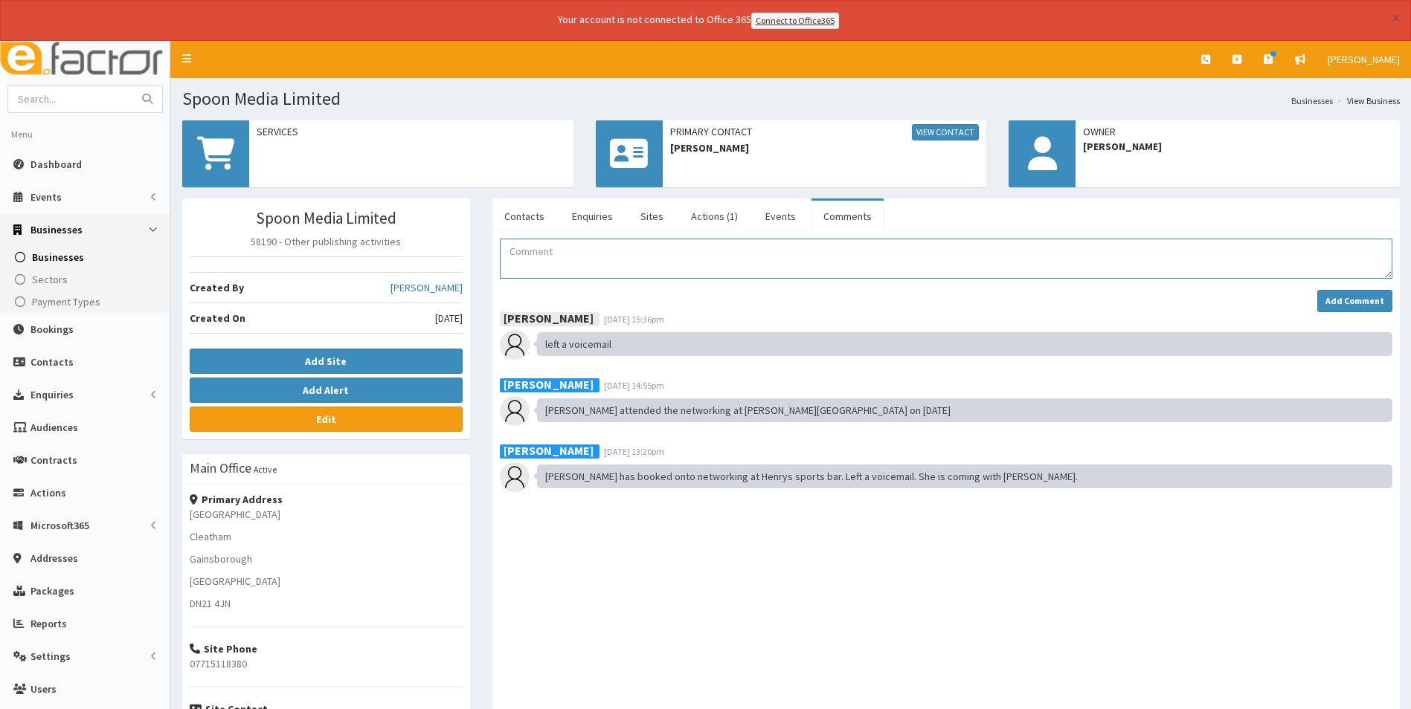
click at [549, 266] on textarea "Comment" at bounding box center [946, 259] width 892 height 40
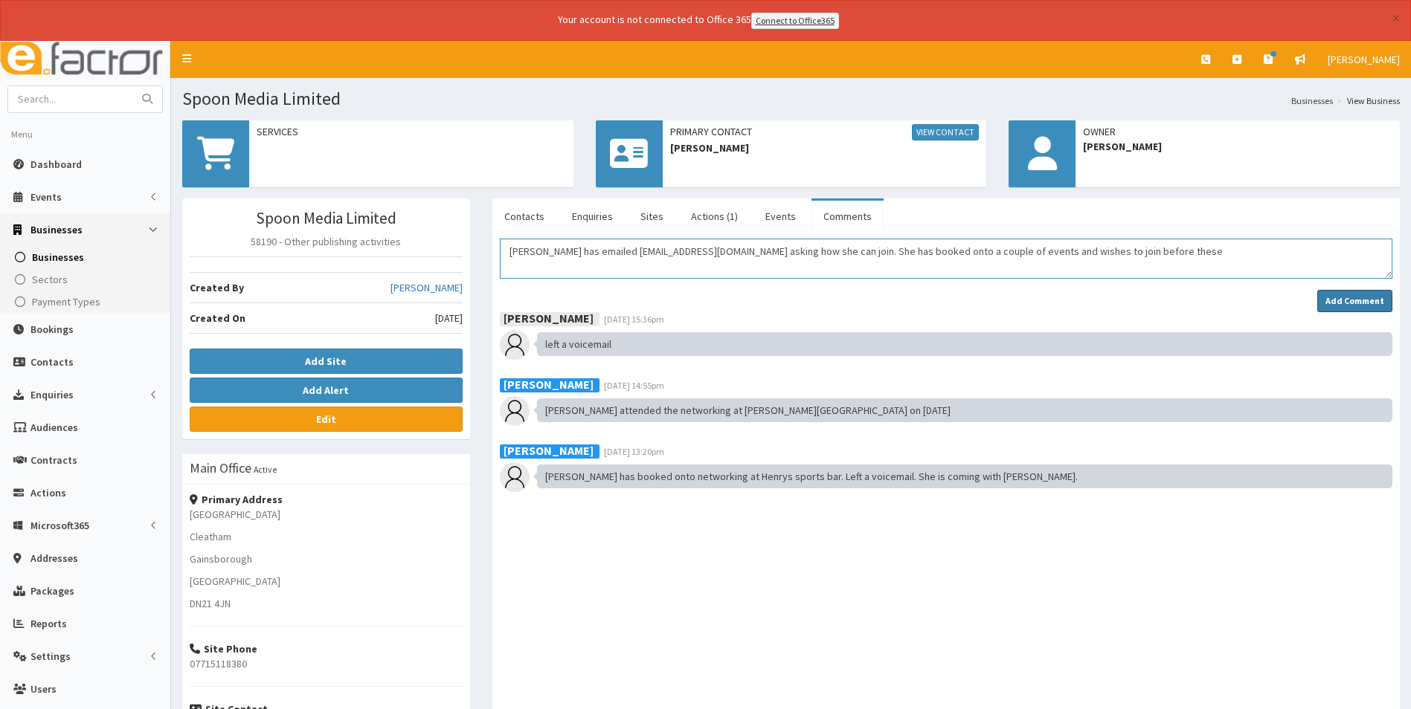
type textarea "Sarah has emailed info@businesshive.net asking how she can join. She has booked…"
click at [1341, 300] on strong "Add Comment" at bounding box center [1354, 300] width 59 height 11
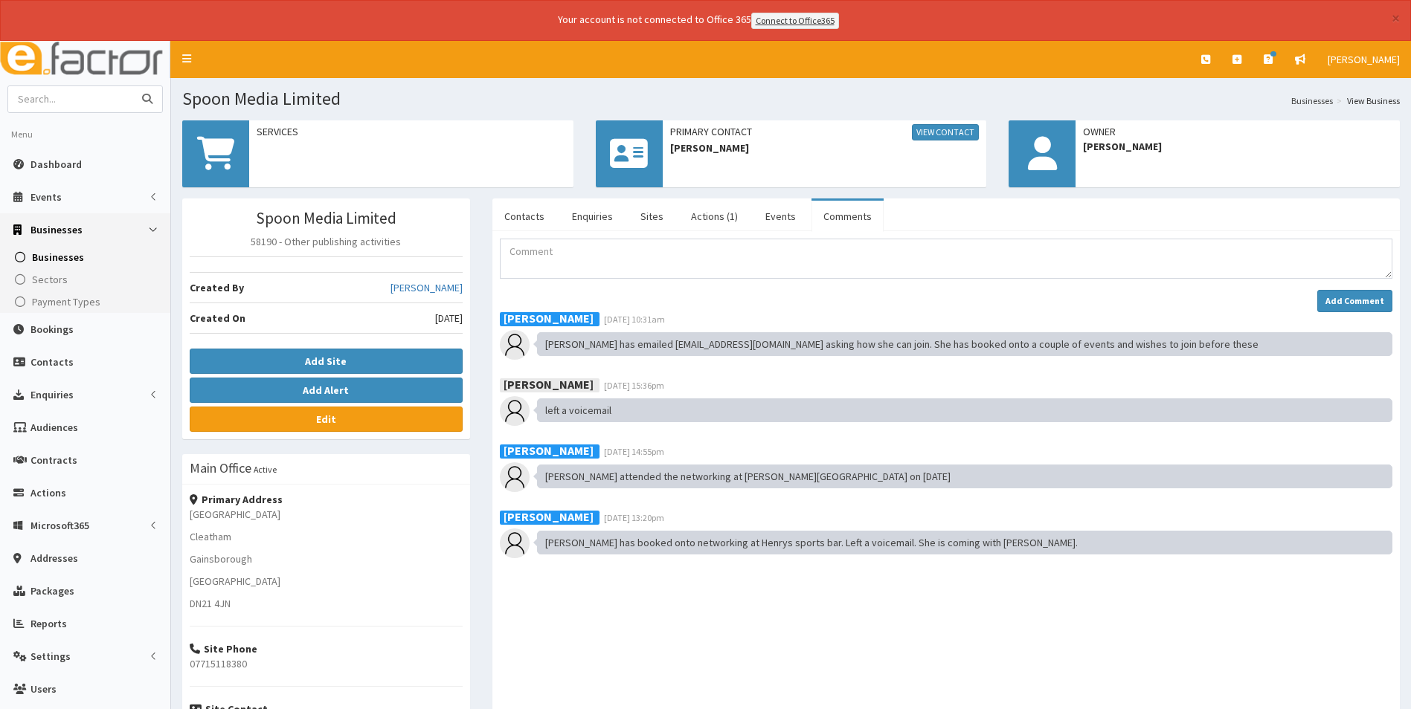
click at [92, 98] on input "text" at bounding box center [70, 99] width 125 height 26
type input "[PERSON_NAME]"
click at [132, 86] on button "submit" at bounding box center [147, 99] width 30 height 26
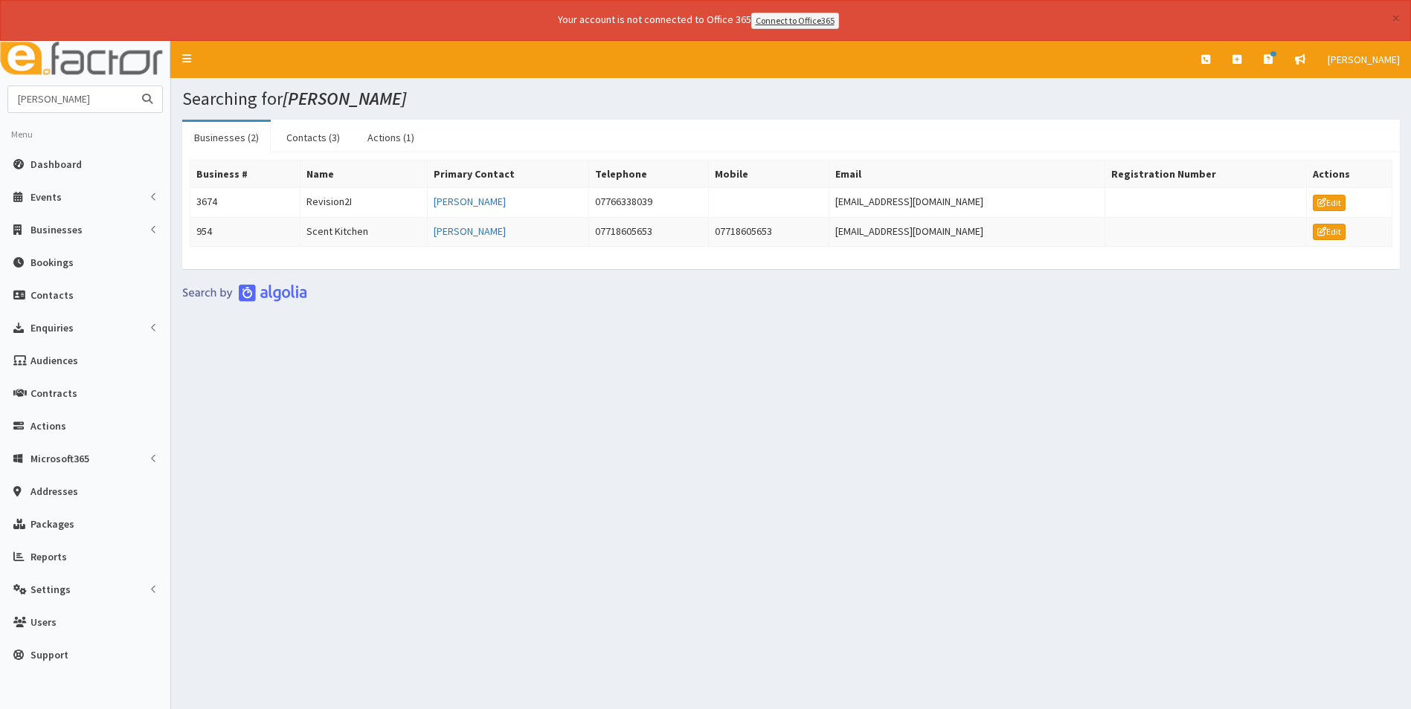
drag, startPoint x: 62, startPoint y: 101, endPoint x: -60, endPoint y: 108, distance: 122.1
click at [0, 108] on html "× Your account is not connected to Office 365 Connect to Office365 E Toggle nav…" at bounding box center [705, 375] width 1411 height 750
type input "hospice"
click at [132, 86] on button "submit" at bounding box center [147, 99] width 30 height 26
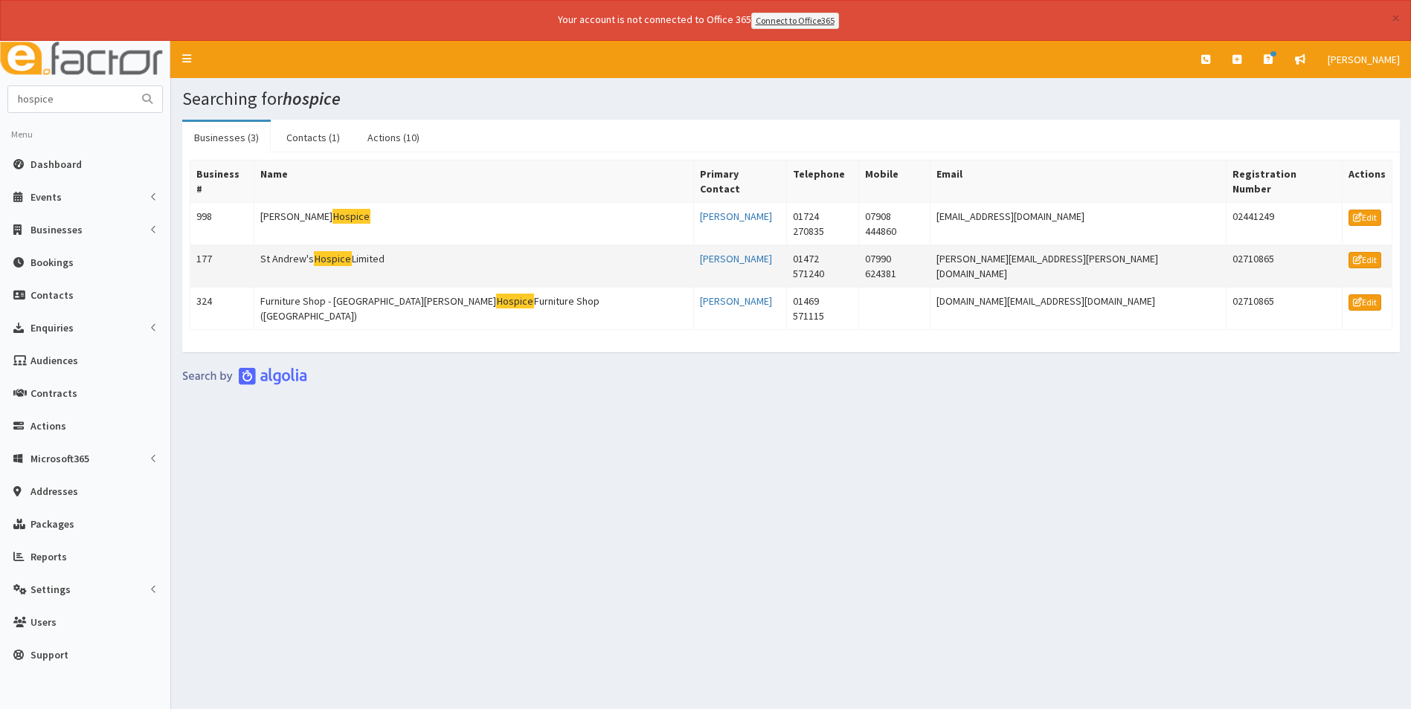
click at [349, 251] on mark "Hospice" at bounding box center [333, 259] width 39 height 16
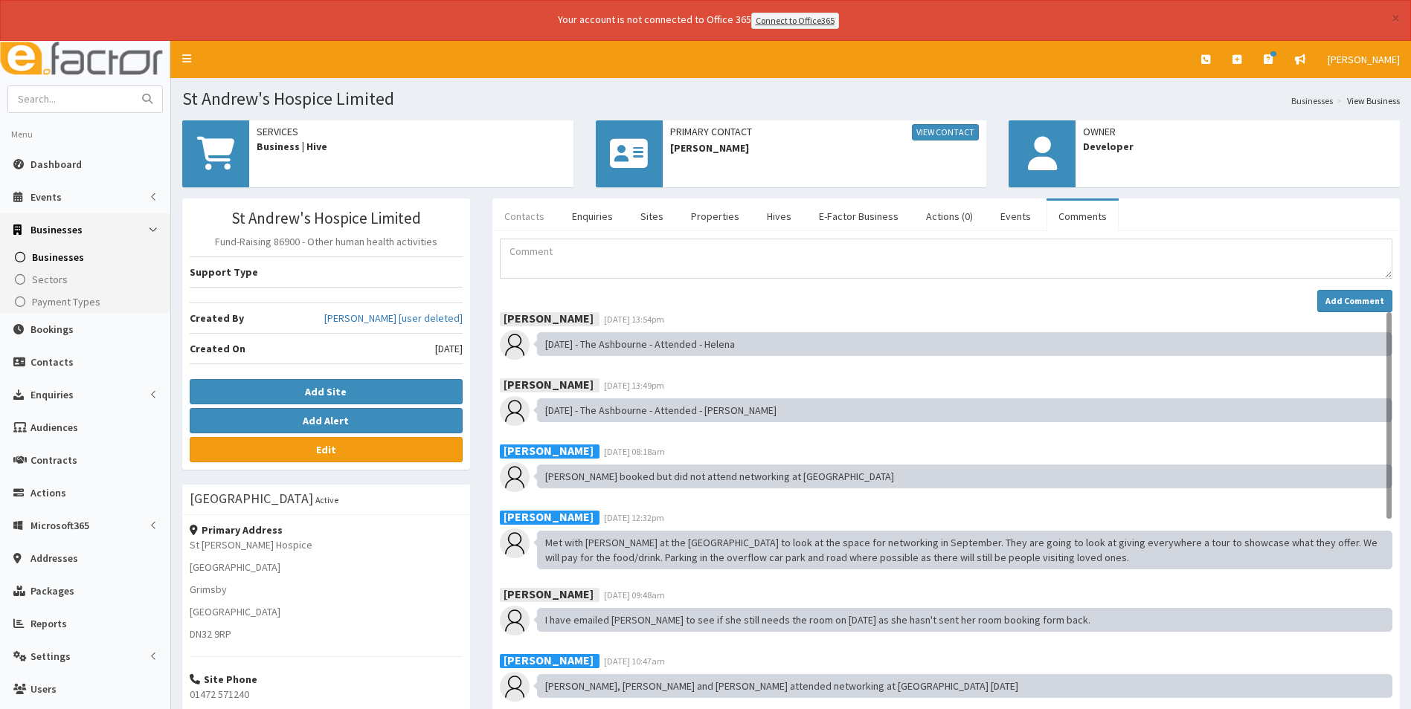
click at [541, 206] on link "Contacts" at bounding box center [524, 216] width 64 height 31
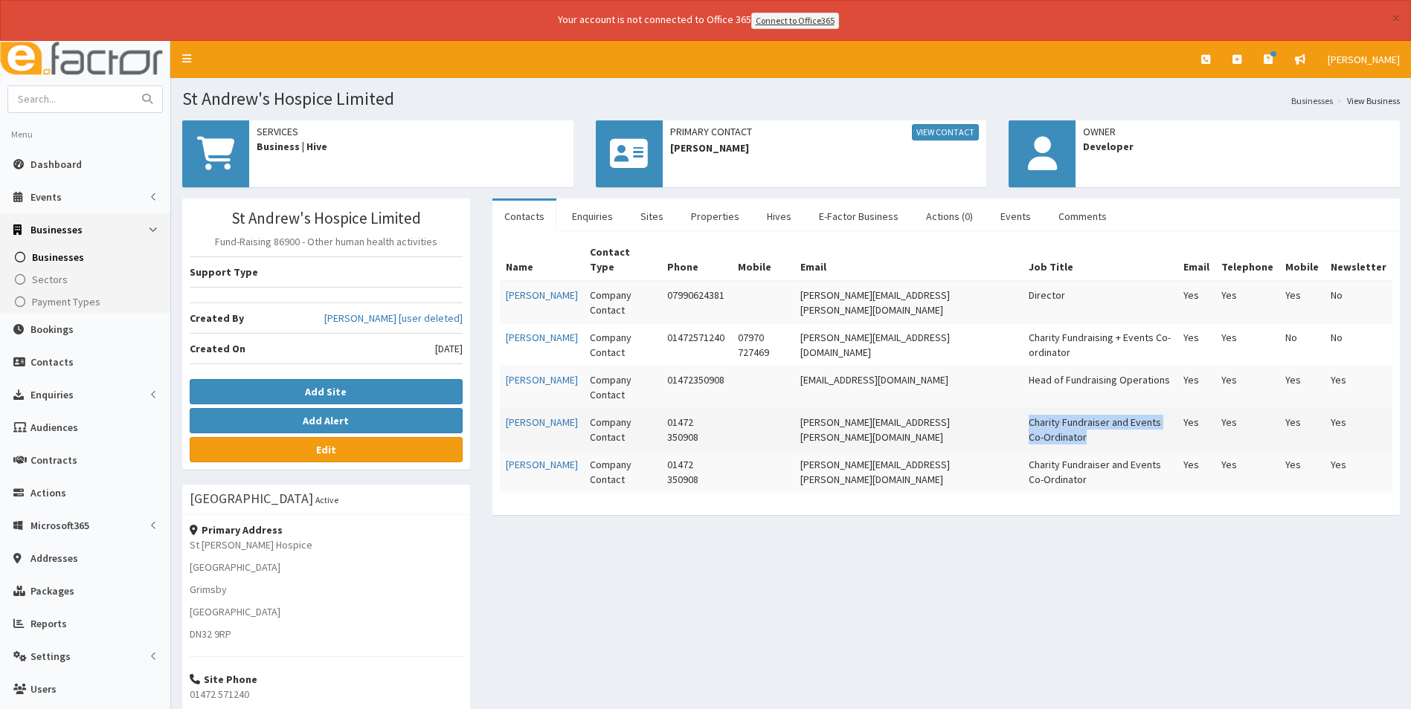
drag, startPoint x: 1060, startPoint y: 424, endPoint x: 1013, endPoint y: 407, distance: 49.9
click at [1022, 408] on td "Charity Fundraiser and Events Co-Ordinator" at bounding box center [1099, 429] width 155 height 42
copy td "Charity Fundraiser and Events Co-Ordinator"
drag, startPoint x: 746, startPoint y: 425, endPoint x: 710, endPoint y: 409, distance: 39.3
click at [710, 409] on td "01472 350908" at bounding box center [696, 429] width 71 height 42
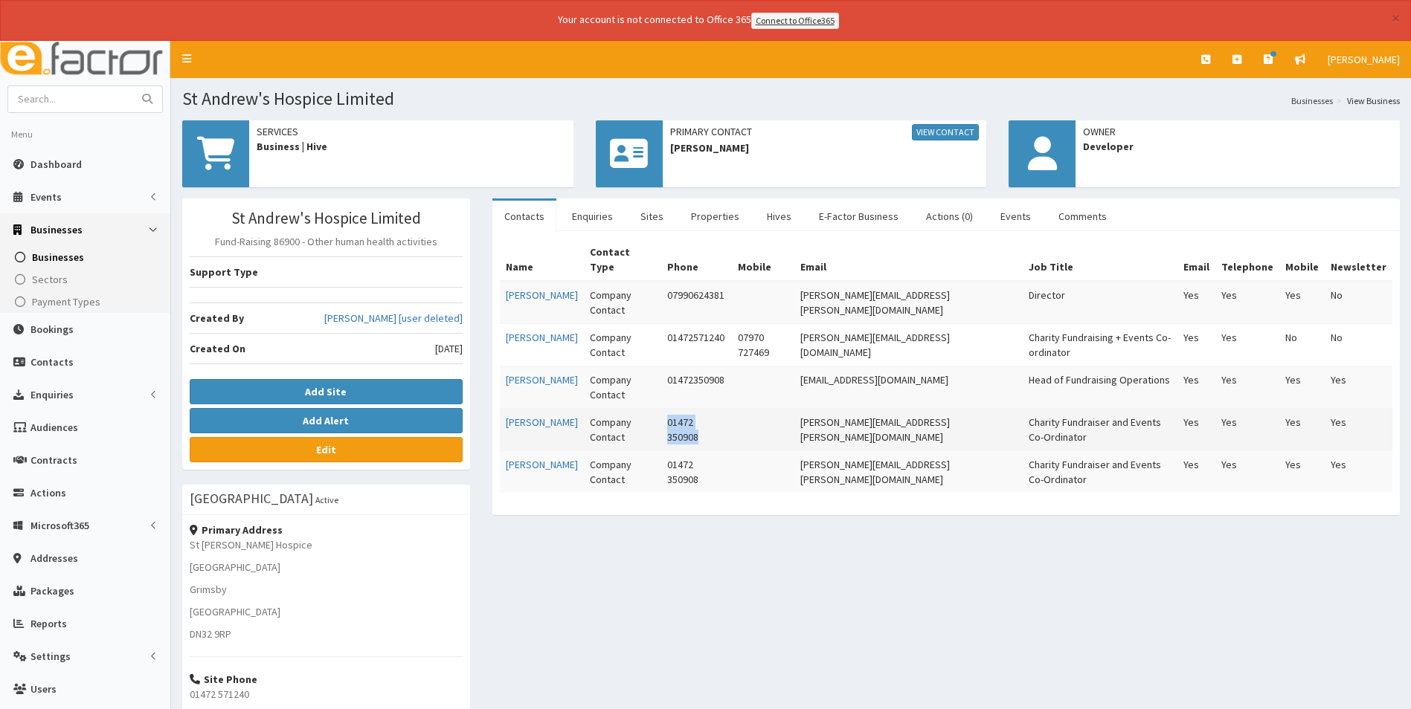
copy td "01472 350908"
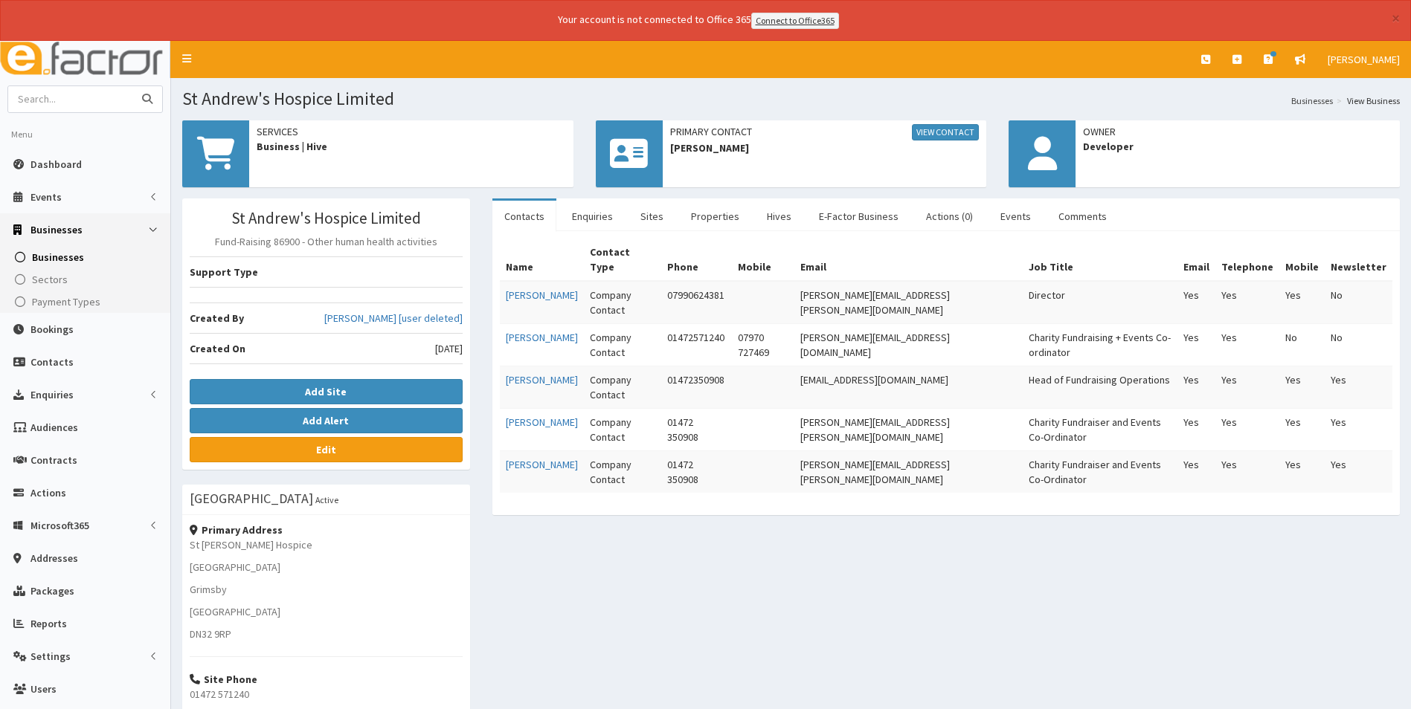
click at [114, 89] on input "text" at bounding box center [70, 99] width 125 height 26
type input "right action"
click at [132, 86] on button "submit" at bounding box center [147, 99] width 30 height 26
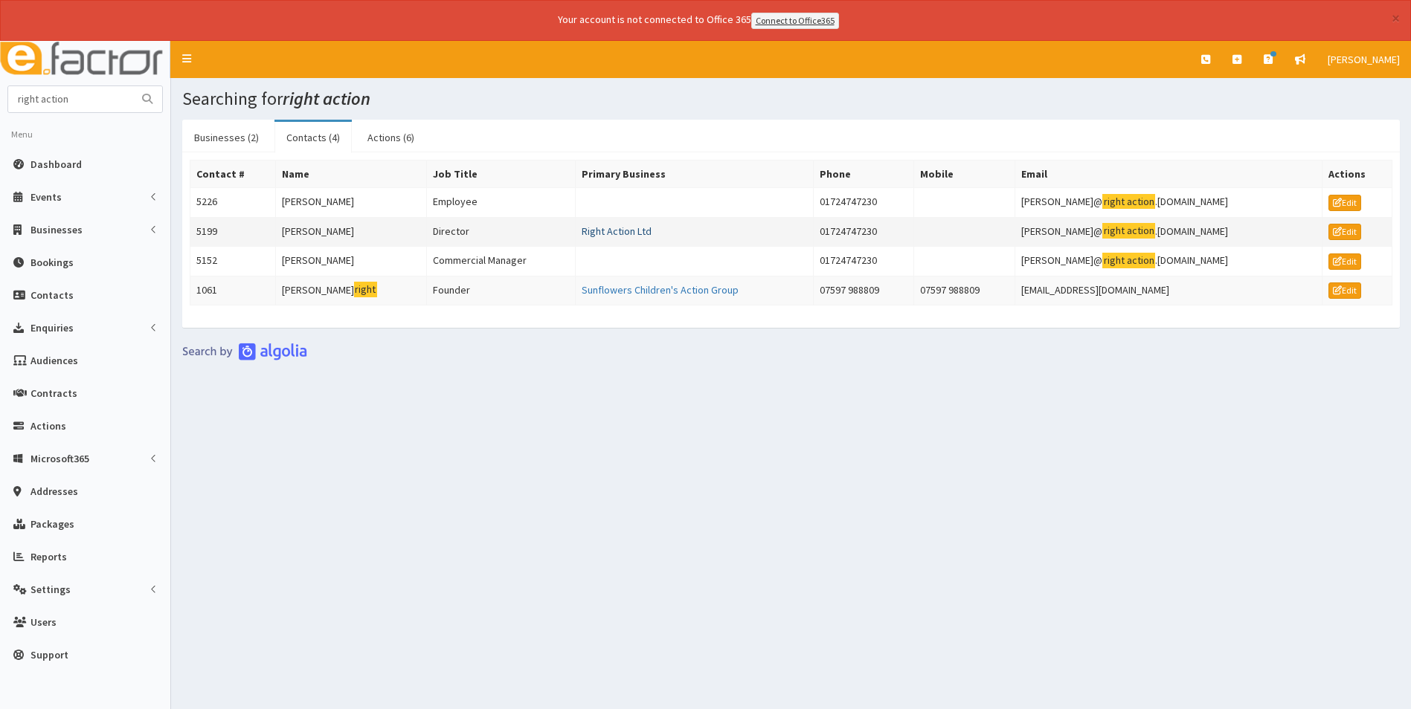
click at [639, 232] on link "Right Action Ltd" at bounding box center [617, 231] width 70 height 13
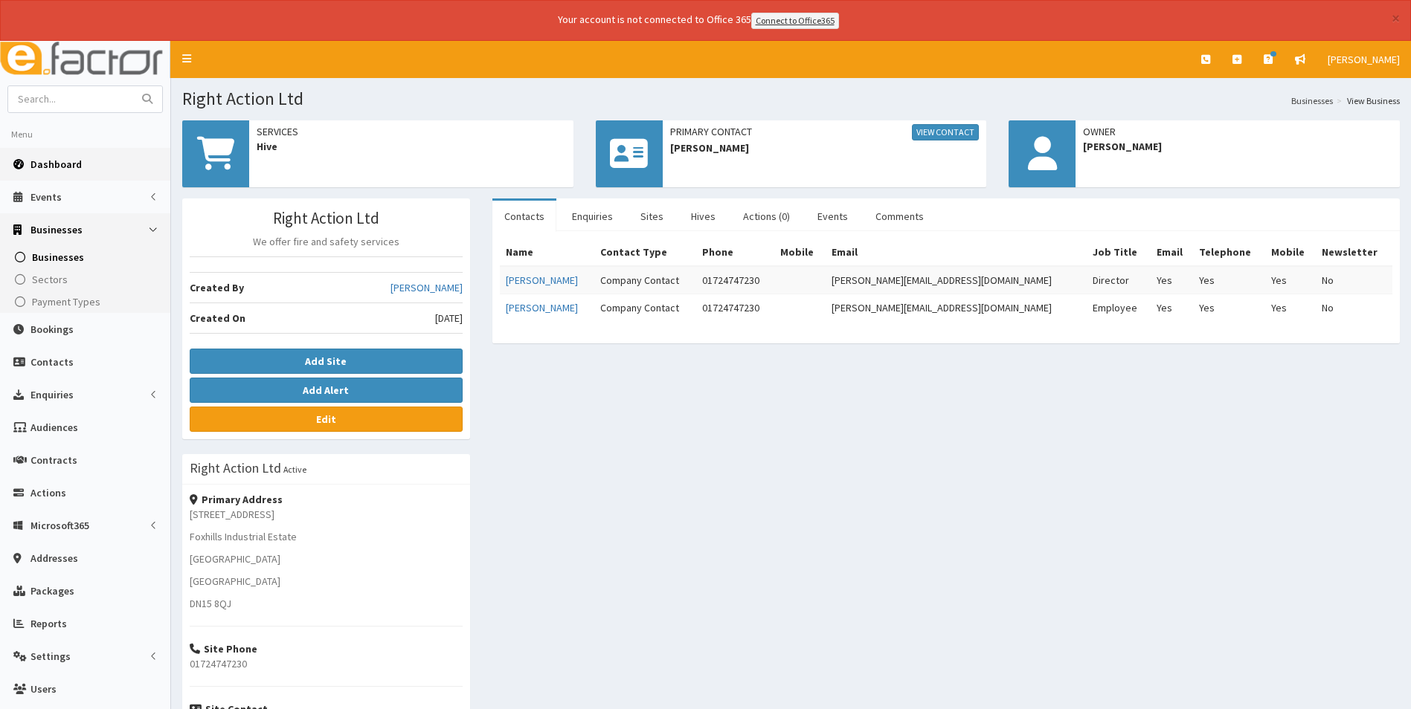
click at [42, 164] on span "Dashboard" at bounding box center [55, 164] width 51 height 13
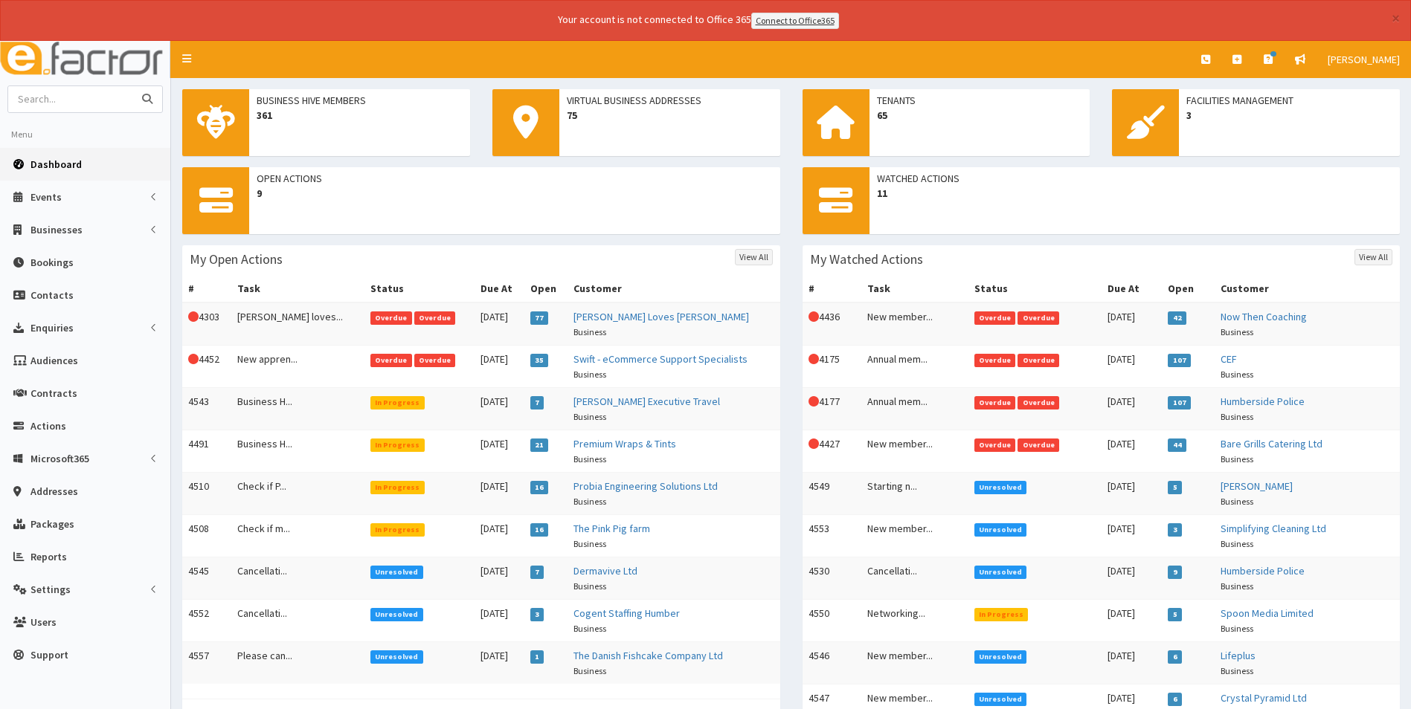
click at [57, 106] on input "text" at bounding box center [70, 99] width 125 height 26
type input "north linc"
click at [132, 86] on button "submit" at bounding box center [147, 99] width 30 height 26
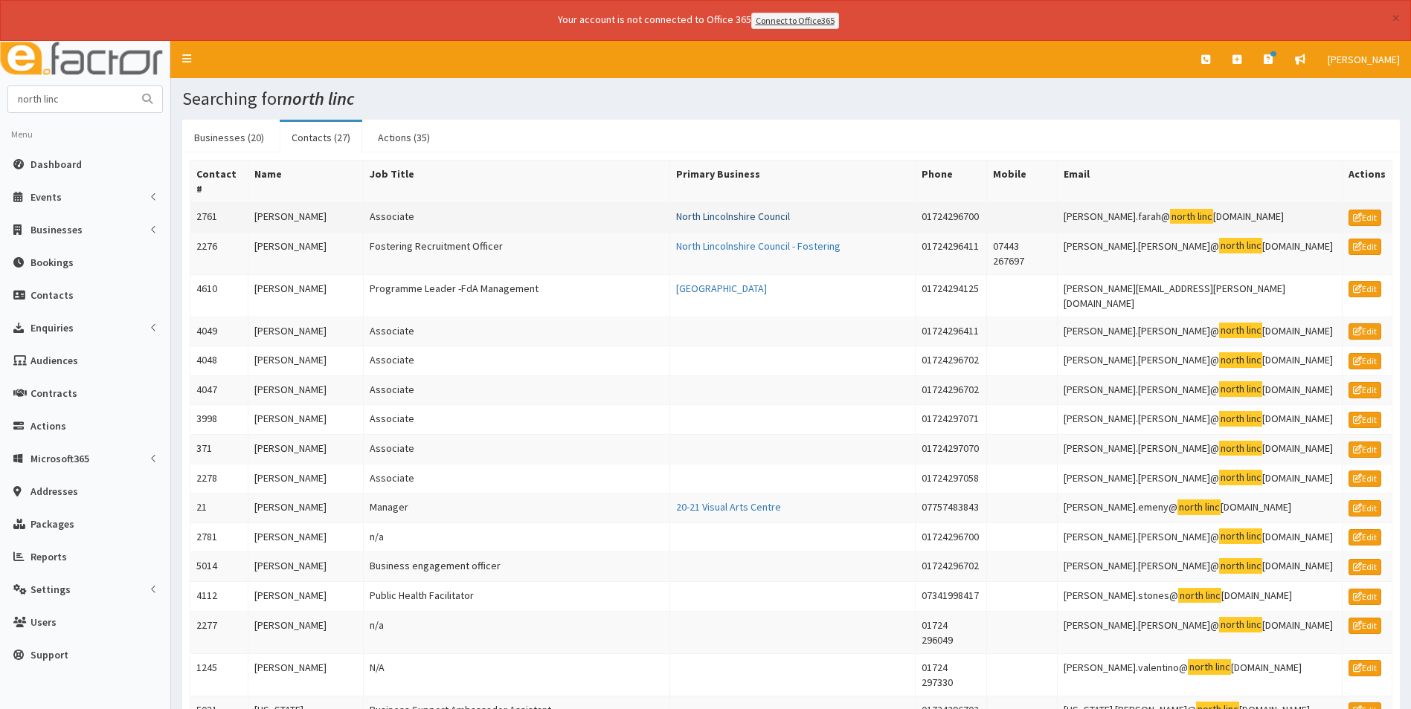
click at [781, 216] on link "North Lincolnshire Council" at bounding box center [733, 216] width 114 height 13
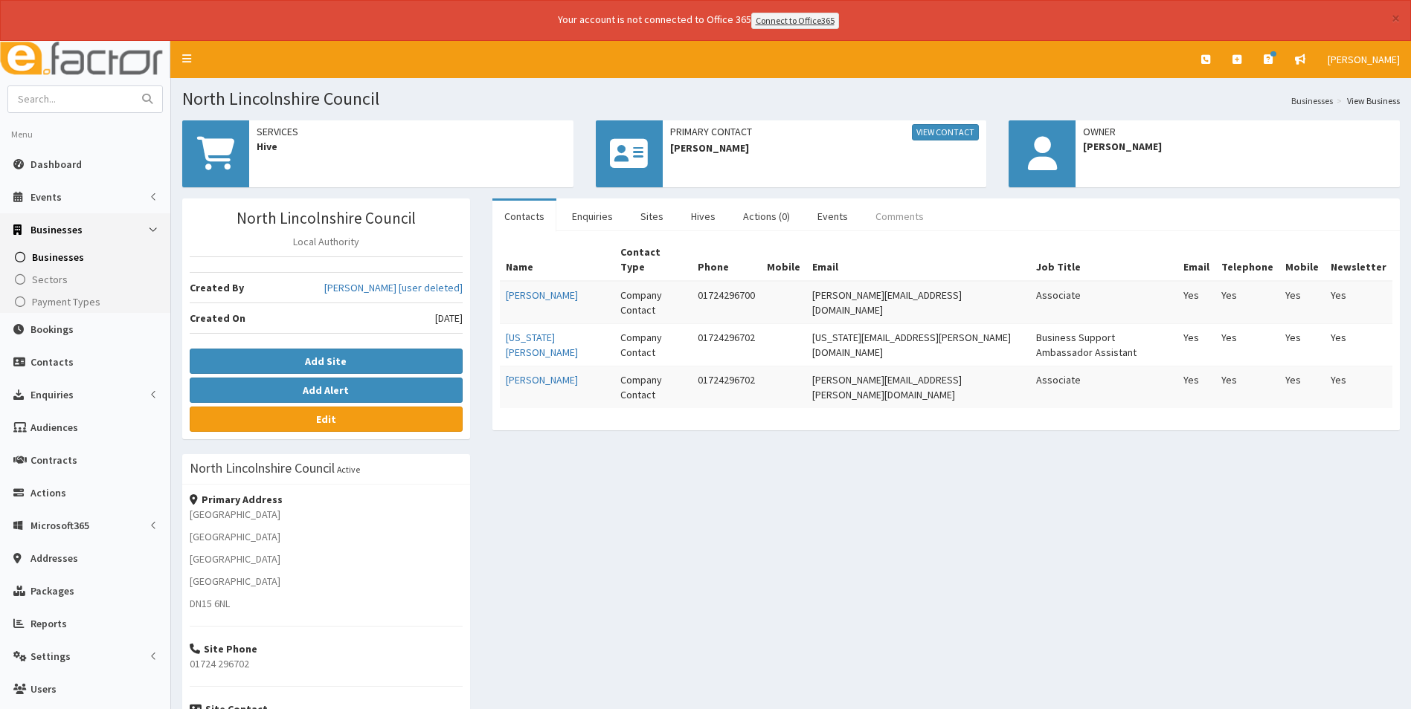
click at [898, 210] on link "Comments" at bounding box center [899, 216] width 72 height 31
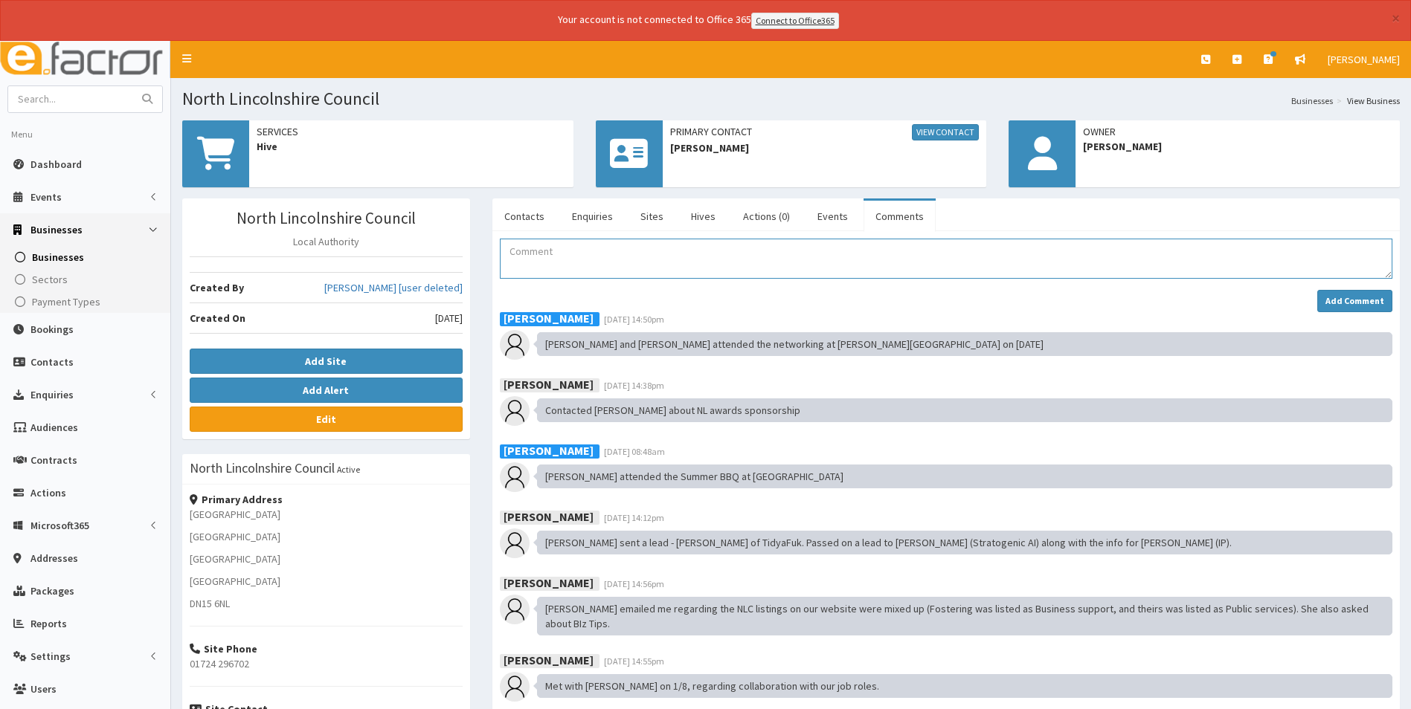
click at [559, 259] on textarea "Comment" at bounding box center [946, 259] width 892 height 40
click at [877, 254] on textarea "Appointment booked with Georgina over Teams to go through Hive Connect and" at bounding box center [946, 259] width 892 height 40
drag, startPoint x: 887, startPoint y: 253, endPoint x: 837, endPoint y: 251, distance: 50.6
click at [837, 251] on textarea "Appointment booked with Georgina over Teams to go through Hive Connect and how …" at bounding box center [946, 259] width 892 height 40
click at [887, 251] on textarea "Appointment booked with Georgina over Teams to go through Hive Connect and how …" at bounding box center [946, 259] width 892 height 40
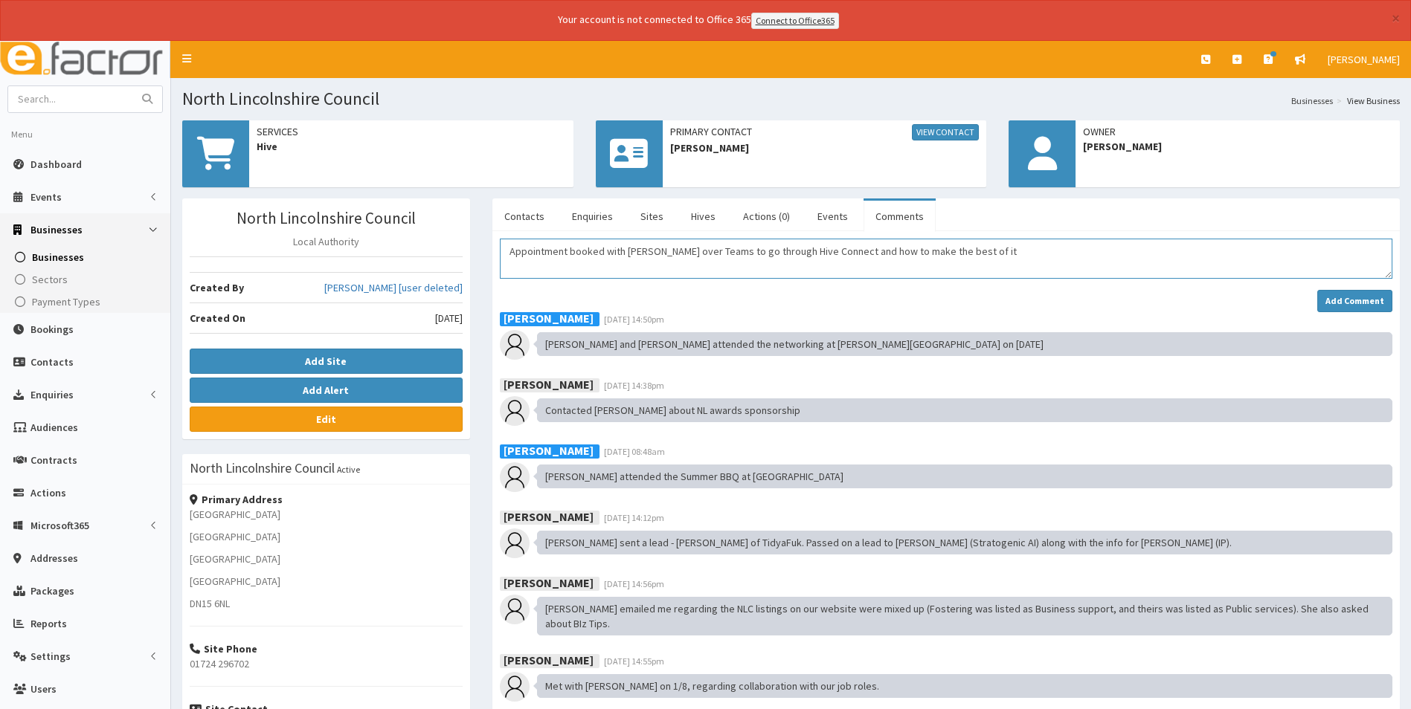
click at [995, 254] on textarea "Appointment booked with Georgina over Teams to go through Hive Connect and how …" at bounding box center [946, 259] width 892 height 40
type textarea "Appointment booked with Georgina over Teams to go through Hive Connect and how …"
click at [1116, 263] on textarea "Appointment booked with Georgina over Teams to go through Hive Connect and how …" at bounding box center [946, 259] width 892 height 40
click at [1341, 297] on strong "Add Comment" at bounding box center [1354, 300] width 59 height 11
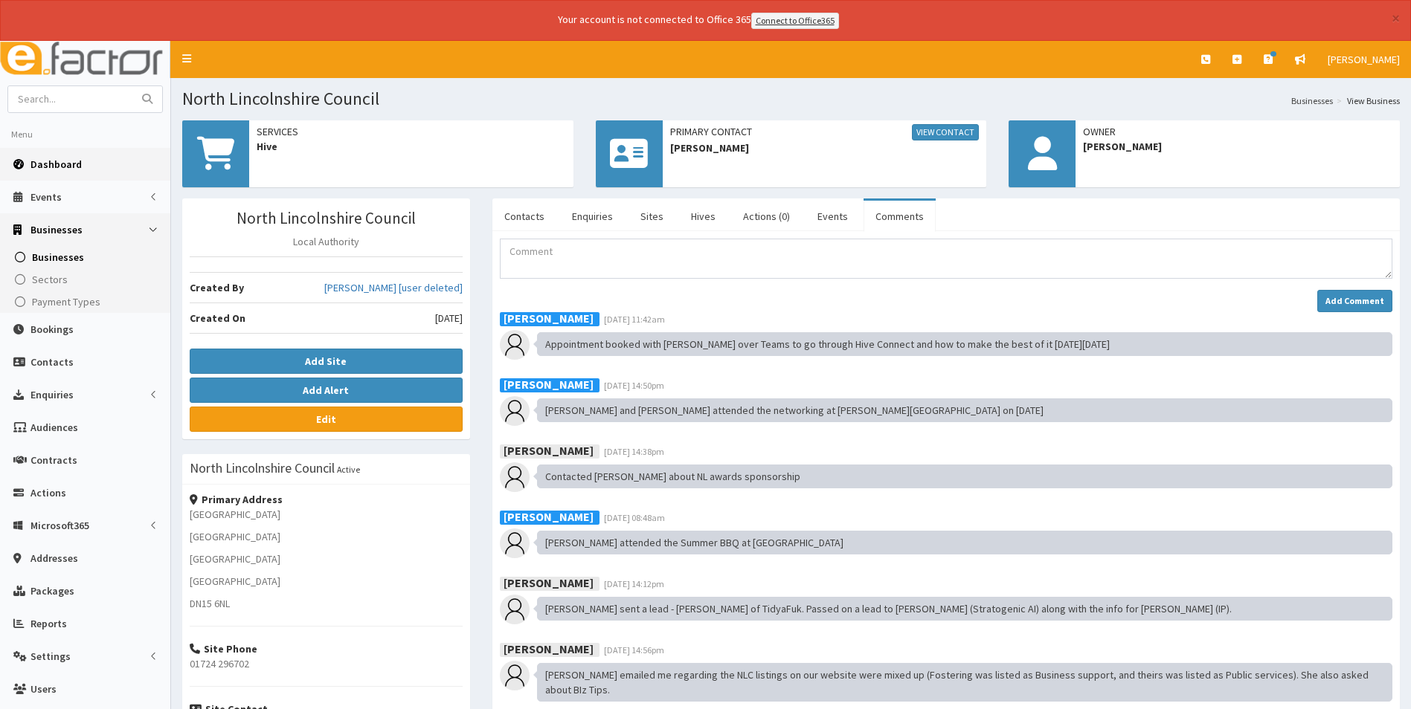
click at [94, 158] on link "Dashboard" at bounding box center [85, 164] width 170 height 33
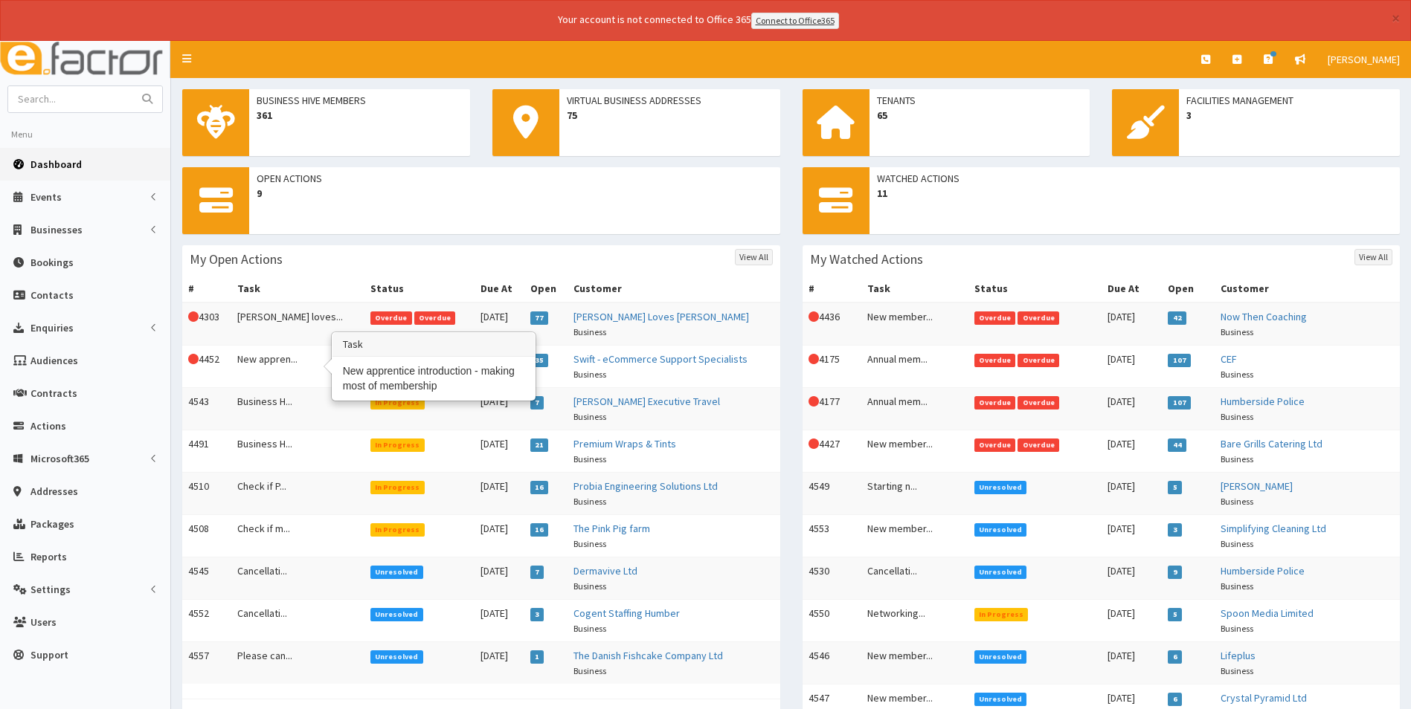
click at [250, 354] on td "New appren..." at bounding box center [297, 366] width 133 height 42
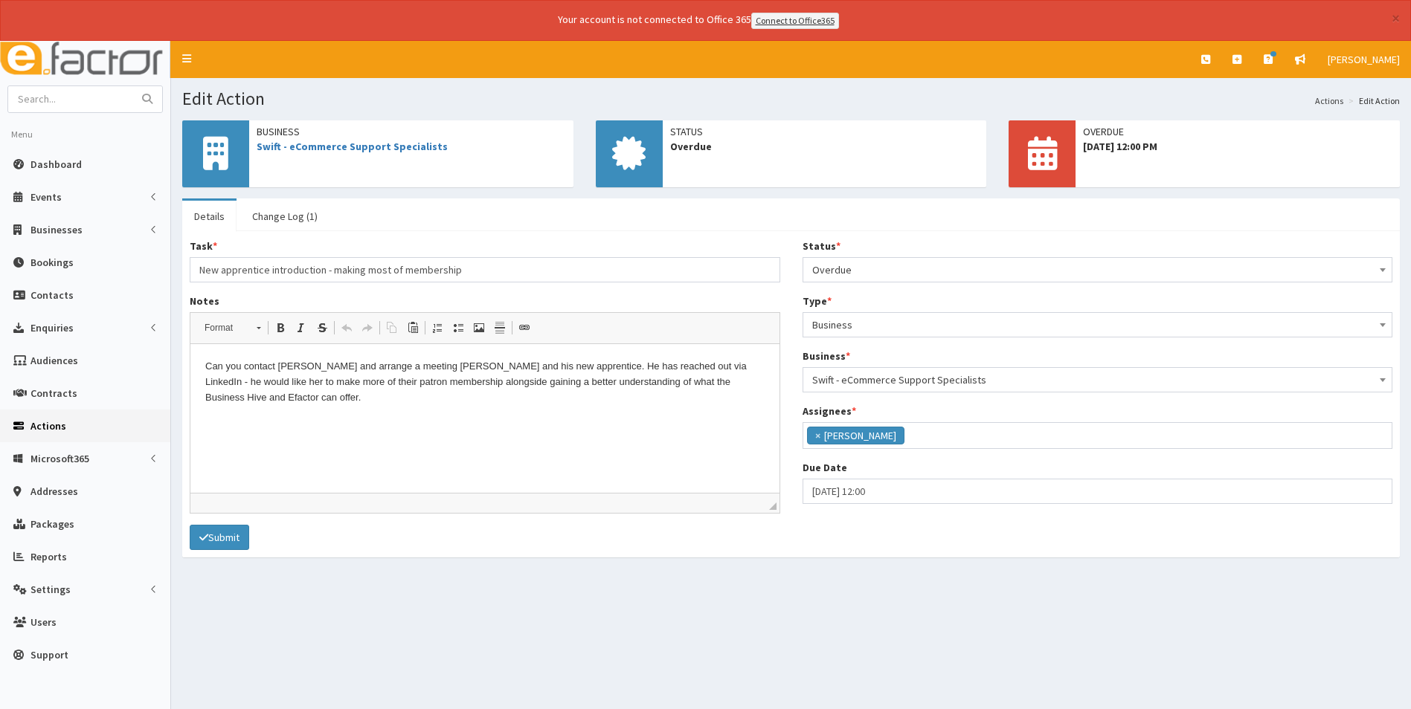
scroll to position [109, 0]
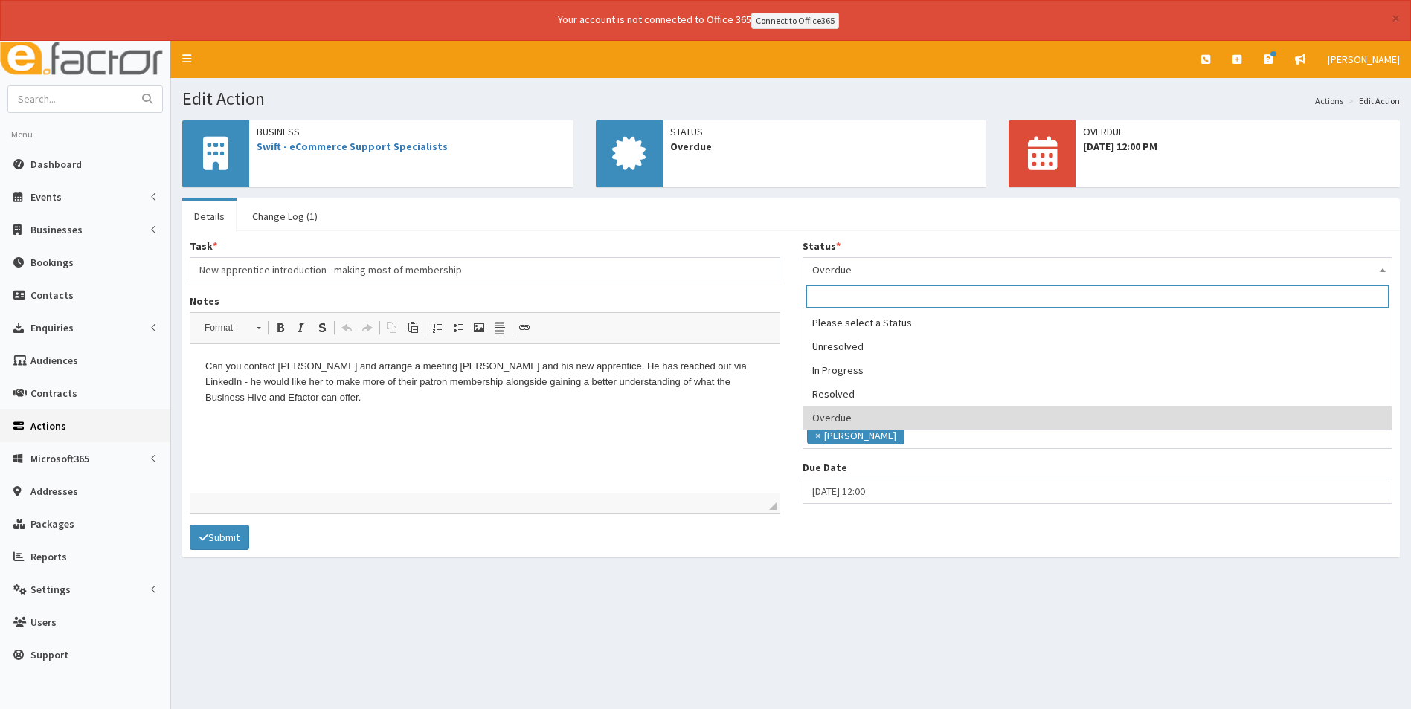
click at [886, 271] on span "Overdue" at bounding box center [1097, 270] width 571 height 21
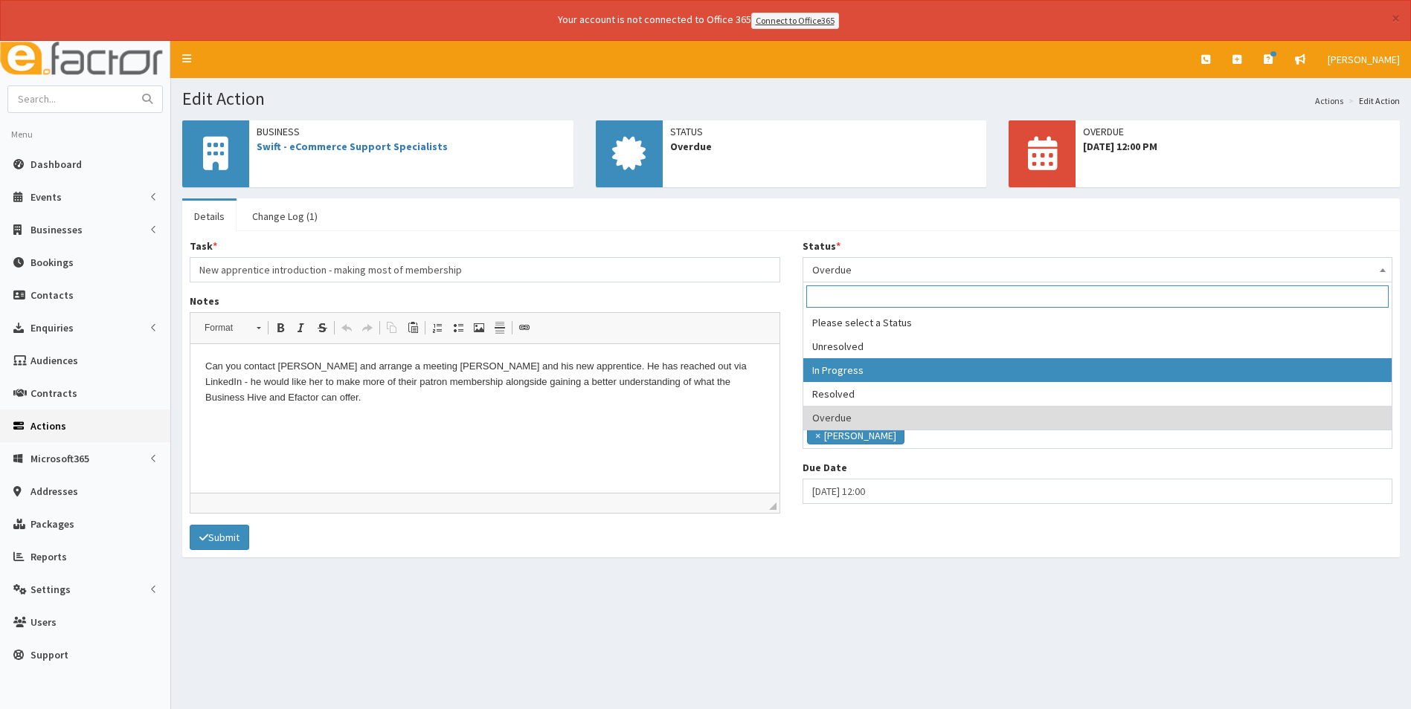
select select "2"
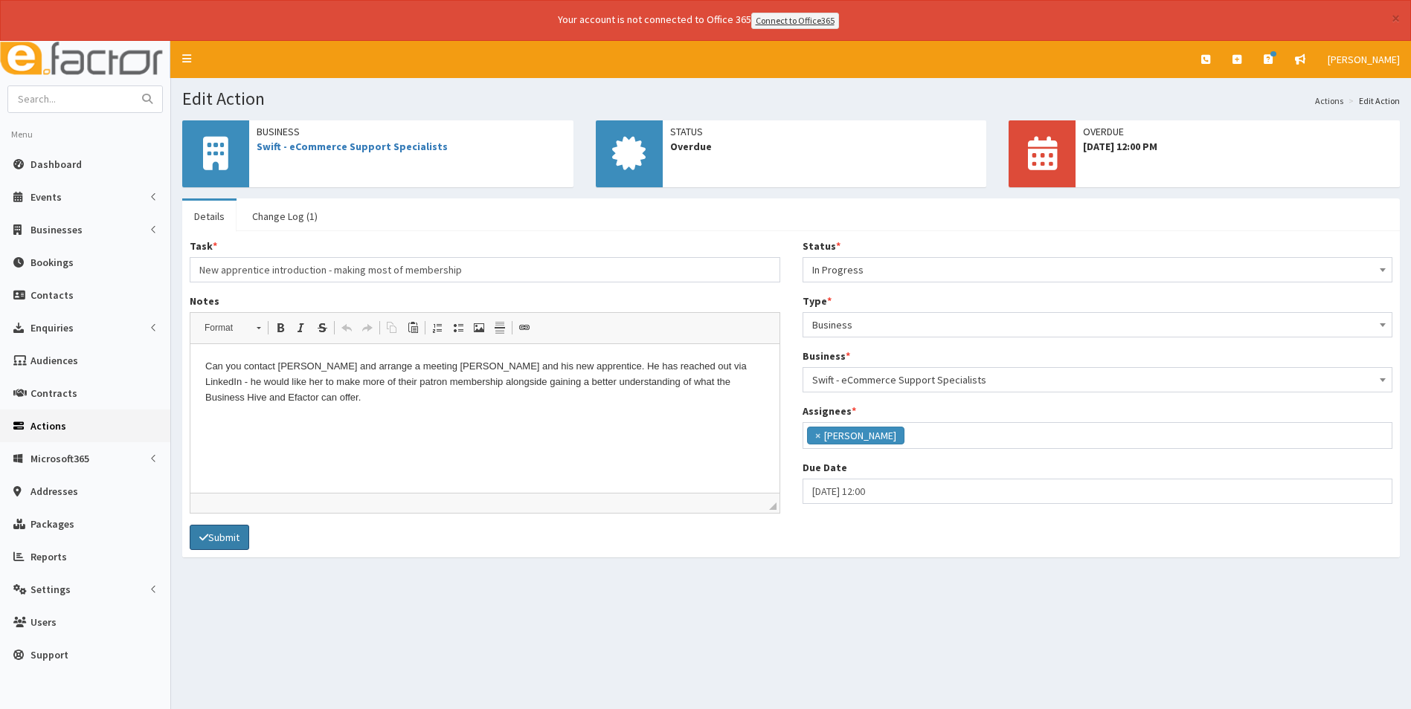
click at [235, 540] on button "Submit" at bounding box center [219, 537] width 59 height 25
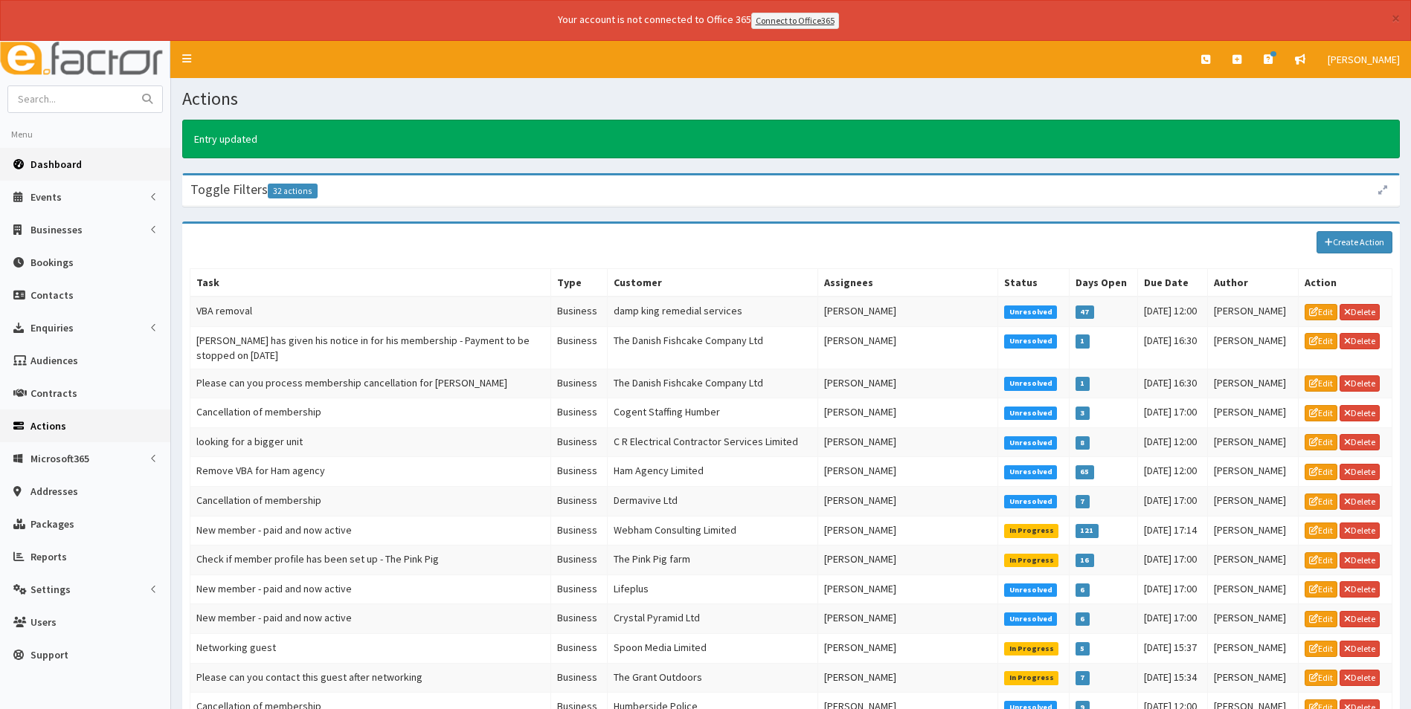
click at [61, 159] on span "Dashboard" at bounding box center [55, 164] width 51 height 13
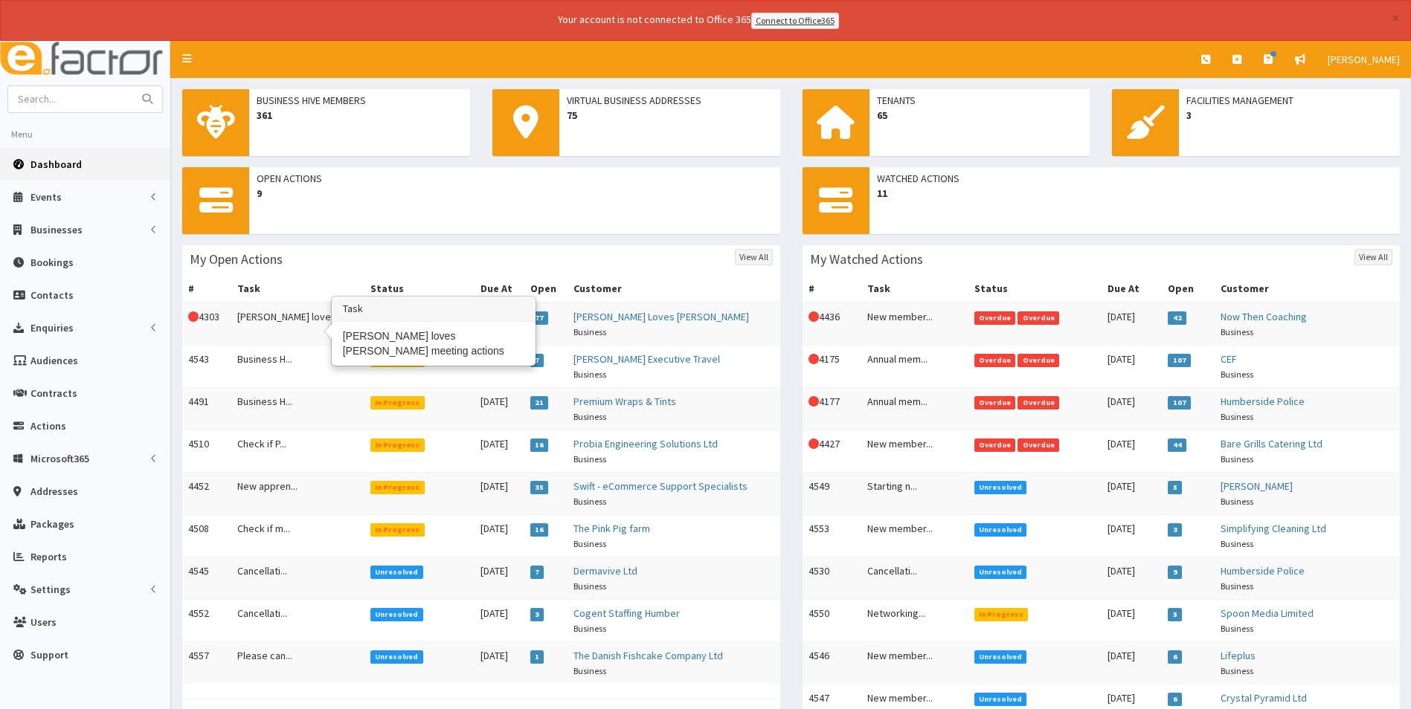
click at [274, 314] on td "Jack loves..." at bounding box center [297, 324] width 133 height 43
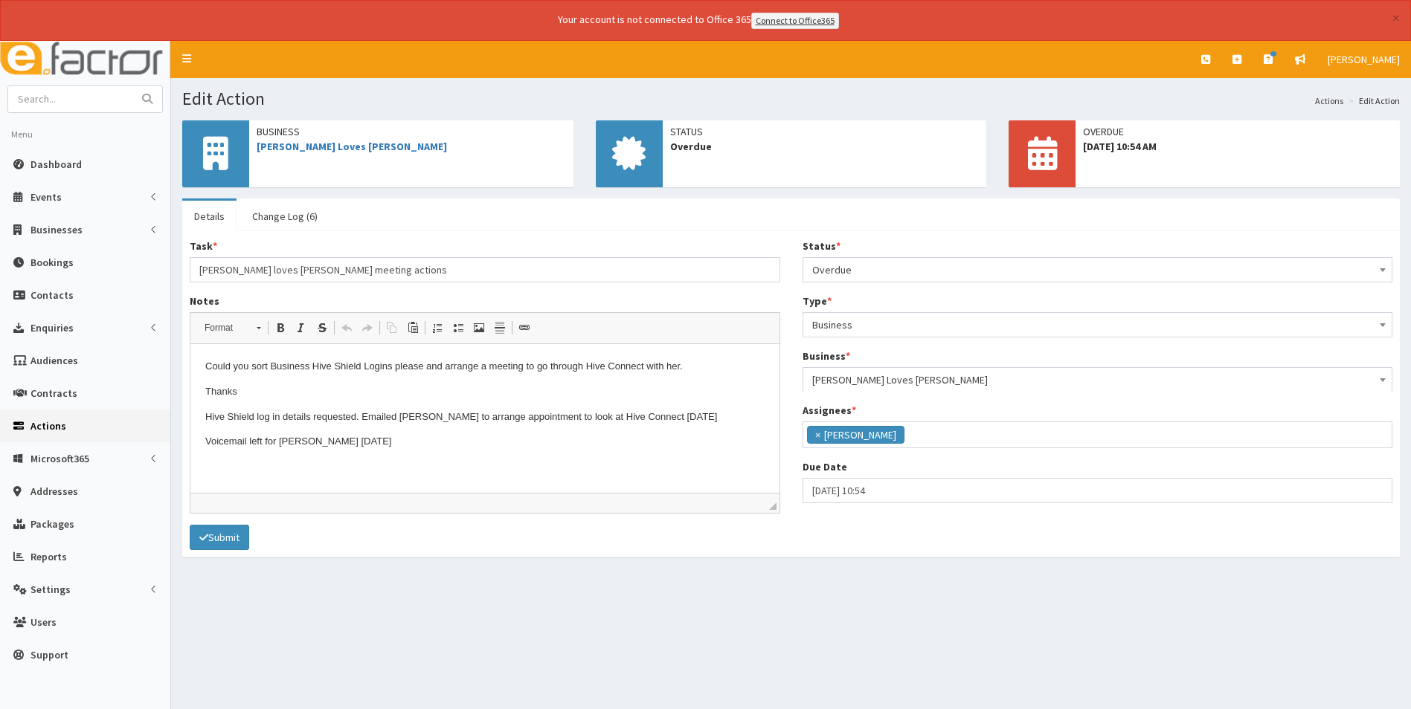
scroll to position [109, 0]
click at [69, 173] on link "Dashboard" at bounding box center [85, 164] width 170 height 33
